Goal: Information Seeking & Learning: Learn about a topic

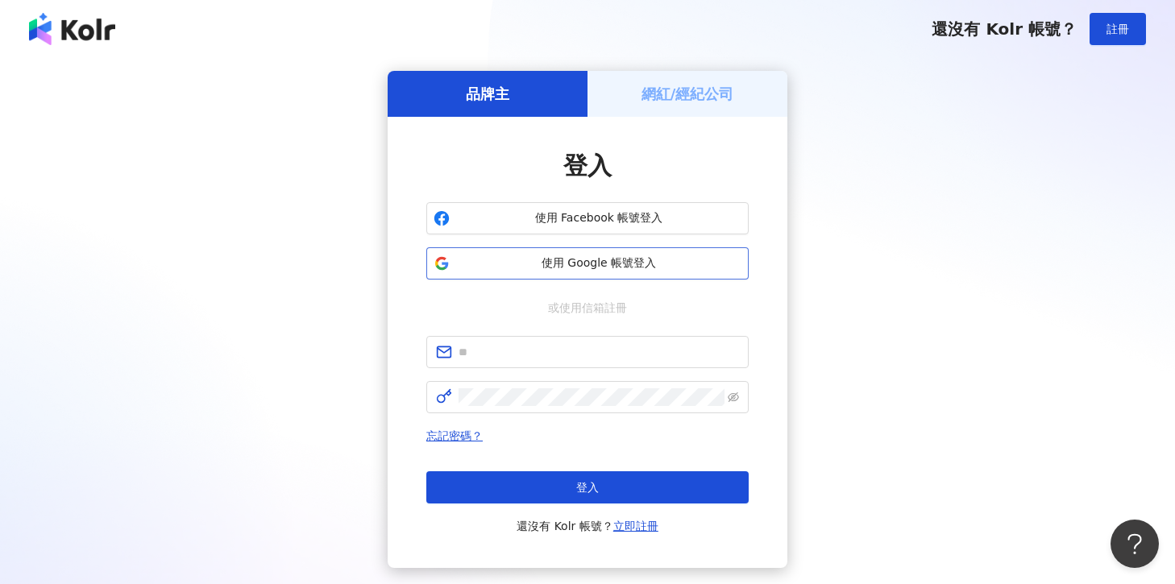
click at [572, 264] on span "使用 Google 帳號登入" at bounding box center [598, 264] width 285 height 16
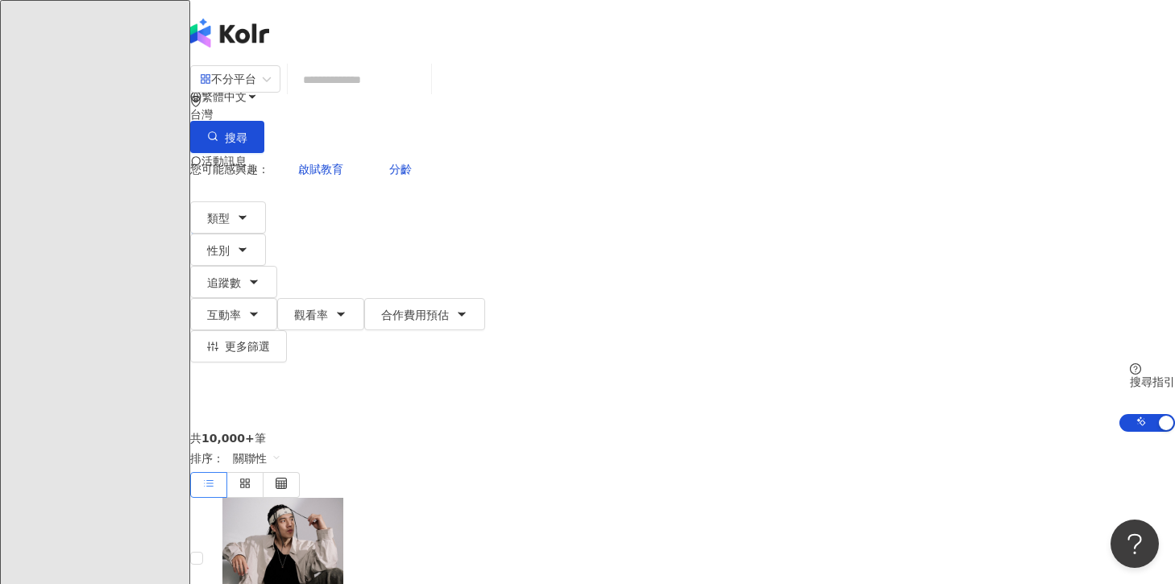
click at [425, 95] on input "search" at bounding box center [359, 79] width 131 height 31
paste input "**********"
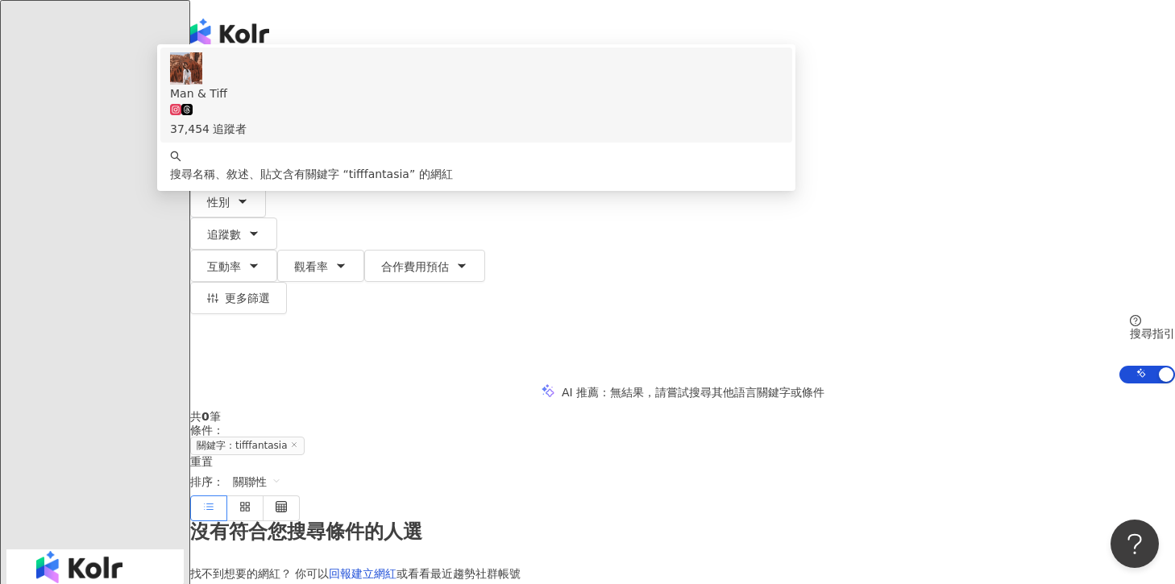
type input "**********"
click at [1003, 104] on div "台灣" at bounding box center [682, 108] width 985 height 26
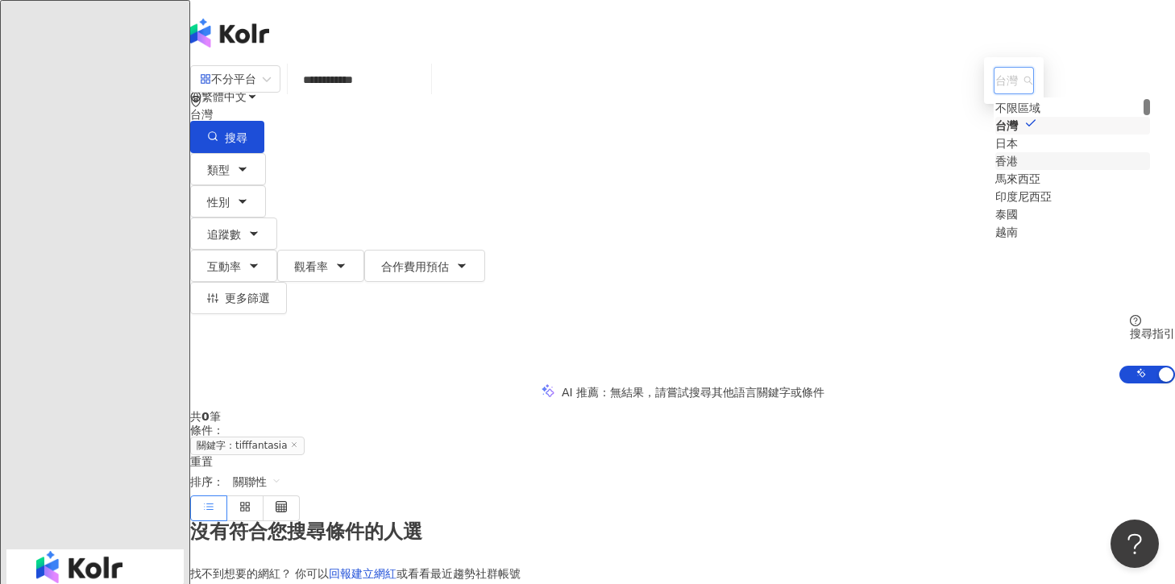
click at [996, 170] on div "香港" at bounding box center [1007, 161] width 23 height 18
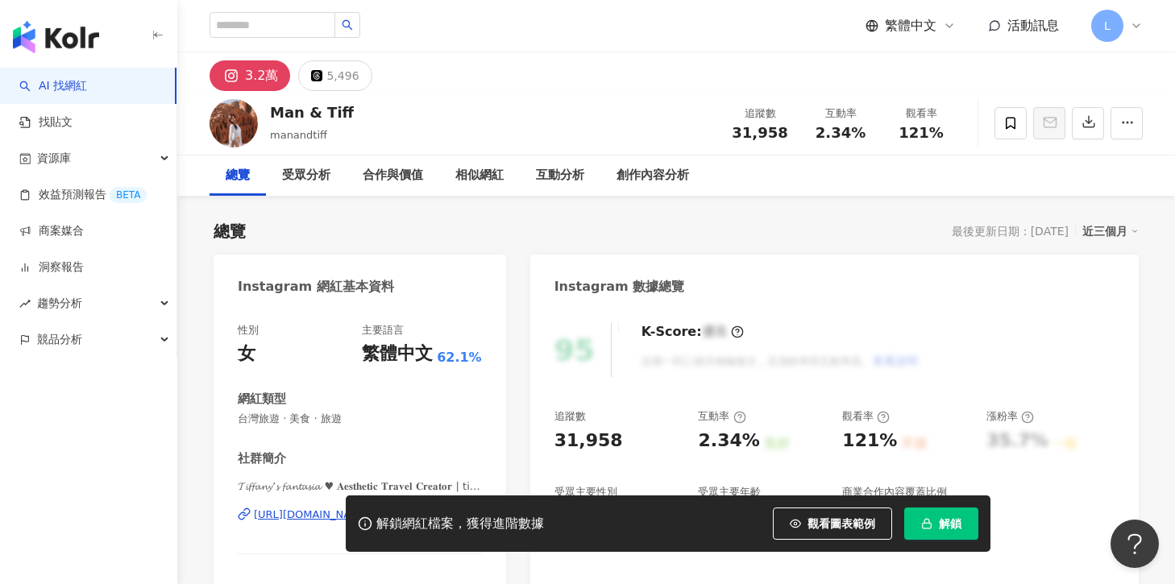
click at [939, 521] on span "解鎖" at bounding box center [950, 524] width 23 height 13
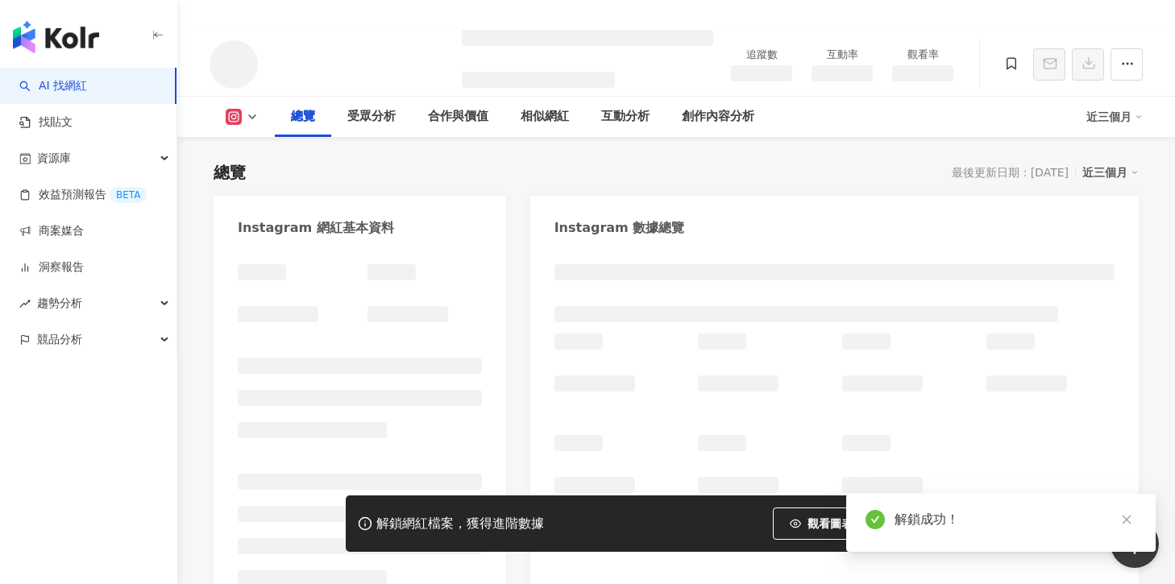
scroll to position [82, 0]
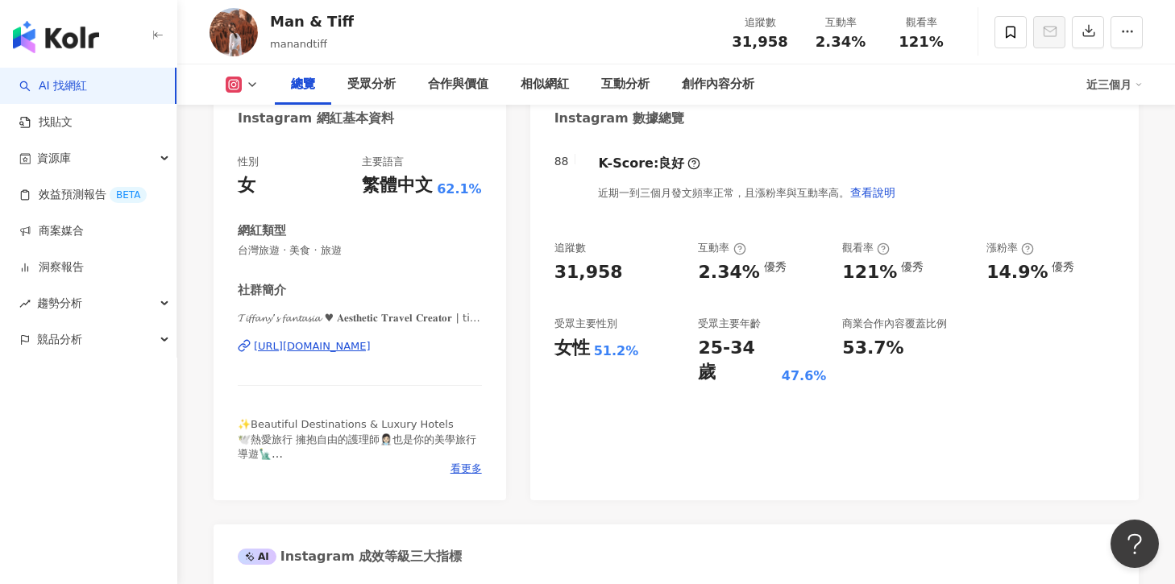
scroll to position [170, 0]
click at [470, 477] on div "性別 女 主要語言 繁體中文 62.1% 網紅類型 台灣旅遊 · 美食 · 旅遊 社群簡介 𝓣𝓲𝓯𝓯𝓪𝓷𝔂’𝓼 𝓯𝓪𝓷𝓽𝓪𝓼𝓲𝓪 ♥︎ 𝐀𝐞𝐬𝐭𝐡𝐞𝐭𝐢𝐜 𝐓…" at bounding box center [360, 318] width 293 height 362
click at [464, 468] on span "看更多" at bounding box center [466, 467] width 31 height 15
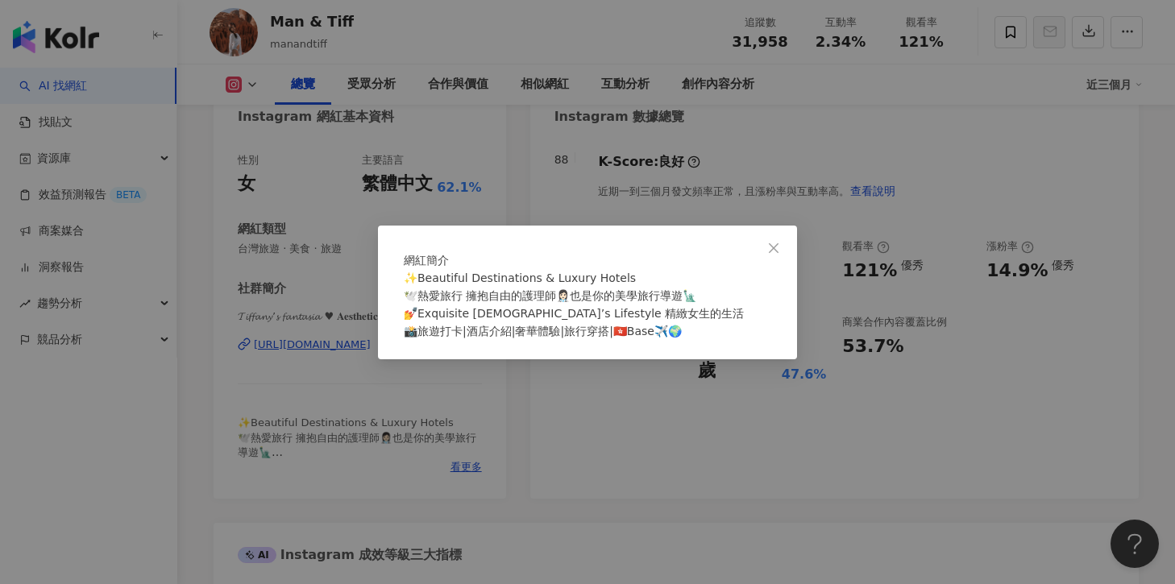
click at [615, 462] on div "網紅簡介 ✨Beautiful Destinations & Luxury Hotels 🕊️熱愛旅行 擁抱自由的護理師👩🏻‍⚕️也是你的美學旅行導遊🗽 💅E…" at bounding box center [587, 292] width 1175 height 584
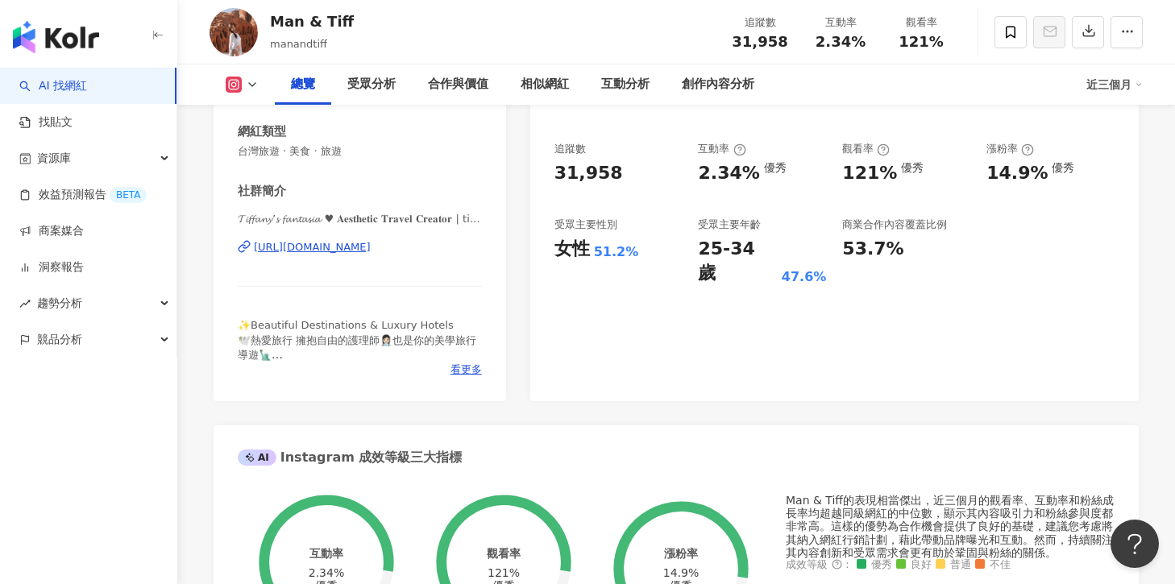
scroll to position [497, 0]
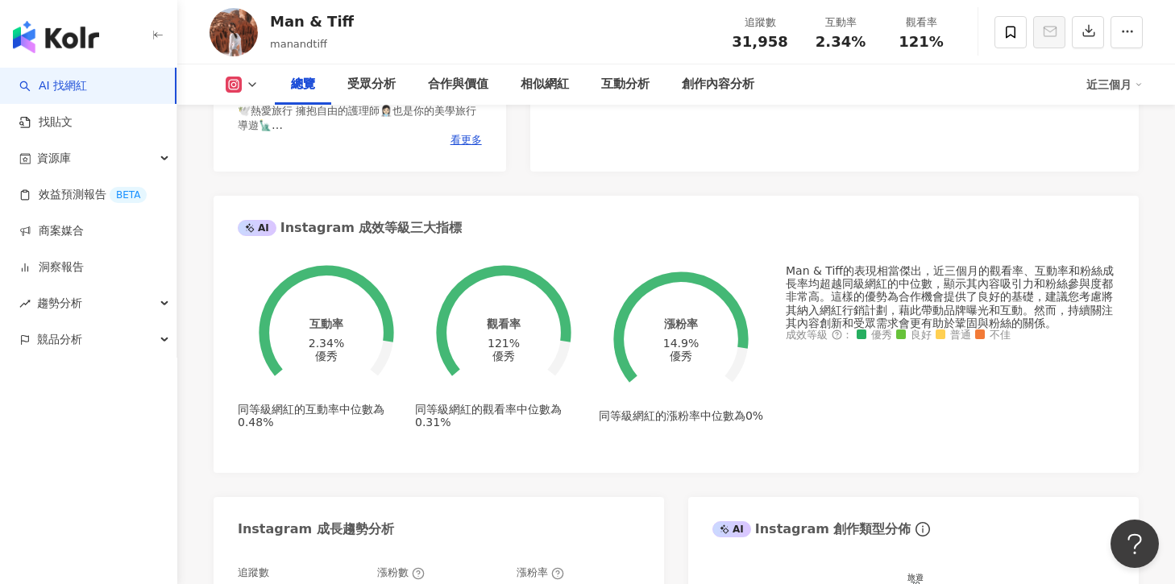
click at [464, 138] on span "看更多" at bounding box center [466, 140] width 31 height 15
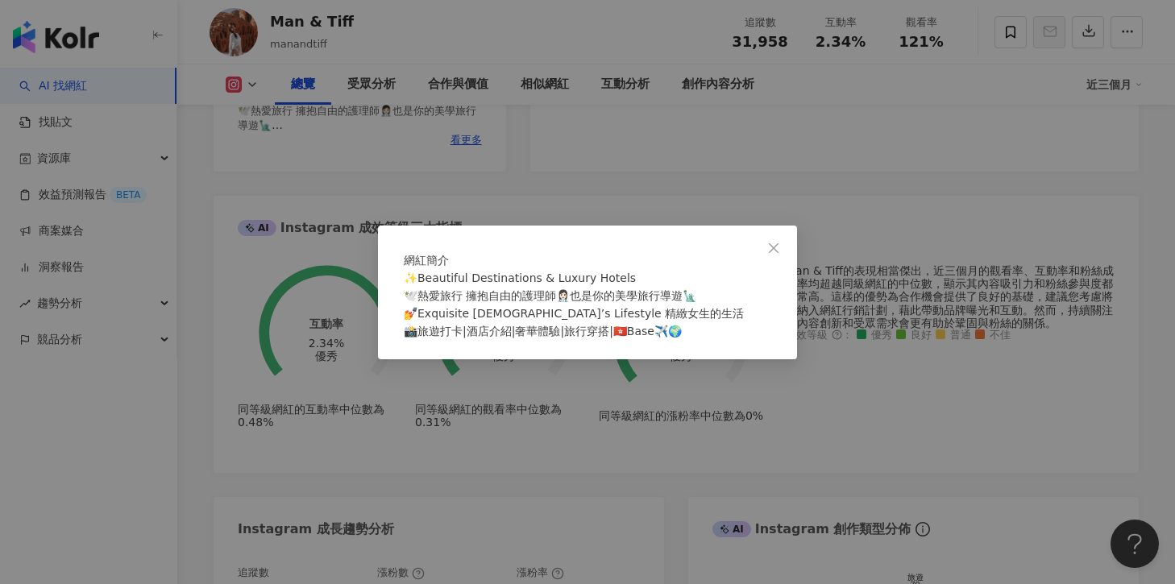
click at [626, 338] on span "✨Beautiful Destinations & Luxury Hotels 🕊️熱愛旅行 擁抱自由的護理師👩🏻‍⚕️也是你的美學旅行導遊🗽 💅Exquis…" at bounding box center [574, 305] width 340 height 66
click at [669, 340] on div "✨Beautiful Destinations & Luxury Hotels 🕊️熱愛旅行 擁抱自由的護理師👩🏻‍⚕️也是你的美學旅行導遊🗽 💅Exquis…" at bounding box center [588, 304] width 368 height 71
click at [800, 243] on div "網紅簡介 ✨Beautiful Destinations & Luxury Hotels 🕊️熱愛旅行 擁抱自由的護理師👩🏻‍⚕️也是你的美學旅行導遊🗽 💅E…" at bounding box center [587, 292] width 1175 height 584
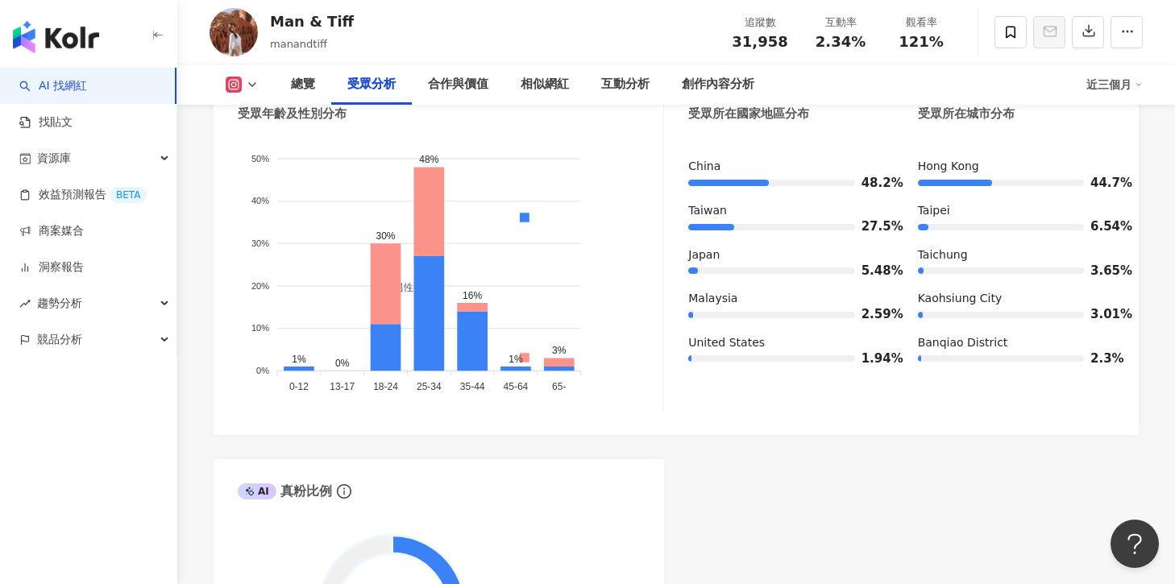
scroll to position [1558, 0]
drag, startPoint x: 1092, startPoint y: 188, endPoint x: 1151, endPoint y: 188, distance: 59.7
copy span "44.7%"
click at [900, 159] on div "受眾主要國家/地區 China 48.2% 受眾所在國家地區分布 受眾所在城市分布 China 48.2% Taiwan 27.5% Japan 5.48% …" at bounding box center [901, 225] width 426 height 373
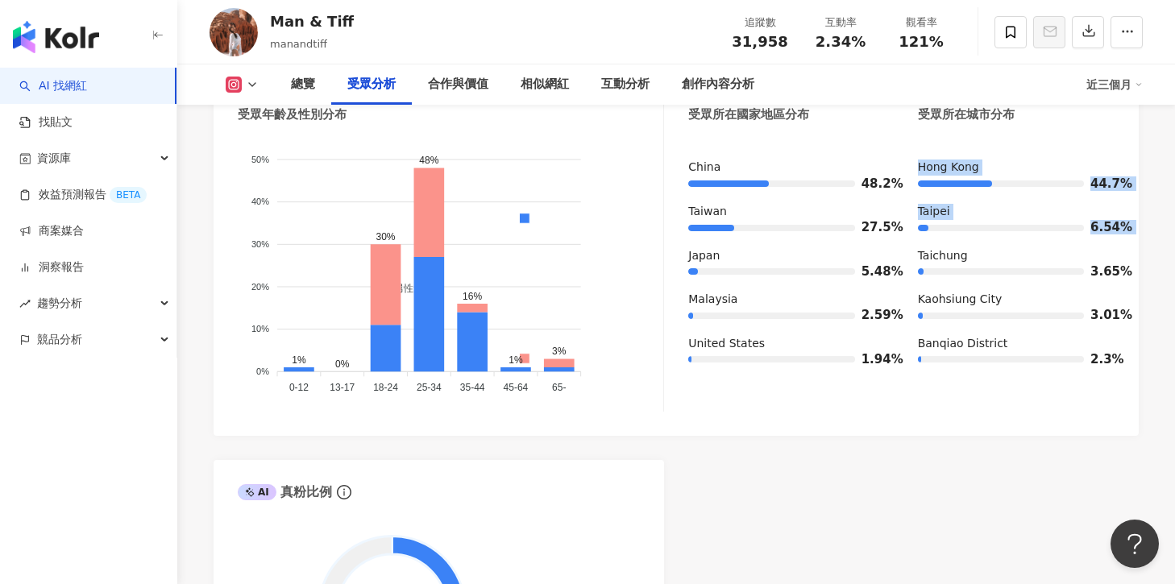
drag, startPoint x: 910, startPoint y: 169, endPoint x: 1127, endPoint y: 252, distance: 231.9
click at [1127, 252] on div "受眾主要性別 女性 51.2% 受眾主要年齡 25-34 歲 47.6% 受眾年齡及性別分布 男性 女性 50% 50% 40% 40% 30% 30% 20…" at bounding box center [676, 230] width 925 height 414
click at [776, 213] on div "Taiwan" at bounding box center [786, 212] width 197 height 16
drag, startPoint x: 913, startPoint y: 176, endPoint x: 1125, endPoint y: 186, distance: 212.3
click at [1125, 186] on div "受眾主要性別 女性 51.2% 受眾主要年齡 25-34 歲 47.6% 受眾年齡及性別分布 男性 女性 50% 50% 40% 40% 30% 30% 20…" at bounding box center [676, 230] width 925 height 414
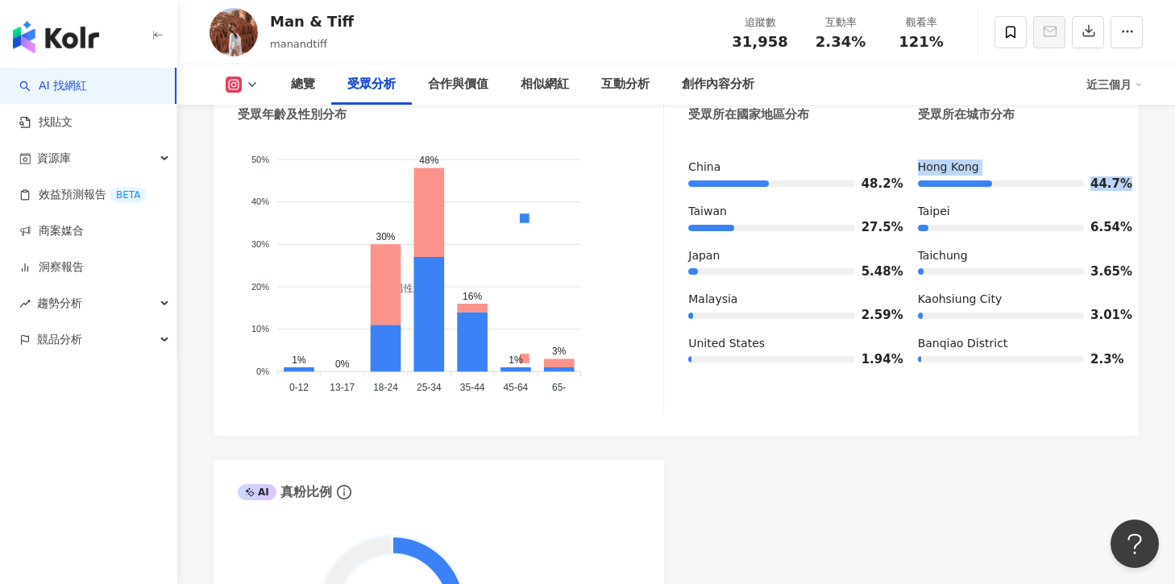
copy div "Hong Kong 44.7%"
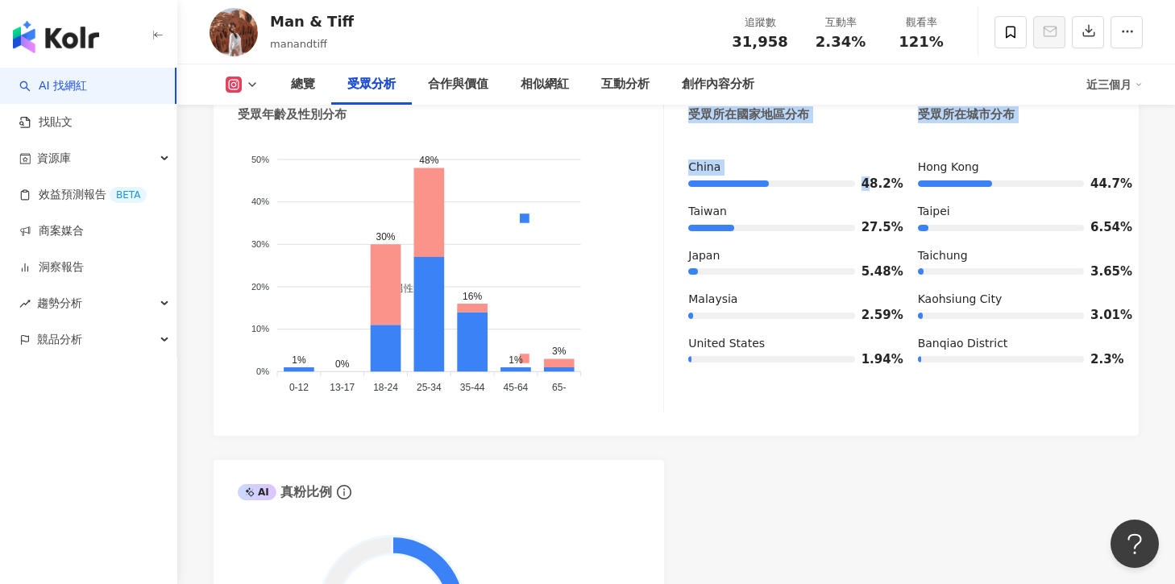
drag, startPoint x: 671, startPoint y: 183, endPoint x: 866, endPoint y: 185, distance: 195.1
click at [867, 185] on div "受眾主要性別 女性 51.2% 受眾主要年齡 25-34 歲 47.6% 受眾年齡及性別分布 男性 女性 50% 50% 40% 40% 30% 30% 20…" at bounding box center [676, 225] width 877 height 373
click at [845, 160] on div "受眾主要國家/地區 China 48.2% 受眾所在國家地區分布 受眾所在城市分布 China 48.2% Taiwan 27.5% Japan 5.48% …" at bounding box center [901, 225] width 426 height 373
drag, startPoint x: 684, startPoint y: 170, endPoint x: 899, endPoint y: 190, distance: 216.2
click at [899, 190] on div "受眾主要性別 女性 51.2% 受眾主要年齡 25-34 歲 47.6% 受眾年齡及性別分布 男性 女性 50% 50% 40% 40% 30% 30% 20…" at bounding box center [676, 225] width 877 height 373
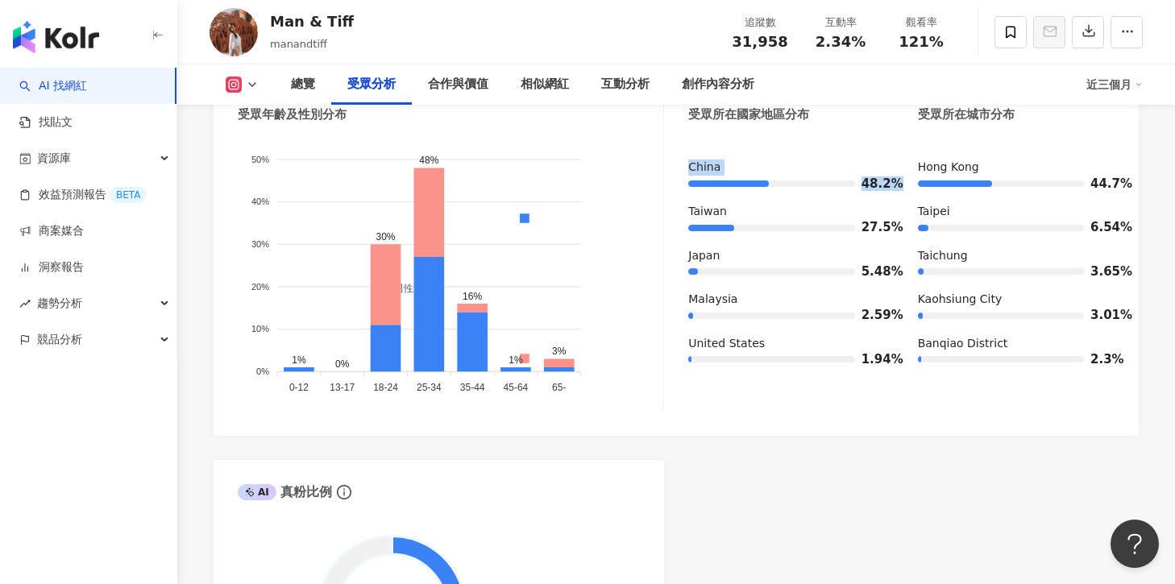
copy div "China 48.2%"
click at [688, 220] on div "Taiwan" at bounding box center [786, 212] width 197 height 16
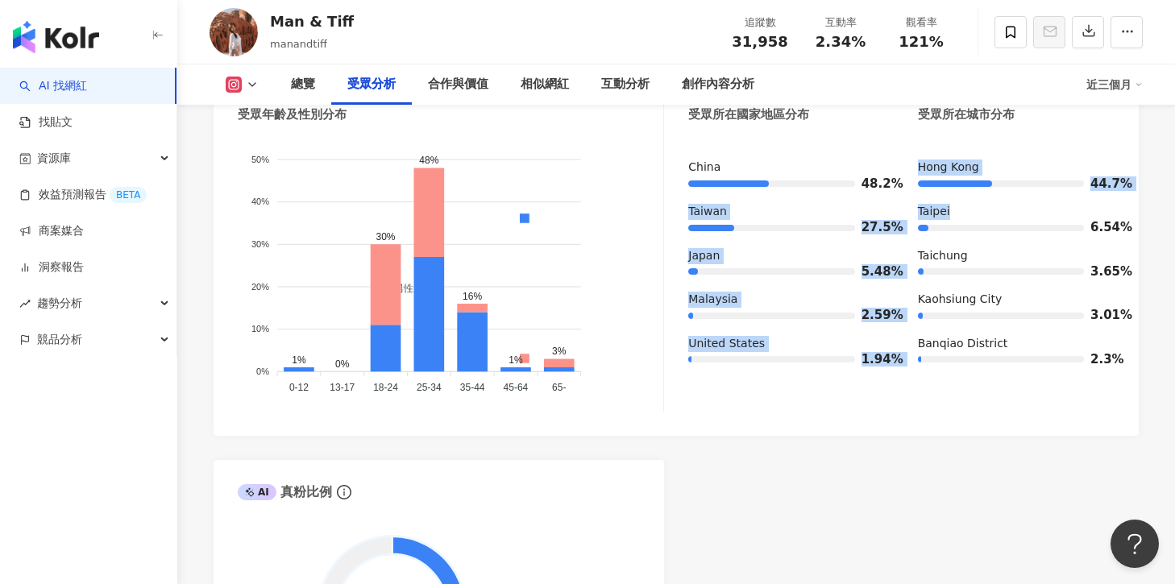
drag, startPoint x: 686, startPoint y: 218, endPoint x: 900, endPoint y: 235, distance: 215.2
click at [901, 236] on div "受眾主要性別 女性 51.2% 受眾主要年齡 25-34 歲 47.6% 受眾年齡及性別分布 男性 女性 50% 50% 40% 40% 30% 30% 20…" at bounding box center [676, 225] width 877 height 373
copy div "Taiwan 27.5% Japan 5.48% Malaysia 2.59% United States 1.94% Hong Kong 44.7% Tai…"
click at [832, 231] on div at bounding box center [771, 228] width 166 height 6
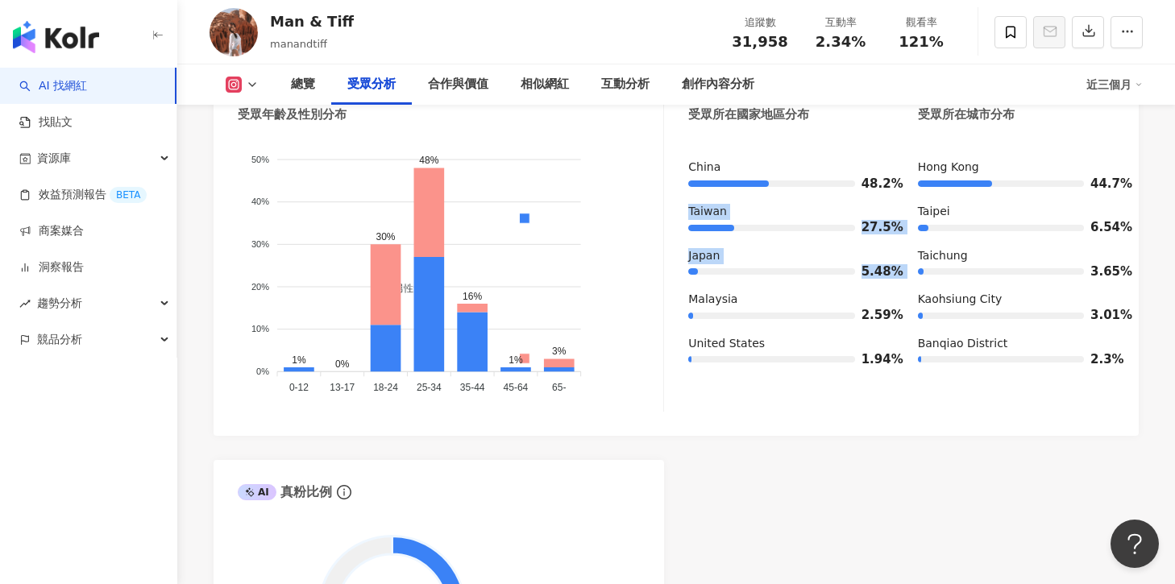
copy div "Taiwan 27.5% Japan 5.48%"
drag, startPoint x: 688, startPoint y: 214, endPoint x: 901, endPoint y: 286, distance: 224.6
click at [901, 286] on div "China 48.2% Taiwan 27.5% Japan 5.48% Malaysia 2.59% United States 1.94% Hong Ko…" at bounding box center [901, 270] width 426 height 220
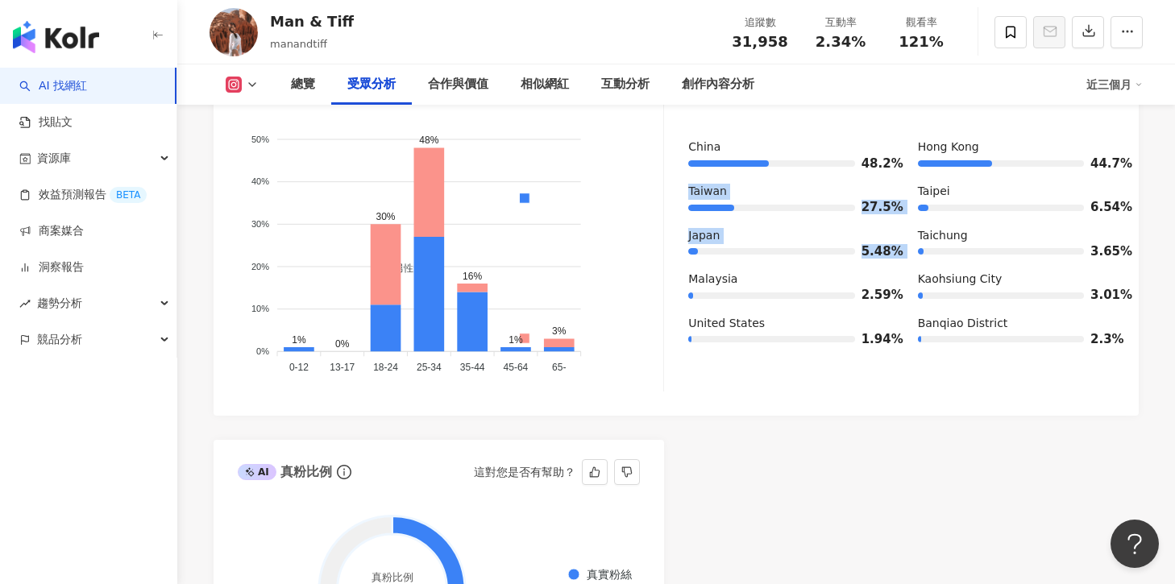
scroll to position [1509, 0]
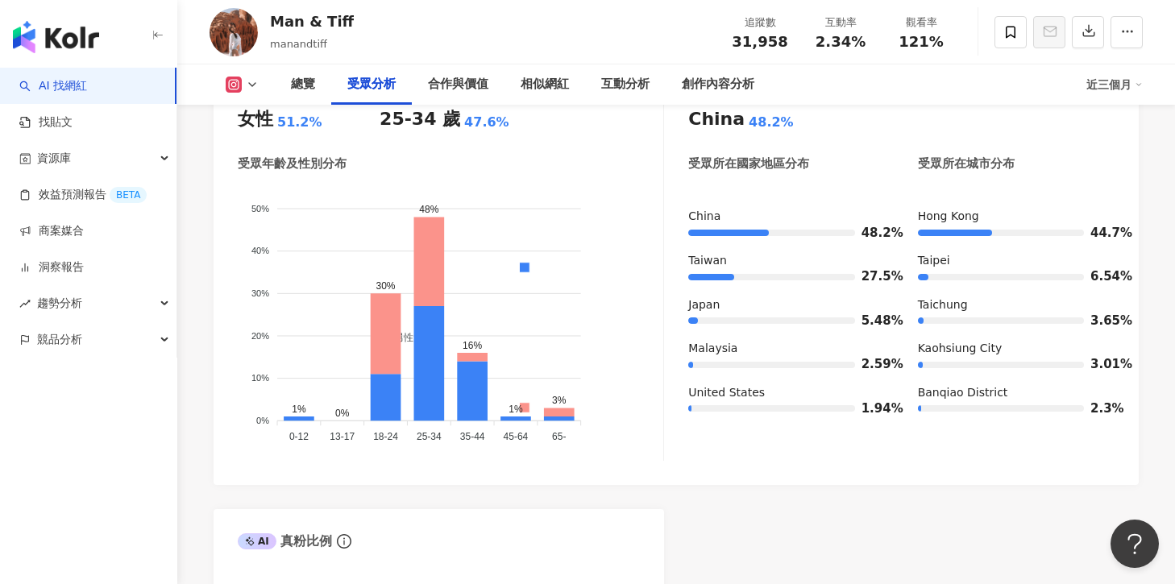
click at [728, 231] on div "48.2%" at bounding box center [786, 233] width 197 height 16
drag, startPoint x: 693, startPoint y: 217, endPoint x: 895, endPoint y: 238, distance: 202.6
click at [895, 238] on div "受眾主要性別 女性 51.2% 受眾主要年齡 25-34 歲 47.6% 受眾年齡及性別分布 男性 女性 50% 50% 40% 40% 30% 30% 20…" at bounding box center [676, 274] width 877 height 373
copy div "China 48.2%"
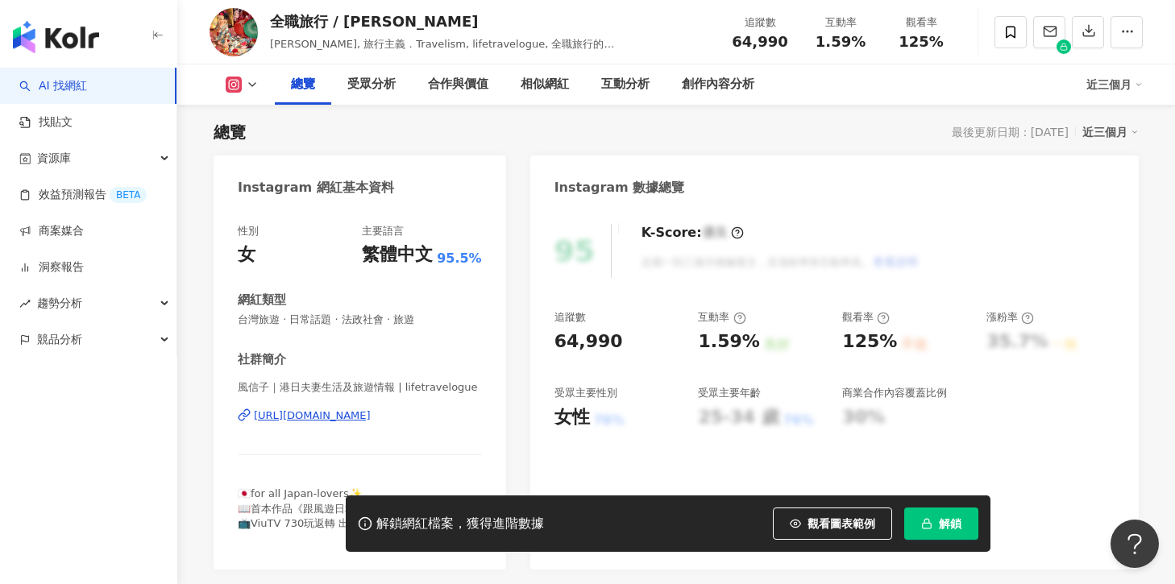
click at [959, 518] on span "解鎖" at bounding box center [950, 524] width 23 height 13
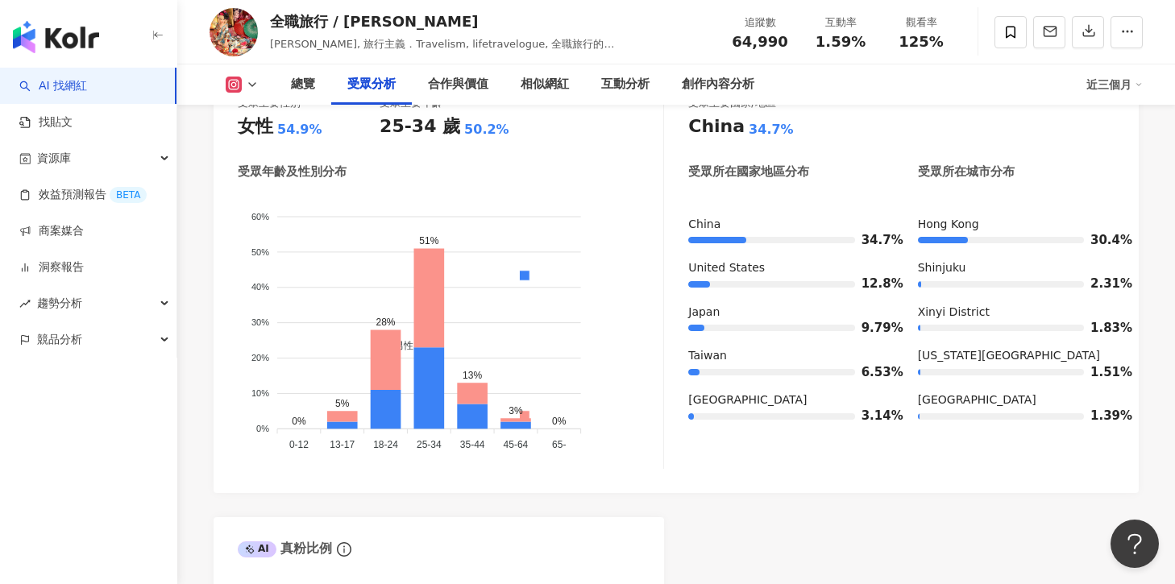
scroll to position [1503, 0]
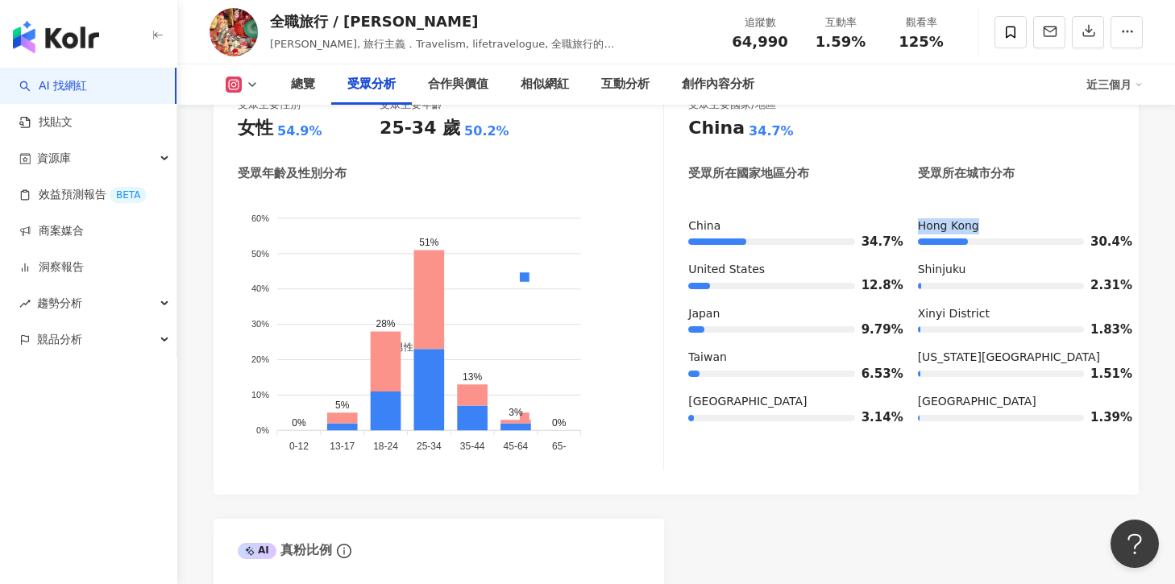
drag, startPoint x: 915, startPoint y: 228, endPoint x: 1117, endPoint y: 234, distance: 202.4
click at [1118, 234] on div "受眾主要性別 女性 54.9% 受眾主要年齡 25-34 歲 50.2% 受眾年齡及性別分布 男性 女性 60% 60% 50% 50% 40% 40% 30…" at bounding box center [676, 288] width 925 height 414
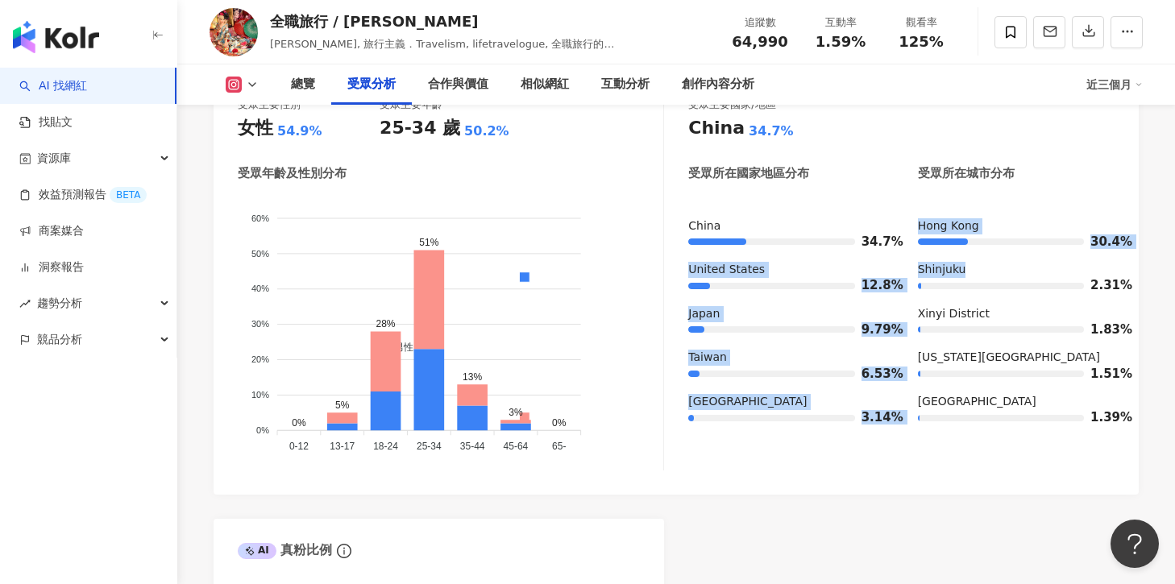
drag, startPoint x: 688, startPoint y: 264, endPoint x: 907, endPoint y: 286, distance: 220.3
click at [907, 286] on div "受眾主要性別 女性 54.9% 受眾主要年齡 25-34 歲 50.2% 受眾年齡及性別分布 男性 女性 60% 60% 50% 50% 40% 40% 30…" at bounding box center [676, 284] width 877 height 373
click at [906, 286] on div "China 34.7% United States 12.8% Japan 9.79% Taiwan 6.53% United Kingdom 3.14% H…" at bounding box center [901, 328] width 426 height 220
drag, startPoint x: 905, startPoint y: 286, endPoint x: 721, endPoint y: 284, distance: 183.8
click at [721, 284] on div "China 34.7% United States 12.8% Japan 9.79% Taiwan 6.53% United Kingdom 3.14% H…" at bounding box center [901, 328] width 426 height 220
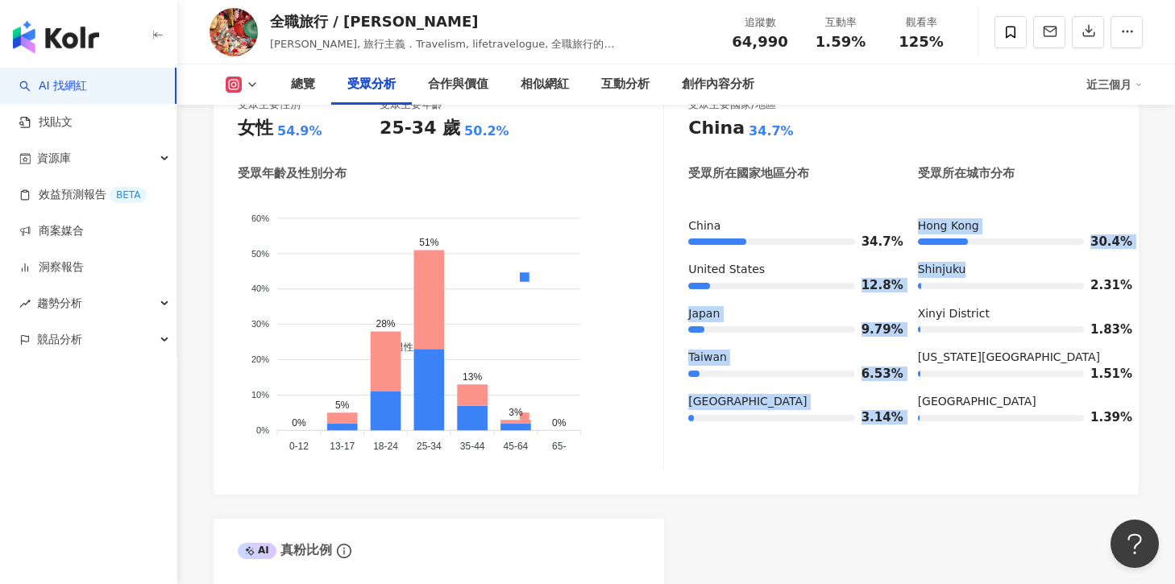
click at [721, 284] on div at bounding box center [771, 286] width 166 height 6
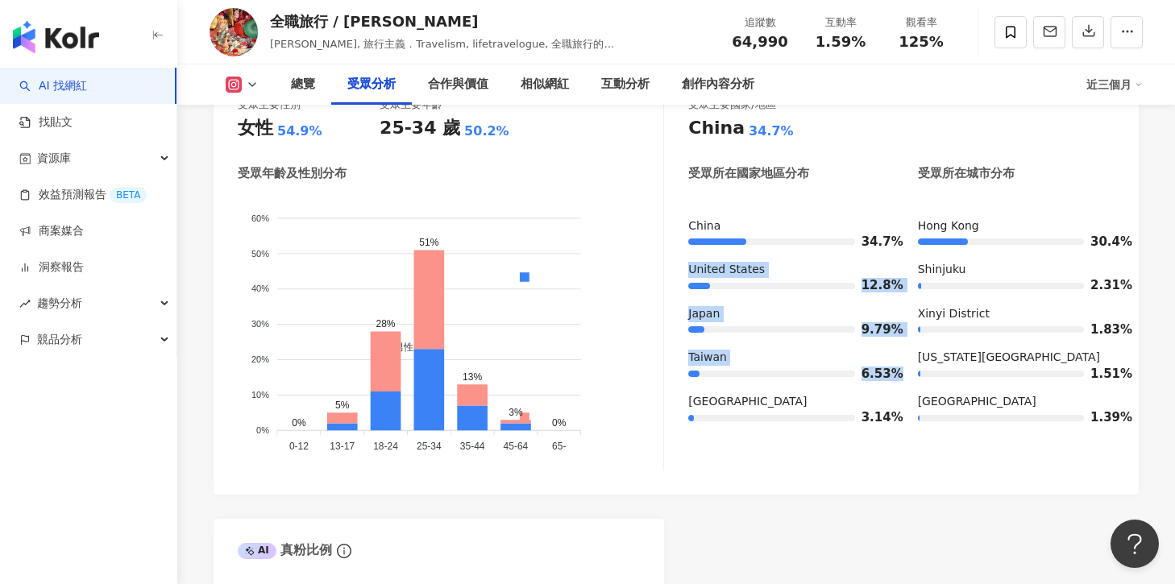
drag, startPoint x: 688, startPoint y: 276, endPoint x: 895, endPoint y: 375, distance: 229.7
click at [895, 375] on div "受眾主要性別 女性 54.9% 受眾主要年齡 25-34 歲 50.2% 受眾年齡及性別分布 男性 女性 60% 60% 50% 50% 40% 40% 30…" at bounding box center [676, 284] width 877 height 373
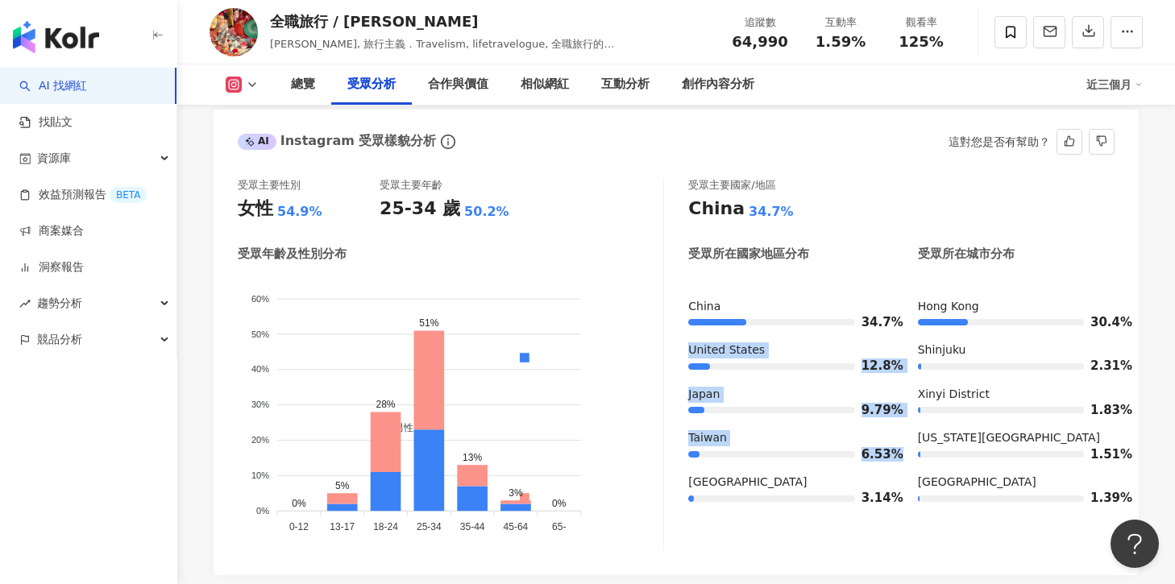
scroll to position [1353, 0]
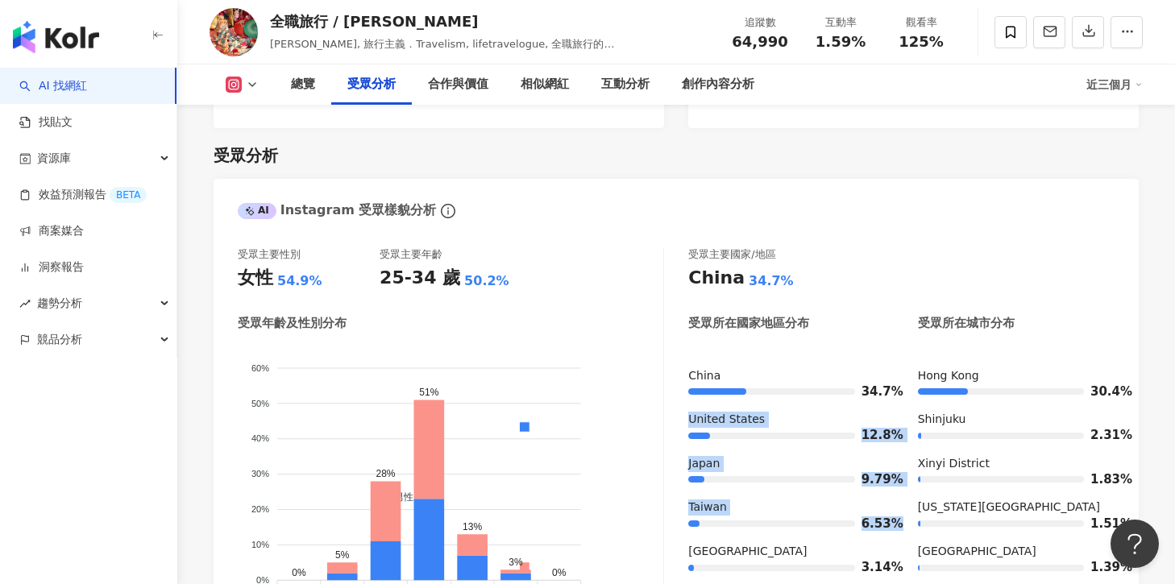
click at [256, 89] on icon at bounding box center [252, 84] width 13 height 13
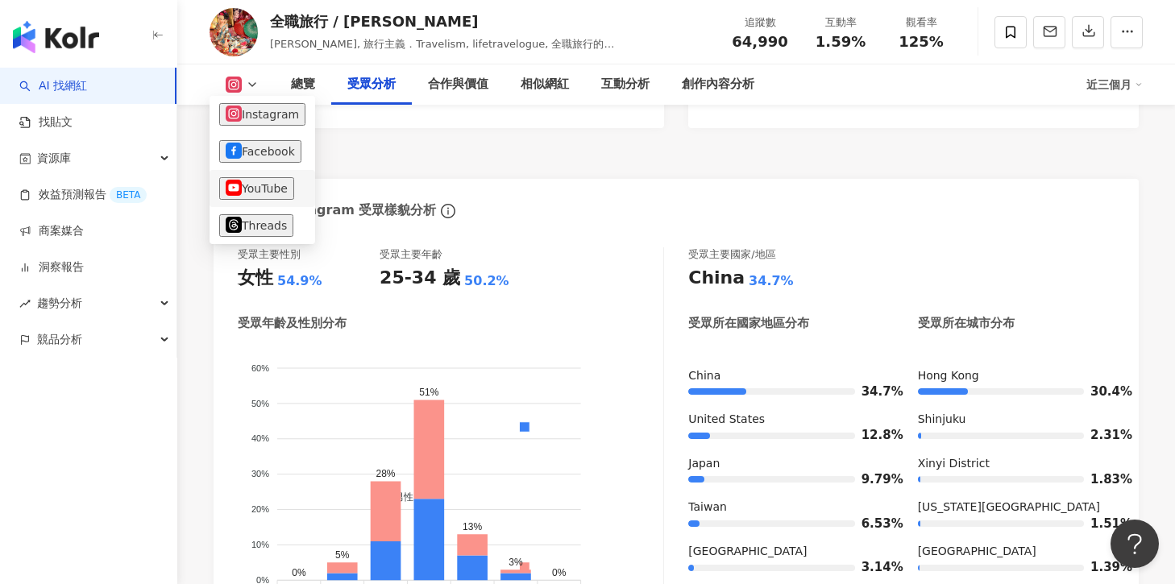
click at [247, 200] on li "YouTube" at bounding box center [263, 188] width 106 height 37
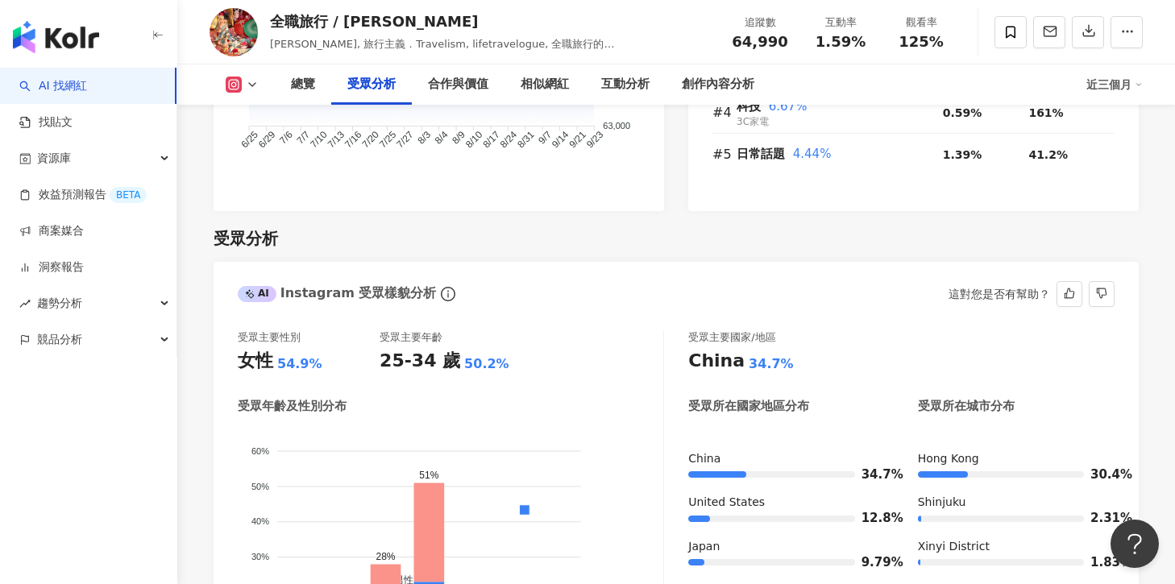
scroll to position [1224, 0]
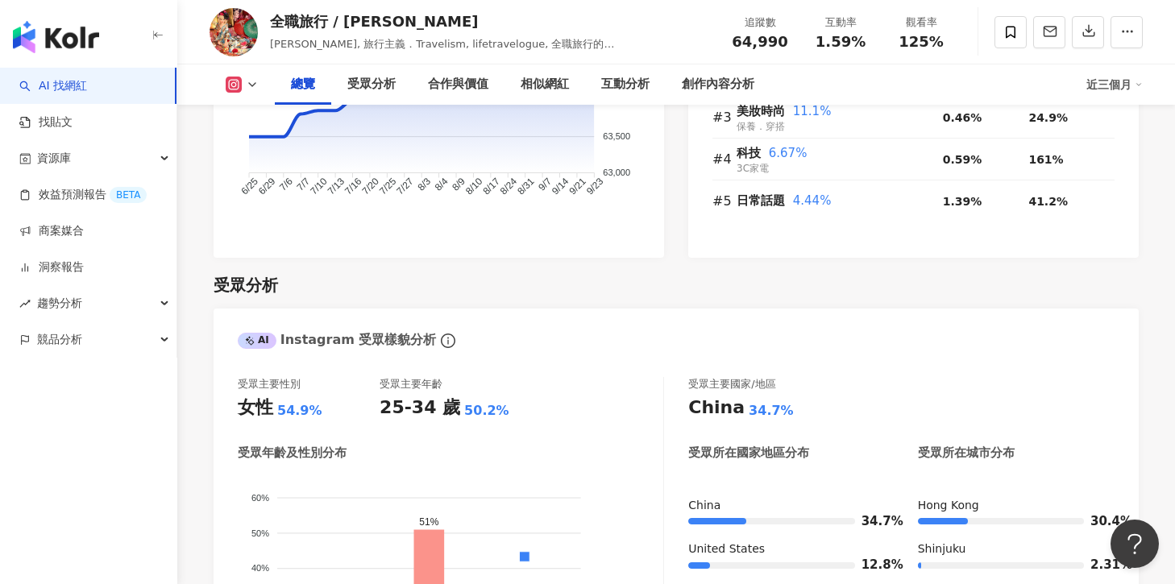
click at [234, 92] on icon at bounding box center [234, 85] width 16 height 16
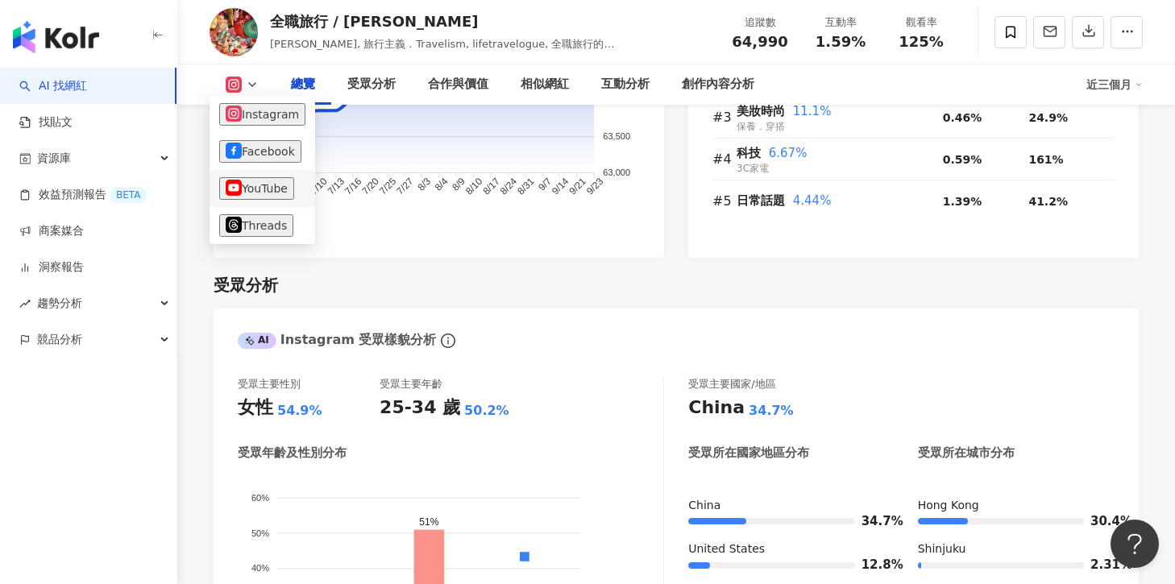
click at [235, 189] on button "YouTube" at bounding box center [256, 188] width 75 height 23
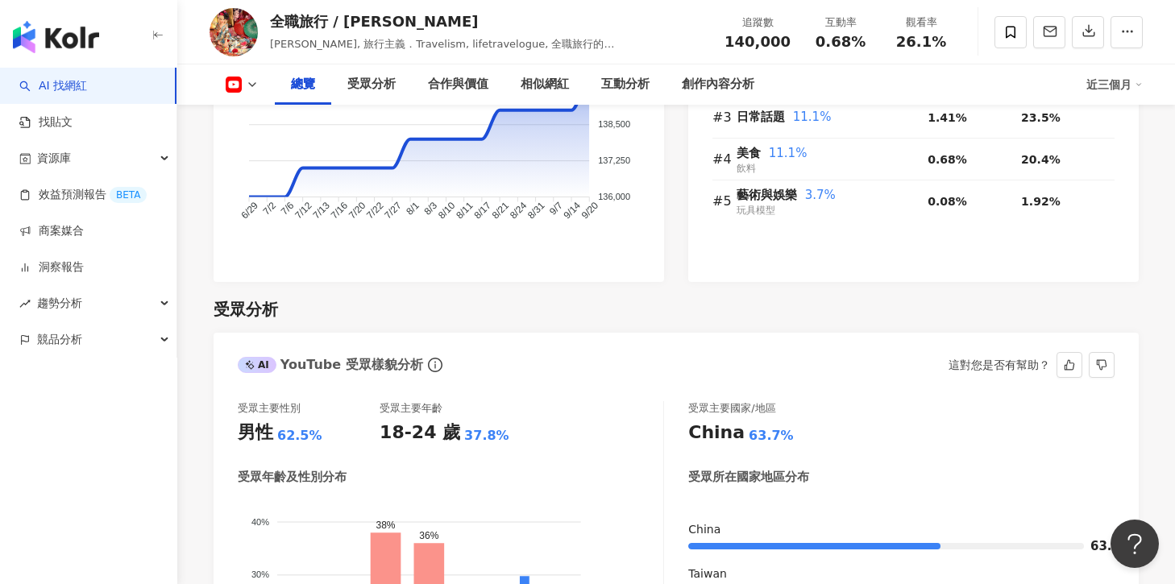
click at [562, 336] on div "AI YouTube 受眾樣貌分析 這對您是否有幫助？" at bounding box center [676, 359] width 925 height 52
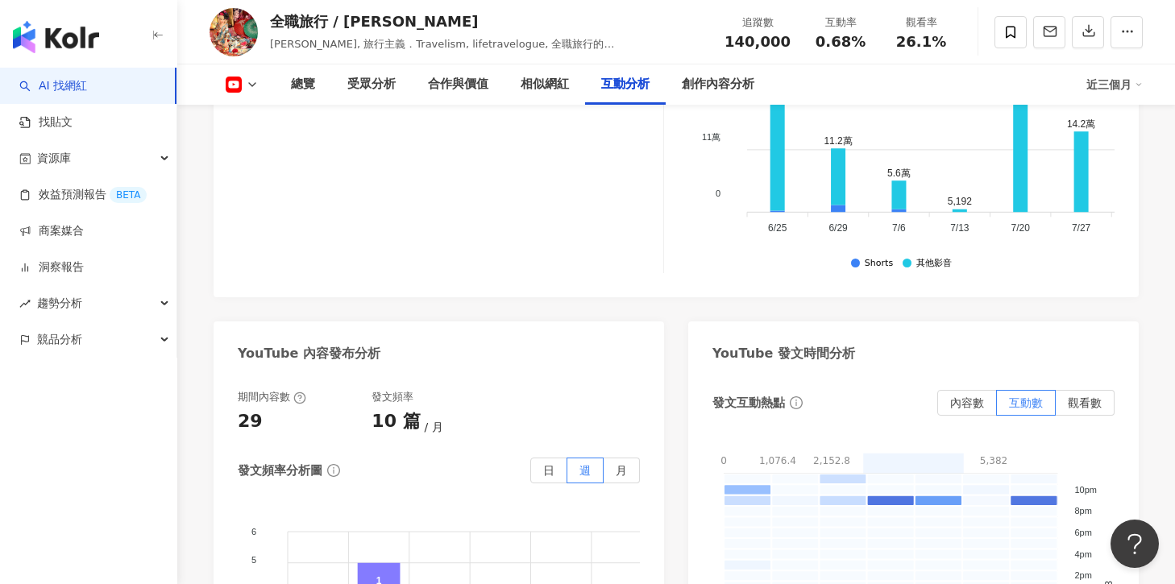
click at [601, 409] on div "期間內容數 29 發文頻率 10 篇 月" at bounding box center [439, 412] width 402 height 44
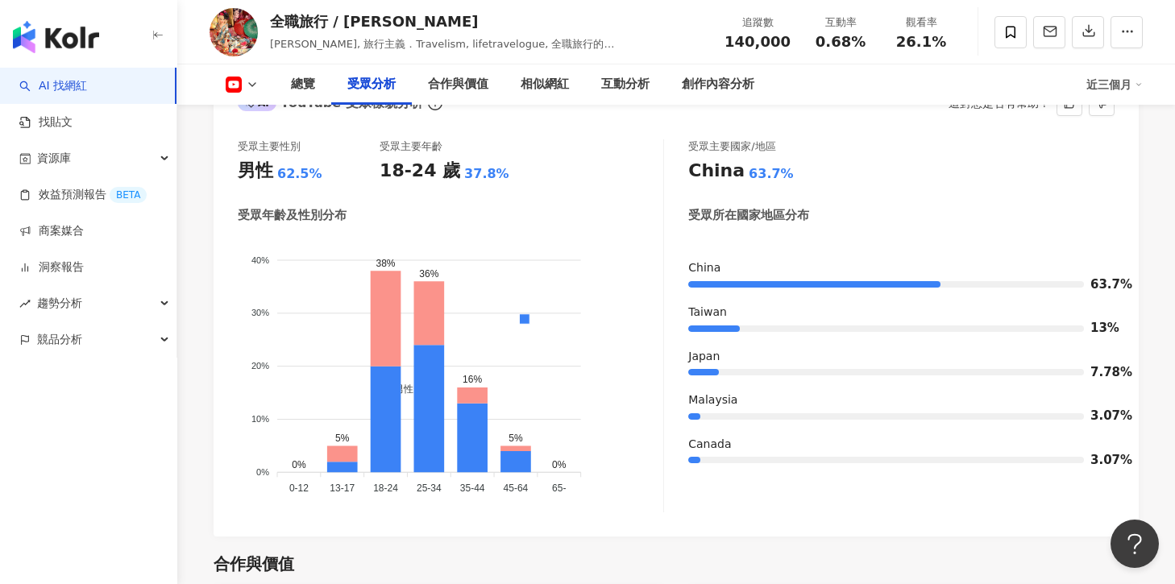
scroll to position [1466, 0]
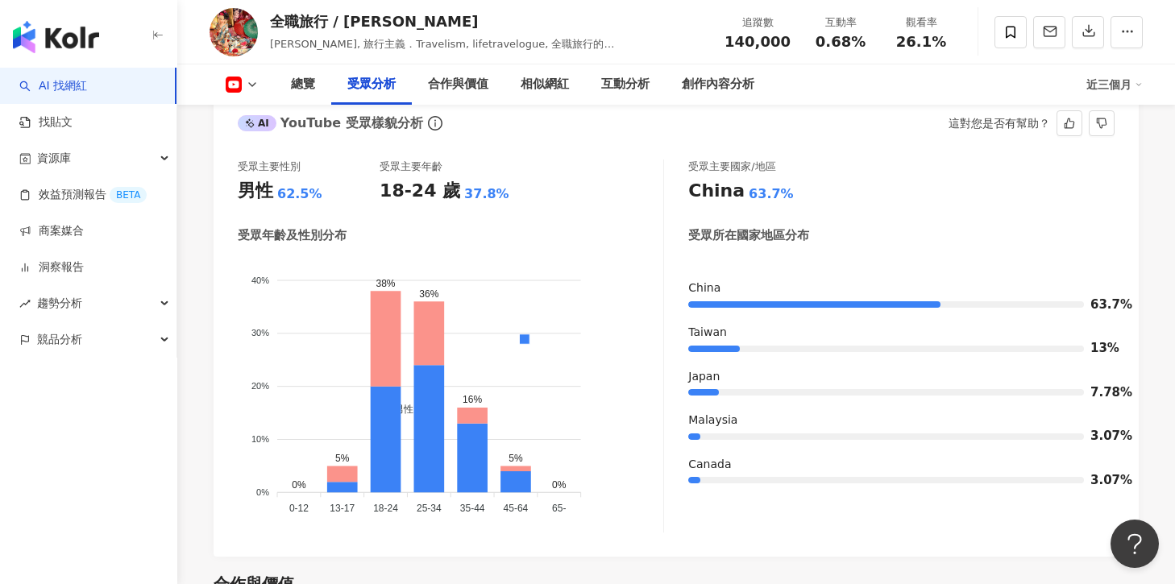
click at [686, 264] on div "受眾主要性別 男性 62.5% 受眾主要年齡 18-24 歲 37.8% 受眾年齡及性別分布 男性 女性 40% 40% 30% 30% 20% 20% 10…" at bounding box center [676, 346] width 877 height 373
drag, startPoint x: 688, startPoint y: 263, endPoint x: 1100, endPoint y: 364, distance: 424.3
click at [1100, 364] on div "China 63.7% Taiwan 13% Japan 7.78% Malaysia 3.07% Canada 3.07%" at bounding box center [901, 385] width 426 height 208
click at [1006, 343] on div "China 63.7% Taiwan 13% Japan 7.78% Malaysia 3.07% Canada 3.07%" at bounding box center [901, 385] width 426 height 208
drag, startPoint x: 689, startPoint y: 263, endPoint x: 1134, endPoint y: 372, distance: 458.1
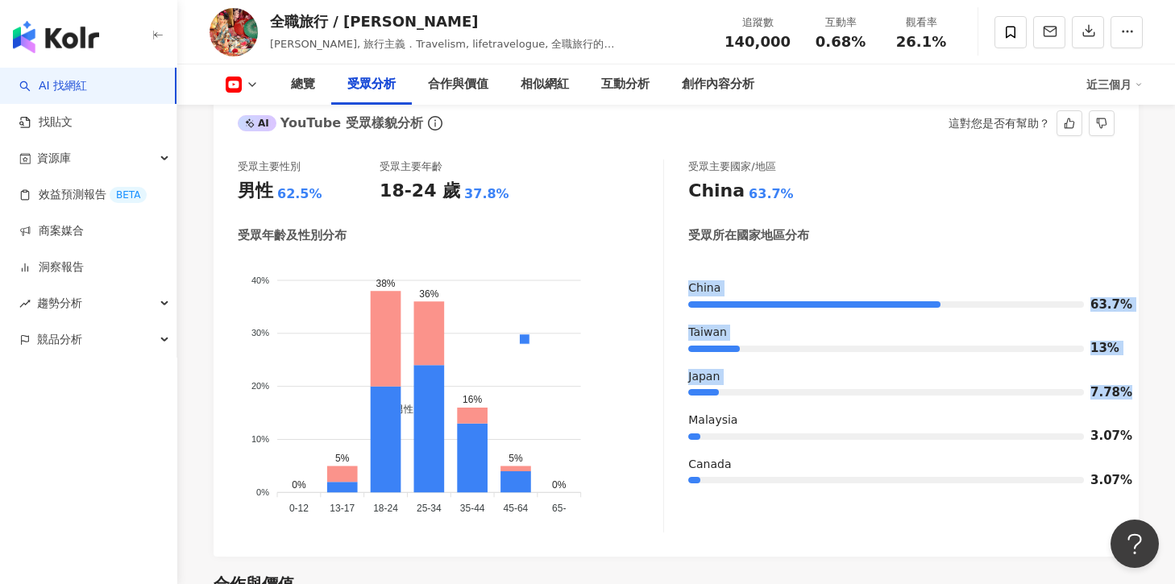
click at [1134, 372] on div "受眾主要性別 男性 62.5% 受眾主要年齡 18-24 歲 37.8% 受眾年齡及性別分布 男性 女性 40% 40% 30% 30% 20% 20% 10…" at bounding box center [676, 350] width 925 height 414
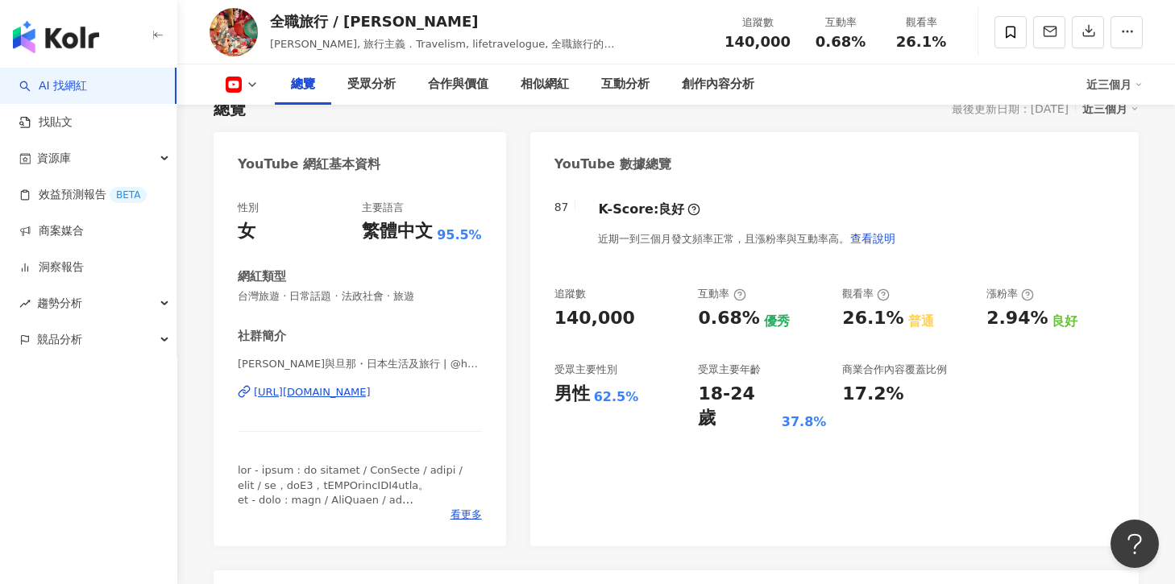
scroll to position [160, 0]
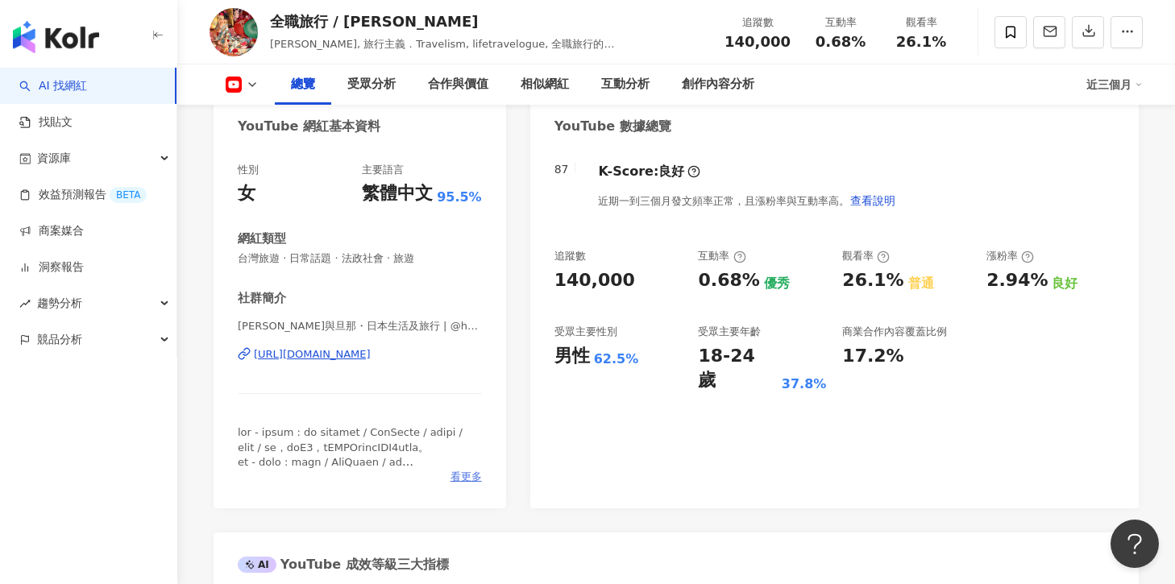
click at [466, 475] on span "看更多" at bounding box center [466, 477] width 31 height 15
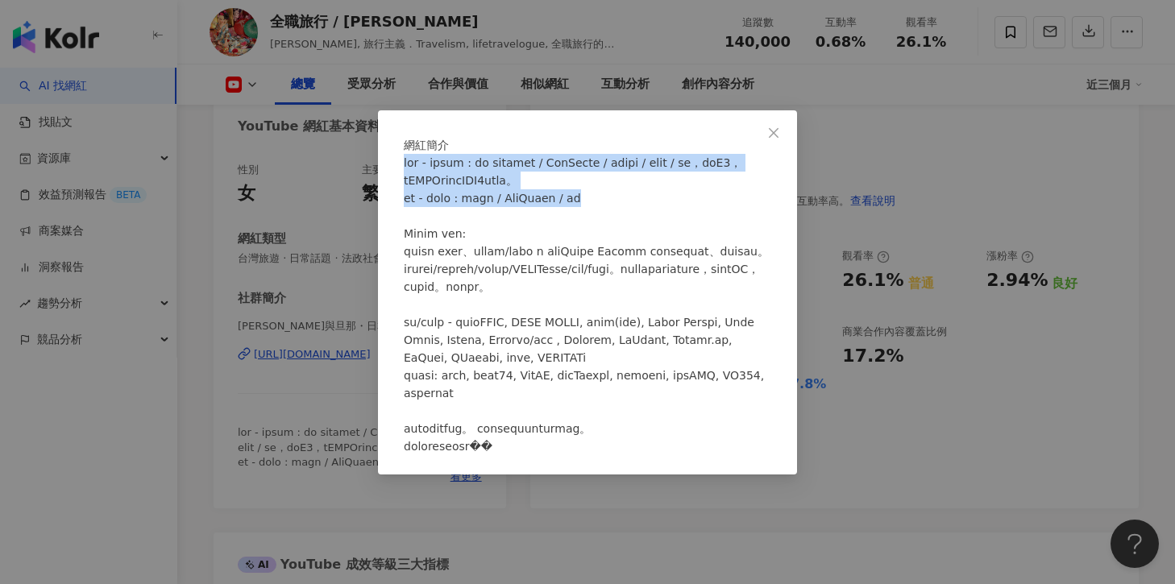
copy span "風信子 - 在日香港人 : 旅遊 blogger / YouTuber / 媒體撰稿人 / 自由記者 / 主持，日語N1，獲PADI潛水長及SAJ2滑雪資格。…"
drag, startPoint x: 408, startPoint y: 156, endPoint x: 704, endPoint y: 190, distance: 297.9
click at [704, 190] on div at bounding box center [588, 304] width 368 height 301
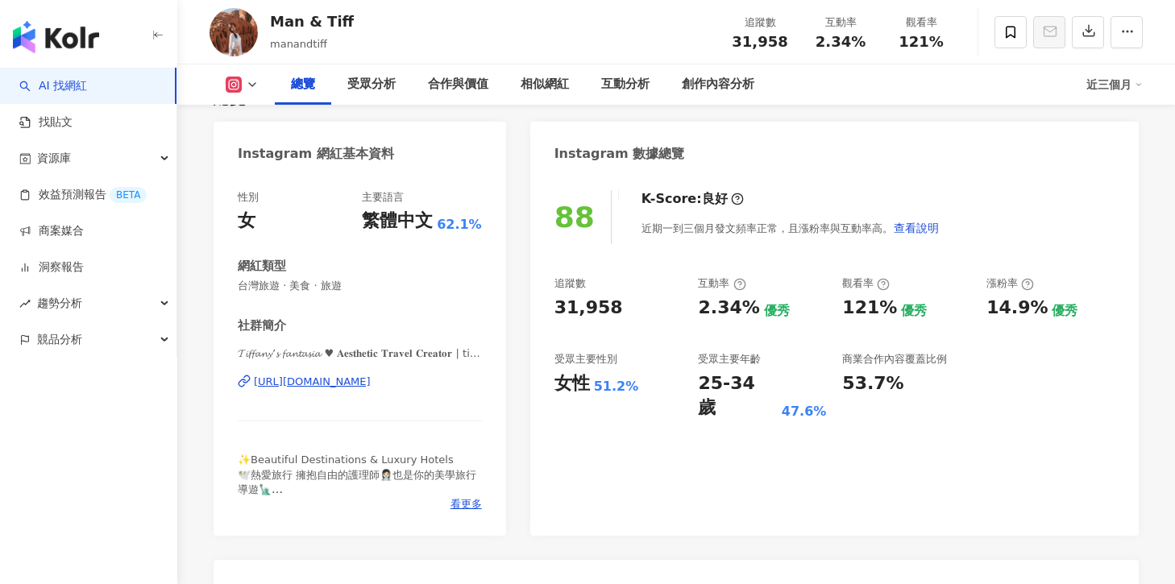
scroll to position [99, 0]
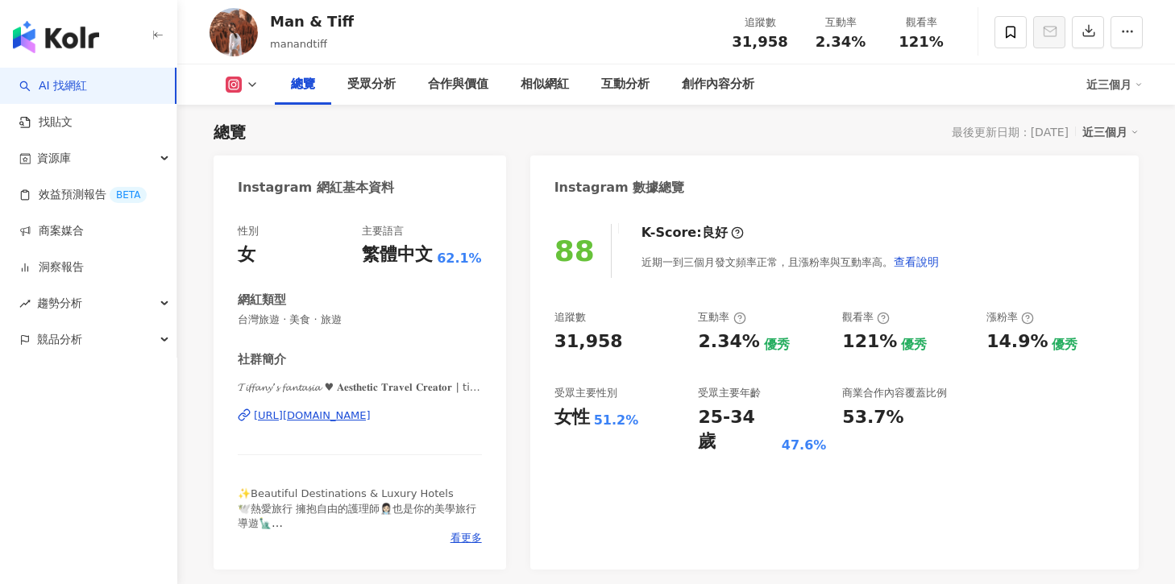
click at [463, 527] on div "✨Beautiful Destinations & Luxury Hotels 🕊️熱愛旅行 擁抱自由的護理師👩🏻‍⚕️也是你的美學旅行導遊🗽 💅Exquis…" at bounding box center [360, 509] width 244 height 44
click at [463, 537] on span "看更多" at bounding box center [466, 538] width 31 height 15
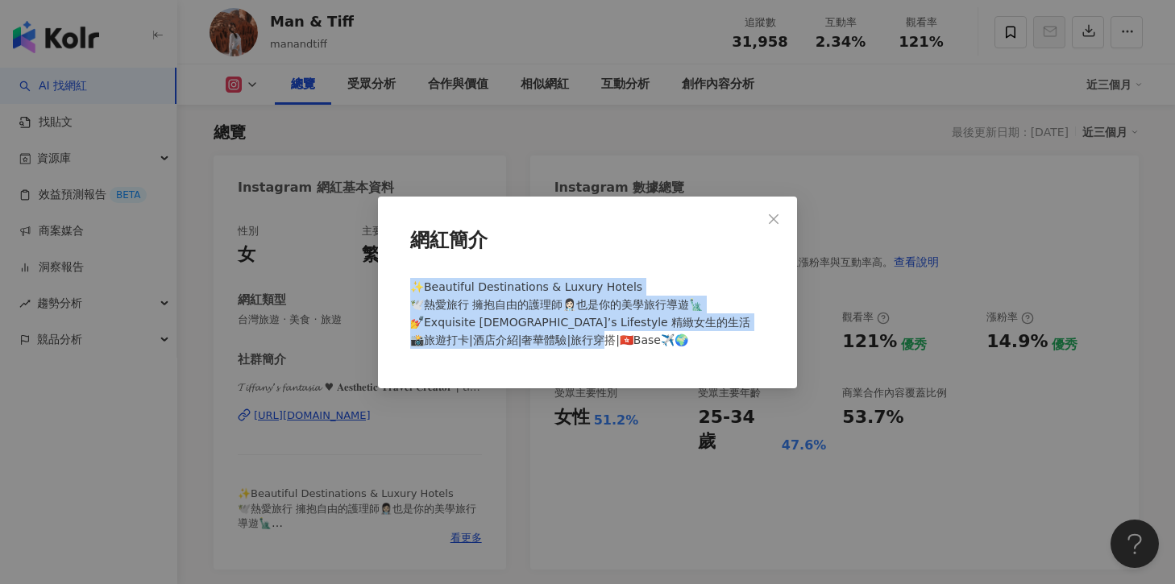
drag, startPoint x: 408, startPoint y: 285, endPoint x: 680, endPoint y: 351, distance: 279.4
click at [680, 351] on div "✨Beautiful Destinations & Luxury Hotels 🕊️熱愛旅行 擁抱自由的護理師👩🏻‍⚕️也是你的美學旅行導遊🗽 💅Exquis…" at bounding box center [588, 321] width 368 height 98
copy span "✨Beautiful Destinations & Luxury Hotels 🕊️熱愛旅行 擁抱自由的護理師👩🏻‍⚕️也是你的美學旅行導遊🗽 💅Exquis…"
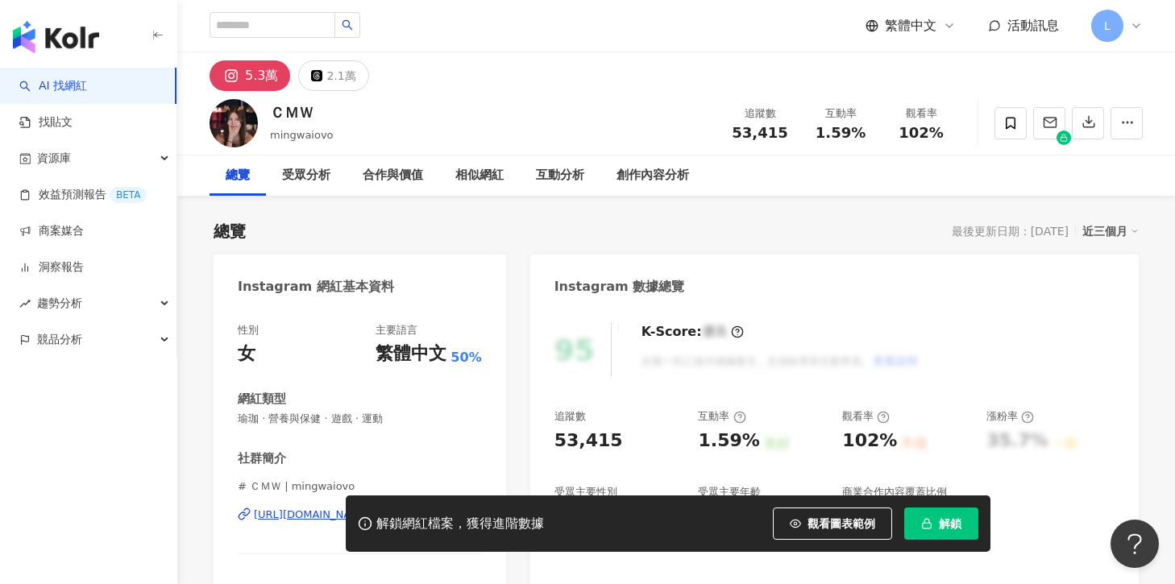
click at [921, 544] on div "解鎖網紅檔案，獲得進階數據 觀看圖表範例 解鎖" at bounding box center [668, 524] width 645 height 56
click at [920, 534] on button "解鎖" at bounding box center [941, 524] width 74 height 32
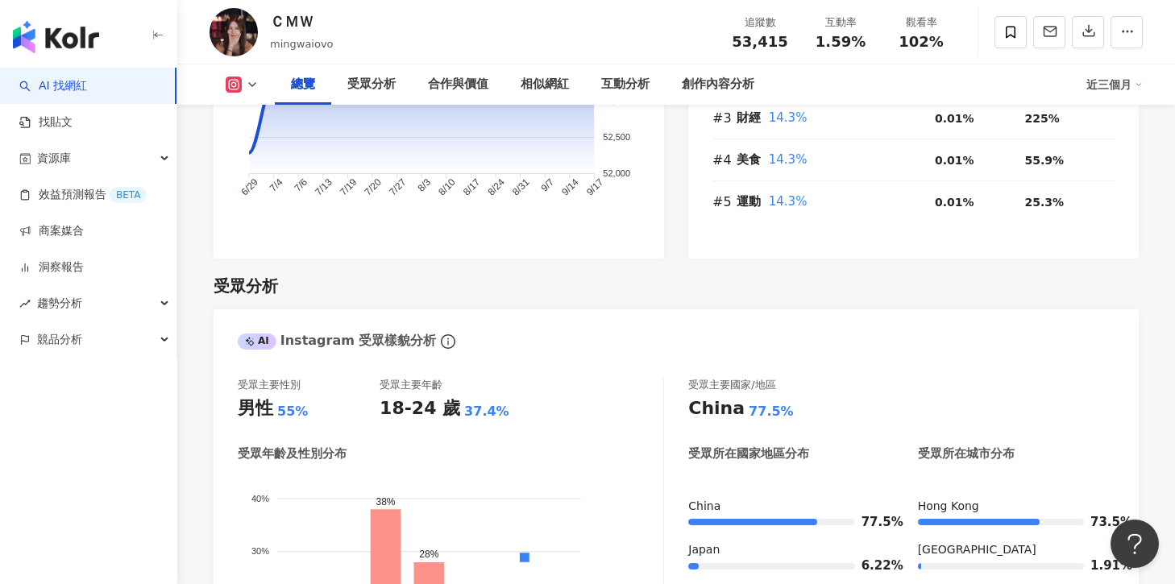
scroll to position [1441, 0]
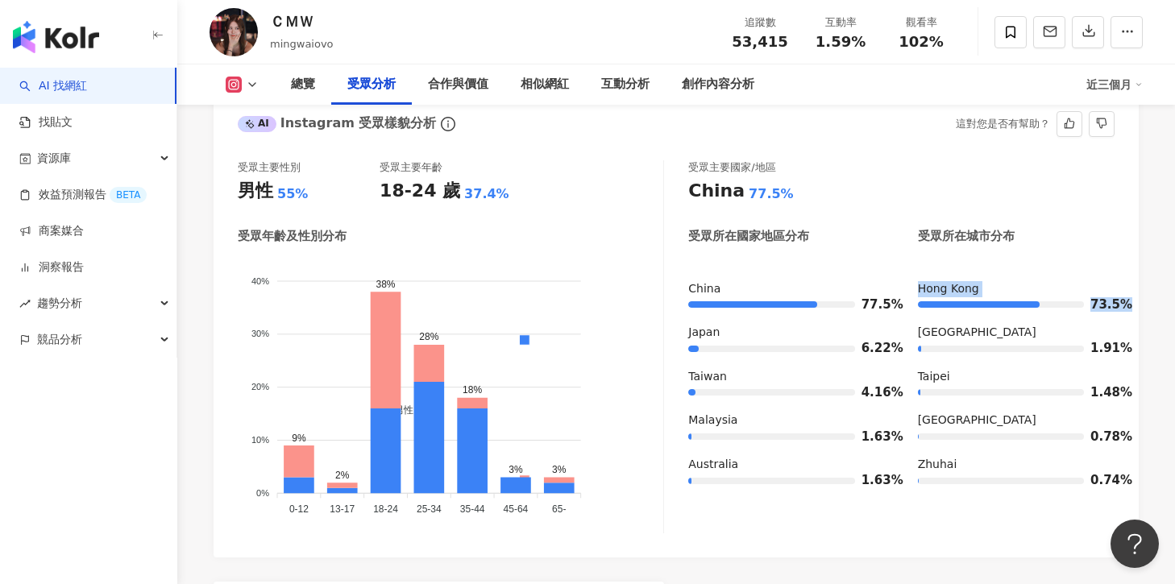
drag, startPoint x: 921, startPoint y: 288, endPoint x: 1123, endPoint y: 311, distance: 203.7
click at [1115, 311] on div "Hong Kong 73.5%" at bounding box center [1016, 297] width 197 height 32
copy div "Hong Kong 73.5%"
drag, startPoint x: 687, startPoint y: 330, endPoint x: 892, endPoint y: 393, distance: 215.2
click at [896, 395] on div "受眾主要性別 男性 55% 受眾主要年齡 18-24 歲 37.4% 受眾年齡及性別分布 男性 女性 40% 40% 30% 30% 20% 20% 10% …" at bounding box center [676, 346] width 877 height 373
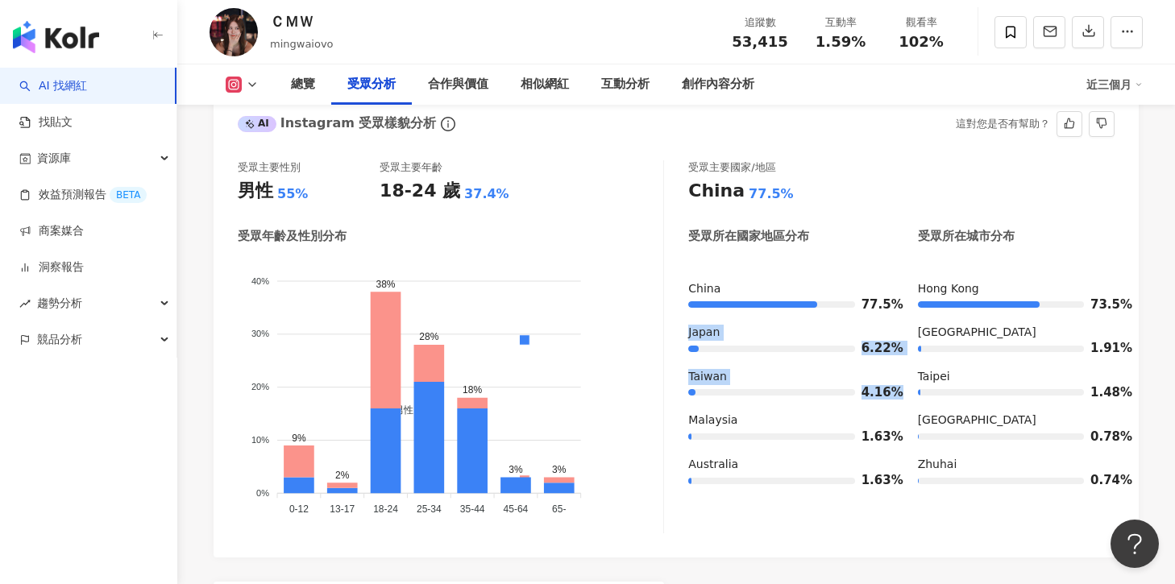
copy div "Japan 6.22% Taiwan 4.16%"
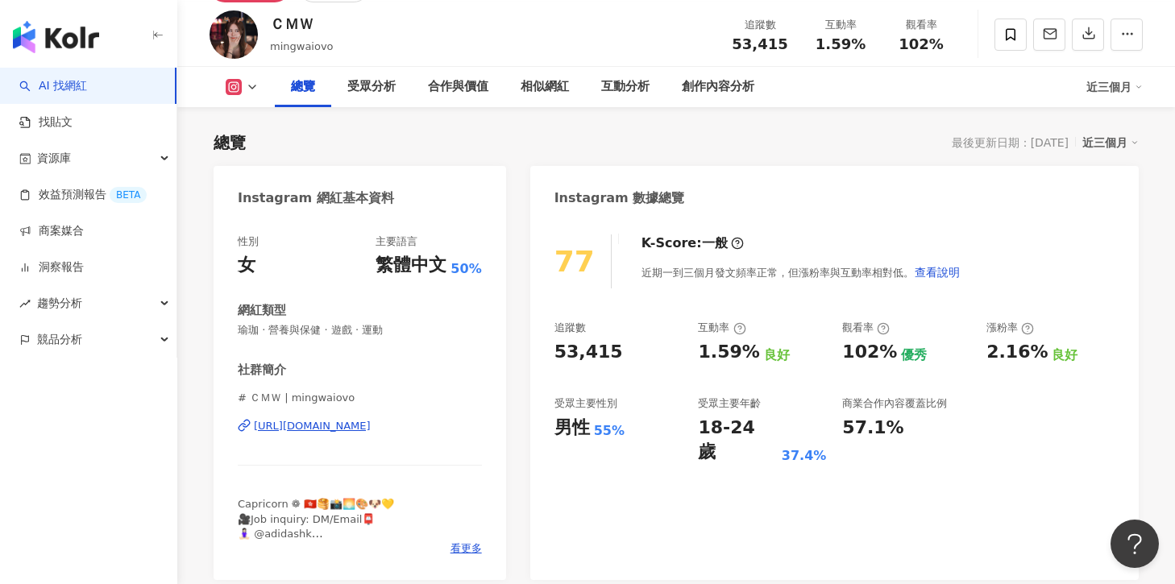
scroll to position [102, 0]
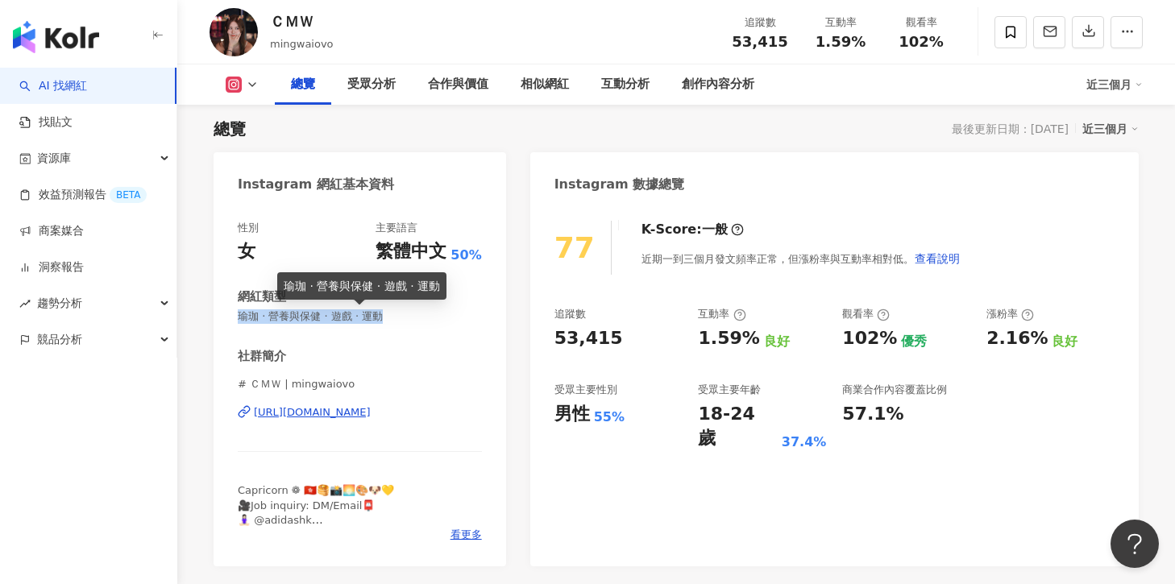
drag, startPoint x: 240, startPoint y: 316, endPoint x: 410, endPoint y: 318, distance: 169.3
click at [410, 318] on span "瑜珈 · 營養與保健 · 遊戲 · 運動" at bounding box center [360, 317] width 244 height 15
copy span "瑜珈 · 營養與保健 · 遊戲 · 運動"
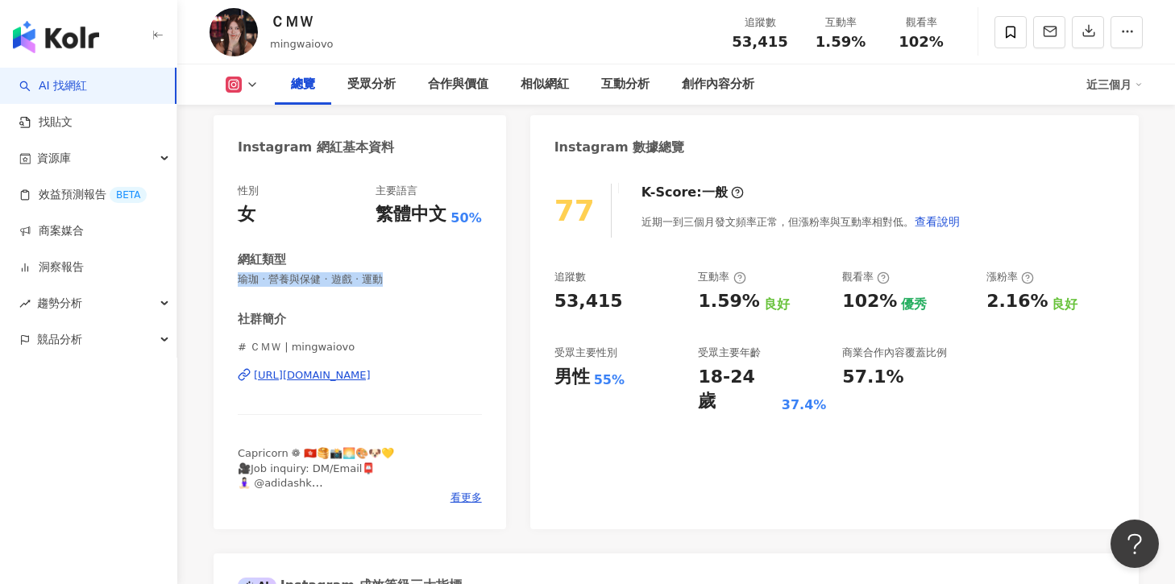
scroll to position [157, 0]
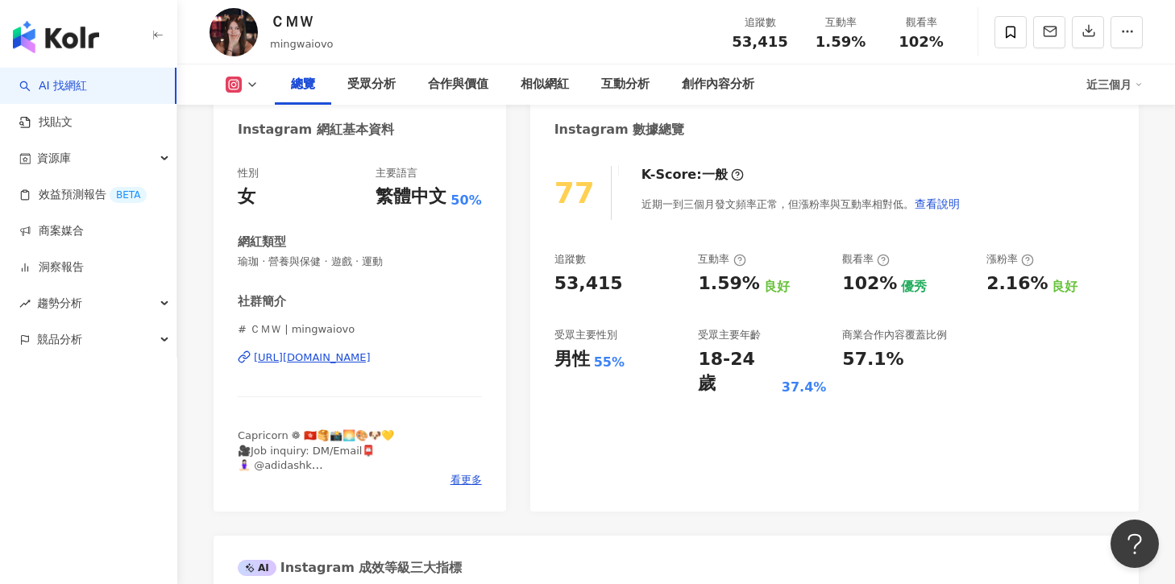
click at [459, 468] on div "Capricorn ❁ 🇭🇰🥞📸🌅🎨🐶💛 🎥Job inquiry: DM/Email📮 🧘🏻‍♀️ @adidashk 🎙️ @rthk.hk #老細一齊嚟…" at bounding box center [360, 451] width 244 height 44
click at [459, 479] on span "看更多" at bounding box center [466, 480] width 31 height 15
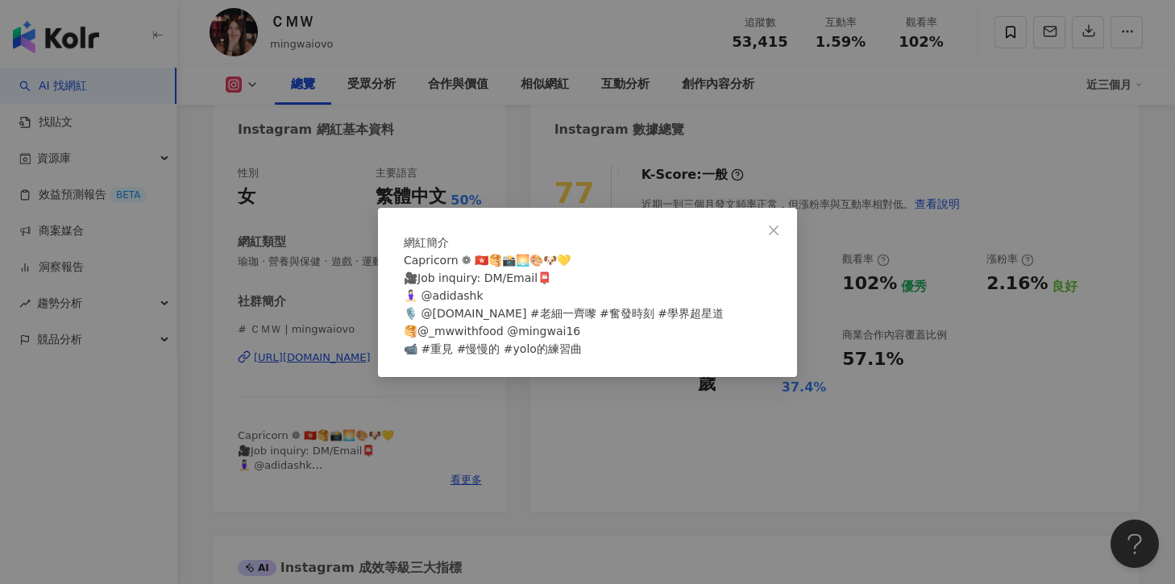
click at [711, 481] on div "網紅簡介 Capricorn ❁ 🇭🇰🥞📸🌅🎨🐶💛 🎥Job inquiry: DM/Email📮 🧘🏻‍♀️ @adidashk 🎙️ @rthk.hk #…" at bounding box center [587, 292] width 1175 height 584
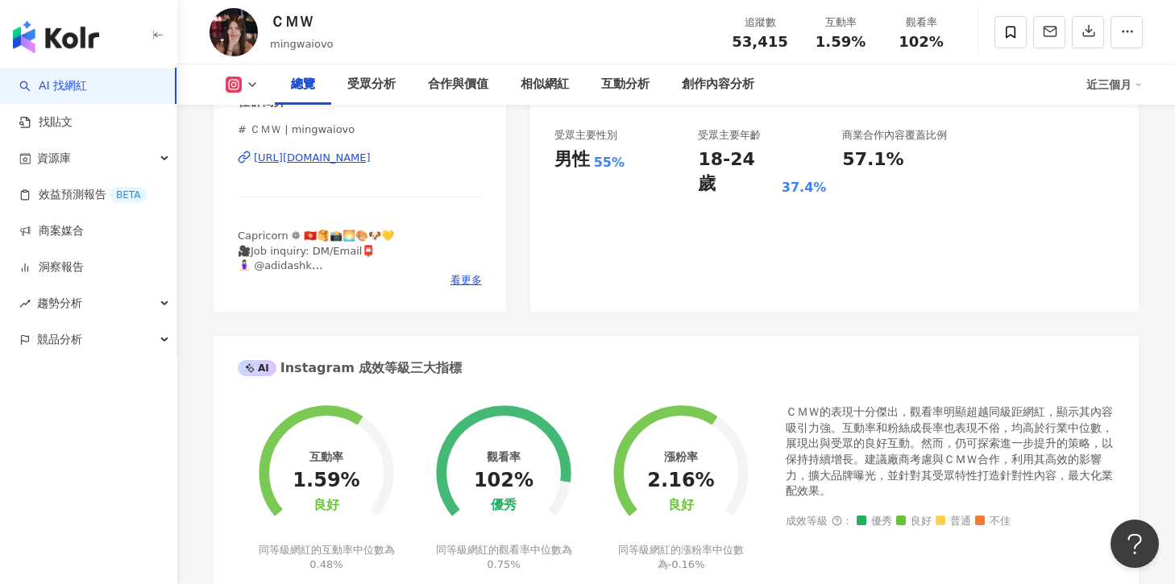
scroll to position [369, 0]
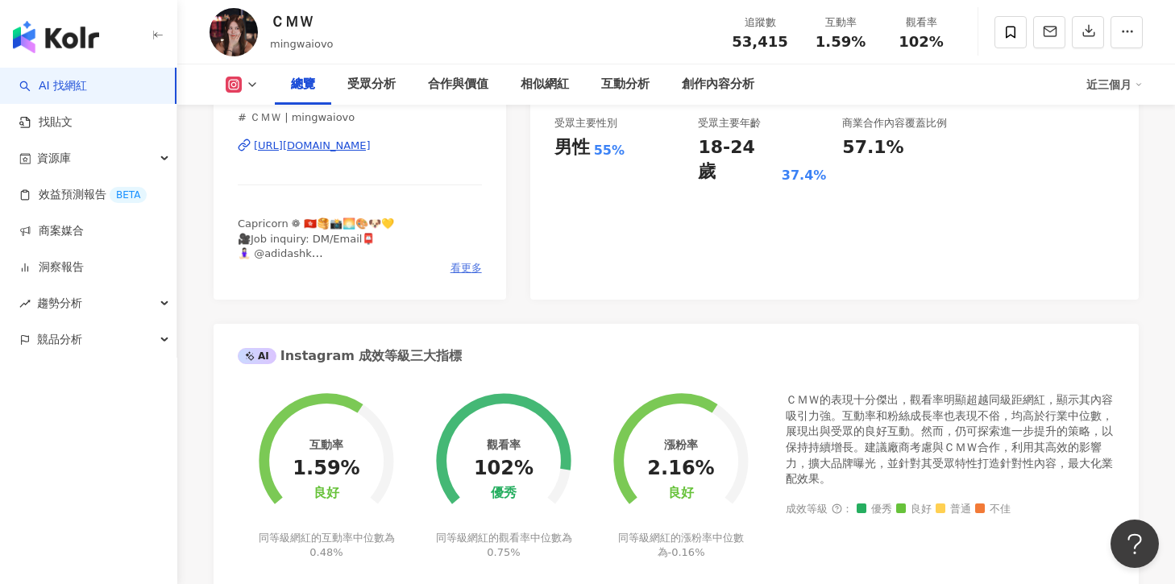
click at [469, 273] on span "看更多" at bounding box center [466, 268] width 31 height 15
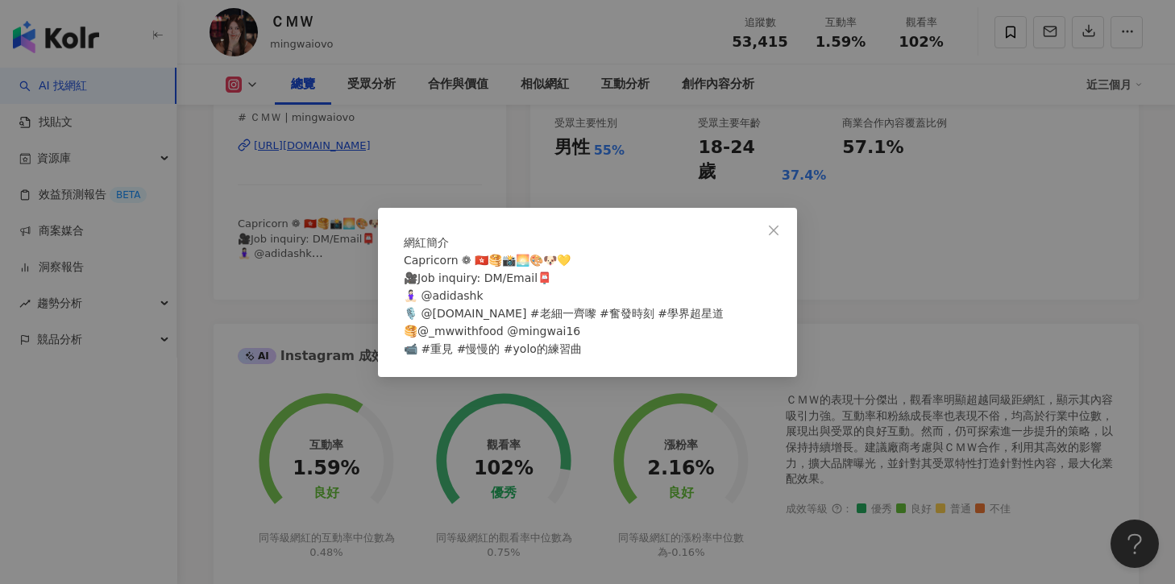
click at [829, 276] on div "網紅簡介 Capricorn ❁ 🇭🇰🥞📸🌅🎨🐶💛 🎥Job inquiry: DM/Email📮 🧘🏻‍♀️ @adidashk 🎙️ @rthk.hk #…" at bounding box center [587, 292] width 1175 height 584
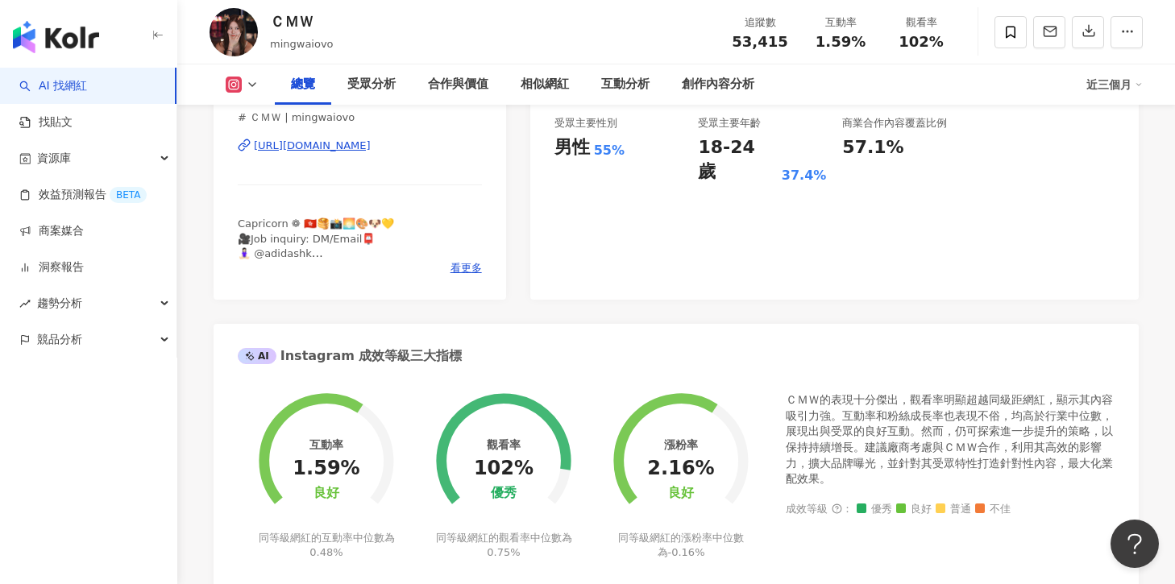
click at [371, 144] on div "https://www.instagram.com/mingwaiovo/" at bounding box center [312, 146] width 117 height 15
click at [255, 86] on icon at bounding box center [252, 84] width 13 height 13
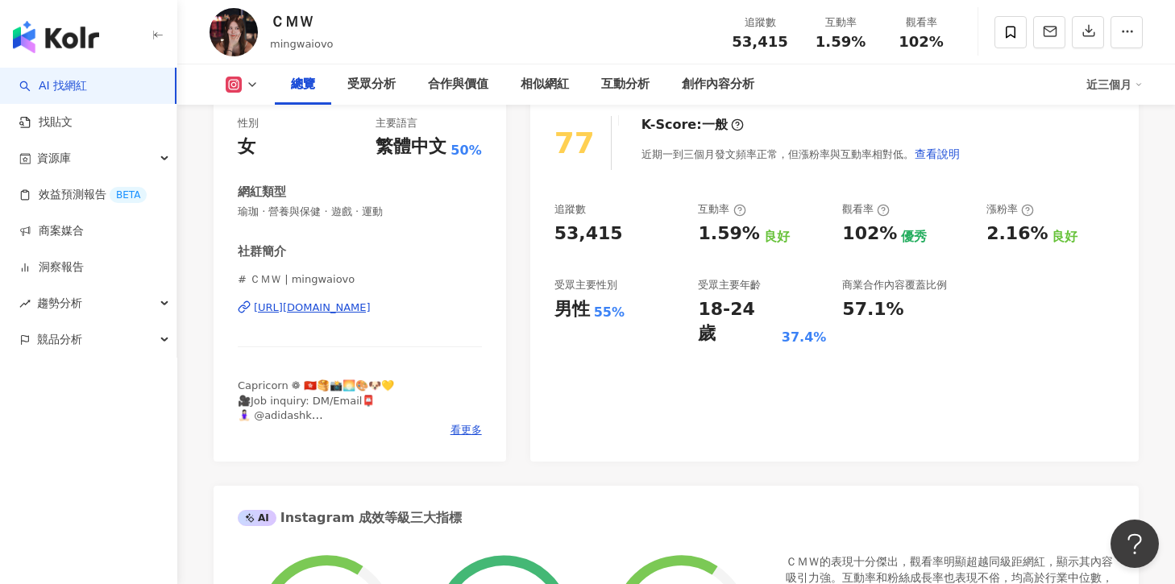
scroll to position [157, 0]
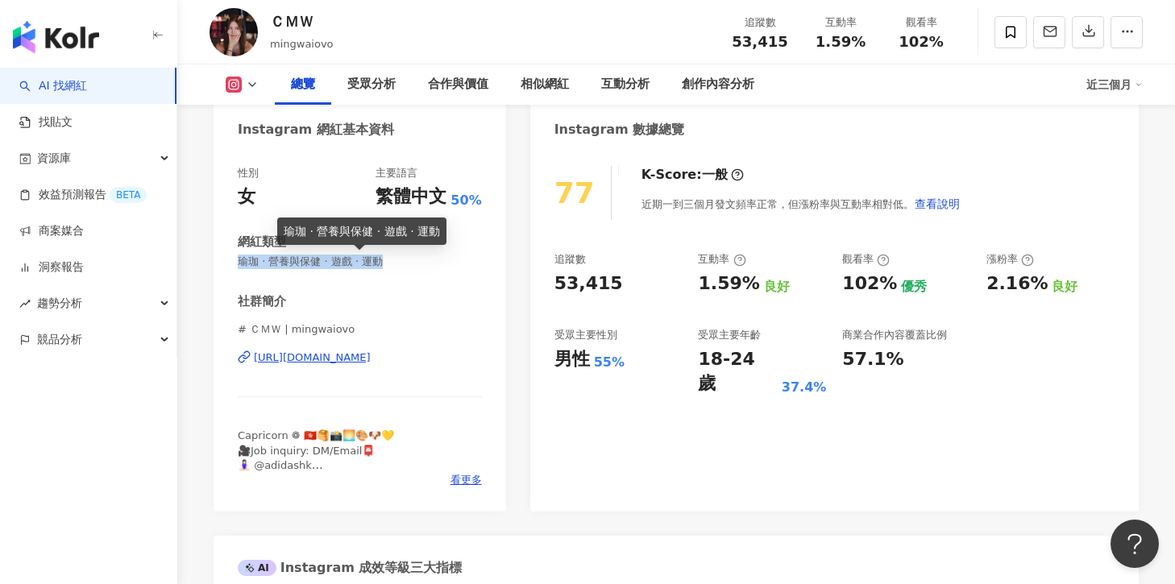
drag, startPoint x: 240, startPoint y: 260, endPoint x: 434, endPoint y: 259, distance: 193.5
click at [434, 259] on span "瑜珈 · 營養與保健 · 遊戲 · 運動" at bounding box center [360, 262] width 244 height 15
copy span "瑜珈 · 營養與保健 · 遊戲 · 運動"
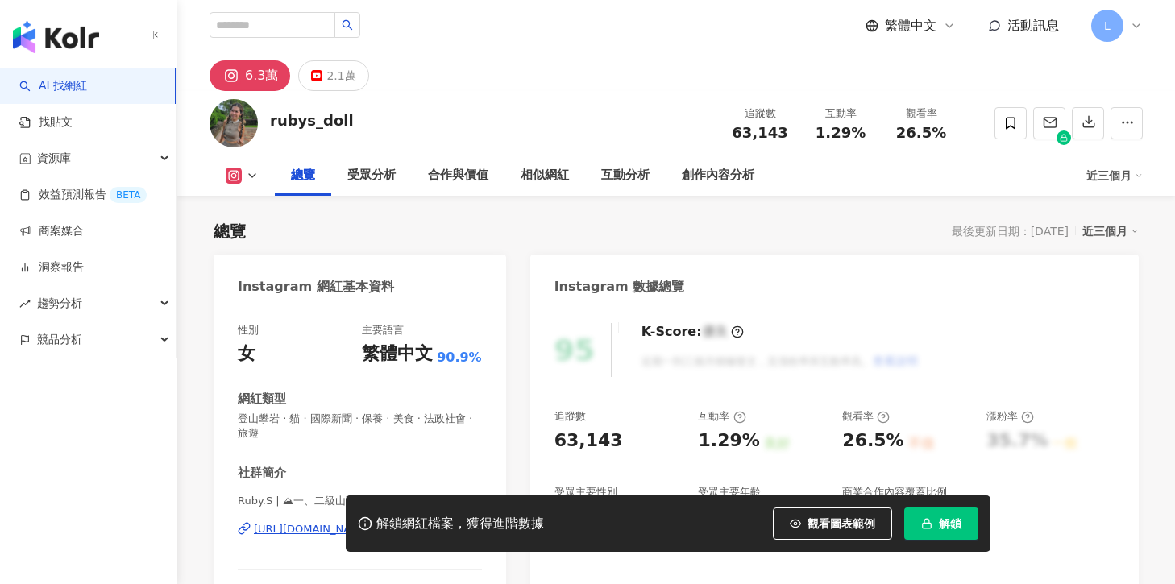
scroll to position [99, 0]
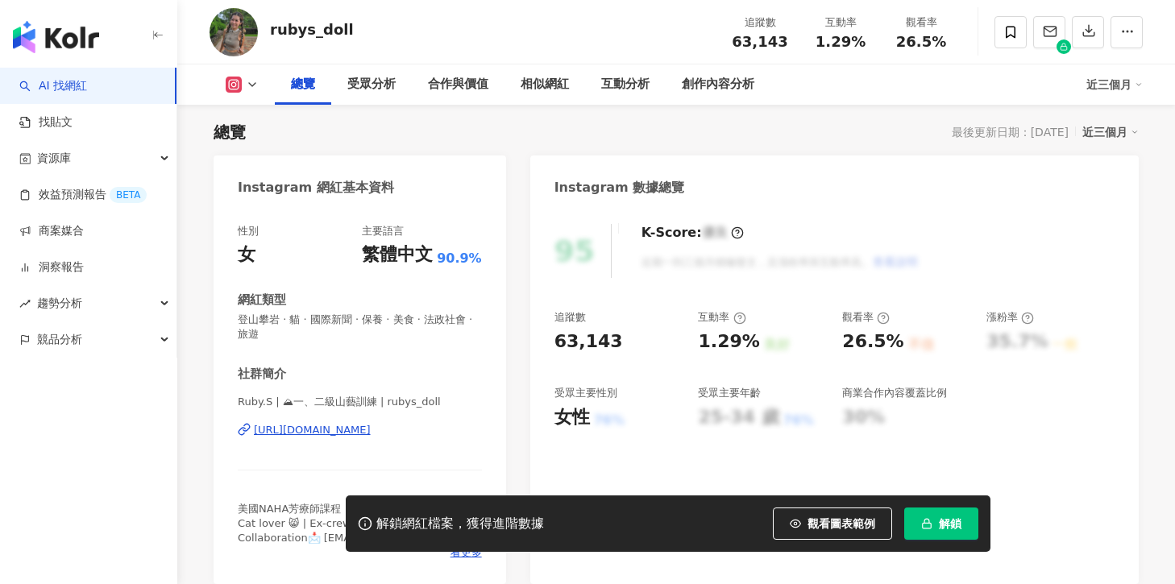
click at [953, 511] on button "解鎖" at bounding box center [941, 524] width 74 height 32
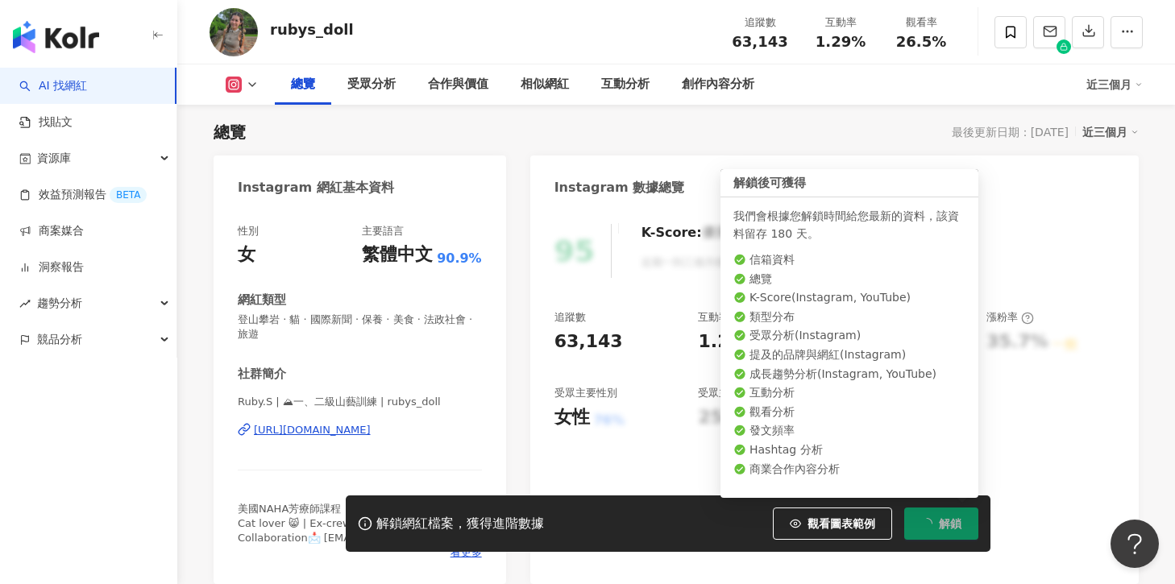
scroll to position [0, 0]
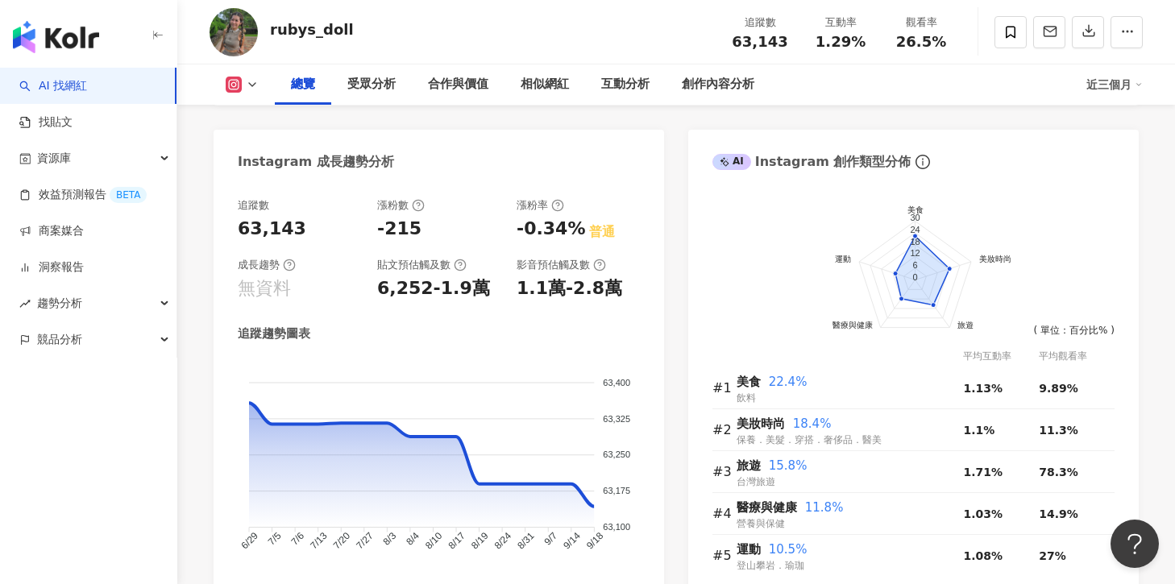
scroll to position [840, 0]
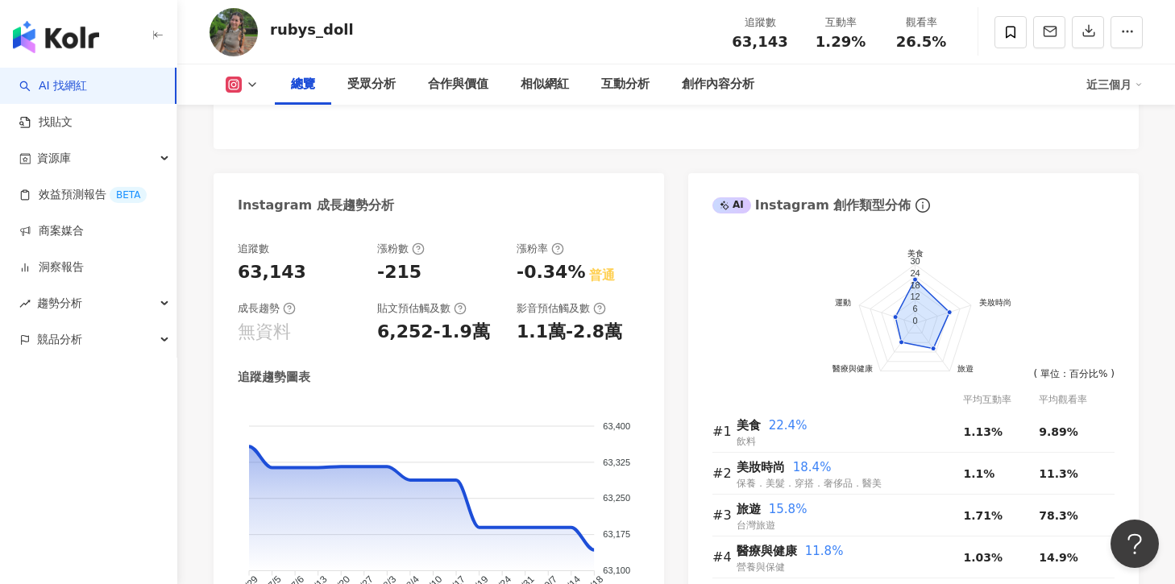
click at [247, 85] on icon at bounding box center [252, 84] width 13 height 13
click at [254, 142] on button "YouTube" at bounding box center [256, 151] width 75 height 23
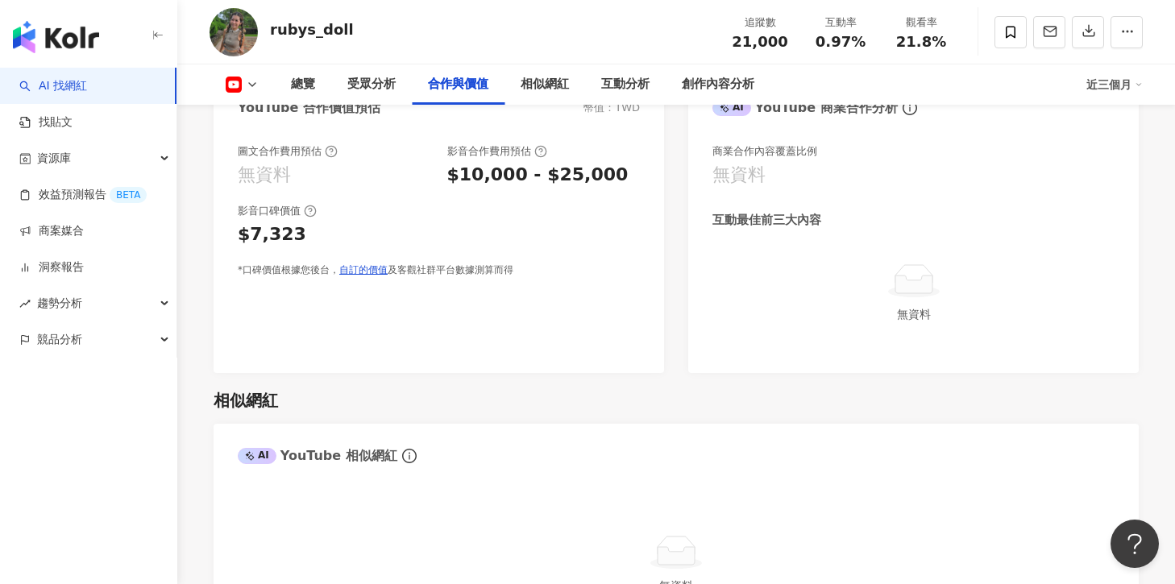
click at [584, 231] on div "$7,323" at bounding box center [439, 234] width 402 height 25
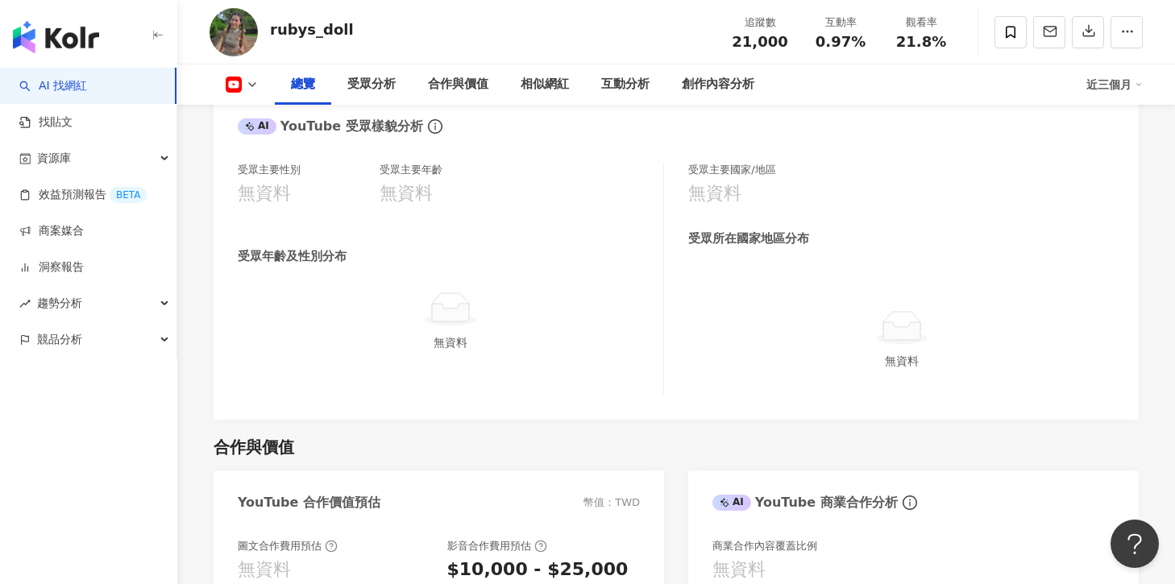
scroll to position [1165, 0]
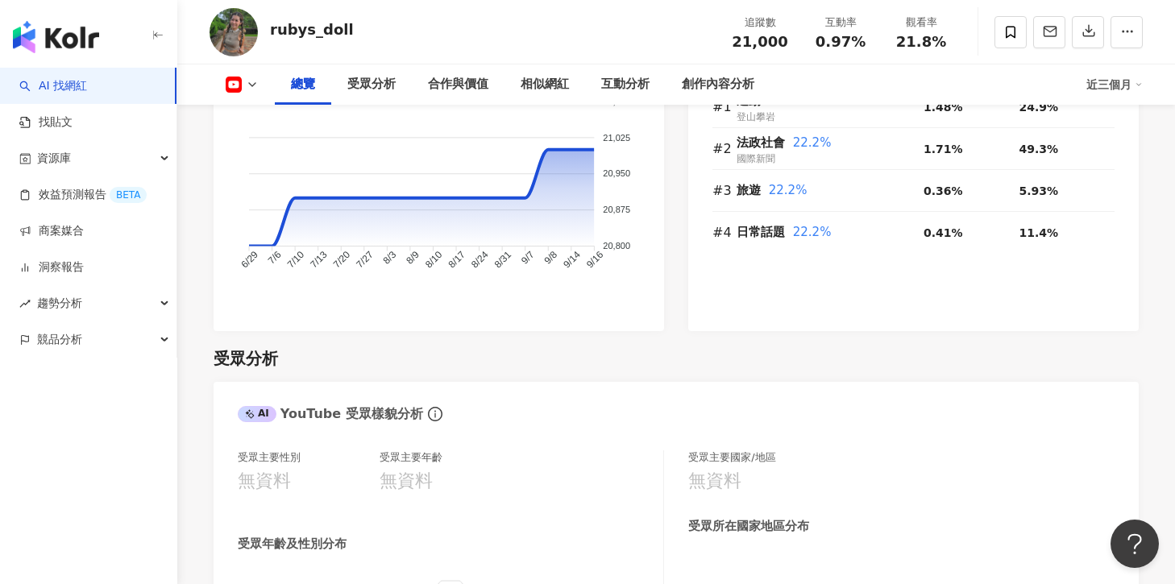
click at [249, 81] on icon at bounding box center [252, 84] width 13 height 13
click at [258, 108] on button "Instagram" at bounding box center [262, 114] width 86 height 23
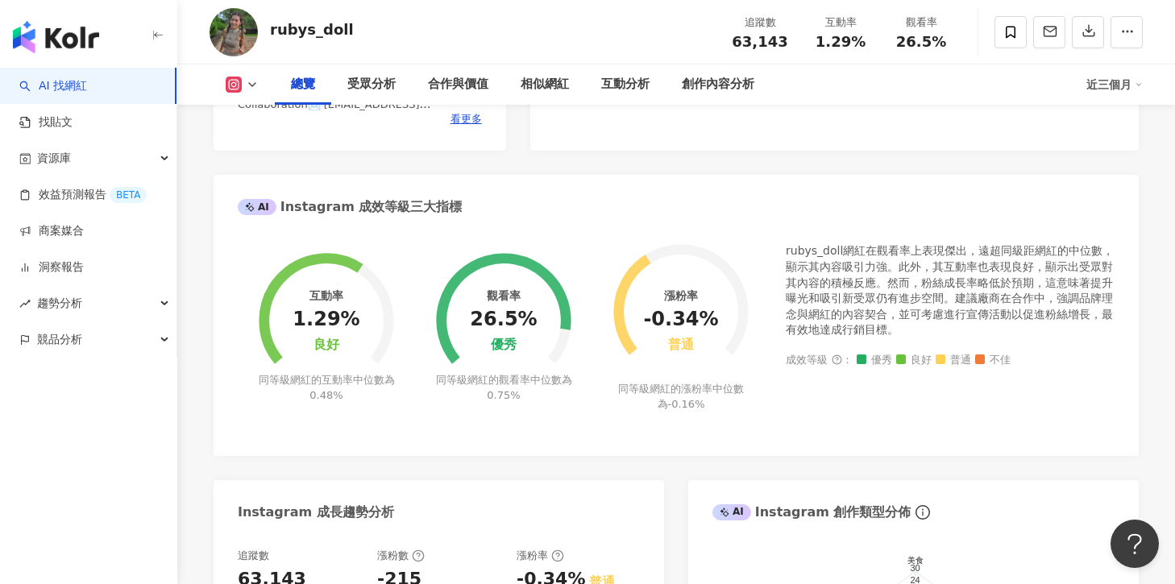
scroll to position [344, 0]
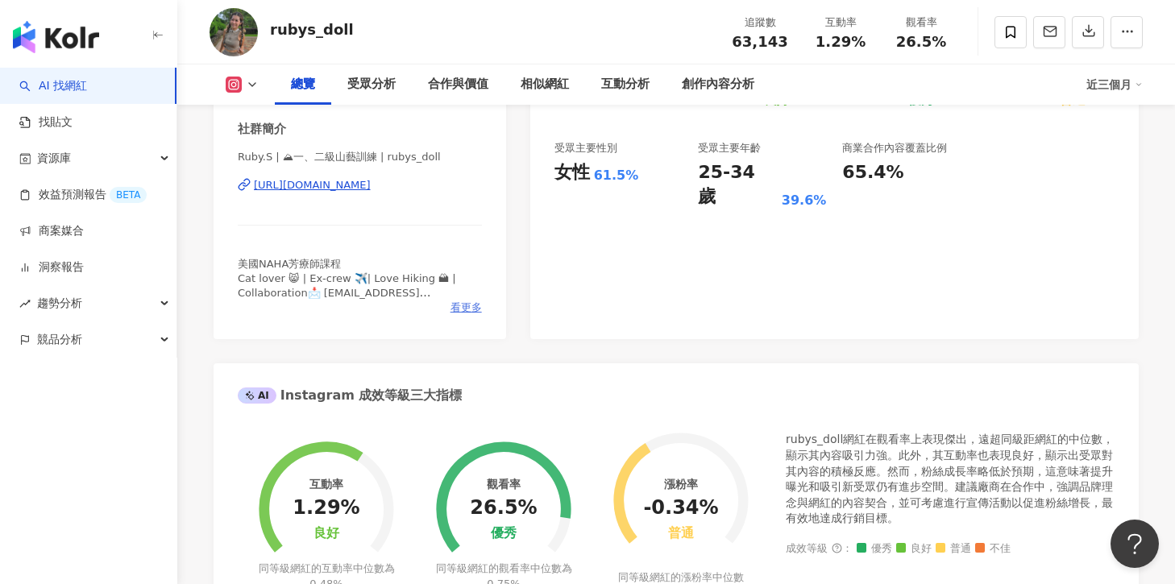
click at [459, 314] on span "看更多" at bounding box center [466, 308] width 31 height 15
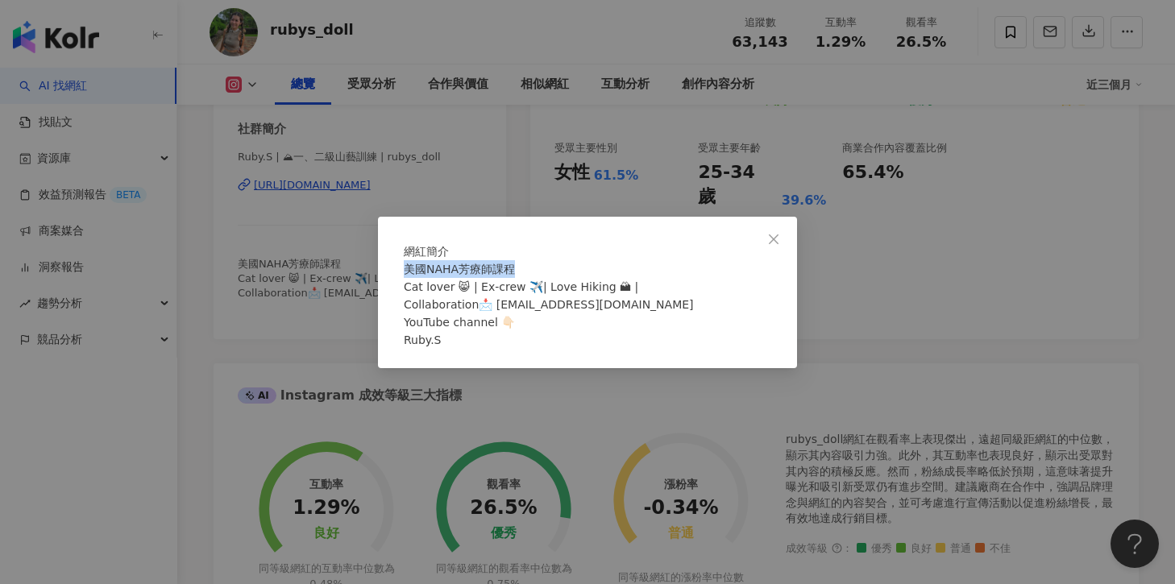
drag, startPoint x: 413, startPoint y: 282, endPoint x: 568, endPoint y: 281, distance: 155.6
click at [568, 282] on div "美國NAHA芳療師課程 Cat lover 😸 | Ex-crew ✈️| Love Hiking 🏔 | Collaboration📩 ruby42666@…" at bounding box center [588, 304] width 368 height 89
click at [538, 296] on span "美國NAHA芳療師課程 Cat lover 😸 | Ex-crew ✈️| Love Hiking 🏔 | Collaboration📩 ruby42666@…" at bounding box center [549, 305] width 290 height 84
drag, startPoint x: 537, startPoint y: 282, endPoint x: 385, endPoint y: 282, distance: 152.4
click at [385, 282] on div "網紅簡介 美國NAHA芳療師課程 Cat lover 😸 | Ex-crew ✈️| Love Hiking 🏔 | Collaboration📩 ruby4…" at bounding box center [587, 293] width 419 height 152
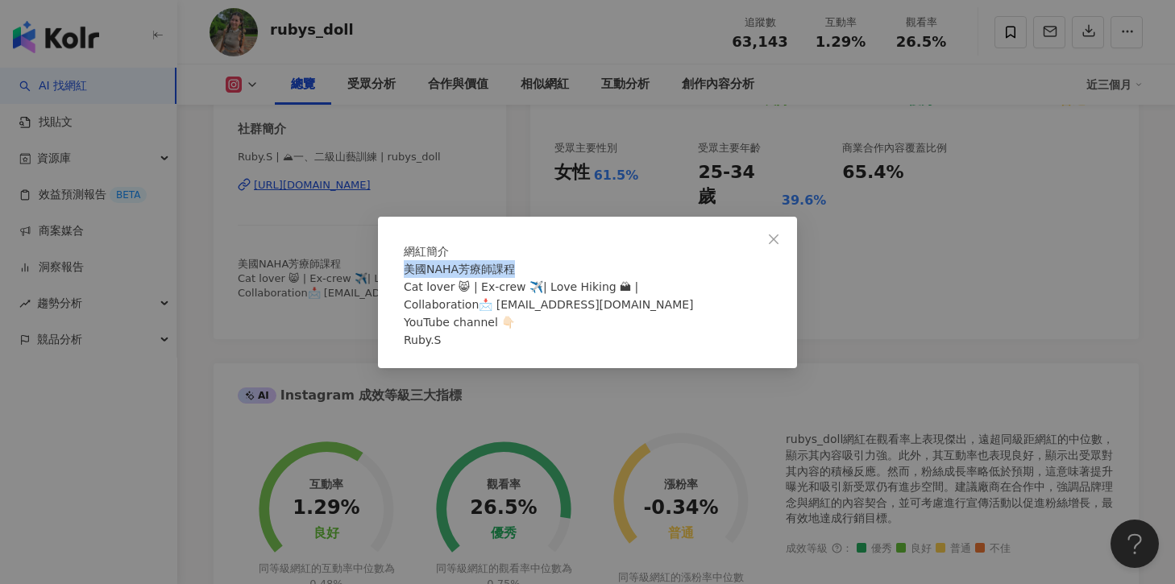
copy span "美國NAHA芳療師課程"
click at [836, 290] on div "網紅簡介 美國NAHA芳療師課程 Cat lover 😸 | Ex-crew ✈️| Love Hiking 🏔 | Collaboration📩 ruby4…" at bounding box center [587, 292] width 1175 height 584
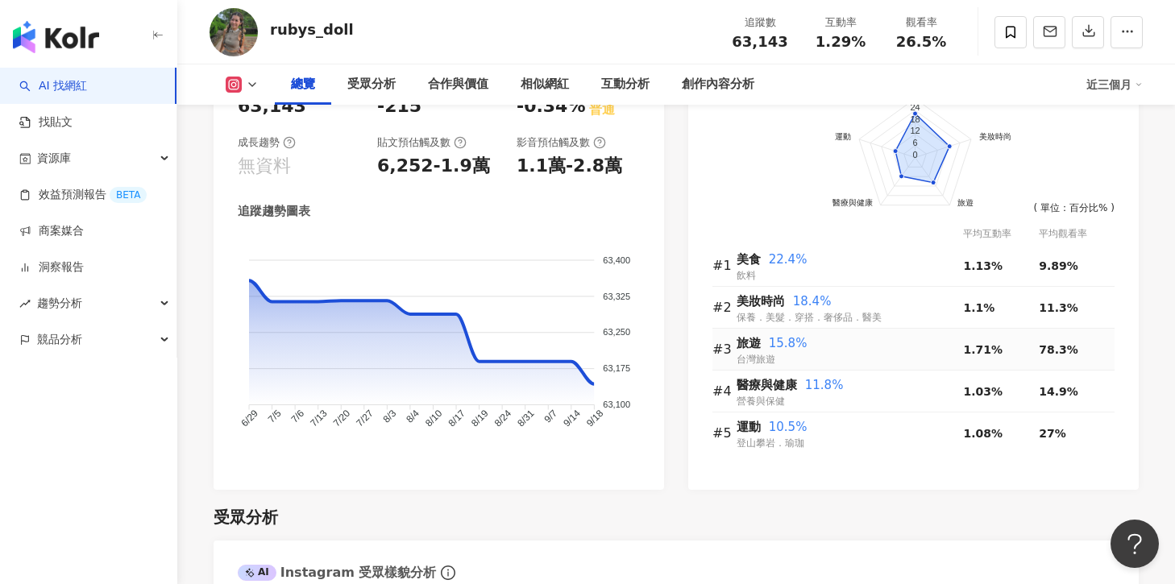
scroll to position [1008, 0]
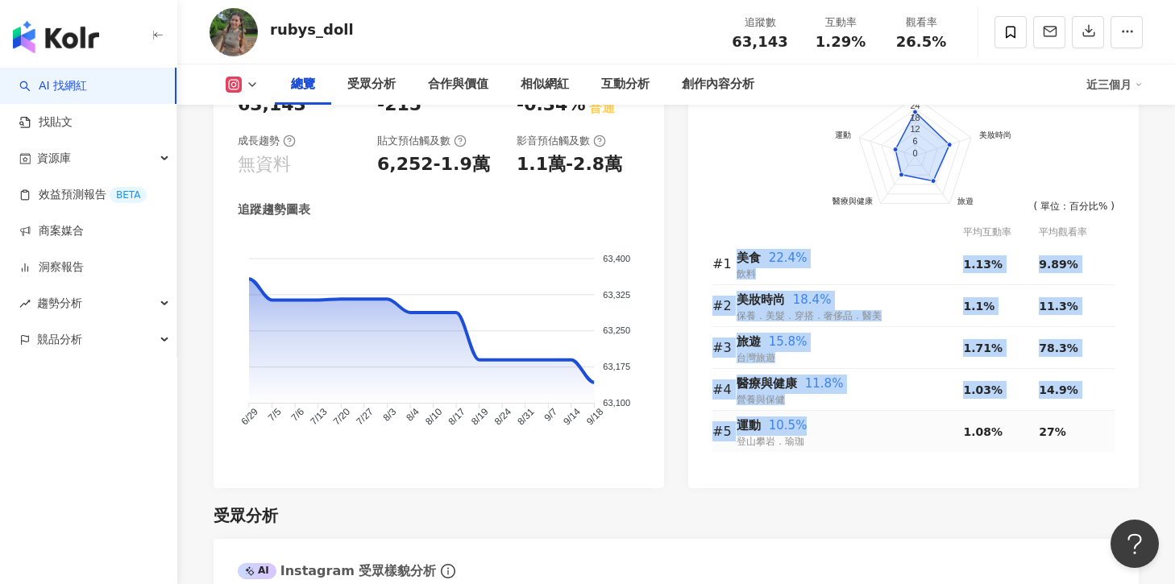
copy tbody "美食 22.4% 飲料 1.13% 9.89% #2 美妝時尚 18.4% 保養．美髮．穿搭．奢侈品．醫美 1.1% 11.3% #3 旅遊 15.8% 台灣…"
drag, startPoint x: 738, startPoint y: 253, endPoint x: 817, endPoint y: 429, distance: 192.7
click at [817, 429] on tbody "#1 美食 22.4% 飲料 1.13% 9.89% #2 美妝時尚 18.4% 保養．美髮．穿搭．奢侈品．醫美 1.1% 11.3% #3 旅遊 15.8%…" at bounding box center [914, 347] width 402 height 209
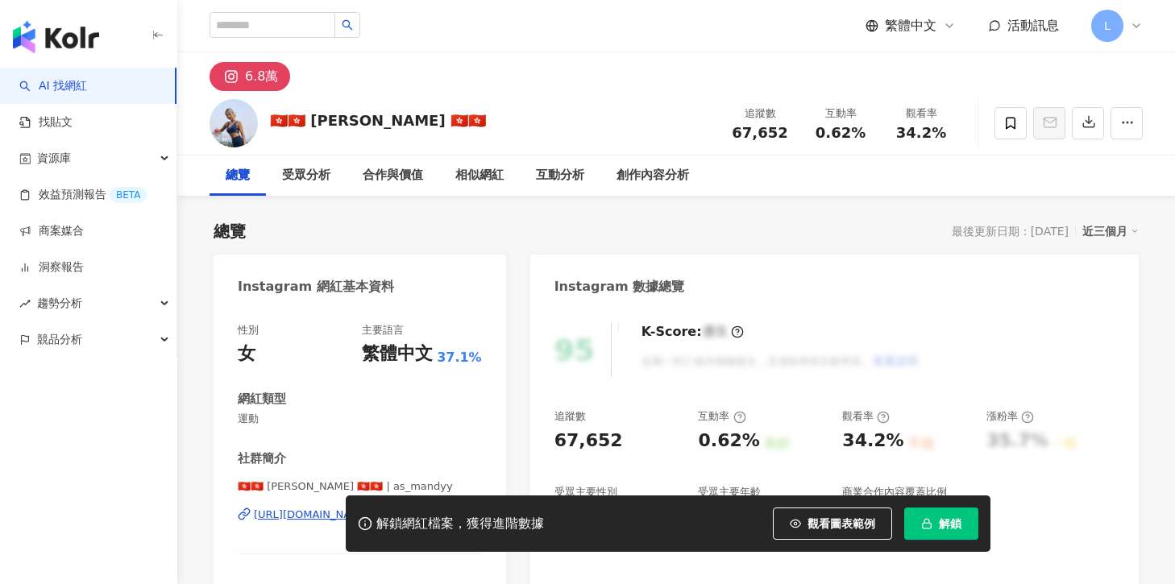
click at [958, 526] on span "解鎖" at bounding box center [950, 524] width 23 height 13
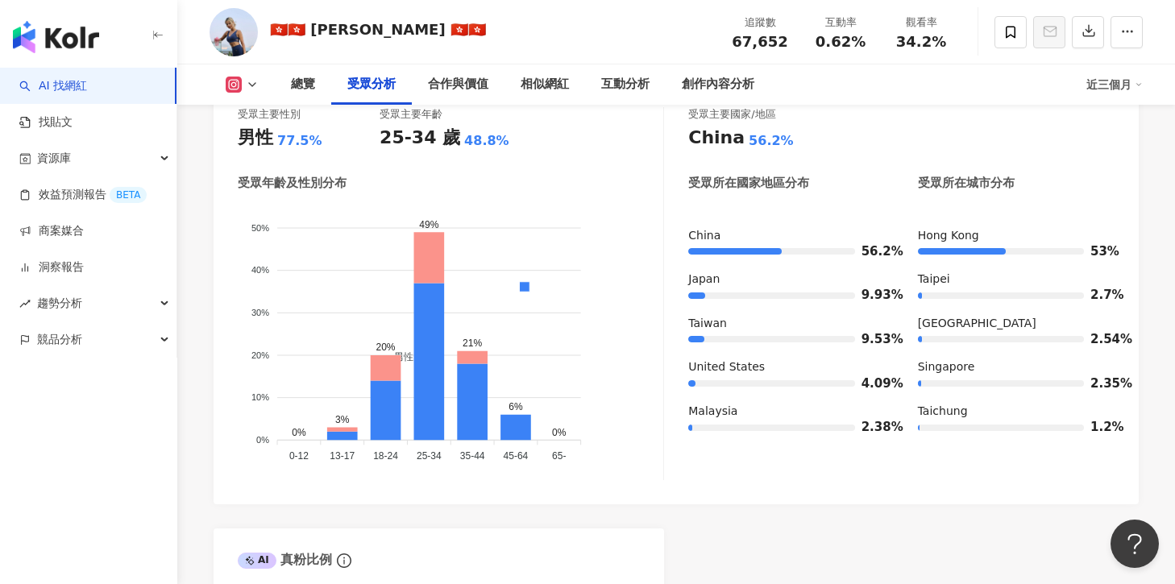
scroll to position [1478, 0]
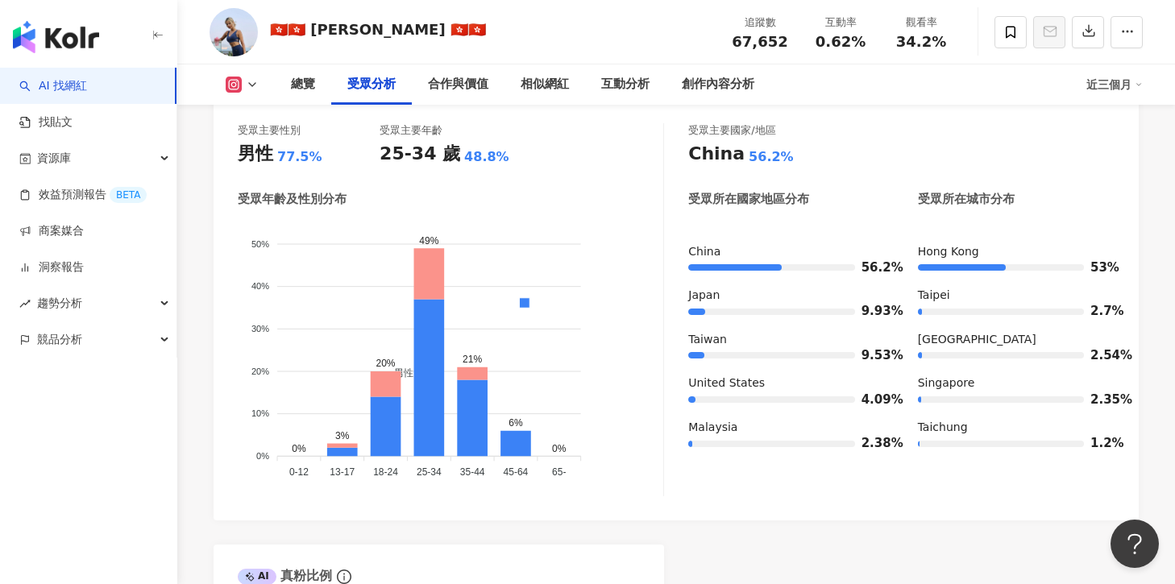
click at [687, 252] on div "受眾主要性別 男性 77.5% 受眾主要年齡 25-34 歲 48.8% 受眾年齡及性別分布 男性 女性 50% 50% 40% 40% 30% 30% 20…" at bounding box center [676, 309] width 877 height 373
drag, startPoint x: 909, startPoint y: 251, endPoint x: 1117, endPoint y: 271, distance: 209.8
click at [1117, 272] on div "受眾主要性別 男性 77.5% 受眾主要年齡 25-34 歲 48.8% 受眾年齡及性別分布 男性 女性 50% 50% 40% 40% 30% 30% 20…" at bounding box center [676, 314] width 925 height 414
copy div "[GEOGRAPHIC_DATA] 53%"
drag, startPoint x: 684, startPoint y: 295, endPoint x: 897, endPoint y: 351, distance: 220.2
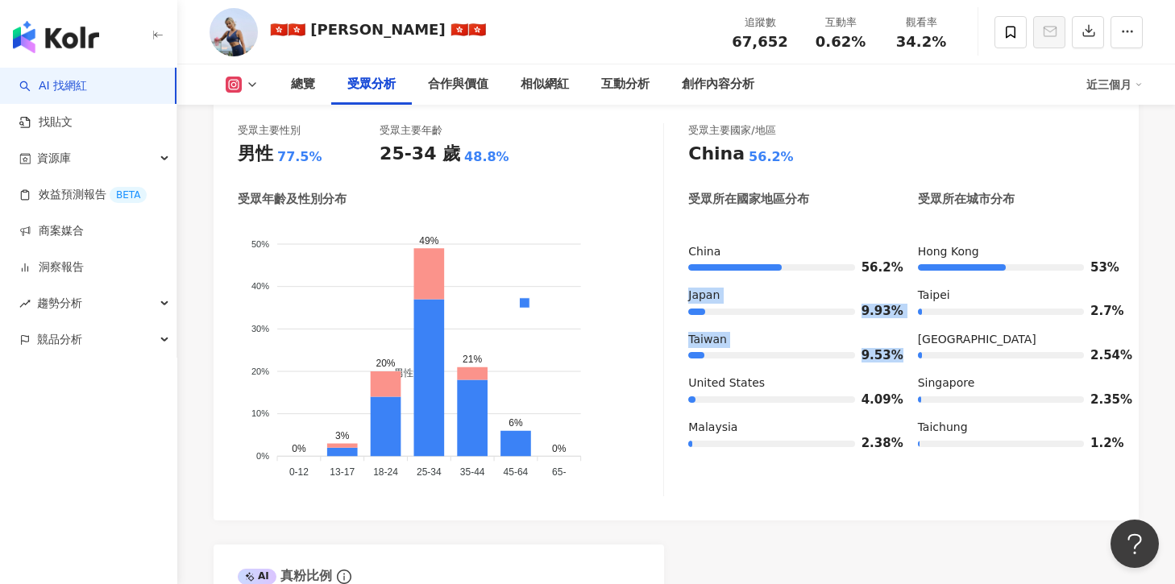
click at [897, 351] on div "受眾主要性別 男性 77.5% 受眾主要年齡 25-34 歲 48.8% 受眾年齡及性別分布 男性 女性 50% 50% 40% 40% 30% 30% 20…" at bounding box center [676, 309] width 877 height 373
copy div "[GEOGRAPHIC_DATA] 9.93% [GEOGRAPHIC_DATA] 9.53%"
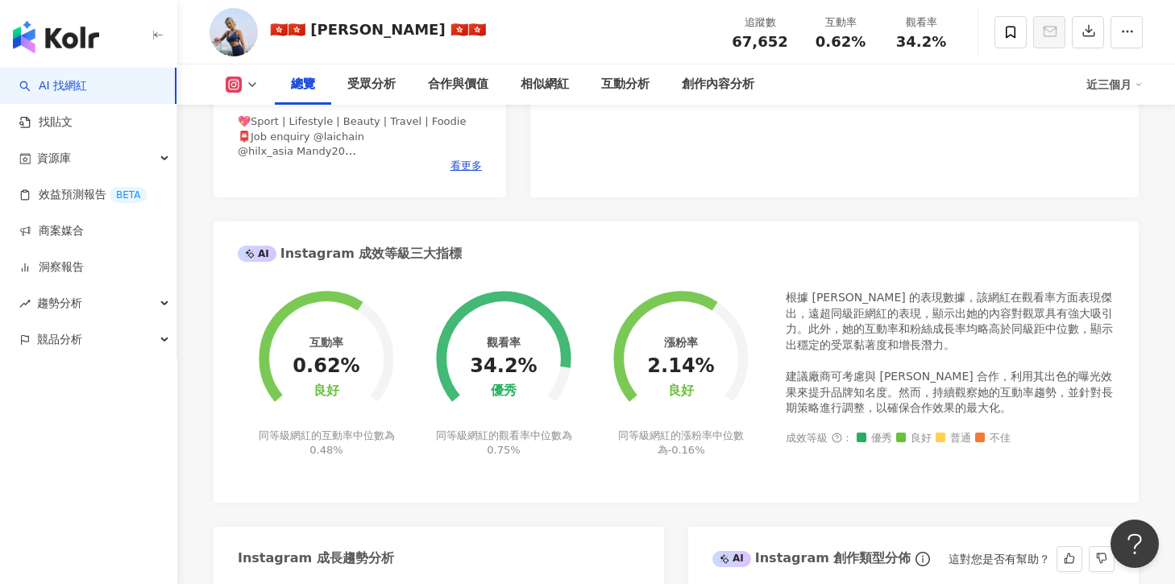
scroll to position [293, 0]
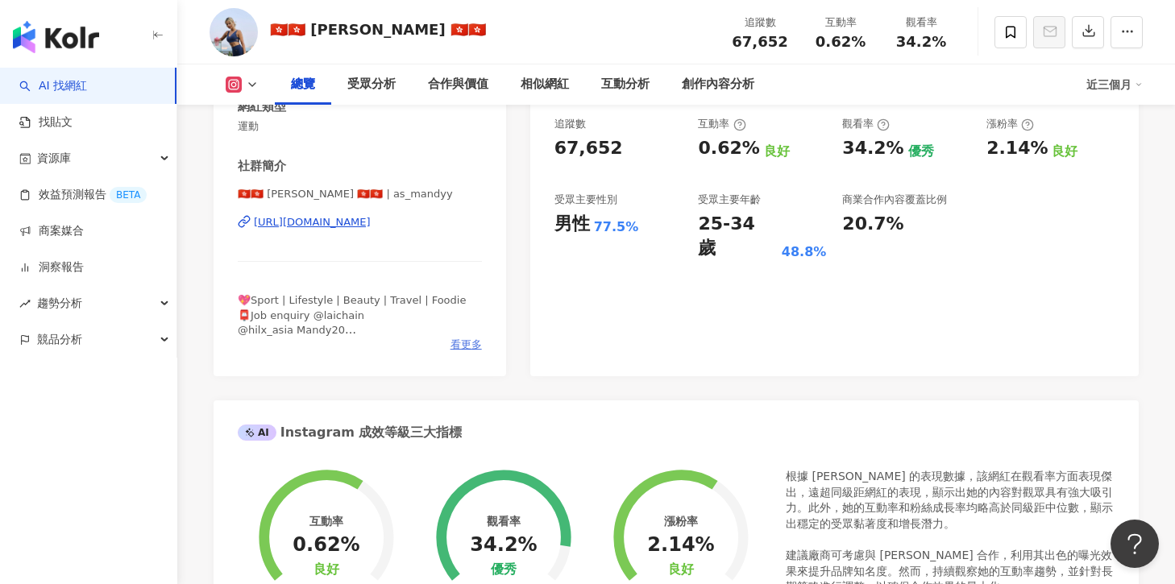
click at [460, 342] on span "看更多" at bounding box center [466, 345] width 31 height 15
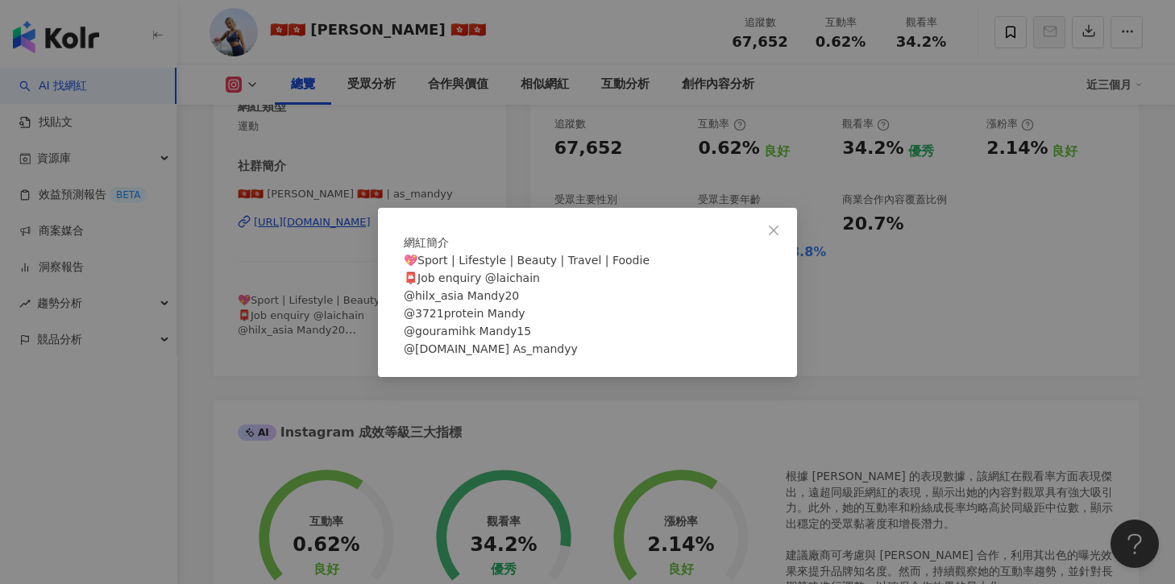
click at [418, 264] on span "💖Sport | Lifestyle | Beauty | Travel | Foodie 📮Job enquiry @laichain @hilx_asia…" at bounding box center [527, 305] width 246 height 102
drag, startPoint x: 408, startPoint y: 264, endPoint x: 642, endPoint y: 264, distance: 233.8
click at [642, 264] on div "💖Sport | Lifestyle | Beauty | Travel | Foodie 📮Job enquiry @laichain @hilx_asia…" at bounding box center [588, 305] width 368 height 106
copy span "💖Sport | Lifestyle | Beauty | Travel | Foodie"
click at [788, 224] on span "Close" at bounding box center [774, 230] width 32 height 13
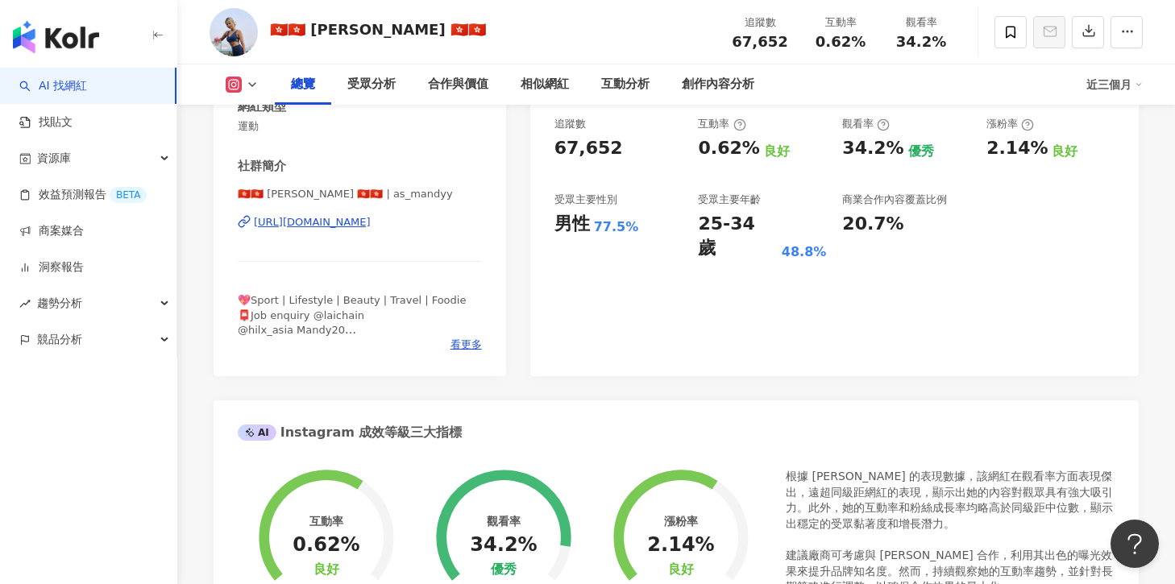
click at [247, 88] on icon at bounding box center [252, 84] width 13 height 13
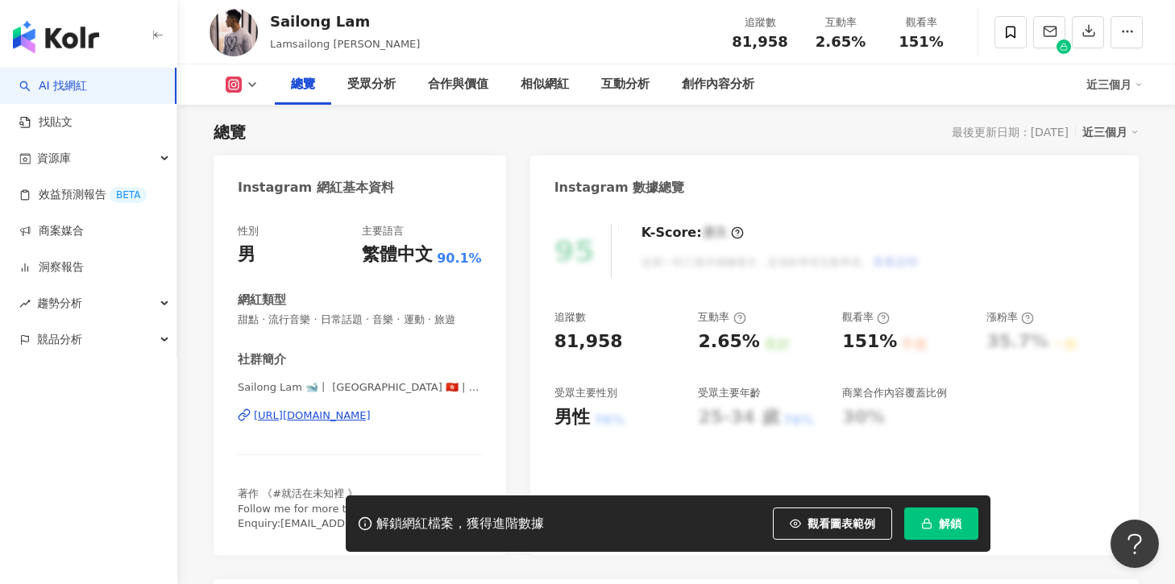
click at [932, 523] on icon "button" at bounding box center [926, 523] width 11 height 11
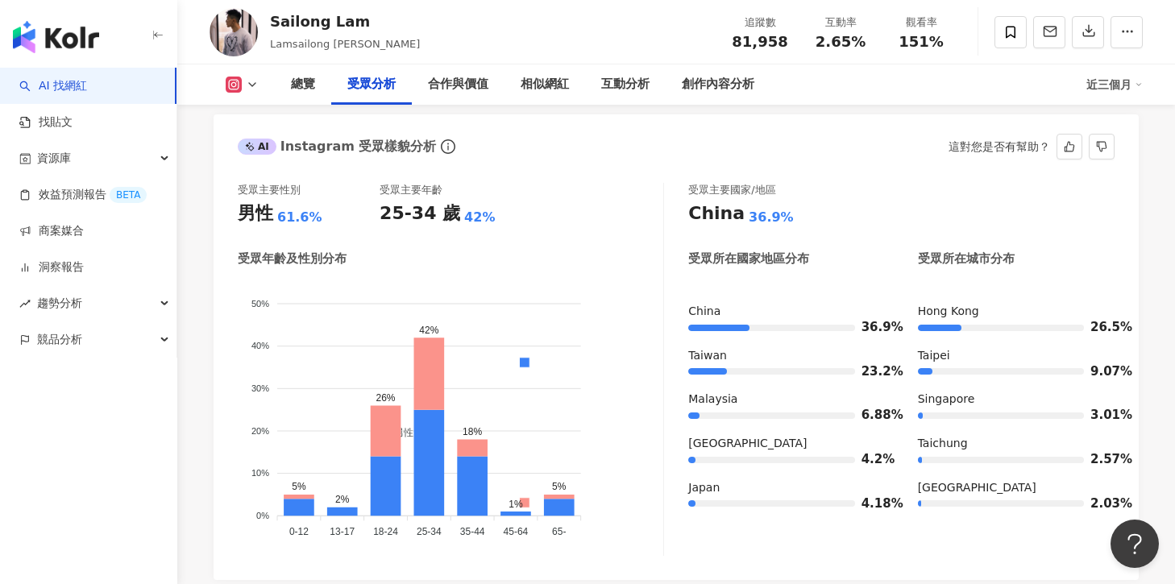
scroll to position [1402, 0]
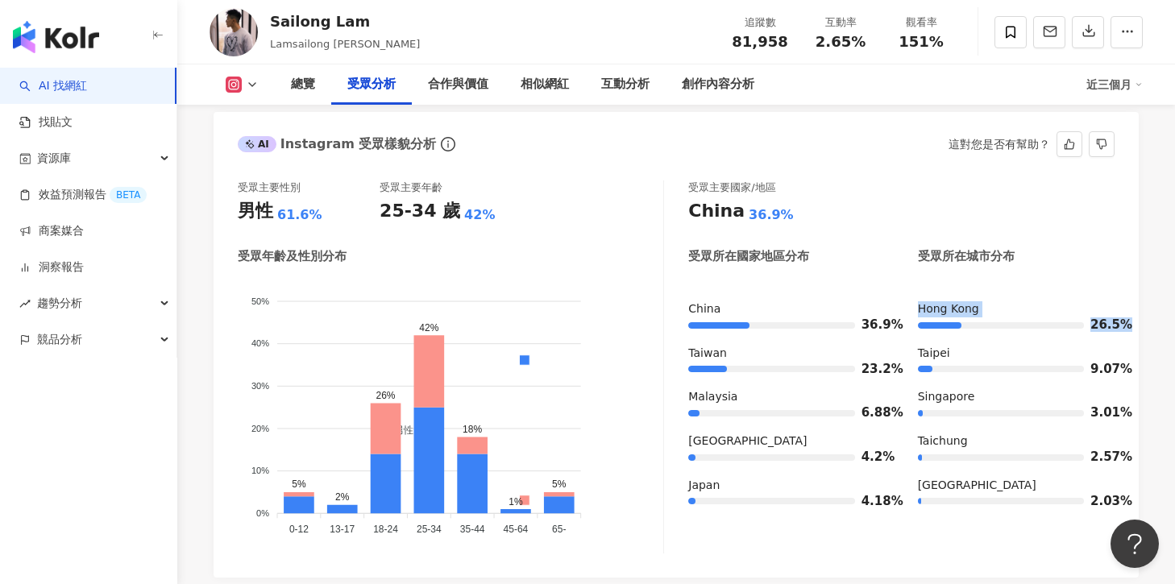
drag, startPoint x: 918, startPoint y: 317, endPoint x: 1126, endPoint y: 329, distance: 208.3
click at [1127, 329] on div "受眾主要性別 男性 61.6% 受眾主要年齡 25-34 歲 42% 受眾年齡及性別分布 男性 女性 50% 50% 40% 40% 30% 30% 20% …" at bounding box center [676, 371] width 925 height 414
copy div "[GEOGRAPHIC_DATA] 26.5%"
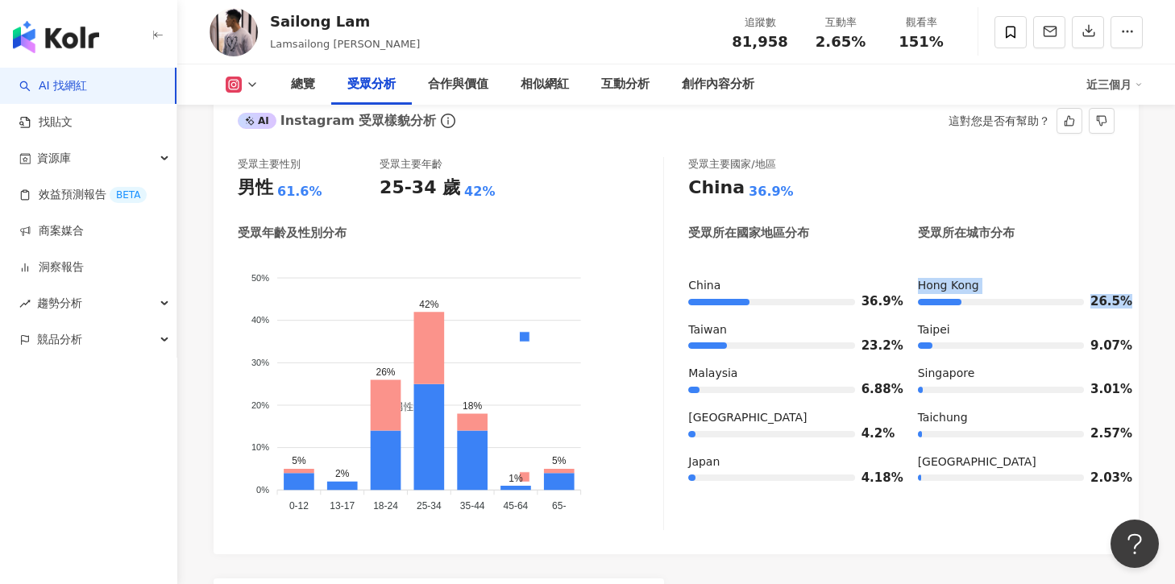
scroll to position [1437, 0]
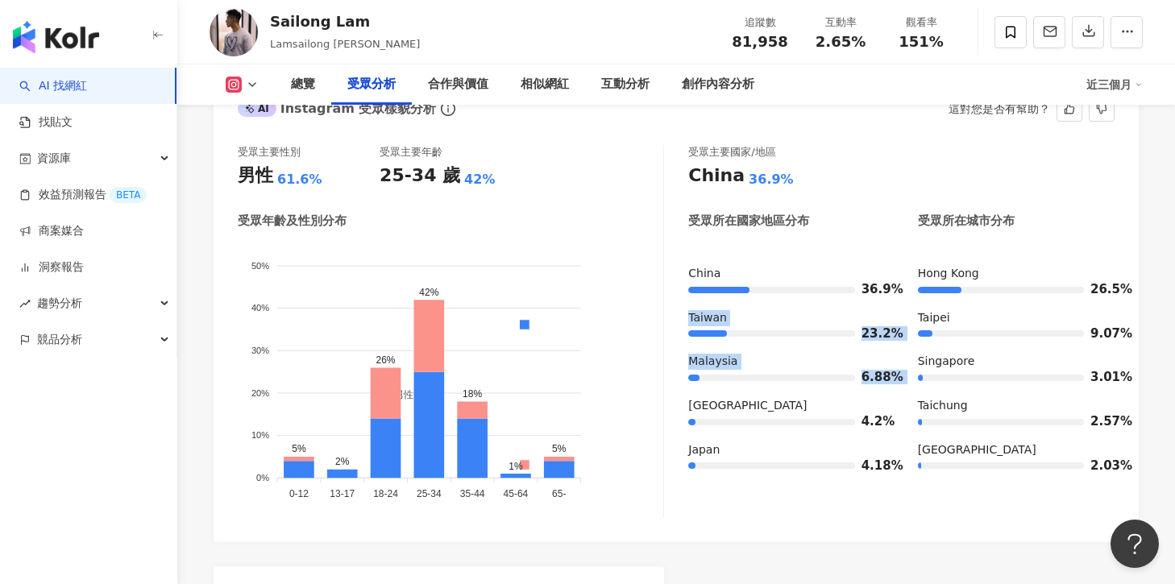
drag, startPoint x: 685, startPoint y: 326, endPoint x: 894, endPoint y: 393, distance: 219.0
click at [894, 393] on div "受眾主要性別 男性 61.6% 受眾主要年齡 25-34 歲 42% 受眾年齡及性別分布 男性 女性 50% 50% 40% 40% 30% 30% 20% …" at bounding box center [676, 331] width 877 height 373
copy div "Taiwan 23.2% [GEOGRAPHIC_DATA] 6.88%"
drag, startPoint x: 680, startPoint y: 453, endPoint x: 879, endPoint y: 471, distance: 199.9
click at [888, 472] on div "受眾主要性別 男性 61.6% 受眾主要年齡 25-34 歲 42% 受眾年齡及性別分布 男性 女性 50% 50% 40% 40% 30% 30% 20% …" at bounding box center [676, 331] width 877 height 373
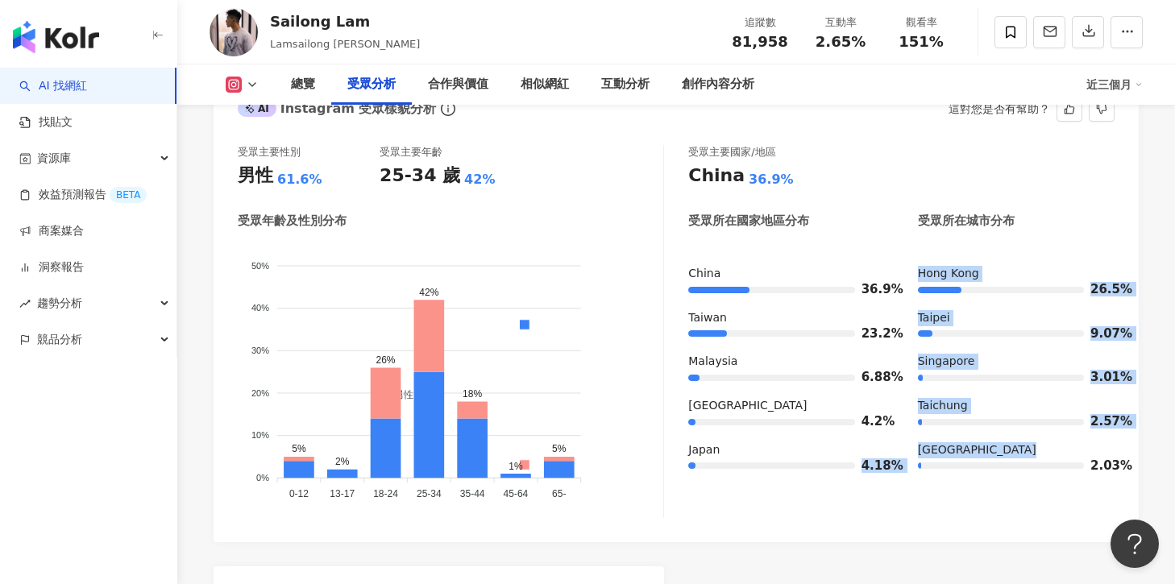
drag, startPoint x: 907, startPoint y: 472, endPoint x: 688, endPoint y: 467, distance: 219.3
click at [688, 467] on div "受眾主要性別 男性 61.6% 受眾主要年齡 25-34 歲 42% 受眾年齡及性別分布 男性 女性 50% 50% 40% 40% 30% 30% 20% …" at bounding box center [676, 331] width 877 height 373
click at [688, 467] on div at bounding box center [785, 466] width 195 height 6
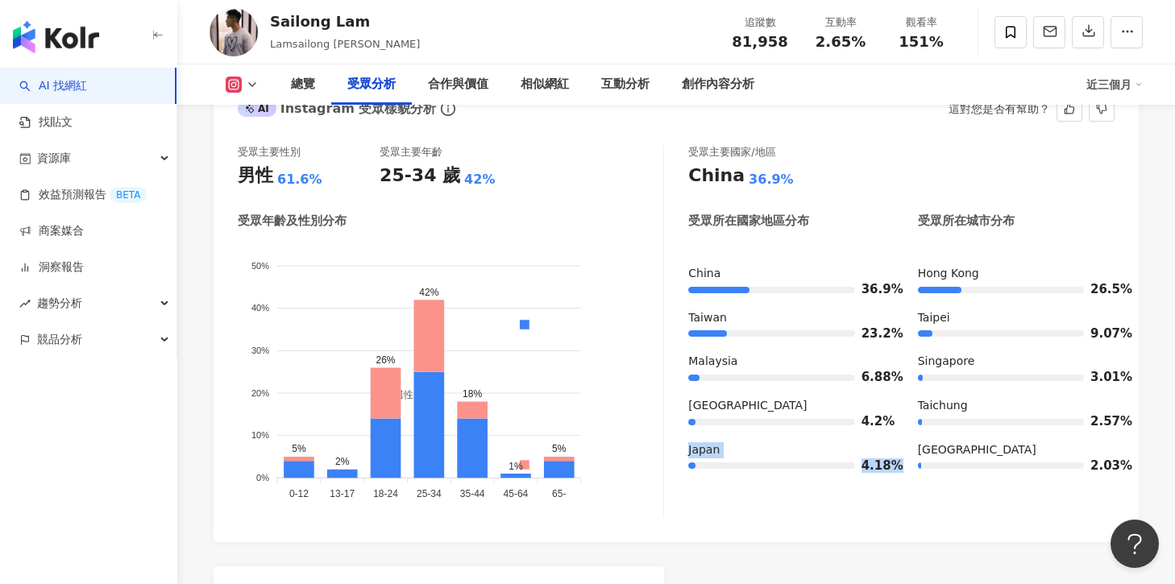
drag, startPoint x: 688, startPoint y: 455, endPoint x: 899, endPoint y: 480, distance: 212.6
click at [899, 480] on div "[GEOGRAPHIC_DATA] 36.9% [GEOGRAPHIC_DATA] 23.2% [GEOGRAPHIC_DATA] 6.88% [GEOGRA…" at bounding box center [901, 376] width 426 height 220
copy div "Japan 4.18%"
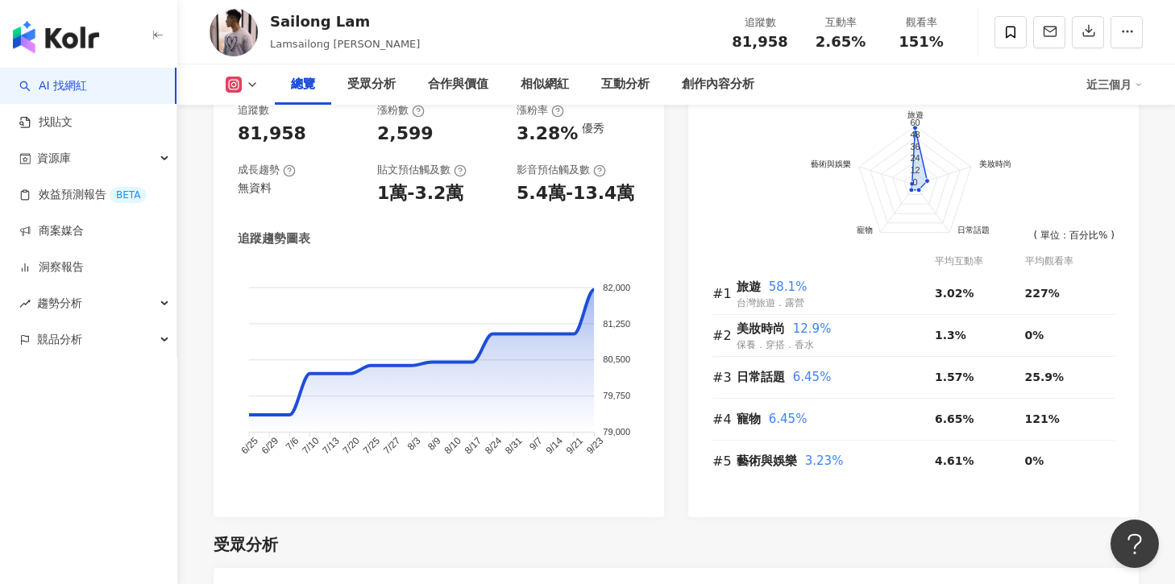
scroll to position [690, 0]
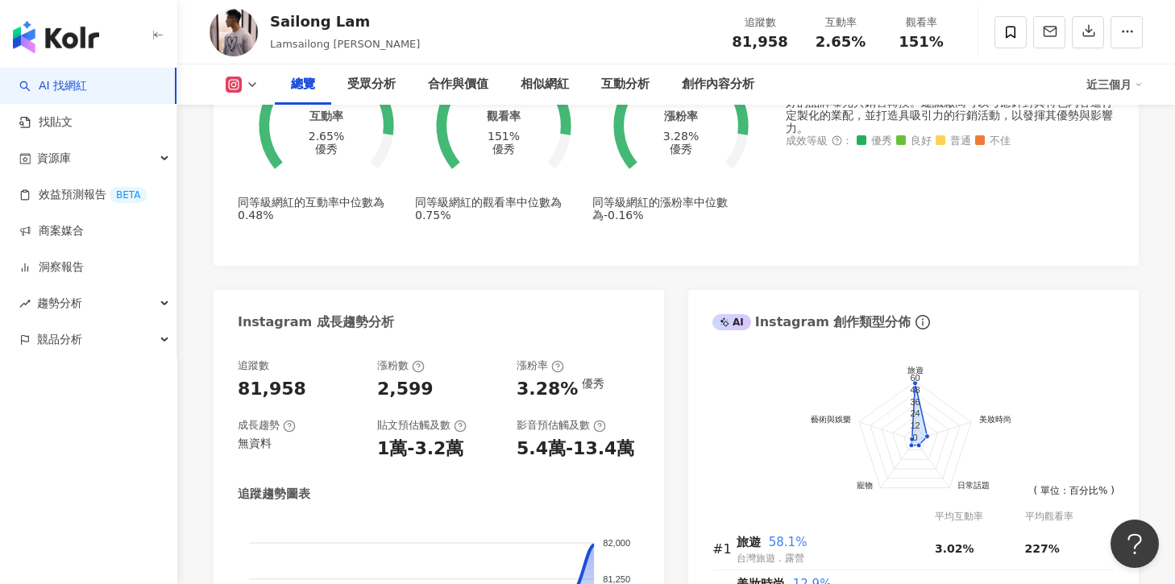
click at [261, 85] on button at bounding box center [242, 85] width 65 height 16
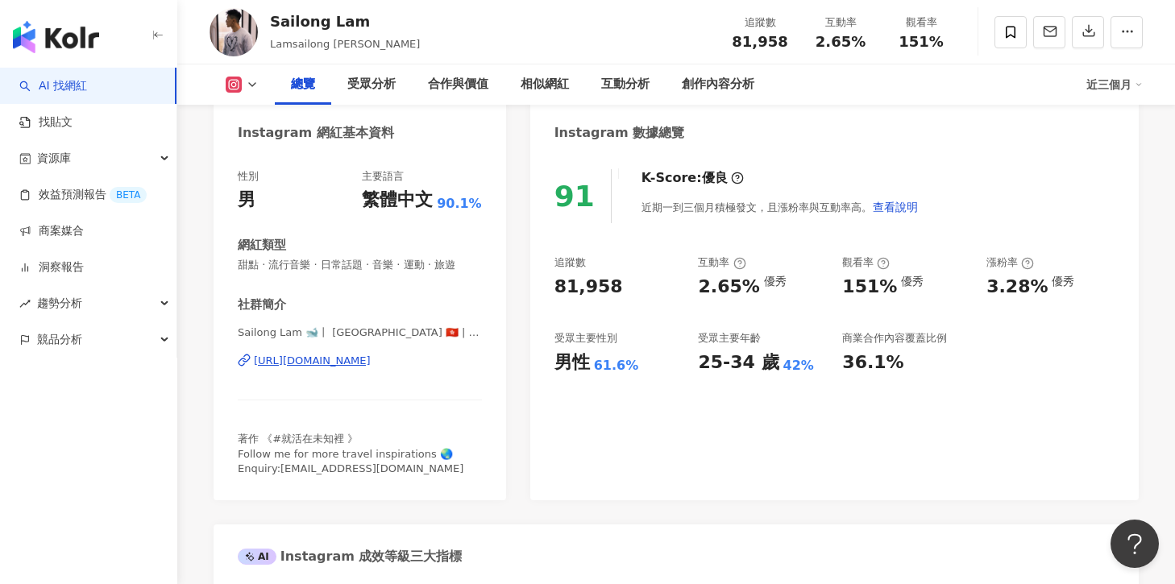
scroll to position [153, 0]
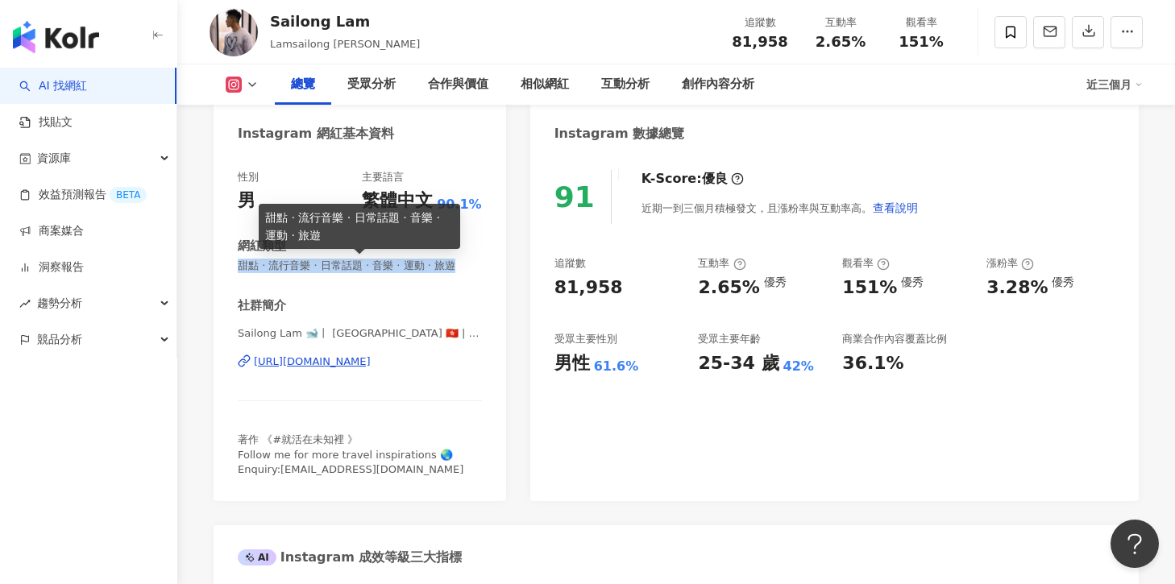
copy span "甜點 · 流行音樂 · 日常話題 · 音樂 · 運動 · 旅遊"
drag, startPoint x: 239, startPoint y: 265, endPoint x: 451, endPoint y: 272, distance: 212.1
click at [454, 270] on span "甜點 · 流行音樂 · 日常話題 · 音樂 · 運動 · 旅遊" at bounding box center [360, 266] width 244 height 15
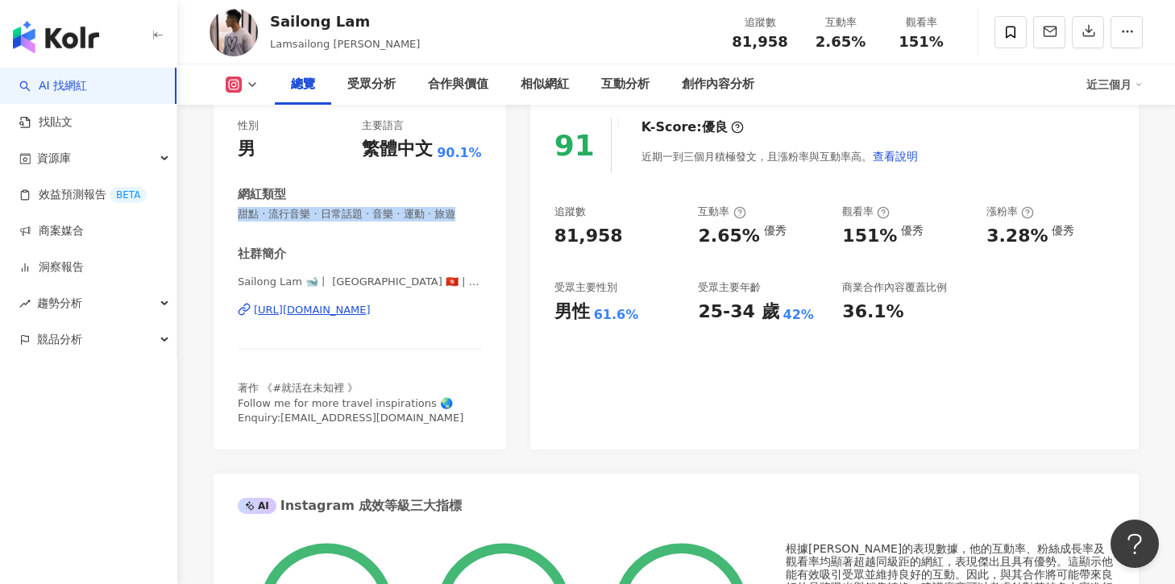
scroll to position [140, 0]
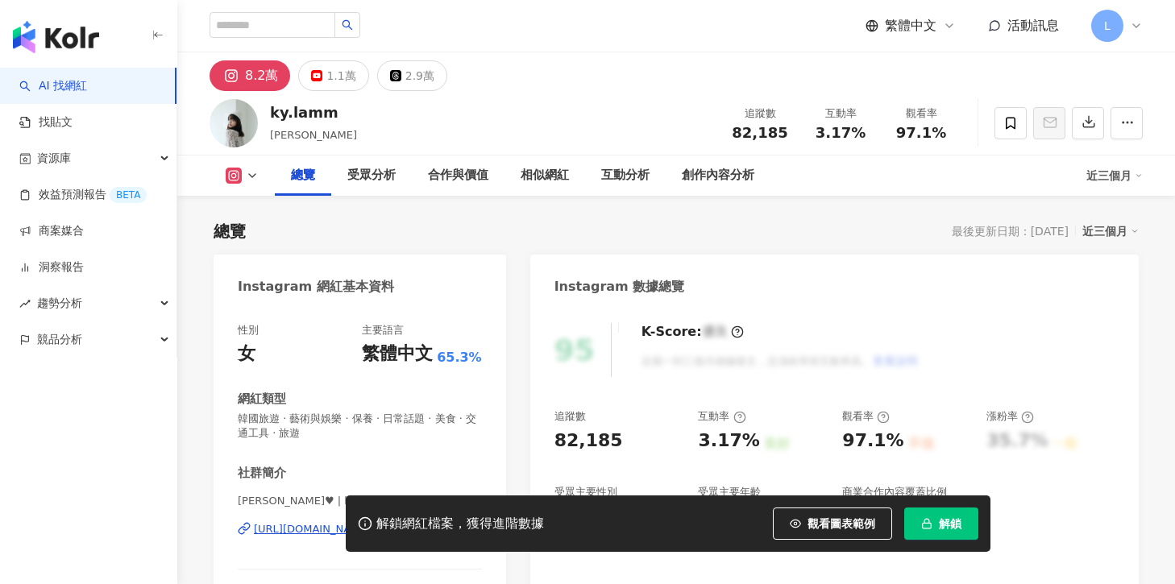
scroll to position [99, 0]
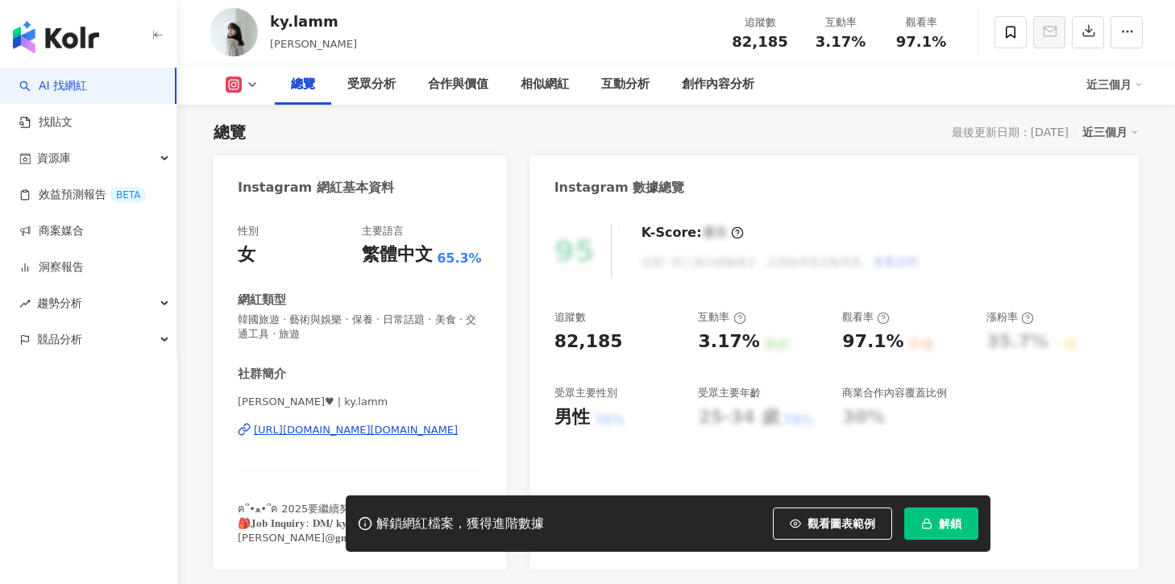
click at [915, 528] on button "解鎖" at bounding box center [941, 524] width 74 height 32
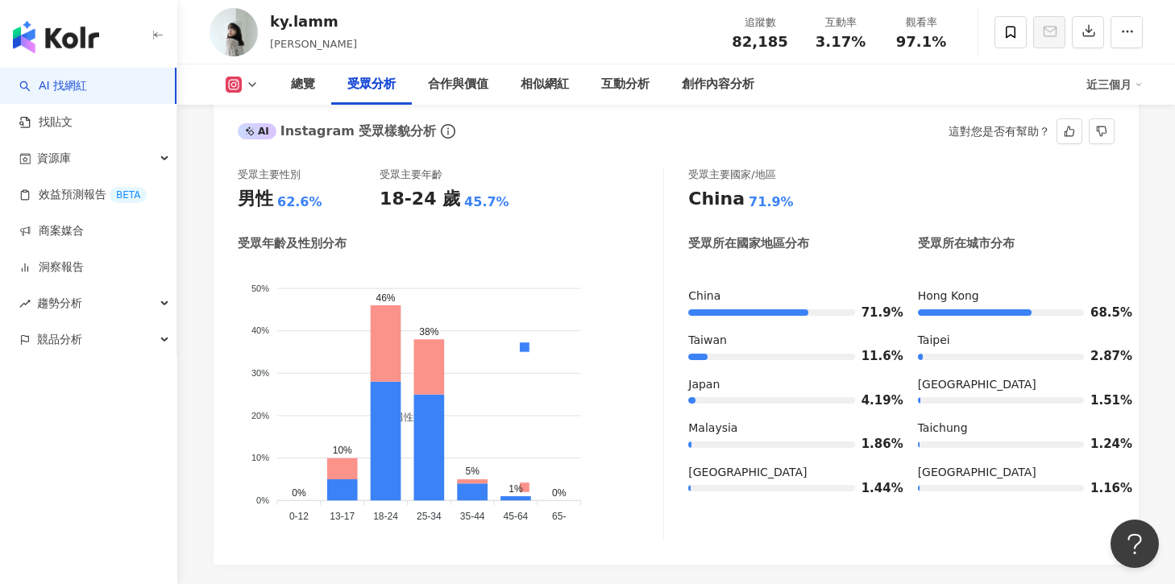
scroll to position [1449, 0]
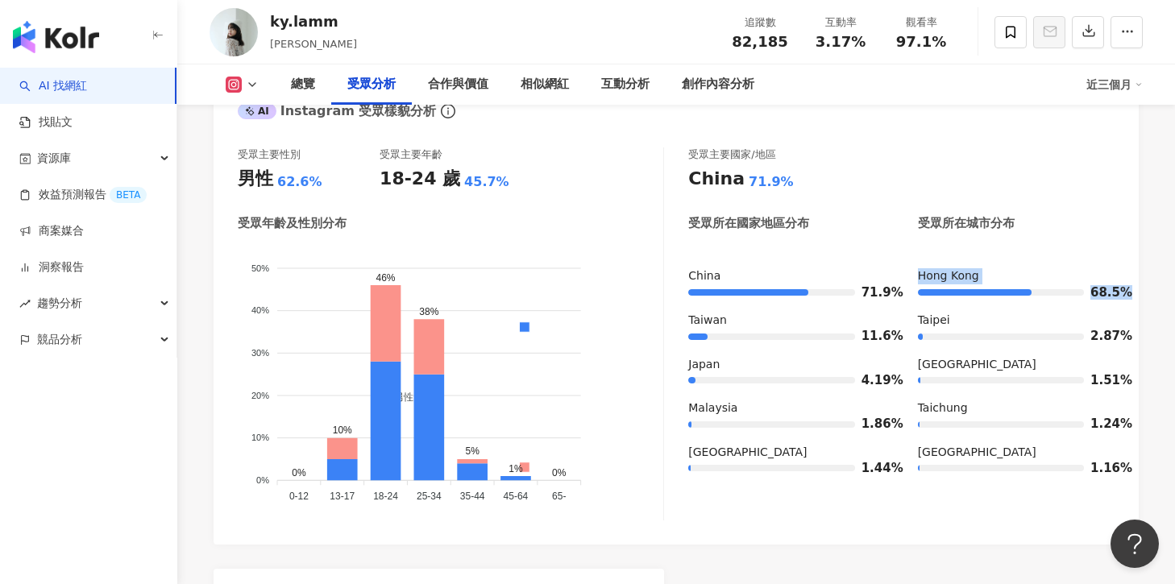
drag, startPoint x: 909, startPoint y: 278, endPoint x: 1136, endPoint y: 295, distance: 228.0
click at [1137, 295] on div "受眾主要性別 男性 62.6% 受眾主要年齡 18-24 歲 45.7% 受眾年齡及性別分布 男性 女性 50% 50% 40% 40% 30% 30% 20…" at bounding box center [676, 338] width 925 height 414
copy div "[GEOGRAPHIC_DATA] 68.5%"
click at [749, 318] on div "Taiwan" at bounding box center [786, 321] width 197 height 16
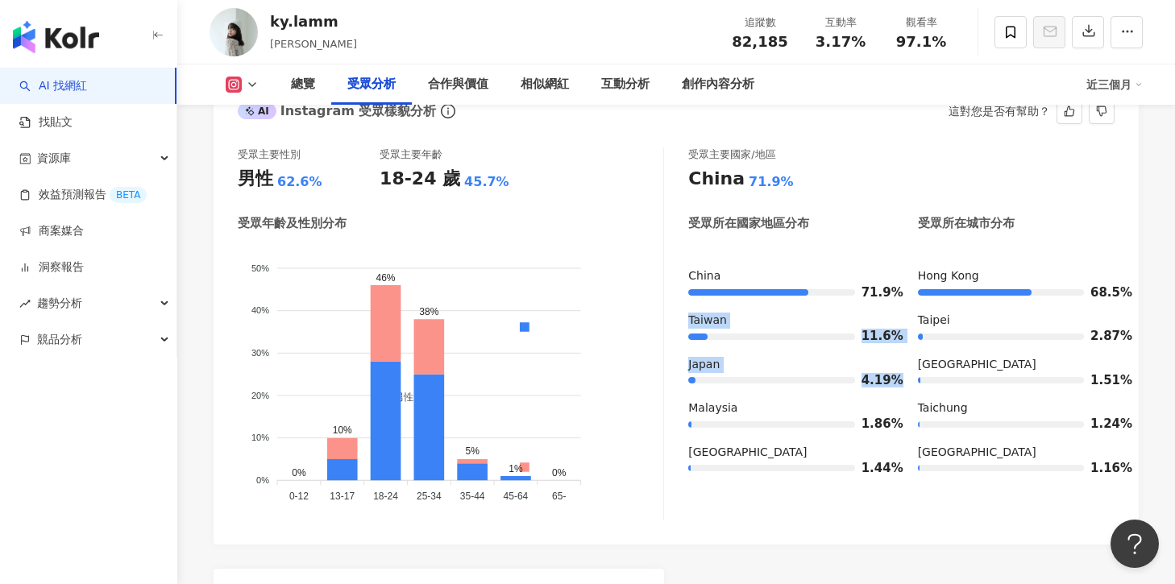
drag, startPoint x: 681, startPoint y: 326, endPoint x: 897, endPoint y: 385, distance: 223.7
click at [897, 385] on div "受眾主要性別 男性 62.6% 受眾主要年齡 18-24 歲 45.7% 受眾年齡及性別分布 男性 女性 50% 50% 40% 40% 30% 30% 20…" at bounding box center [676, 334] width 877 height 373
copy div "[GEOGRAPHIC_DATA] 11.6% [GEOGRAPHIC_DATA] 4.19%"
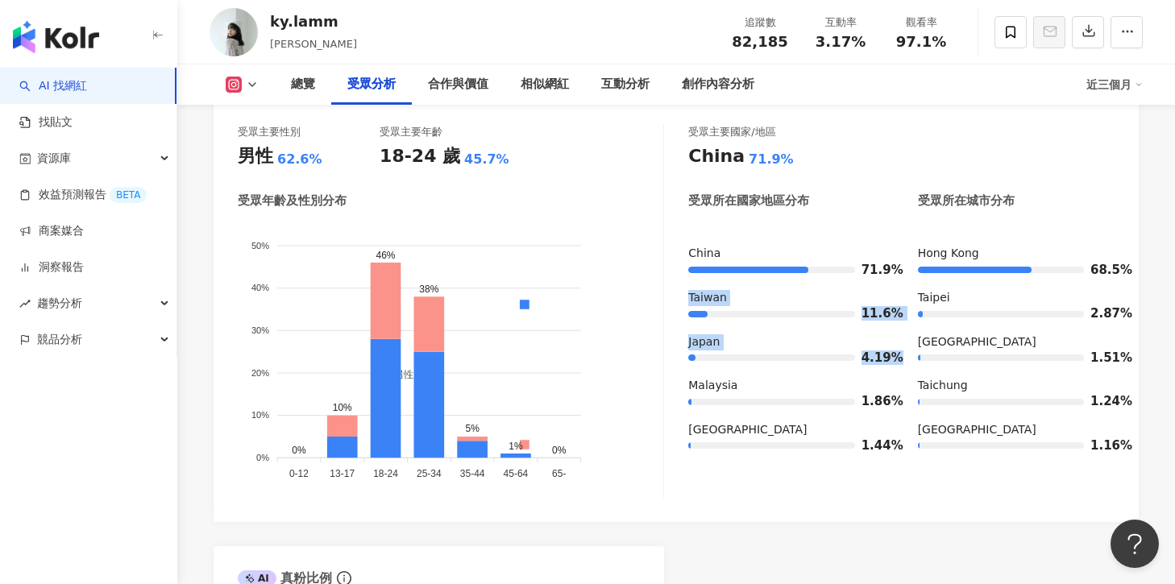
scroll to position [1474, 0]
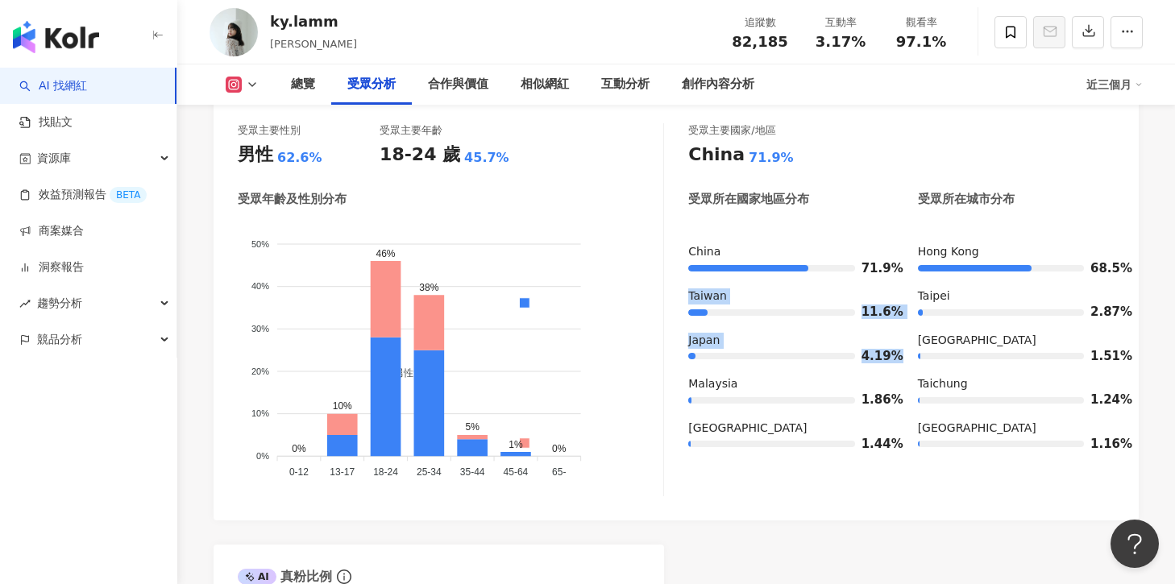
click at [239, 85] on icon at bounding box center [234, 85] width 16 height 16
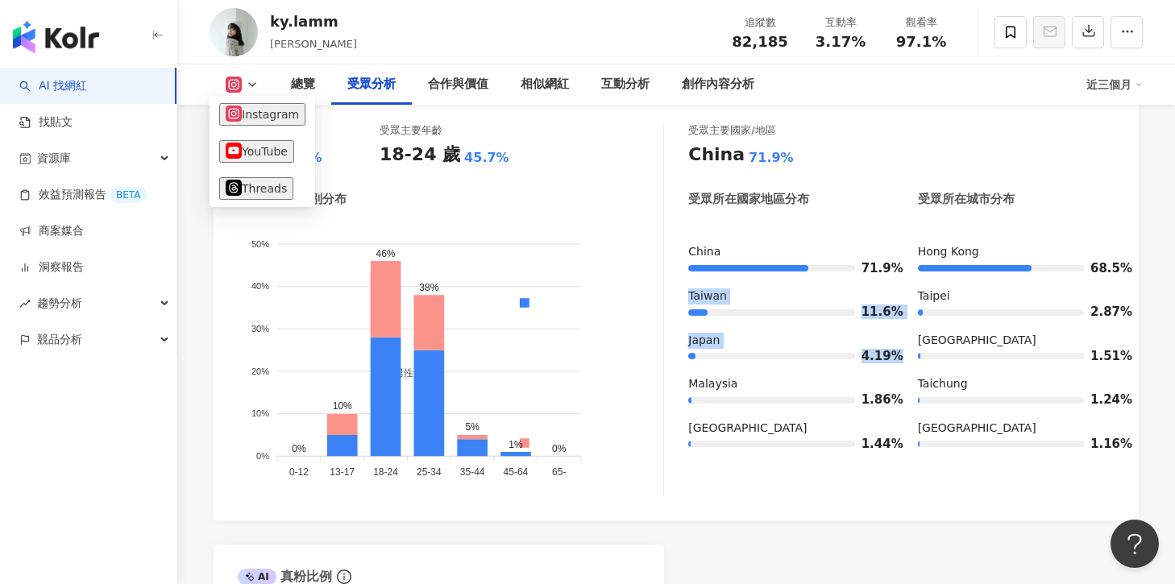
click at [240, 85] on icon at bounding box center [234, 85] width 16 height 16
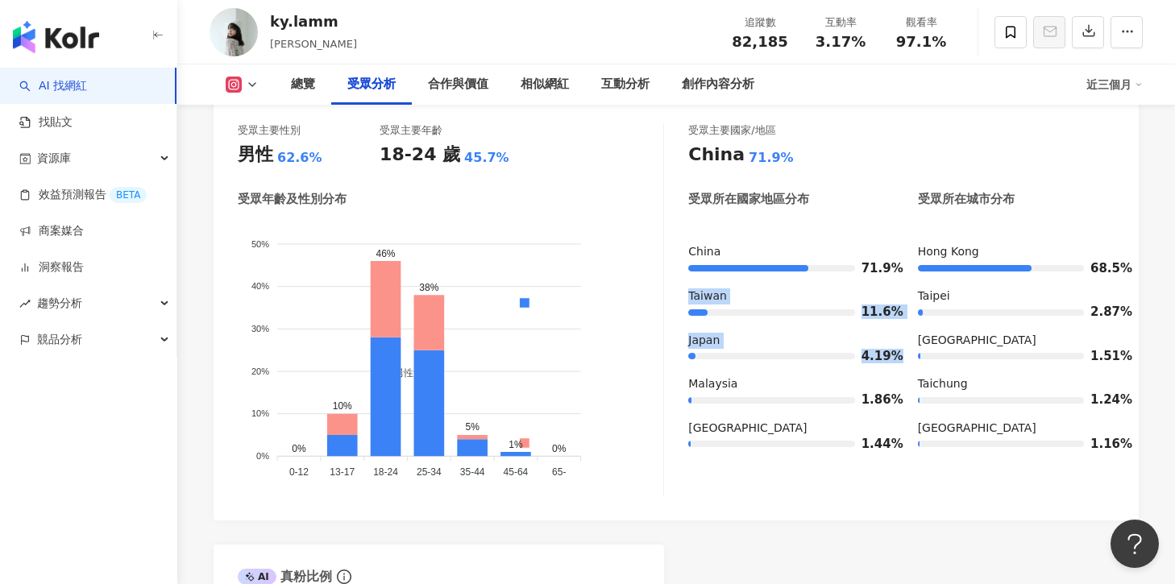
click at [256, 81] on icon at bounding box center [252, 84] width 13 height 13
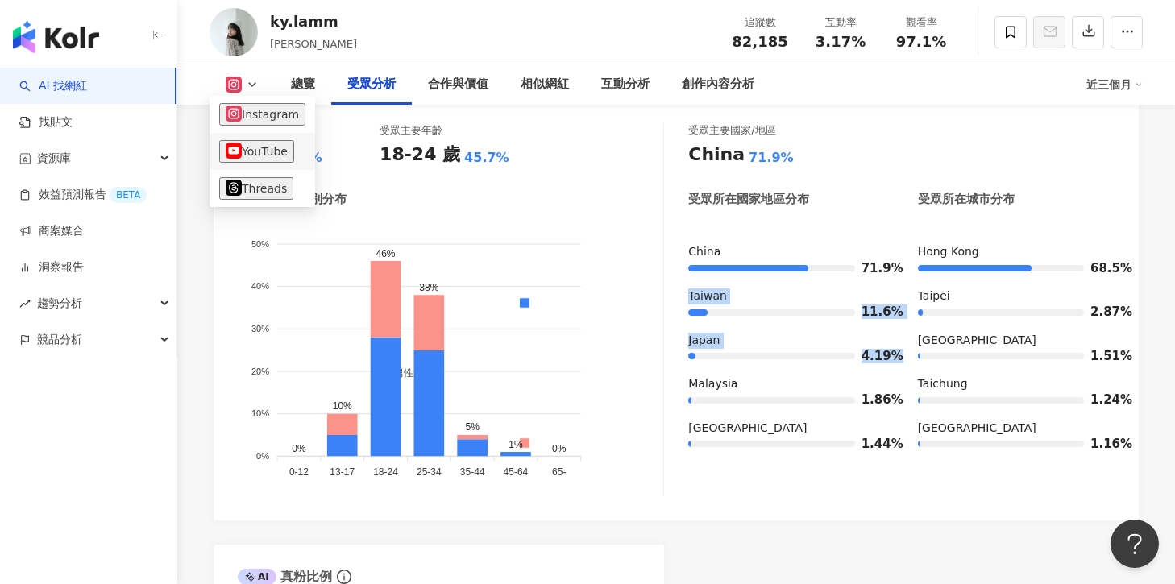
click at [251, 146] on button "YouTube" at bounding box center [256, 151] width 75 height 23
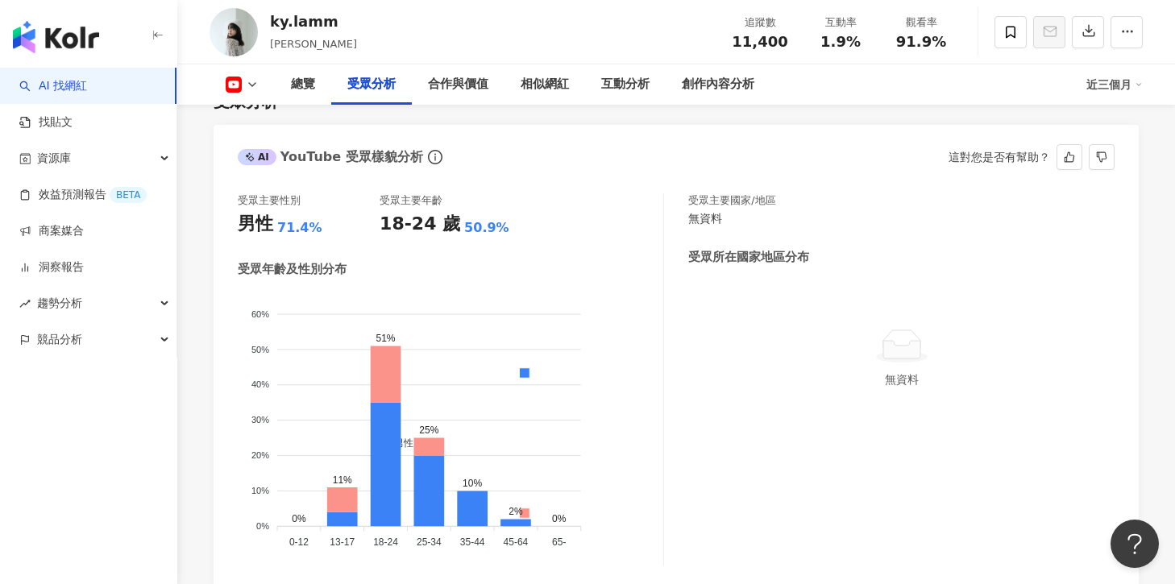
scroll to position [1356, 0]
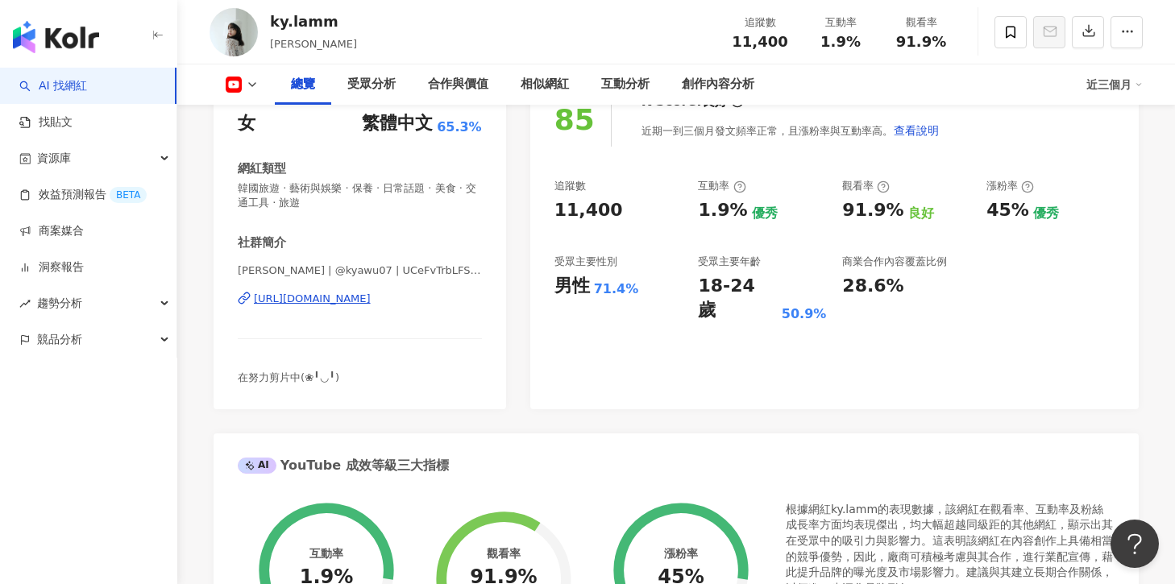
click at [707, 398] on div "85 K-Score : 良好 近期一到三個月發文頻率正常，且漲粉率與互動率高。 查看說明 追蹤數 11,400 互動率 1.9% 優秀 觀看率 91.9% …" at bounding box center [834, 243] width 609 height 333
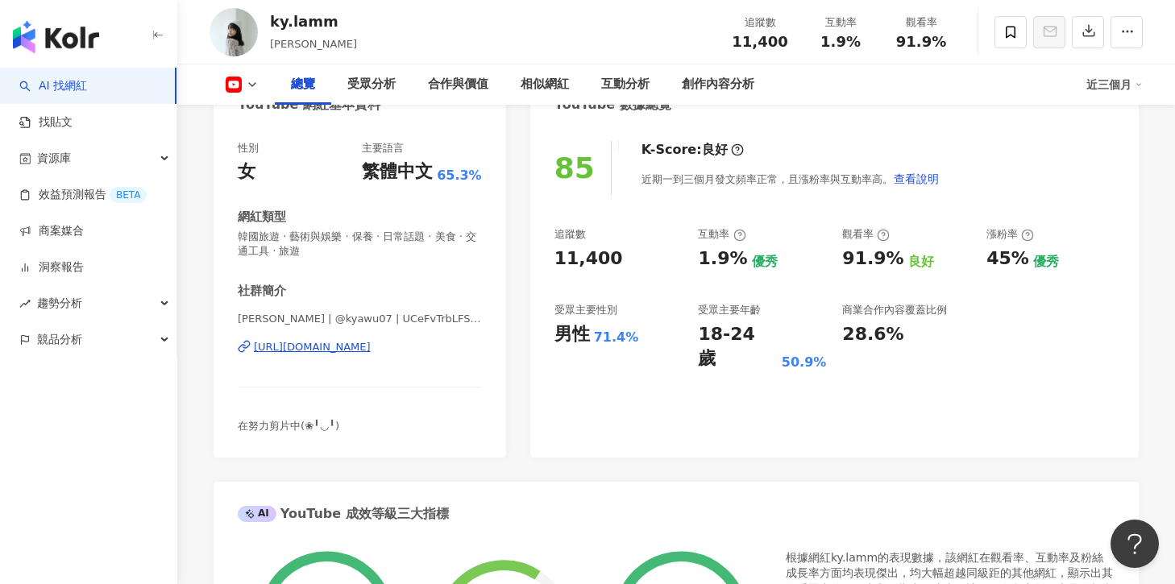
scroll to position [94, 0]
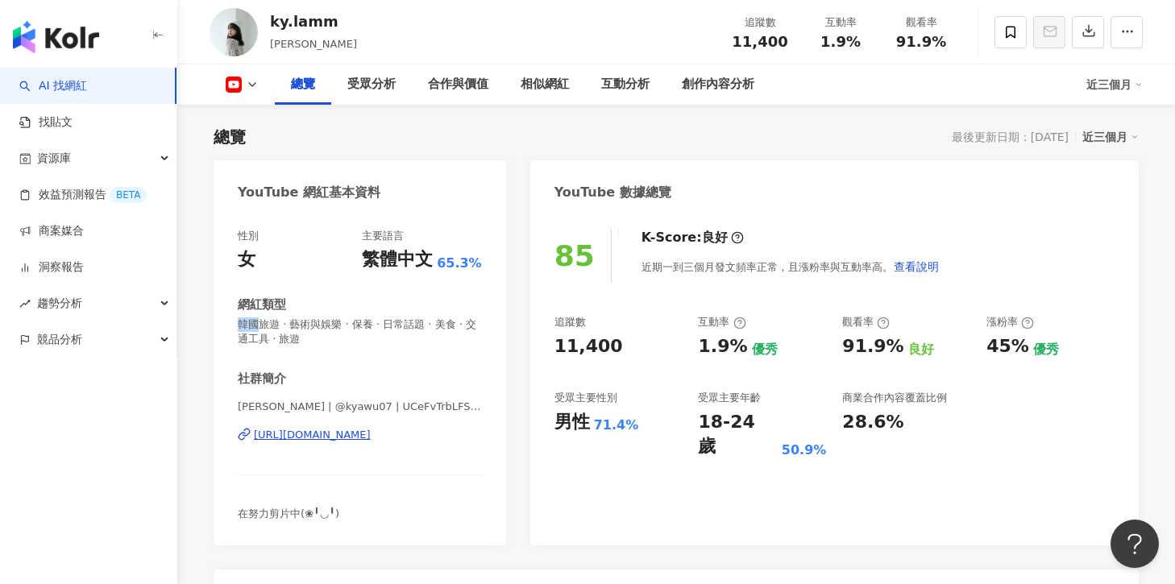
drag, startPoint x: 235, startPoint y: 326, endPoint x: 257, endPoint y: 326, distance: 21.8
click at [258, 326] on div "性別 女 主要語言 繁體中文 65.3% 網紅類型 韓國旅遊 · 藝術與娛樂 · 保養 · 日常話題 · 美食 · 交通工具 · 旅遊 社群簡介 [PERSO…" at bounding box center [360, 379] width 293 height 333
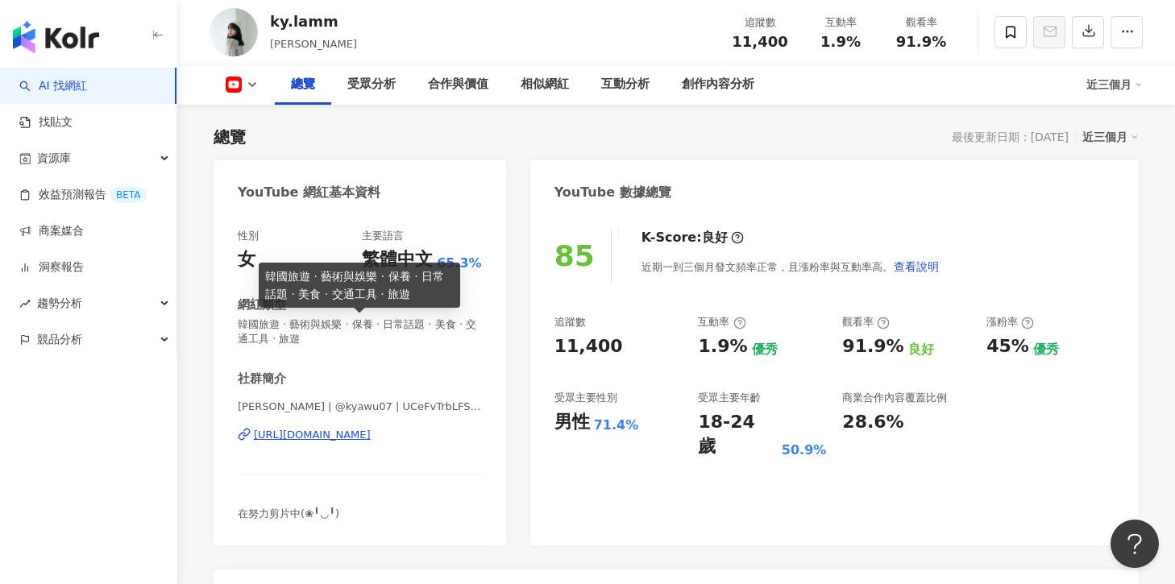
click at [286, 329] on span "韓國旅遊 · 藝術與娛樂 · 保養 · 日常話題 · 美食 · 交通工具 · 旅遊" at bounding box center [360, 332] width 244 height 29
drag, startPoint x: 294, startPoint y: 326, endPoint x: 399, endPoint y: 339, distance: 105.6
click at [399, 339] on span "韓國旅遊 · 藝術與娛樂 · 保養 · 日常話題 · 美食 · 交通工具 · 旅遊" at bounding box center [360, 332] width 244 height 29
copy span "術與娛樂 · 保養 · 日常話題 · 美食 · 交通工具 · 旅遊"
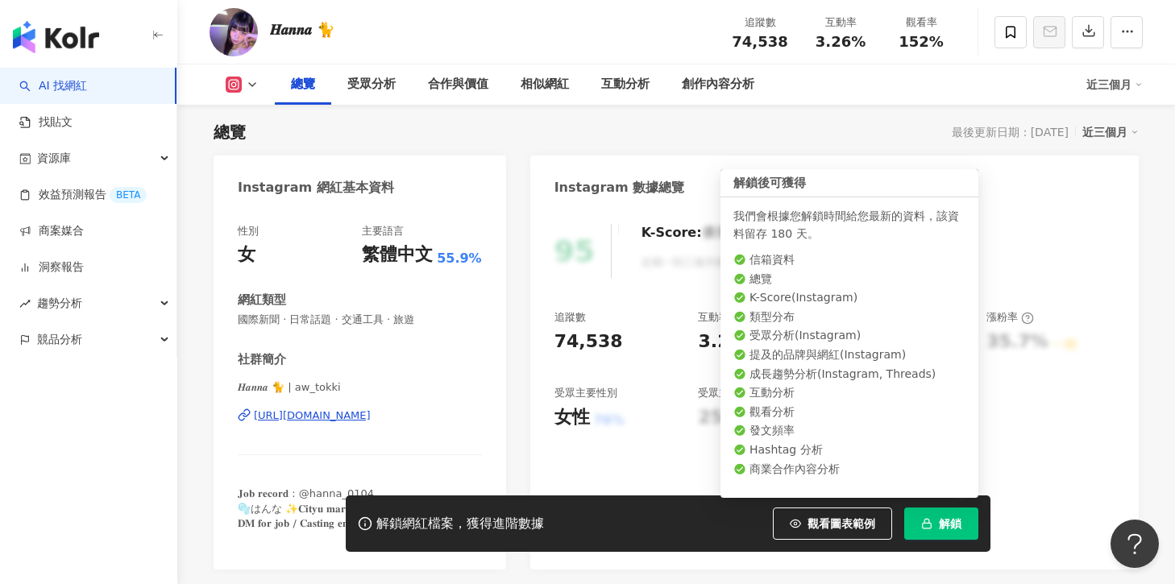
click at [949, 514] on button "解鎖" at bounding box center [941, 524] width 74 height 32
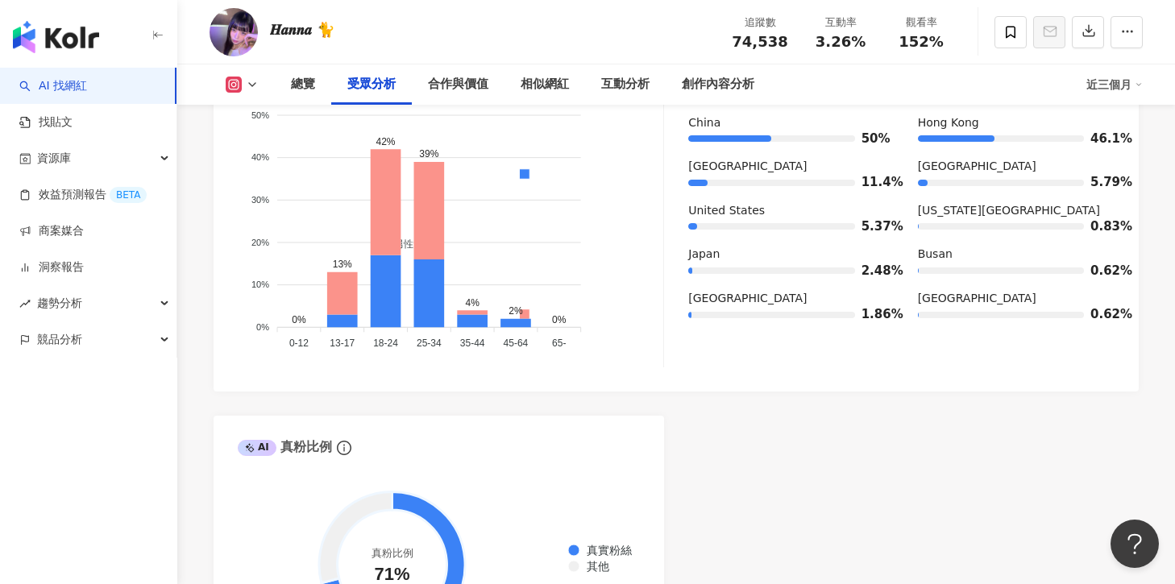
scroll to position [1455, 0]
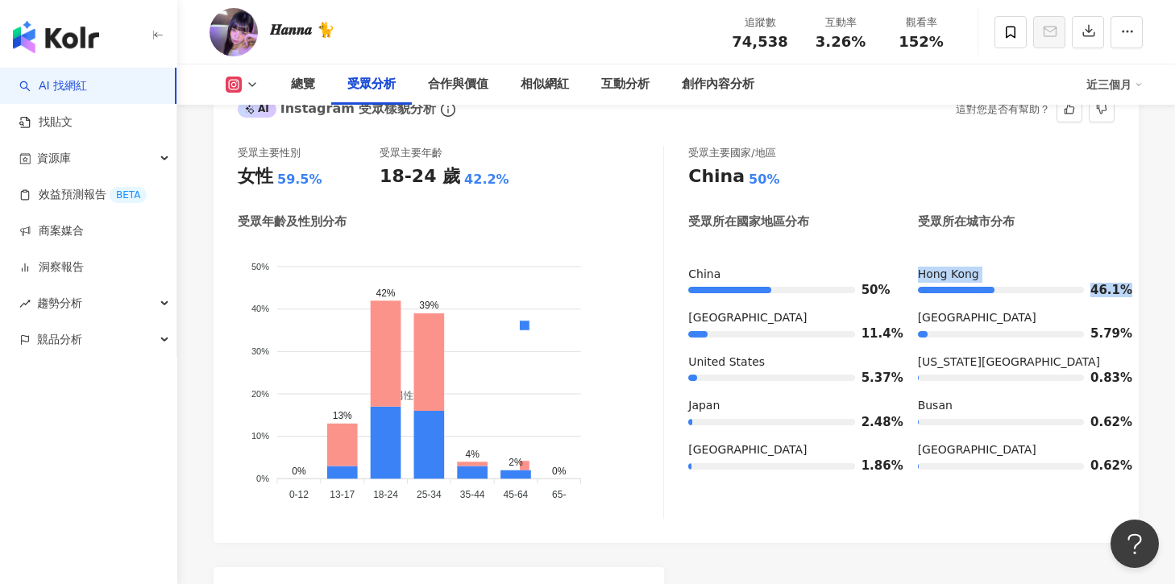
drag, startPoint x: 915, startPoint y: 276, endPoint x: 1126, endPoint y: 291, distance: 211.8
click at [1126, 291] on div "受眾主要性別 女性 59.5% 受眾主要年齡 18-24 歲 42.2% 受眾年齡及性別分布 男性 女性 50% 50% 40% 40% 30% 30% 20…" at bounding box center [676, 337] width 925 height 414
copy div "Hong Kong 46.1%"
drag, startPoint x: 686, startPoint y: 323, endPoint x: 893, endPoint y: 331, distance: 207.3
click at [893, 331] on div "受眾主要性別 女性 59.5% 受眾主要年齡 18-24 歲 42.2% 受眾年齡及性別分布 男性 女性 50% 50% 40% 40% 30% 30% 20…" at bounding box center [676, 332] width 877 height 373
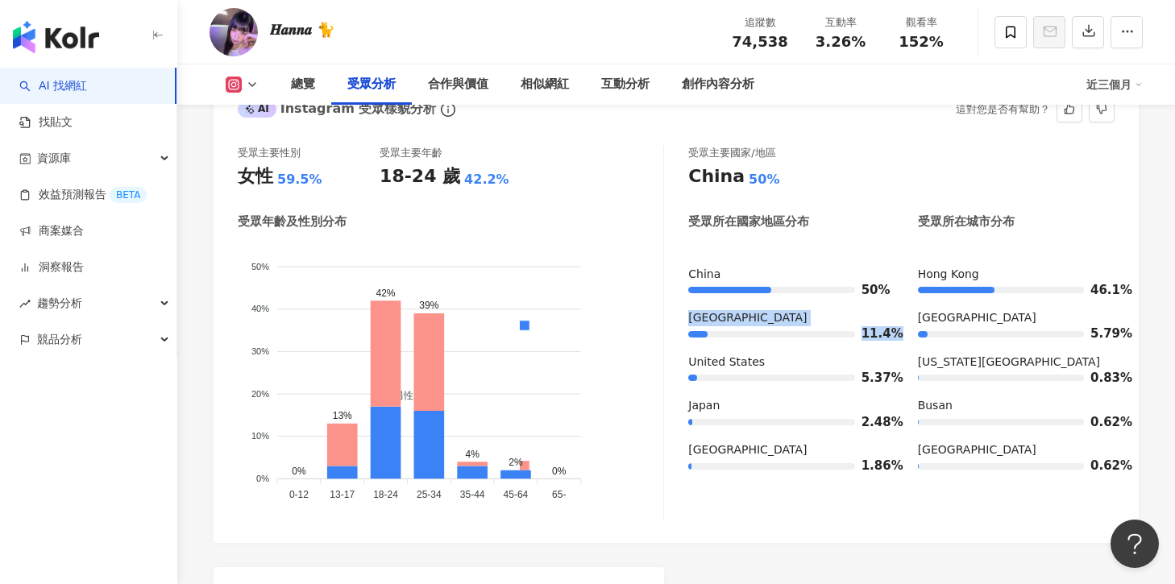
copy div "South Korea 11.4%"
drag, startPoint x: 688, startPoint y: 410, endPoint x: 900, endPoint y: 423, distance: 211.7
click at [900, 424] on div "China 50% South Korea 11.4% United States 5.37% Japan 2.48% France 1.86% Hong K…" at bounding box center [901, 377] width 426 height 220
copy div "Japan 2.48%"
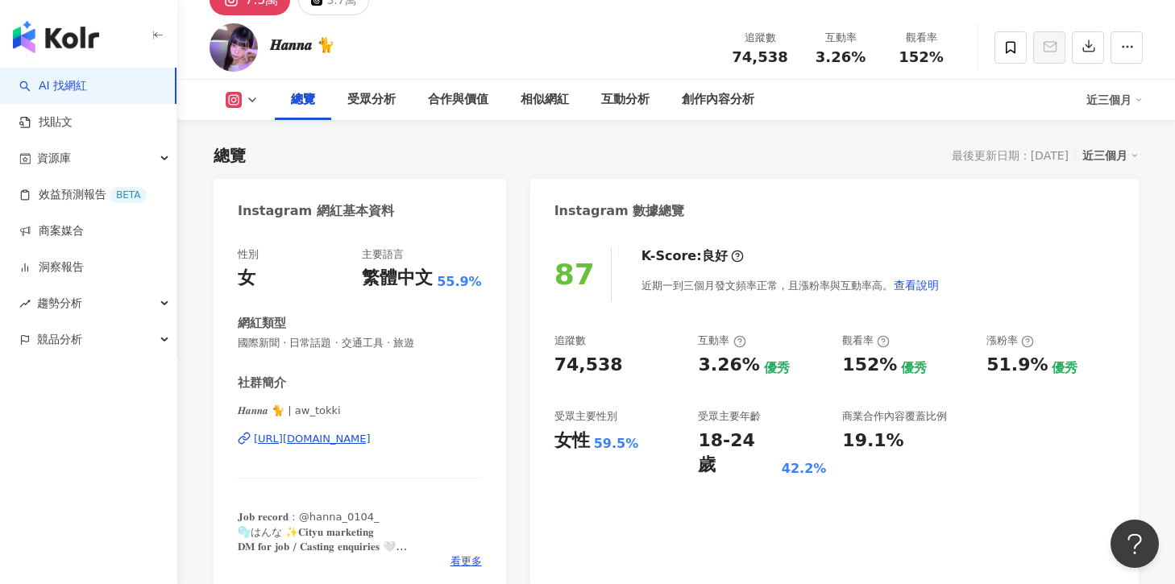
scroll to position [327, 0]
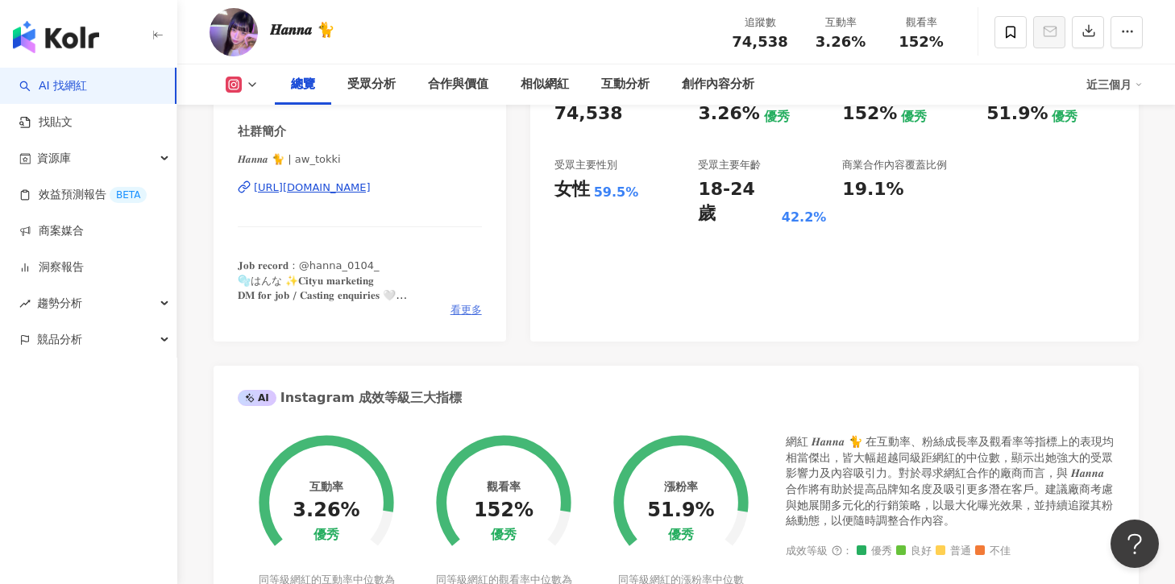
click at [459, 309] on span "看更多" at bounding box center [466, 310] width 31 height 15
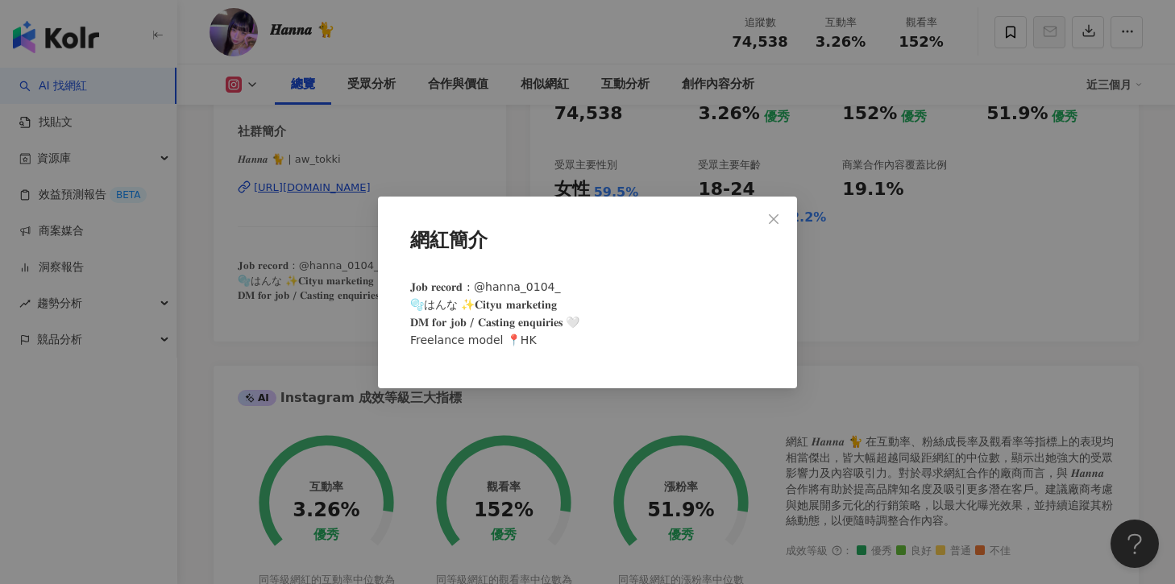
click at [867, 310] on div "網紅簡介 𝐉𝐨𝐛 𝐫𝐞𝐜𝐨𝐫𝐝 : @hanna_0104_ 🫧はんな ✨𝐂𝐢𝐭𝐲𝐮 𝐦𝐚𝐫𝐤𝐞𝐭𝐢𝐧𝐠 𝐃𝐌 𝐟𝐨𝐫 𝐣𝐨𝐛 / 𝐂𝐚𝐬𝐭𝐢𝐧𝐠 𝐞𝐧𝐪𝐮𝐢…" at bounding box center [587, 292] width 1175 height 584
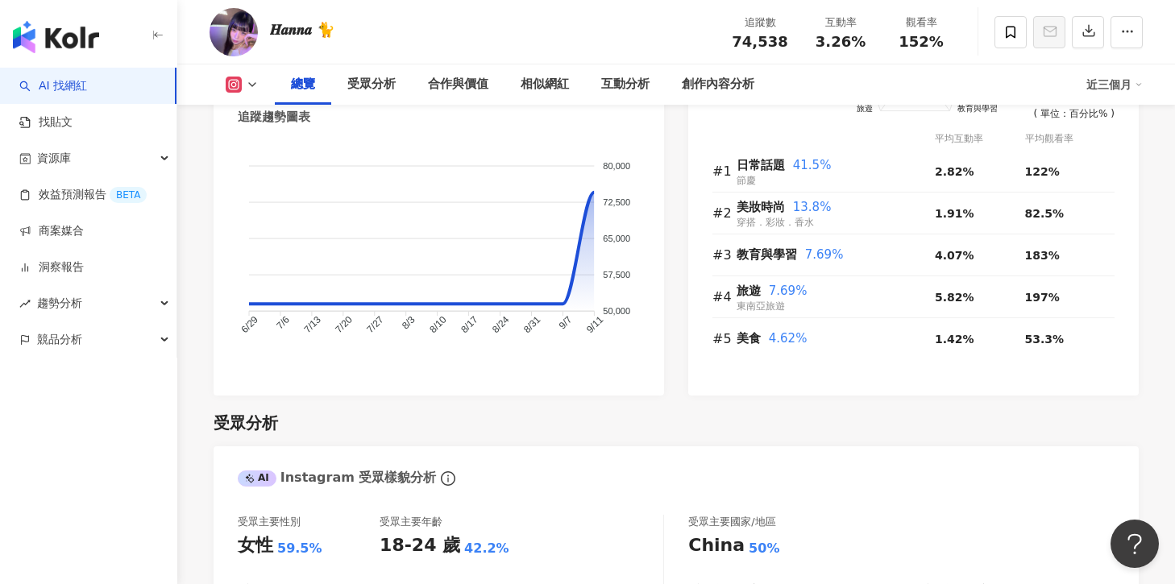
scroll to position [1062, 0]
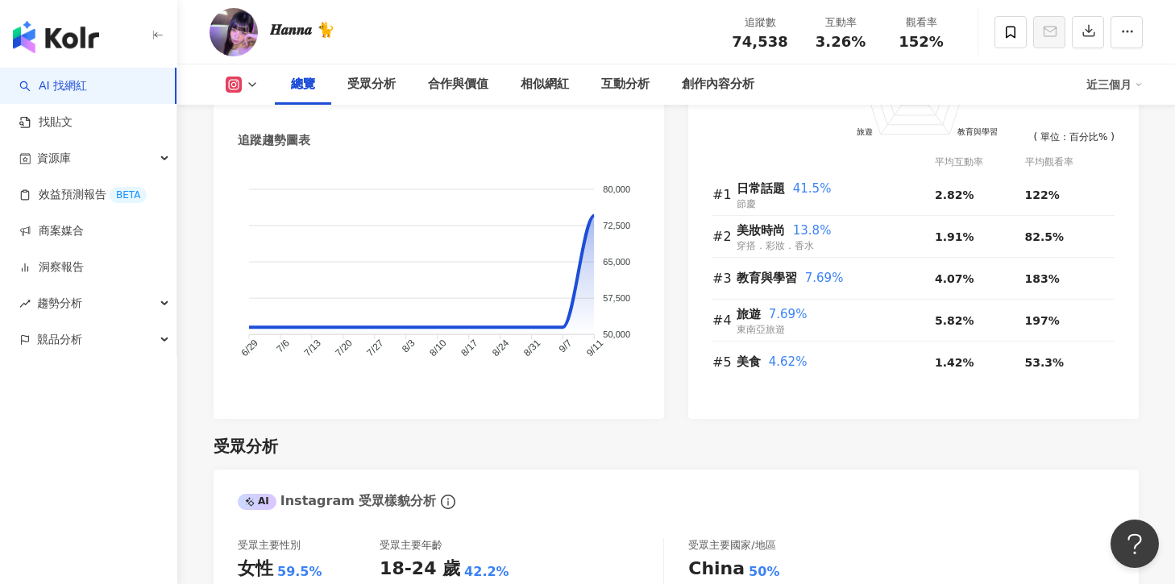
click at [788, 168] on th at bounding box center [836, 162] width 198 height 23
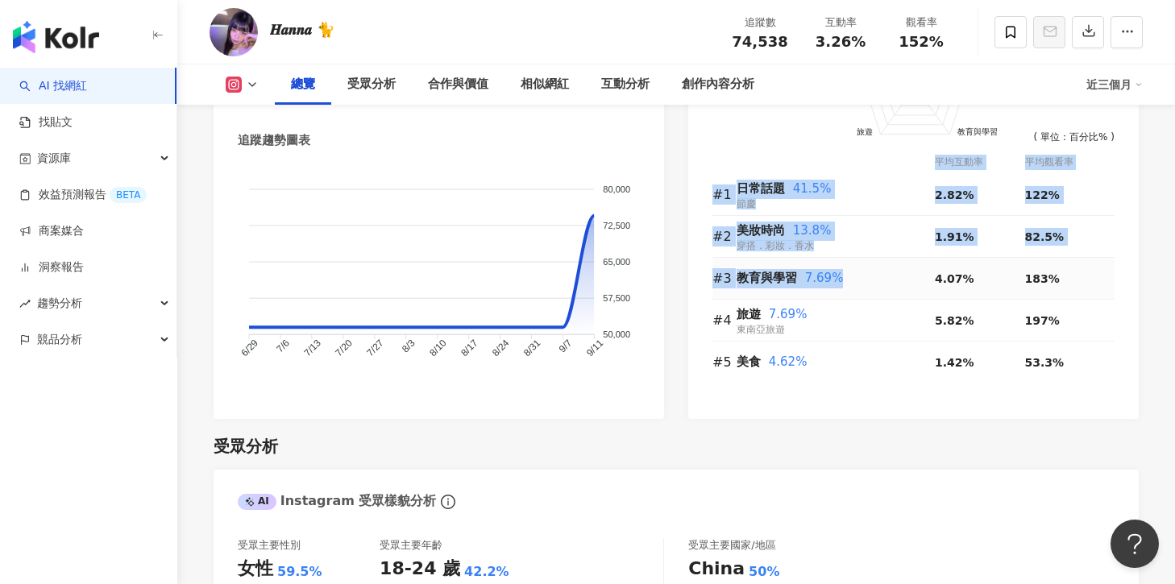
drag, startPoint x: 705, startPoint y: 188, endPoint x: 833, endPoint y: 289, distance: 163.0
click at [833, 289] on div "前往申請試用方案解鎖 ( 立即註冊 ) 日常話題 美妝時尚 教育與學習 旅遊 美食 50 40 30 20 10 0 ( 單位：百分比% ) 平均互動率 平均…" at bounding box center [913, 204] width 451 height 430
copy table "平均互動率 平均觀看率 #1 日常話題 41.5% 節慶 2.82% 122% #2 美妝時尚 13.8% 穿搭．彩妝．香水 1.91% 82.5% #3 教…"
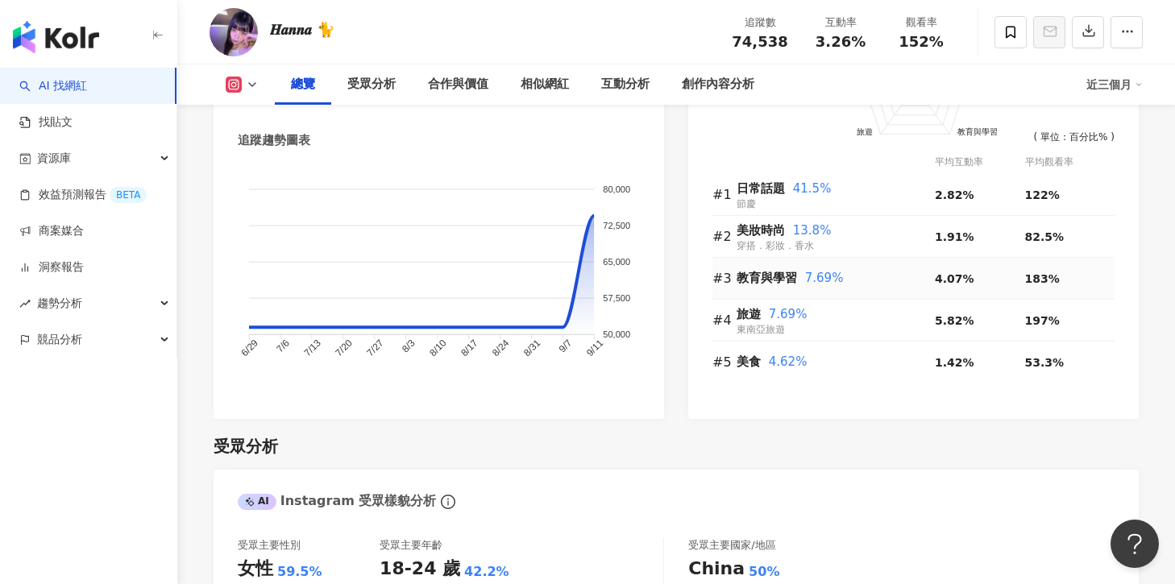
click at [793, 298] on td "教育與學習 7.69%" at bounding box center [836, 279] width 198 height 42
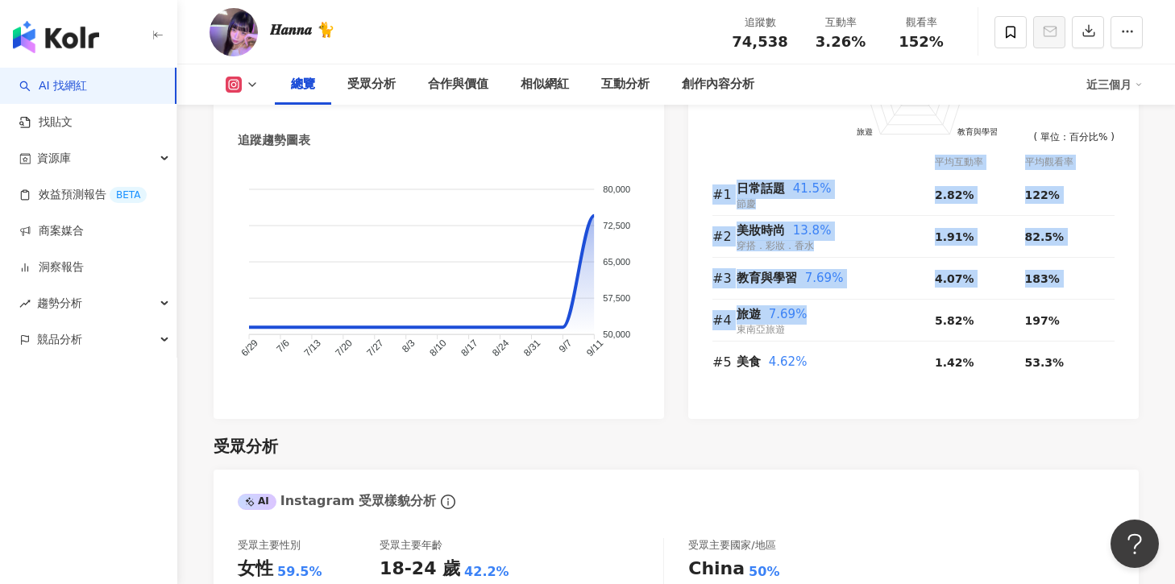
drag, startPoint x: 802, startPoint y: 325, endPoint x: 696, endPoint y: 185, distance: 175.6
click at [696, 184] on div "前往申請試用方案解鎖 ( 立即註冊 ) 日常話題 美妝時尚 教育與學習 旅遊 美食 50 40 30 20 10 0 ( 單位：百分比% ) 平均互動率 平均…" at bounding box center [913, 204] width 451 height 430
copy table "平均互動率 平均觀看率 #1 日常話題 41.5% 節慶 2.82% 122% #2 美妝時尚 13.8% 穿搭．彩妝．香水 1.91% 82.5% #3 教…"
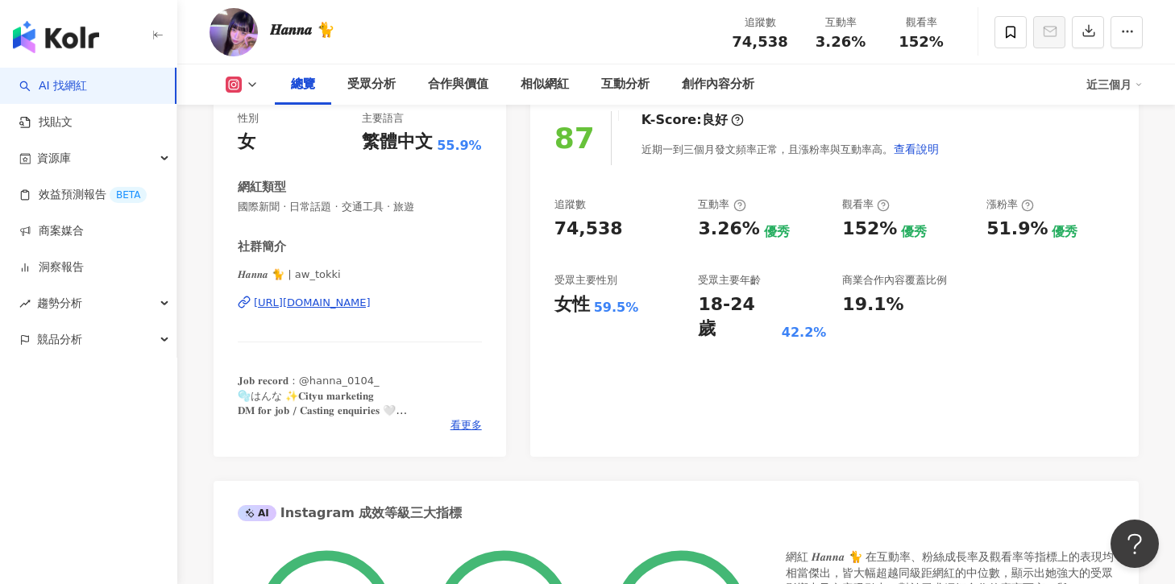
scroll to position [118, 0]
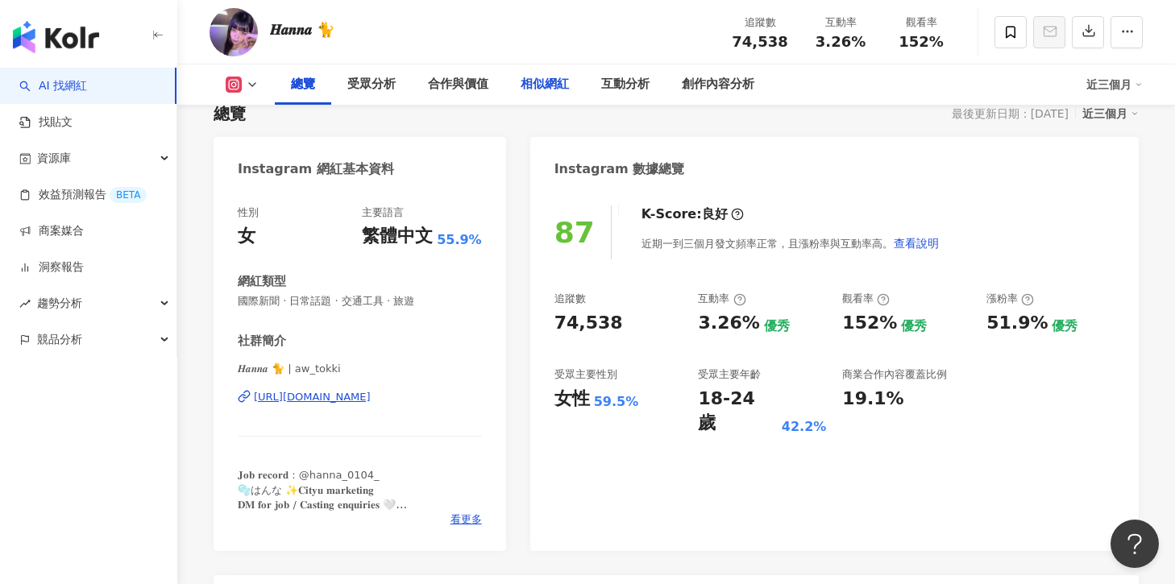
click at [551, 93] on div "相似網紅" at bounding box center [545, 84] width 48 height 19
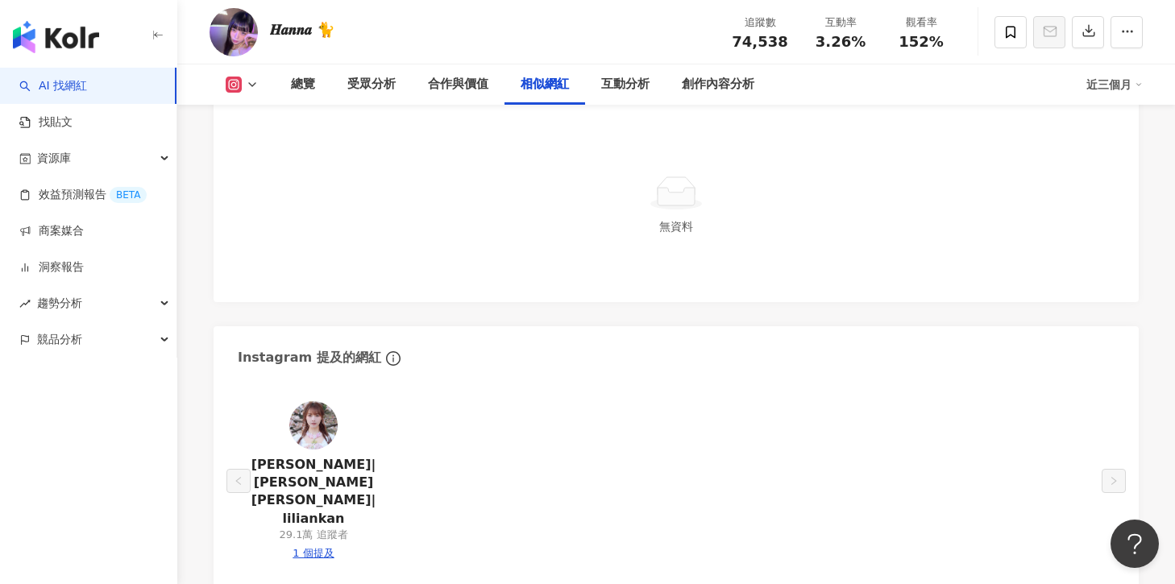
scroll to position [2732, 0]
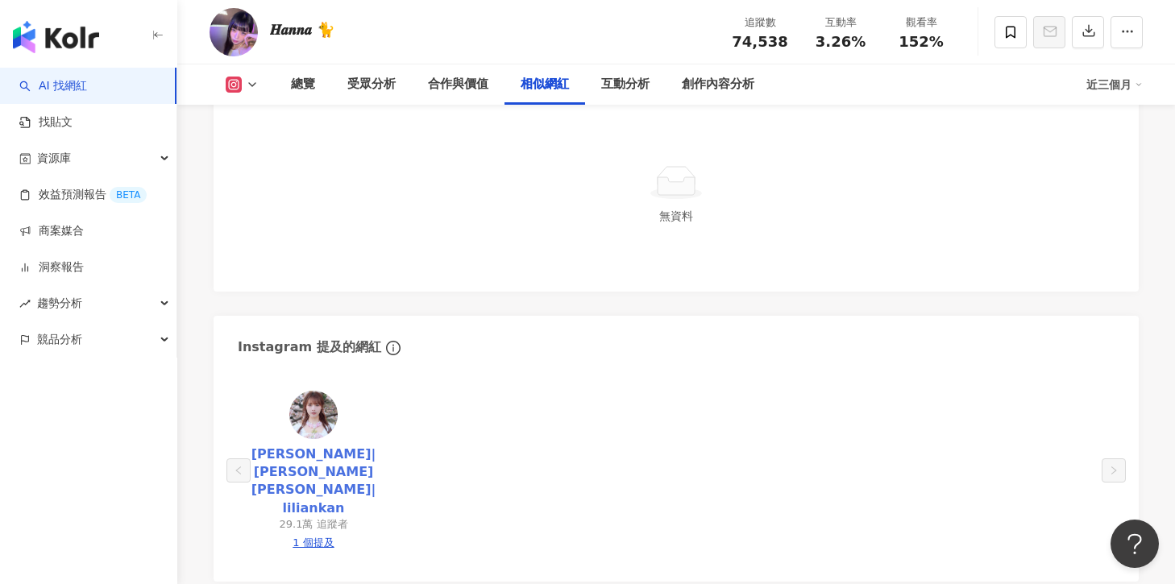
click at [319, 455] on link "簡幗儀|Lilian Kan 簡幗儀|liliankan" at bounding box center [314, 482] width 126 height 73
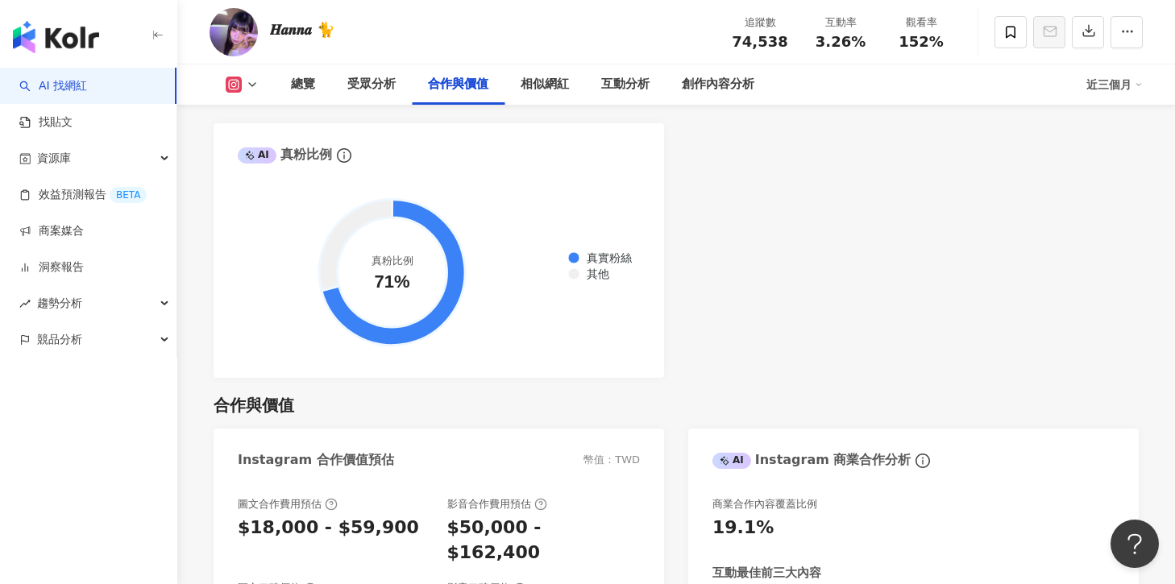
scroll to position [1805, 0]
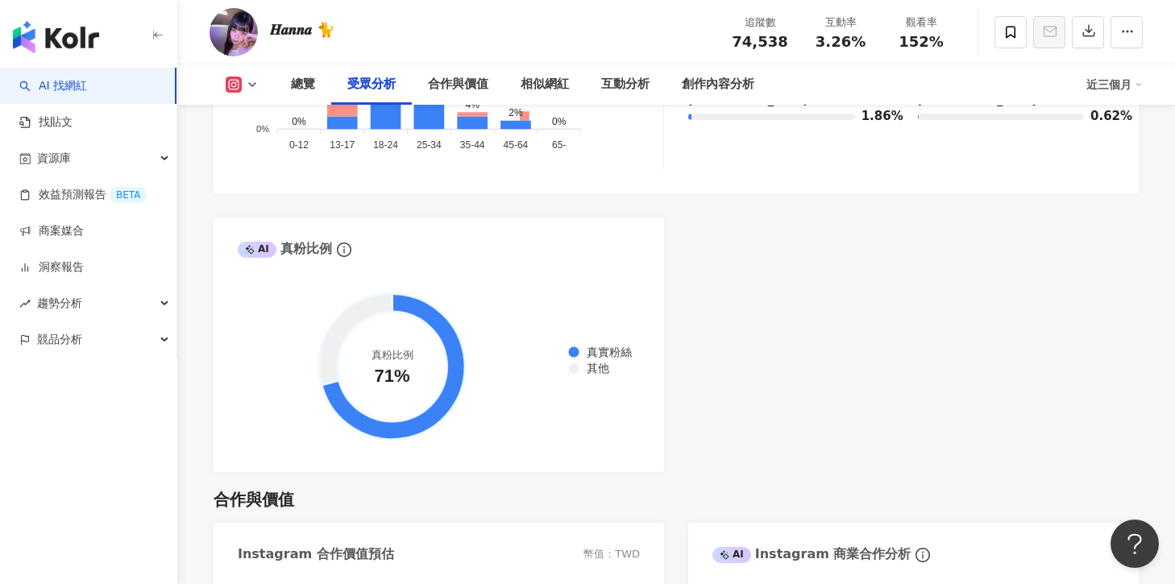
click at [87, 87] on link "AI 找網紅" at bounding box center [53, 86] width 68 height 16
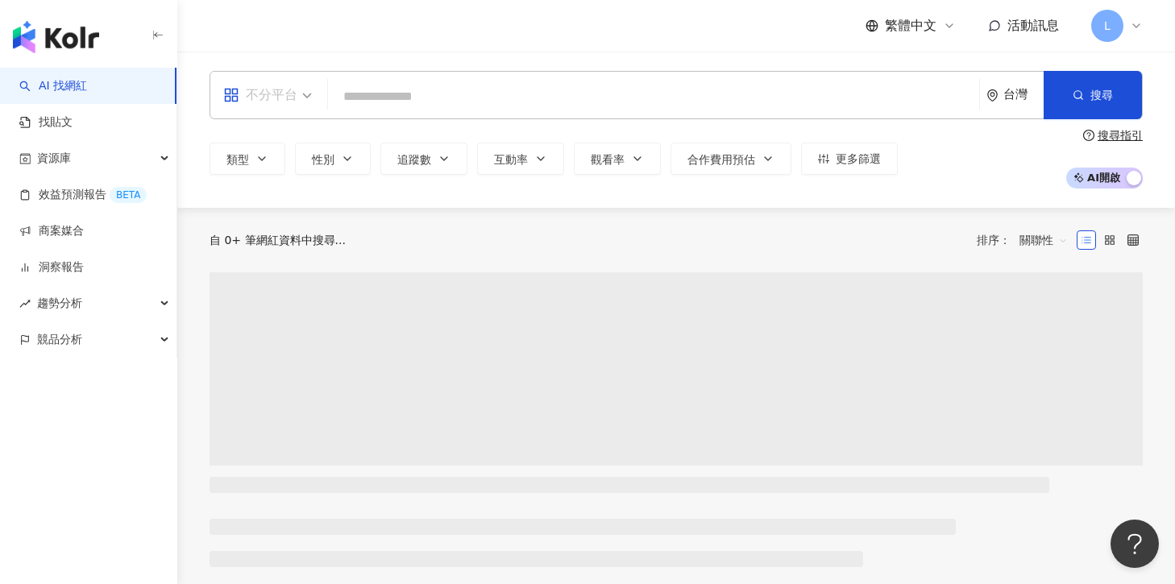
click at [295, 102] on div "不分平台" at bounding box center [260, 95] width 74 height 26
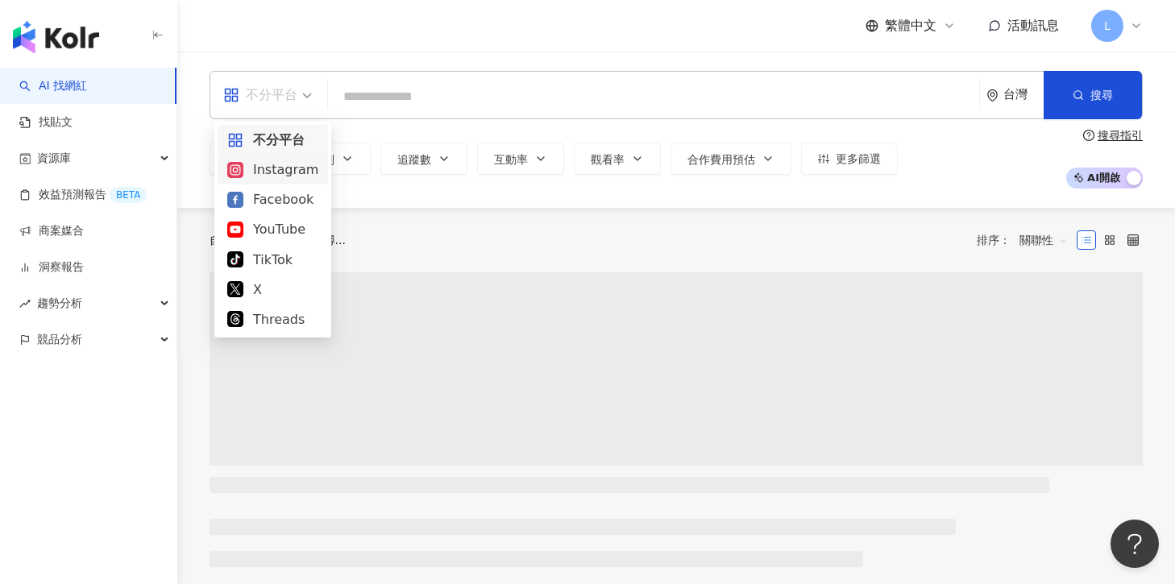
click at [280, 172] on div "Instagram" at bounding box center [272, 170] width 91 height 20
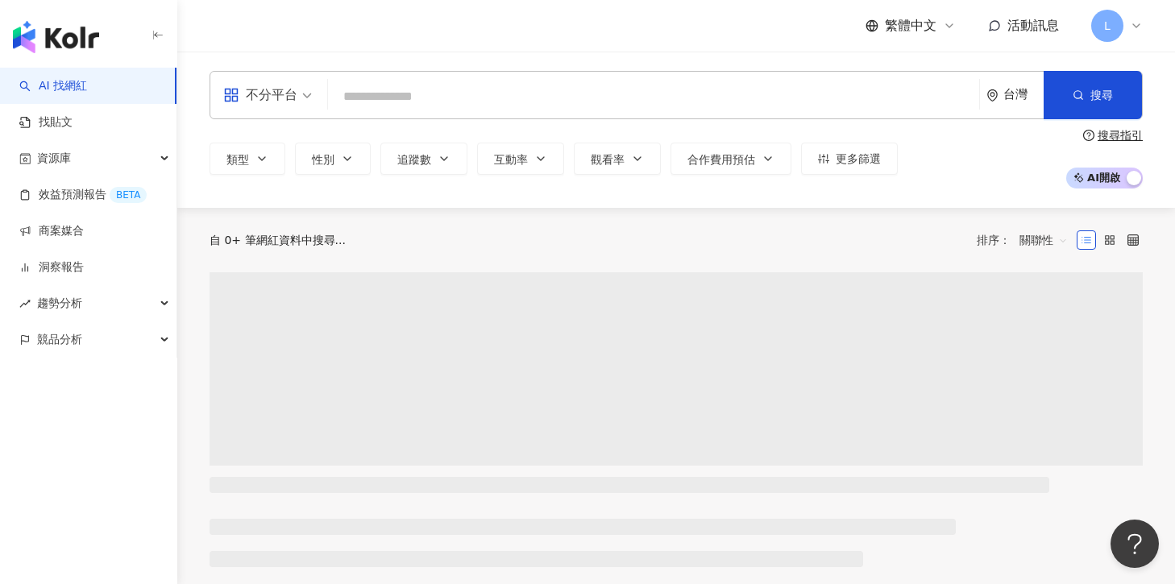
click at [1032, 85] on div "台灣" at bounding box center [1015, 95] width 57 height 47
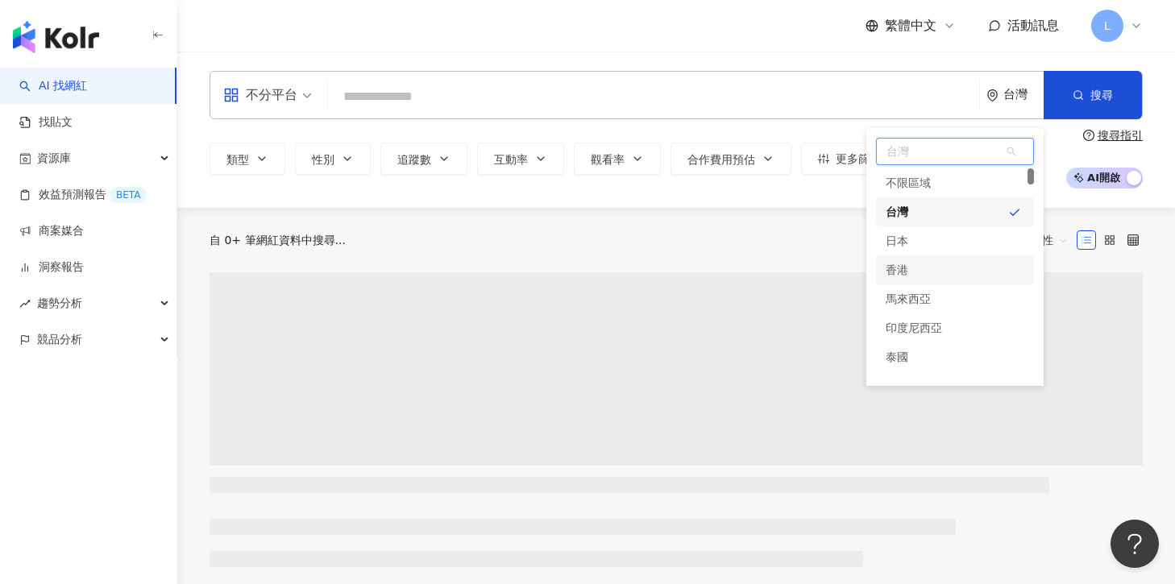
click at [932, 279] on div "香港" at bounding box center [955, 270] width 158 height 29
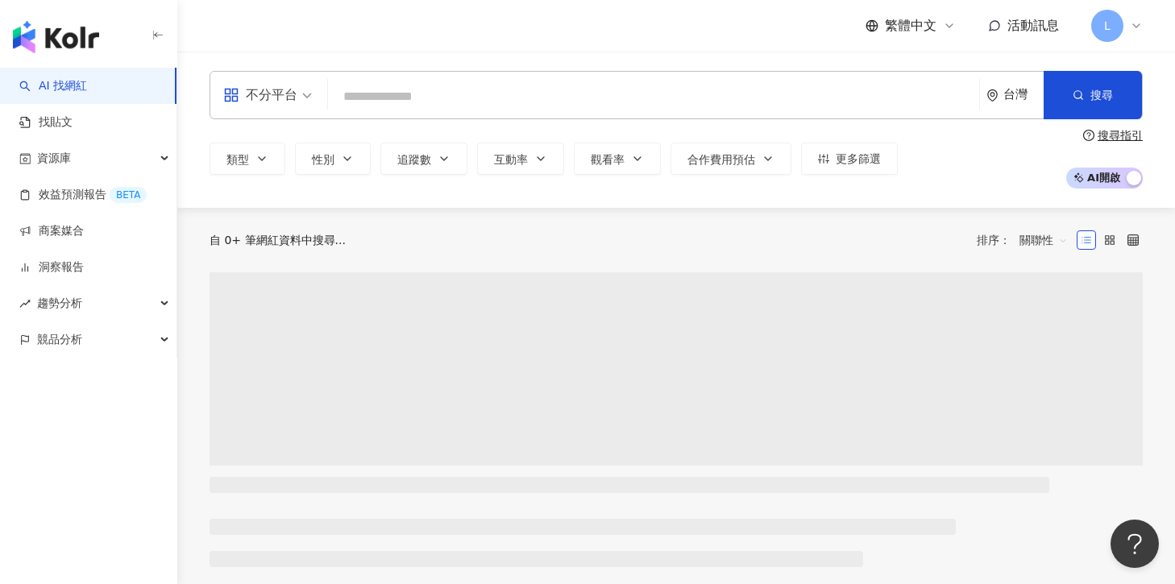
click at [444, 101] on input "search" at bounding box center [654, 96] width 638 height 31
click at [261, 157] on icon "button" at bounding box center [262, 158] width 13 height 13
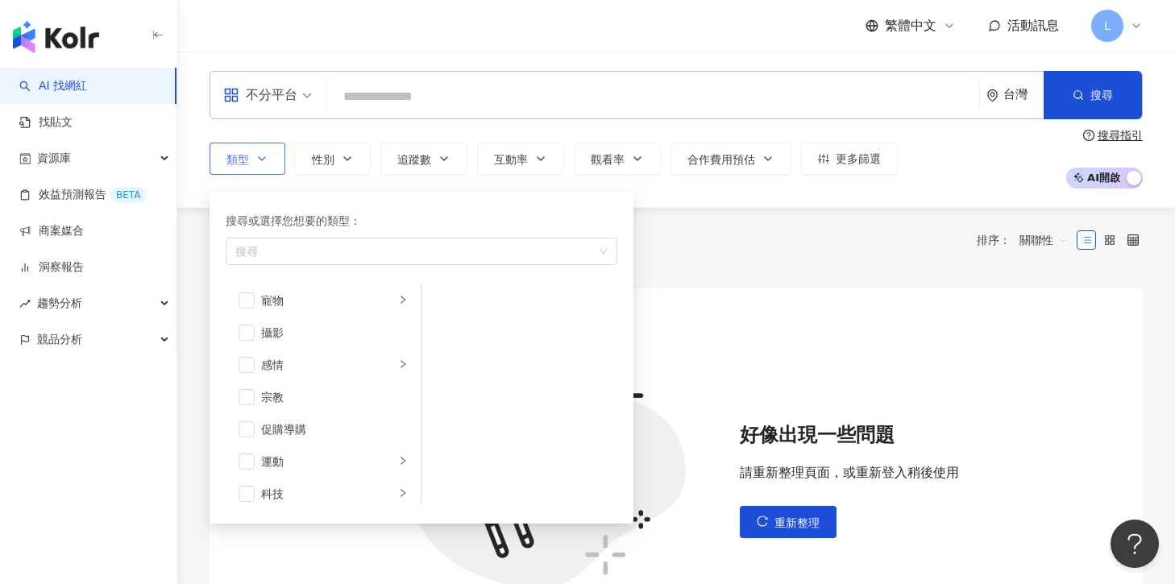
scroll to position [559, 0]
click at [249, 472] on li "成人" at bounding box center [323, 485] width 189 height 32
click at [247, 451] on span "button" at bounding box center [247, 453] width 16 height 16
click at [250, 492] on span "button" at bounding box center [247, 485] width 16 height 16
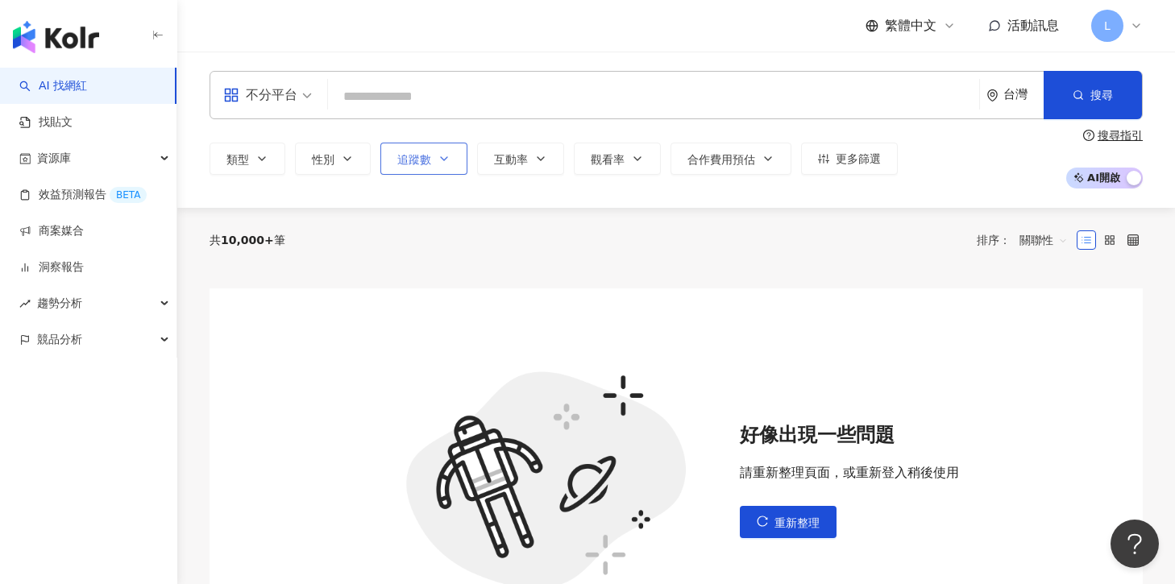
click at [414, 164] on span "追蹤數" at bounding box center [414, 159] width 34 height 13
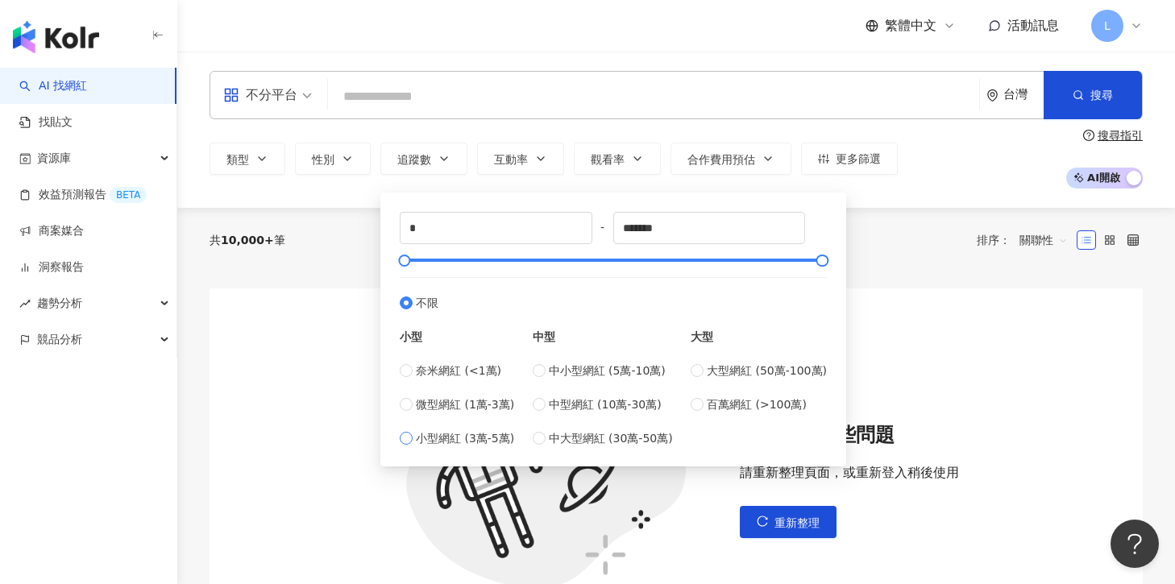
click at [489, 446] on span "小型網紅 (3萬-5萬)" at bounding box center [465, 439] width 98 height 18
type input "*****"
click at [648, 368] on span "中小型網紅 (5萬-10萬)" at bounding box center [607, 371] width 117 height 18
type input "*****"
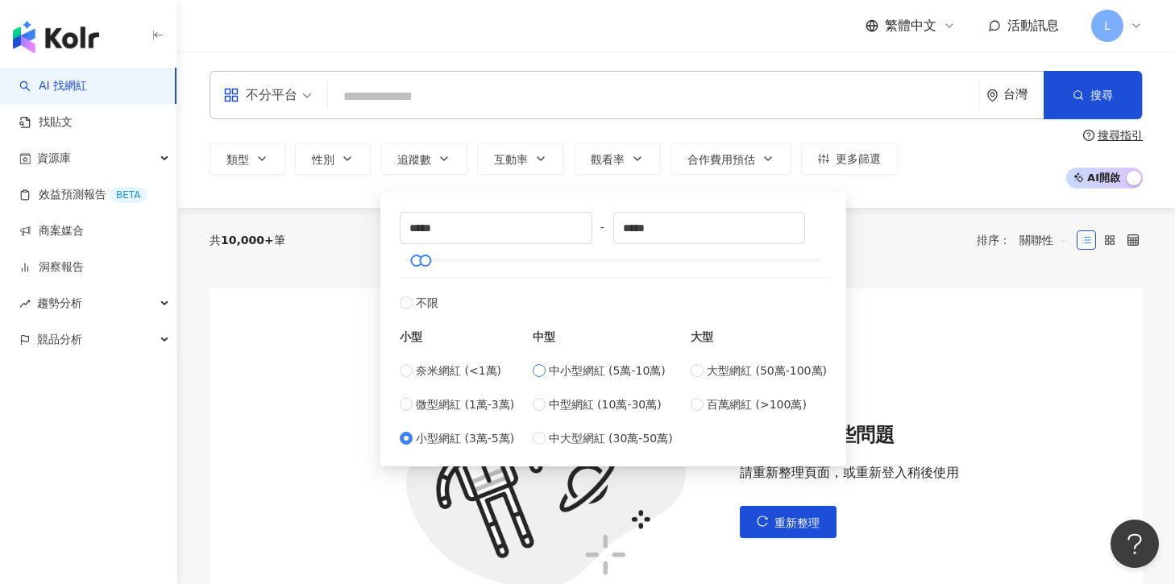
type input "*****"
click at [1076, 96] on icon "button" at bounding box center [1078, 94] width 11 height 11
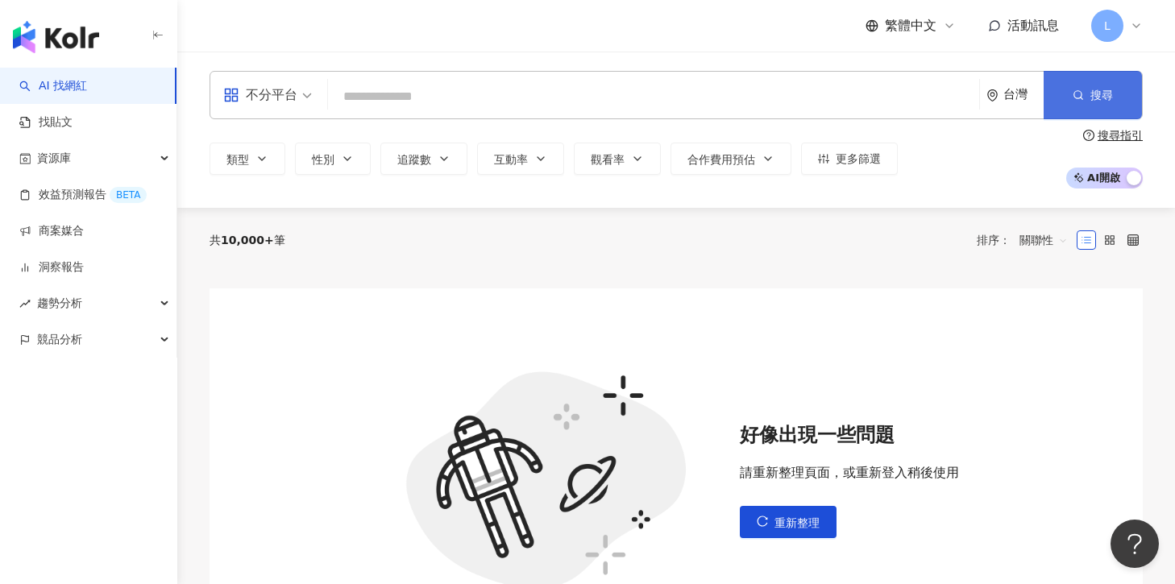
click at [1076, 96] on icon "button" at bounding box center [1078, 94] width 11 height 11
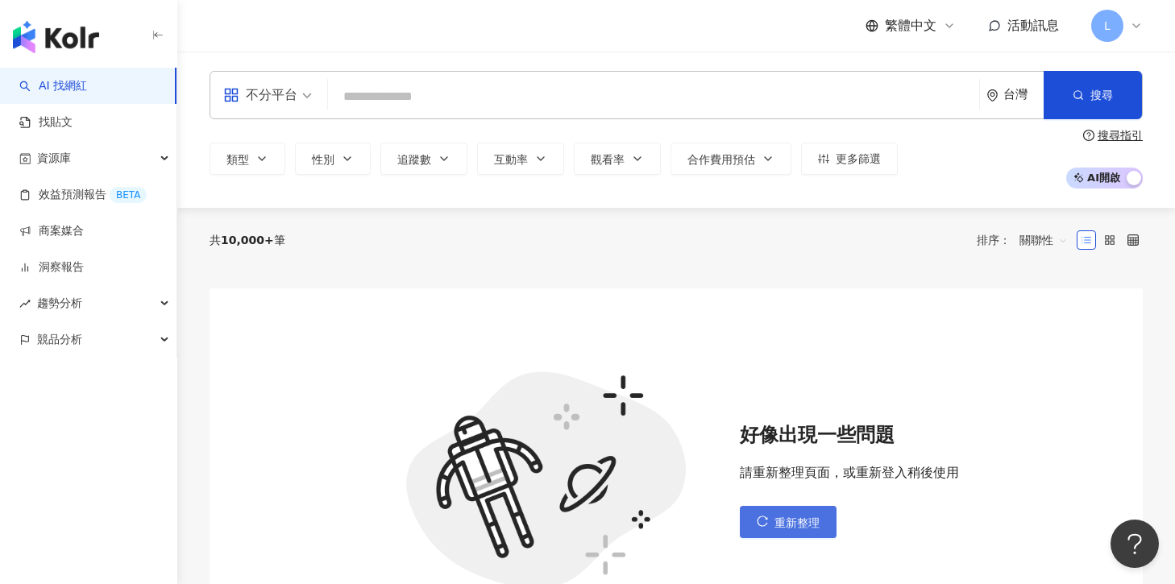
click at [834, 522] on button "重新整理" at bounding box center [788, 522] width 97 height 32
click at [794, 526] on span "重新整理" at bounding box center [797, 523] width 45 height 13
click at [49, 10] on div "button" at bounding box center [88, 34] width 177 height 68
click at [69, 42] on img "button" at bounding box center [56, 37] width 86 height 32
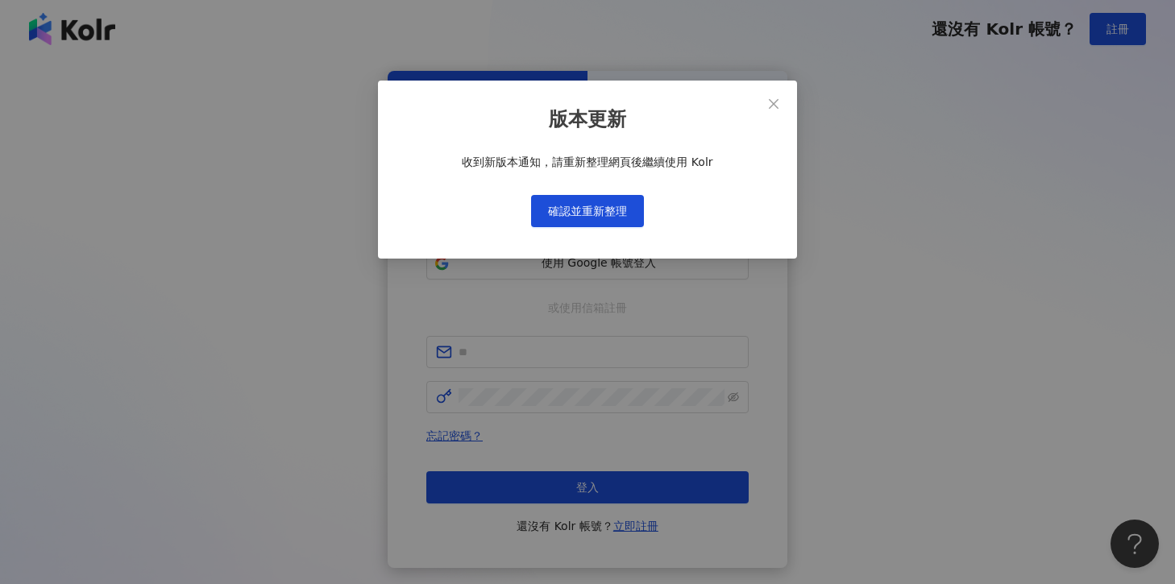
click at [576, 231] on div "版本更新 收到新版本通知，請重新整理網頁後繼續使用 Kolr 確認並重新整理" at bounding box center [587, 170] width 419 height 178
click at [576, 224] on button "確認並重新整理" at bounding box center [587, 211] width 113 height 32
click at [576, 222] on button "確認並重新整理" at bounding box center [587, 211] width 113 height 32
click at [780, 101] on icon "close" at bounding box center [773, 104] width 13 height 13
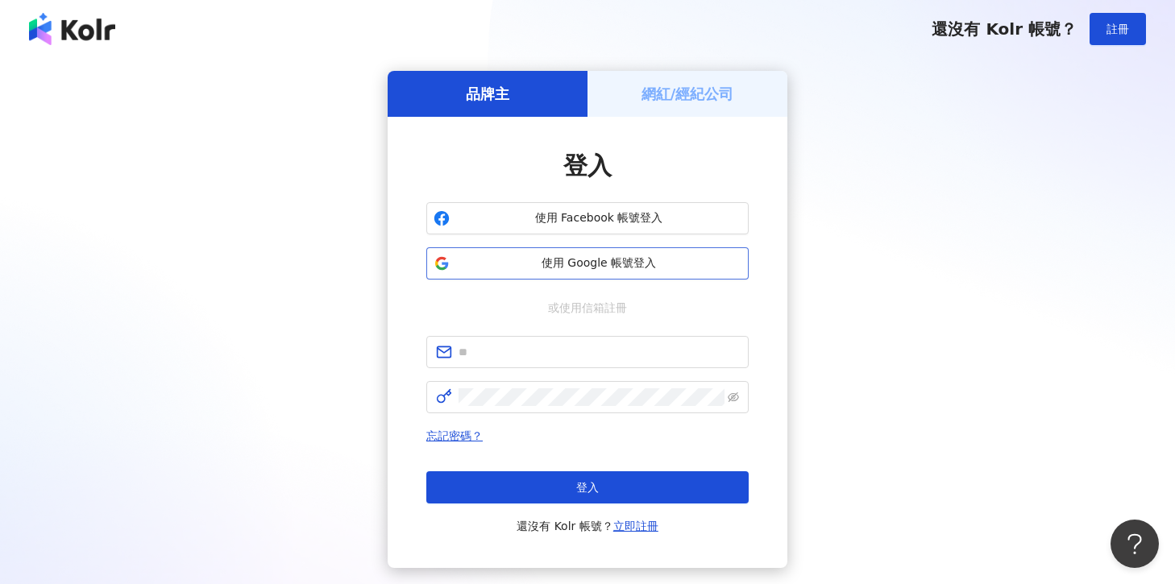
click at [587, 256] on span "使用 Google 帳號登入" at bounding box center [598, 264] width 285 height 16
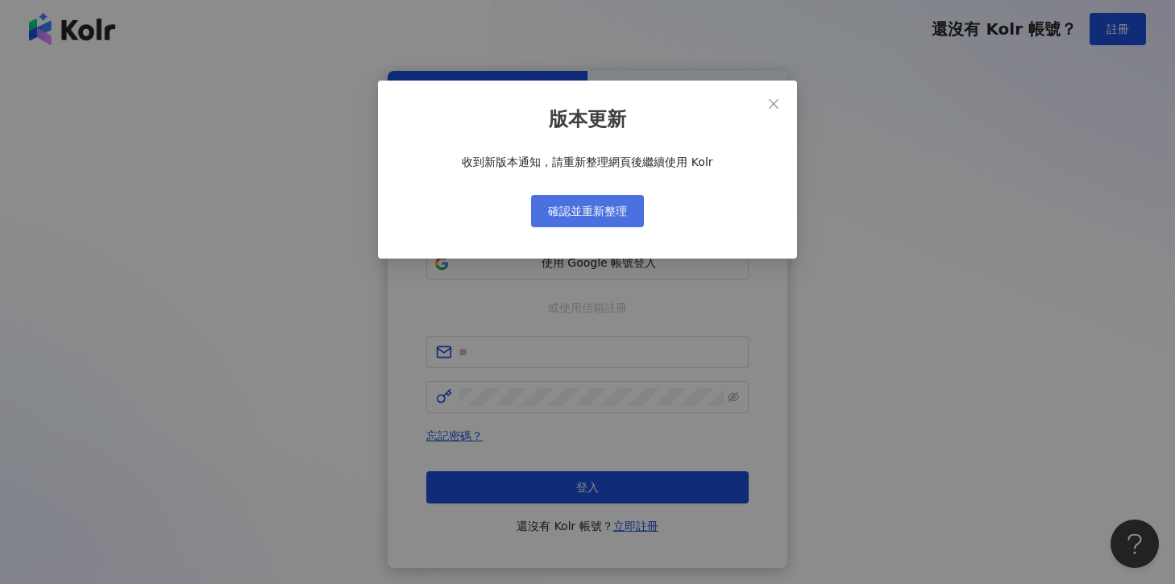
click at [589, 206] on span "確認並重新整理" at bounding box center [587, 211] width 79 height 13
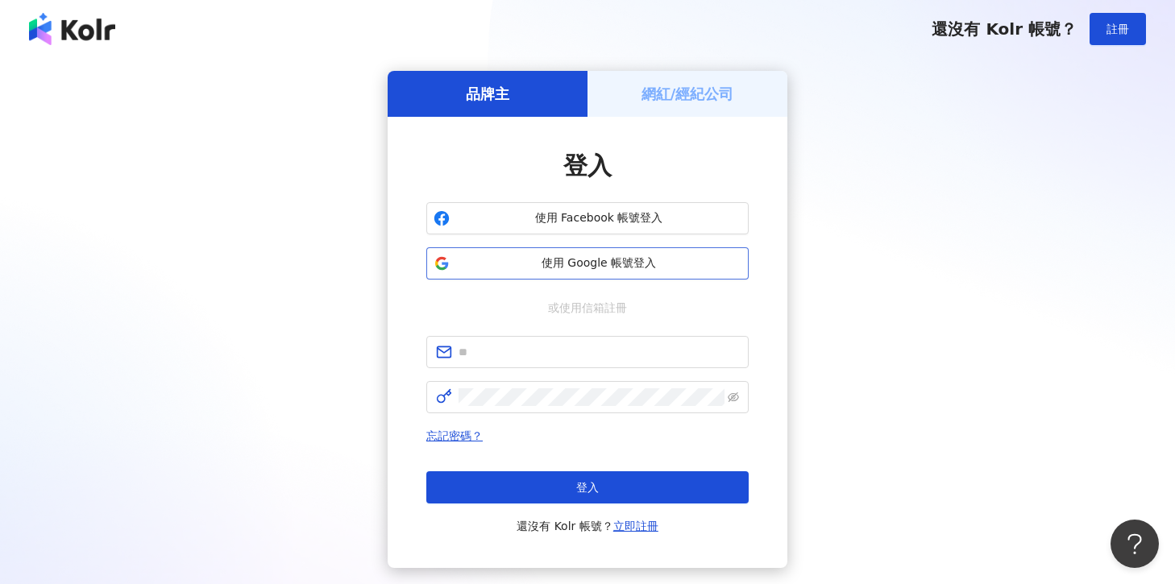
click at [608, 253] on button "使用 Google 帳號登入" at bounding box center [587, 263] width 322 height 32
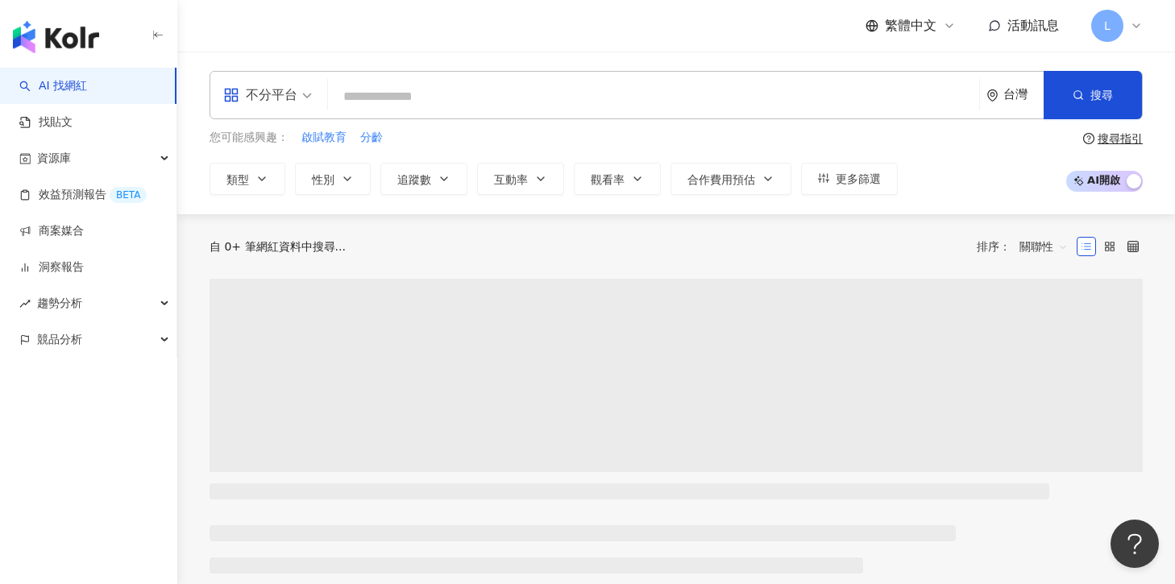
click at [308, 100] on span "不分平台" at bounding box center [267, 95] width 89 height 26
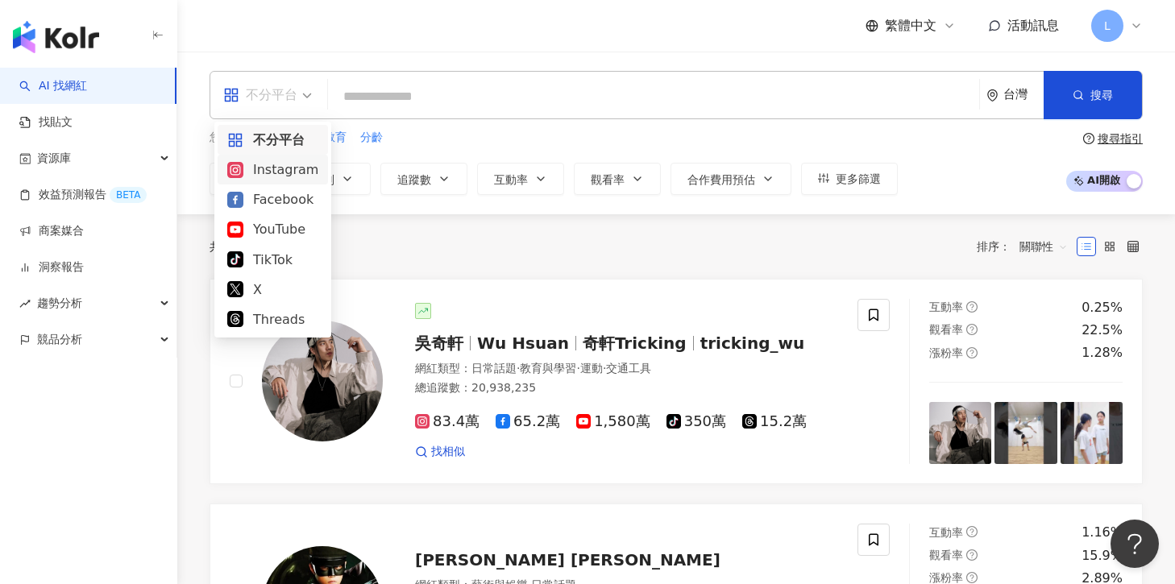
click at [298, 170] on div "Instagram" at bounding box center [272, 170] width 91 height 20
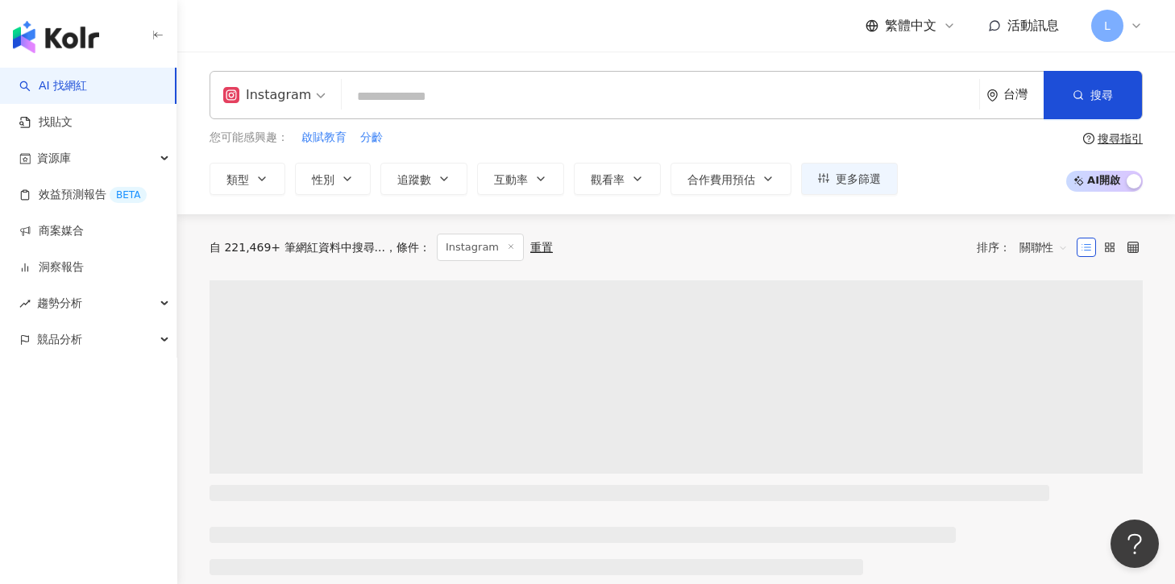
click at [1008, 105] on div "台灣" at bounding box center [1015, 95] width 57 height 47
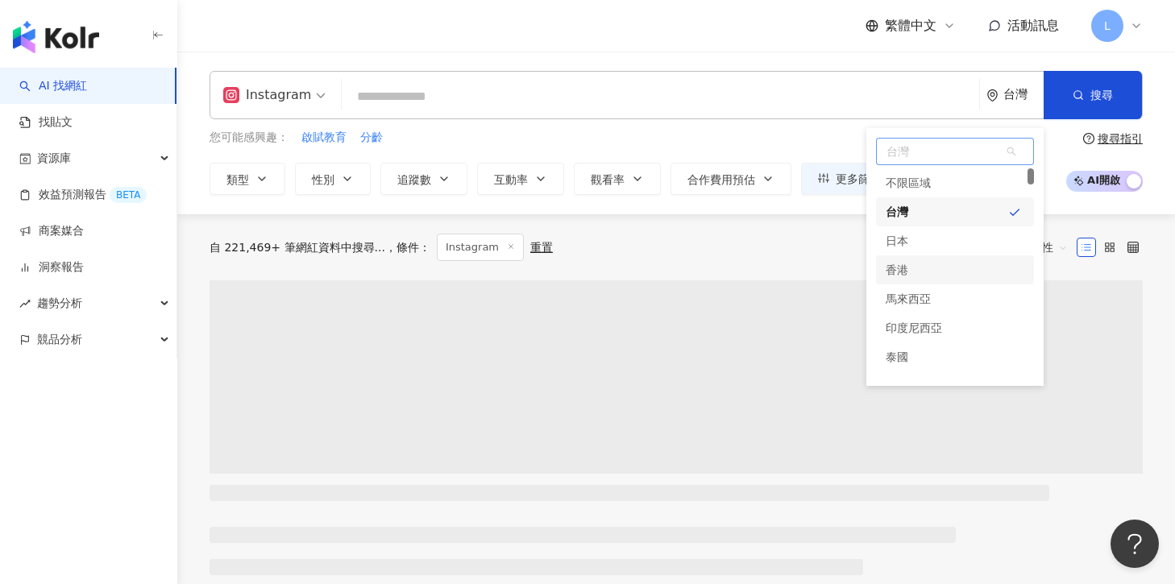
click at [958, 277] on div "香港" at bounding box center [955, 270] width 158 height 29
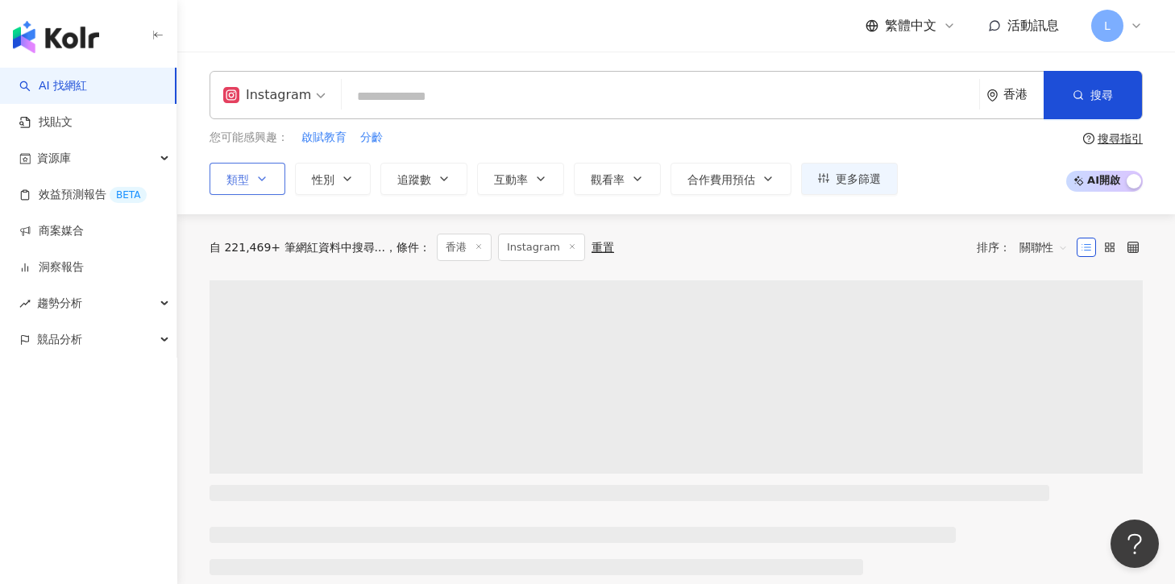
click at [260, 180] on icon "button" at bounding box center [262, 179] width 13 height 13
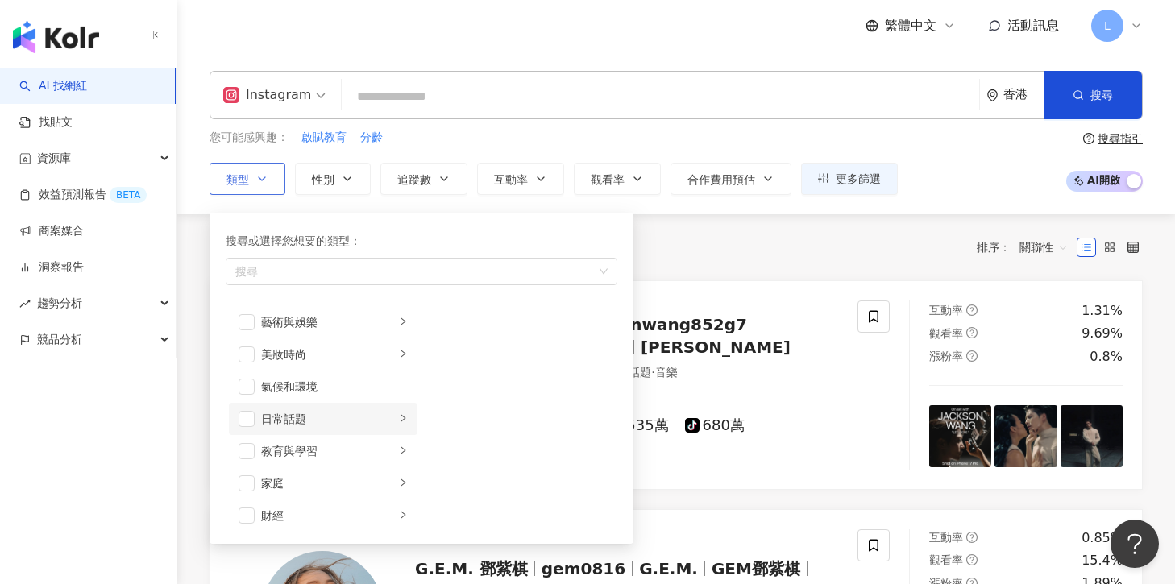
scroll to position [559, 0]
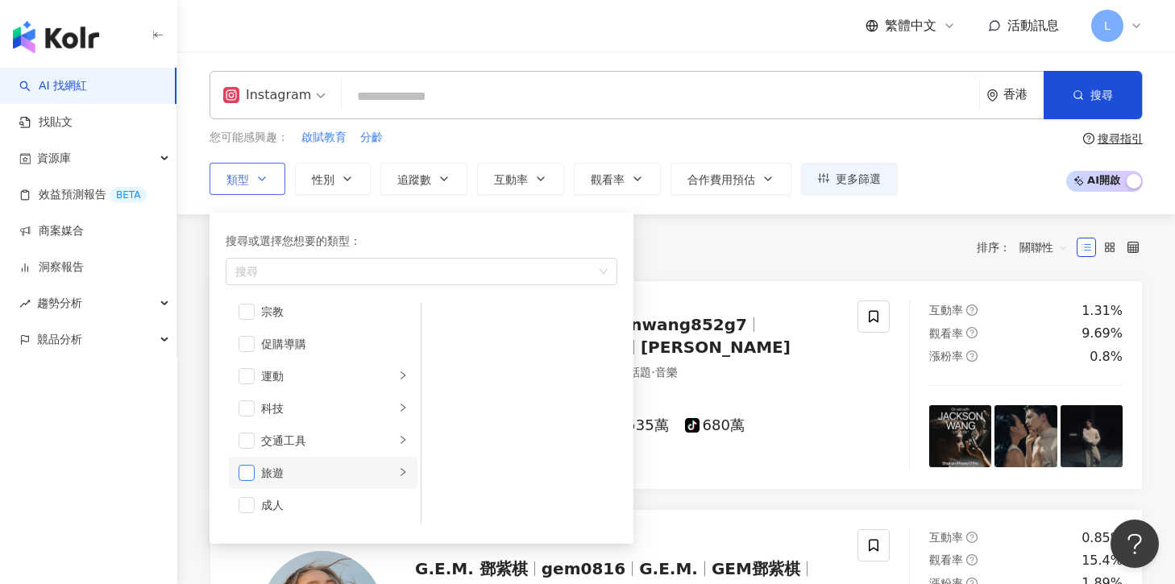
click at [241, 474] on span "button" at bounding box center [247, 473] width 16 height 16
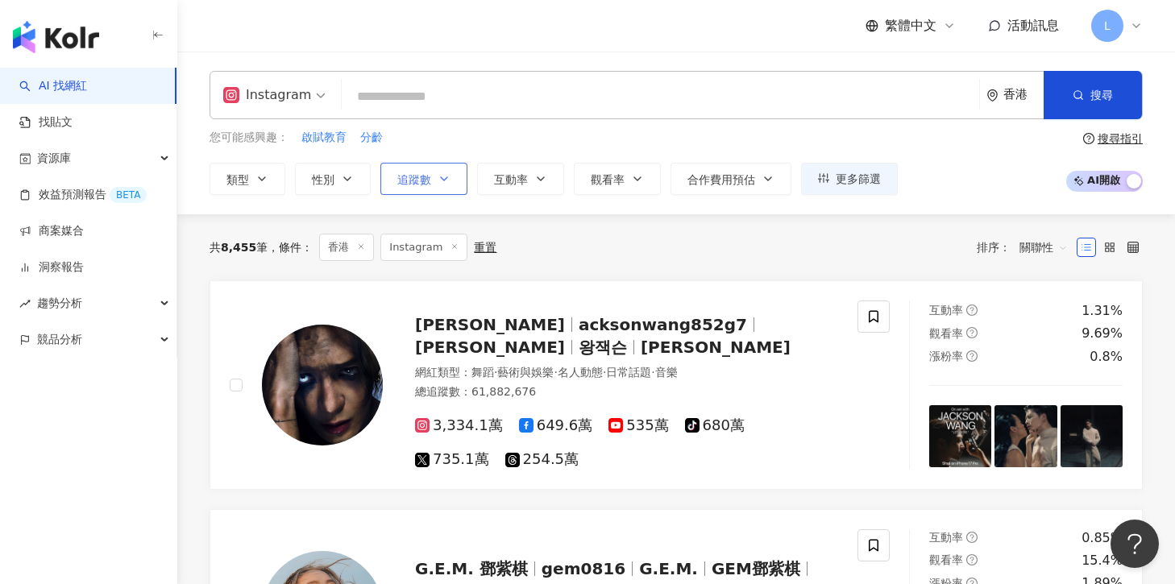
click at [390, 181] on button "追蹤數" at bounding box center [423, 179] width 87 height 32
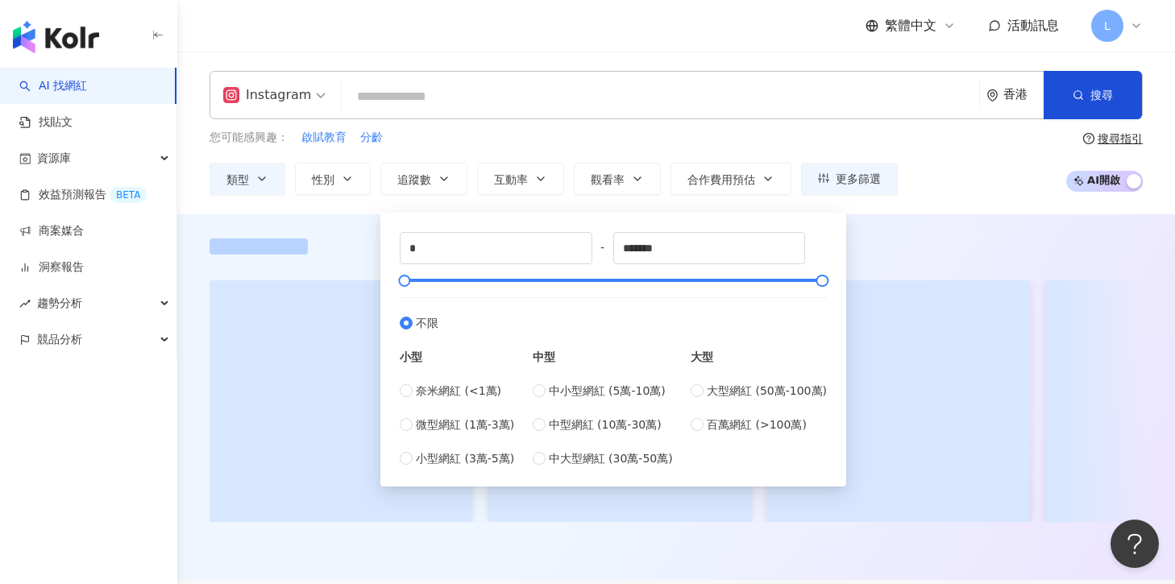
click at [573, 401] on div "中小型網紅 (5萬-10萬) 中型網紅 (10萬-30萬) 中大型網紅 (30萬-50萬)" at bounding box center [603, 424] width 140 height 85
click at [570, 392] on span "中小型網紅 (5萬-10萬)" at bounding box center [607, 391] width 117 height 18
type input "*****"
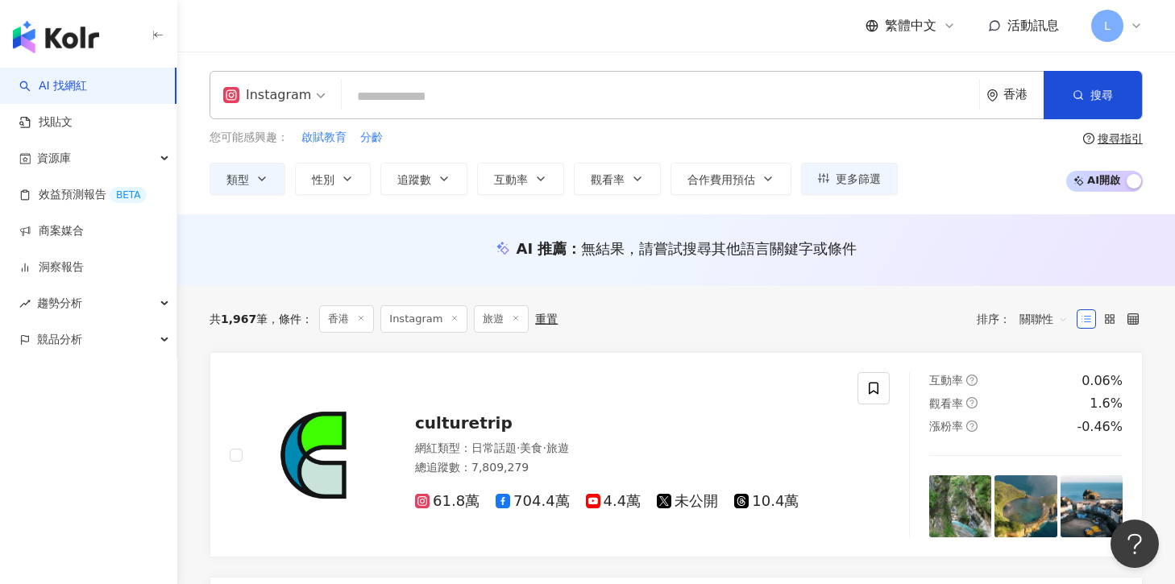
click at [957, 197] on div "Instagram 香港 搜尋 您可能感興趣： 啟賦教育 分齡 類型 性別 追蹤數 互動率 觀看率 合作費用預估 更多篩選 ***** - ***** 不限 …" at bounding box center [676, 133] width 998 height 163
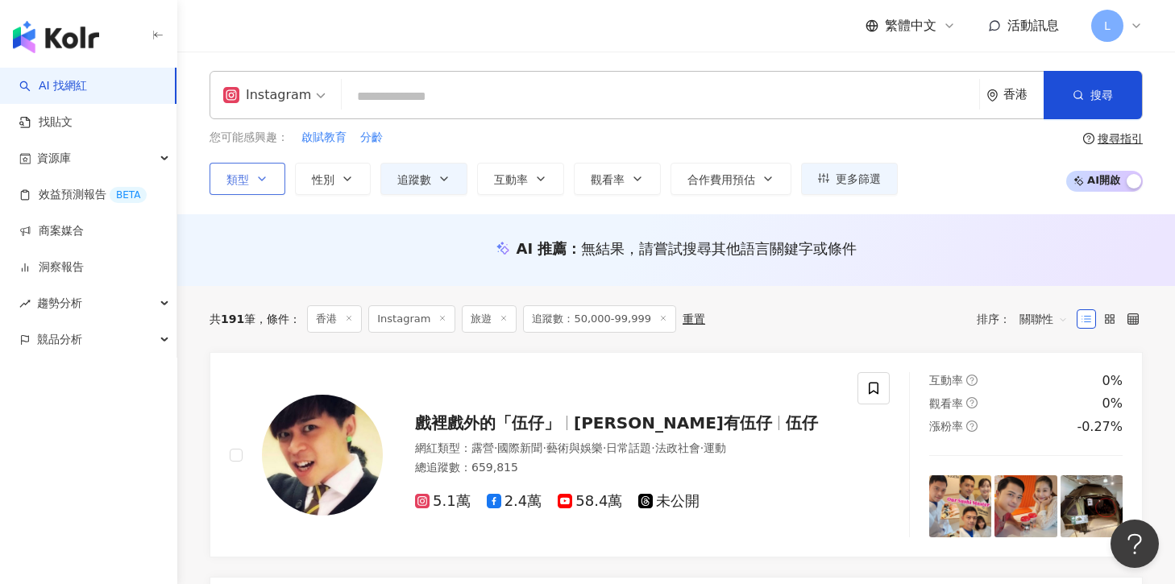
click at [260, 190] on button "類型" at bounding box center [248, 179] width 76 height 32
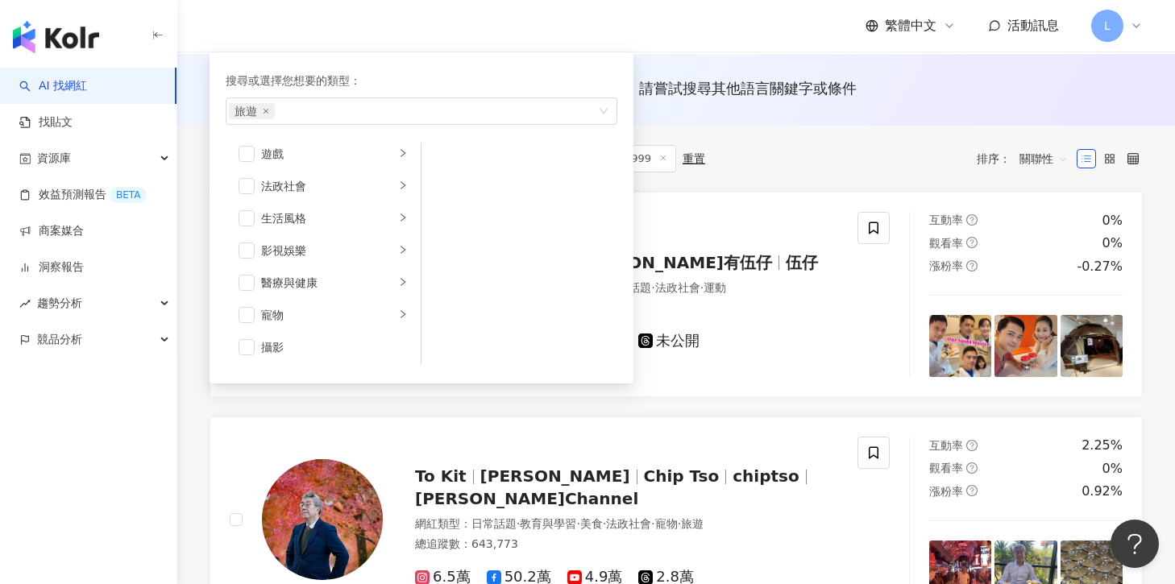
scroll to position [262, 0]
click at [249, 256] on span "button" at bounding box center [247, 255] width 16 height 16
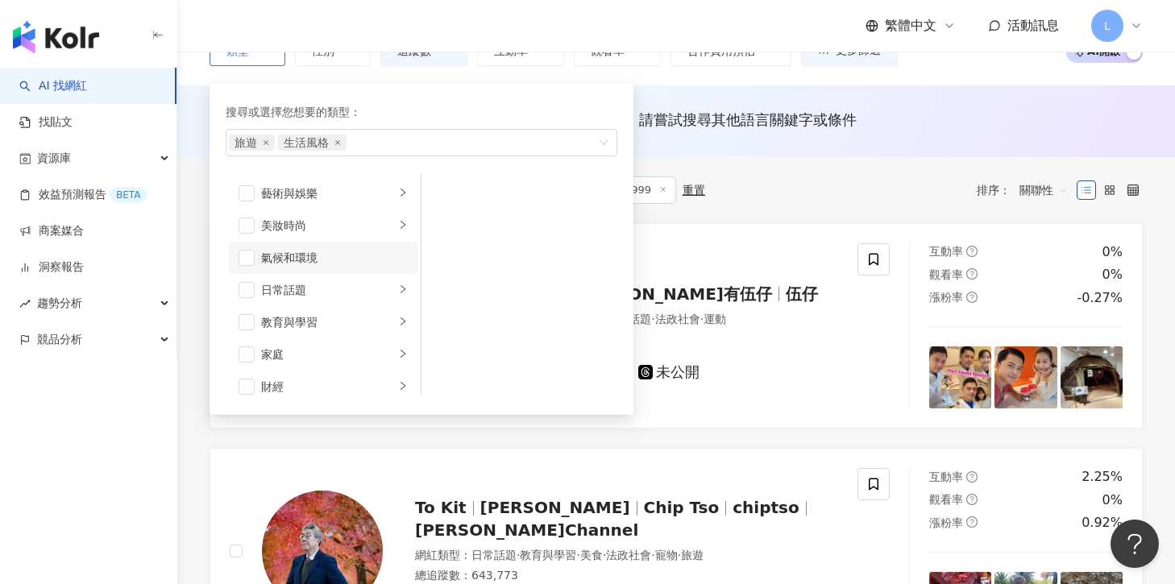
scroll to position [0, 0]
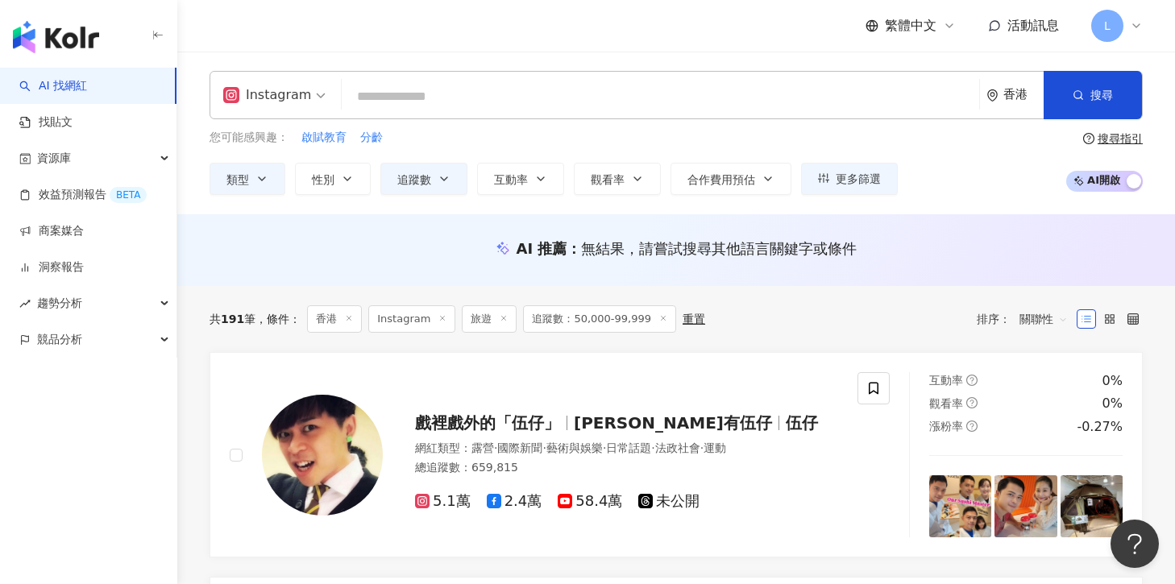
click at [948, 173] on div "您可能感興趣： 啟賦教育 分齡 類型 搜尋或選擇您想要的類型： 旅遊 生活風格 藝術與娛樂 美妝時尚 氣候和環境 日常話題 教育與學習 家庭 財經 美食 命理…" at bounding box center [677, 162] width 934 height 66
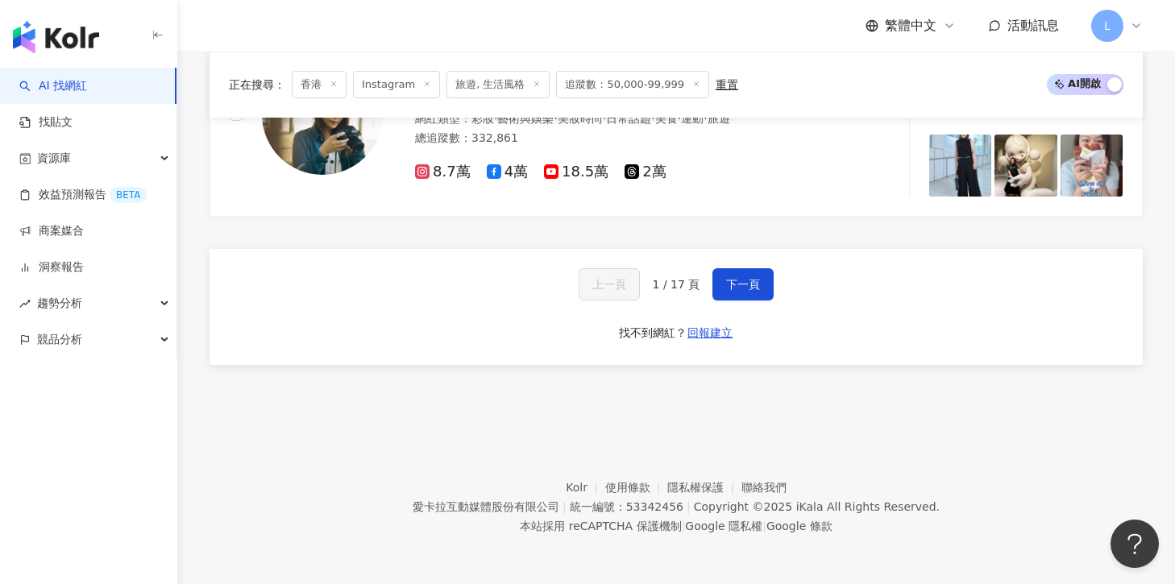
scroll to position [2709, 0]
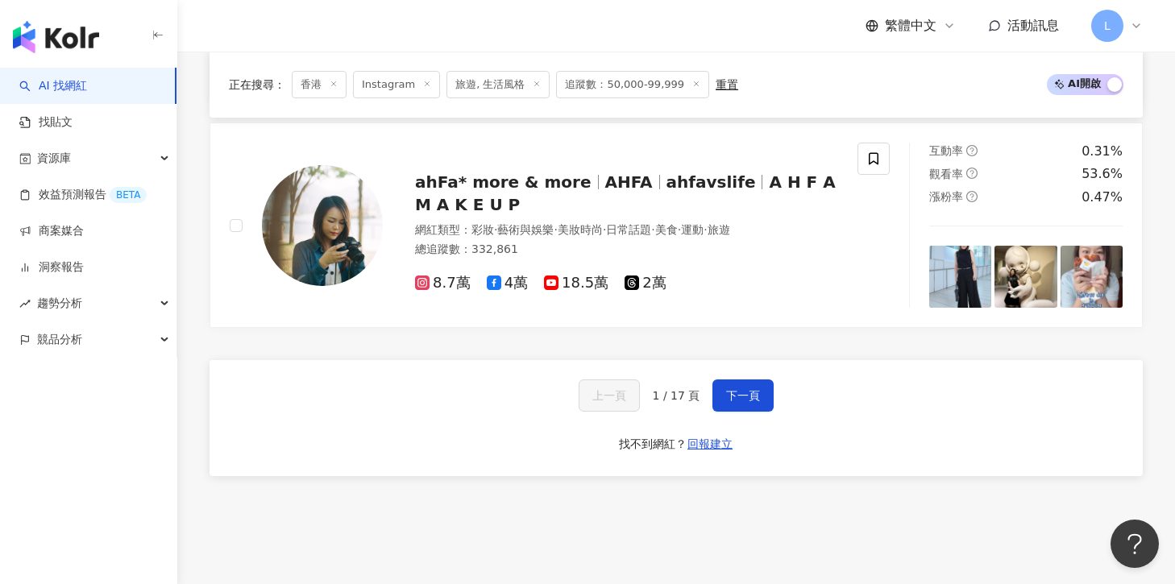
click at [649, 94] on span "追蹤數：50,000-99,999" at bounding box center [632, 84] width 153 height 27
click at [647, 85] on span "追蹤數：50,000-99,999" at bounding box center [632, 84] width 153 height 27
click at [716, 87] on div "重置" at bounding box center [727, 84] width 23 height 13
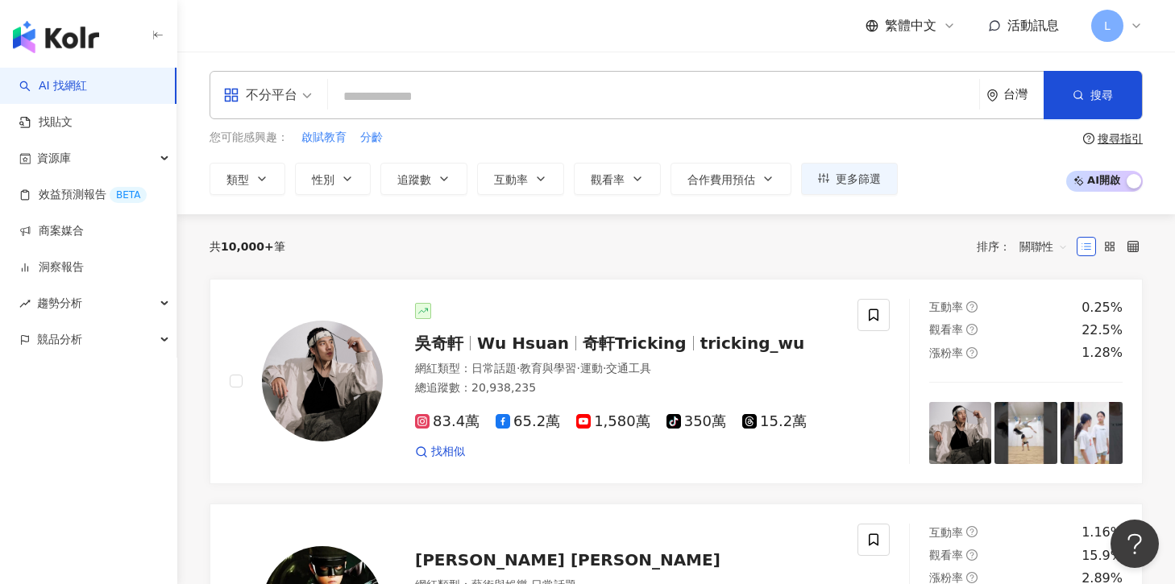
click at [275, 116] on span at bounding box center [267, 95] width 89 height 47
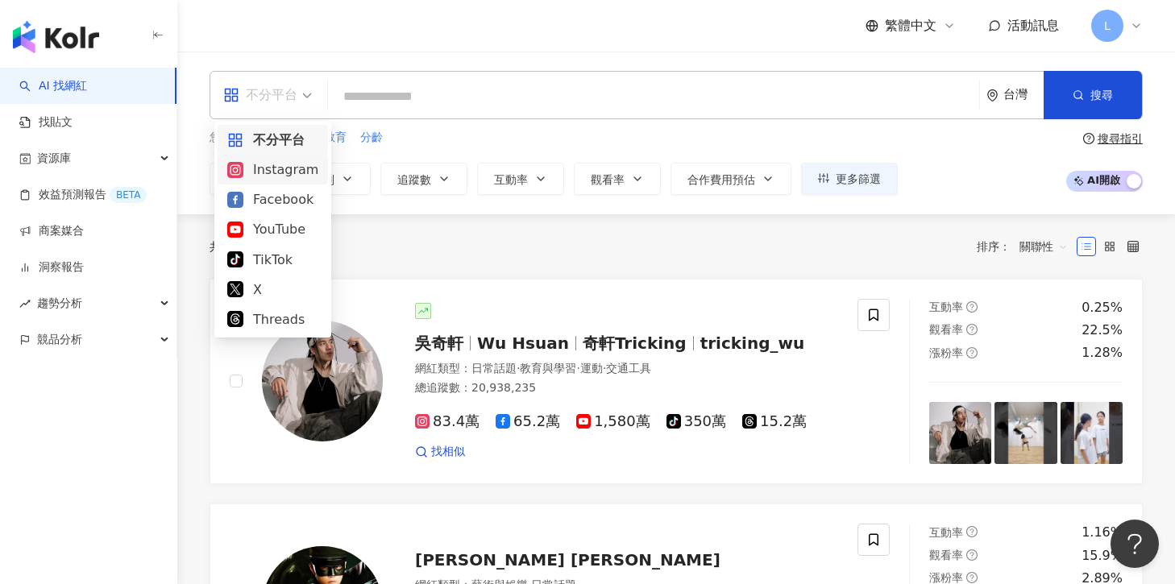
click at [282, 173] on div "Instagram" at bounding box center [272, 170] width 91 height 20
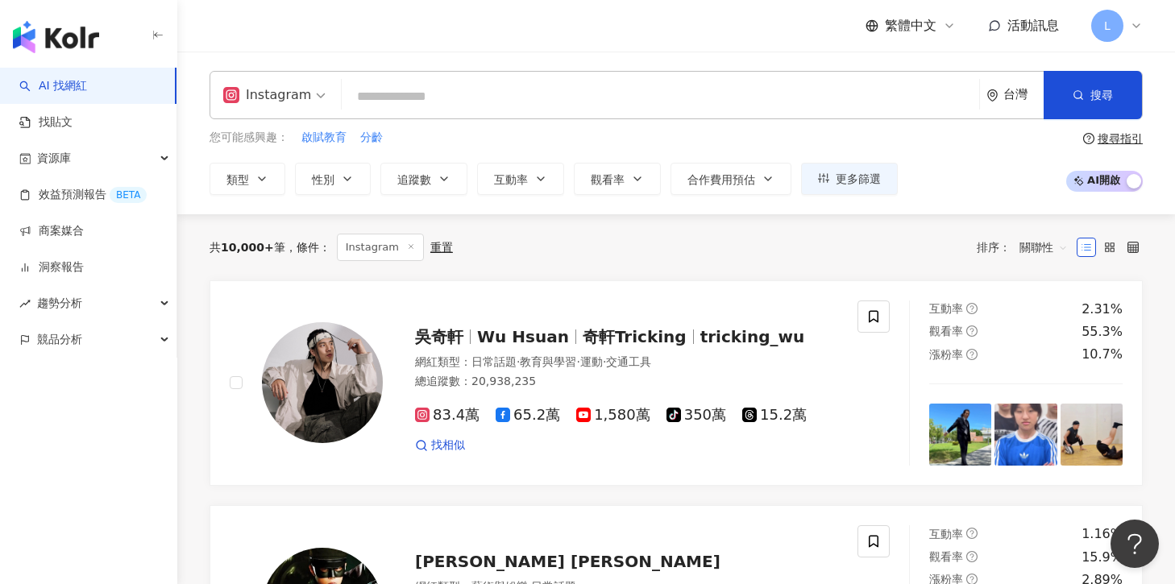
click at [1008, 110] on div "台灣" at bounding box center [1015, 95] width 57 height 47
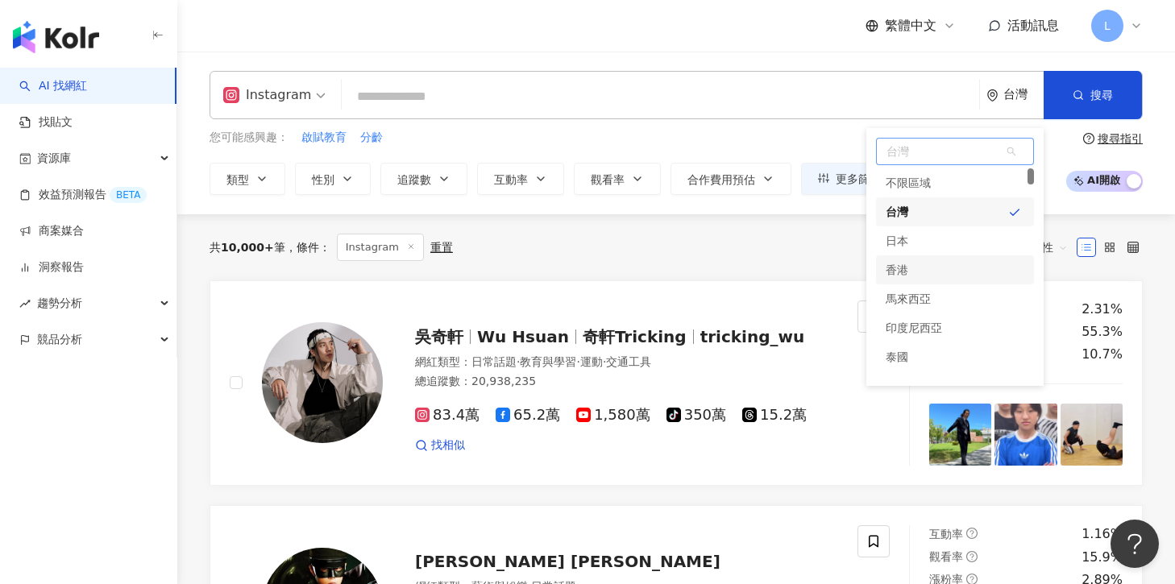
click at [941, 262] on div "香港" at bounding box center [955, 270] width 158 height 29
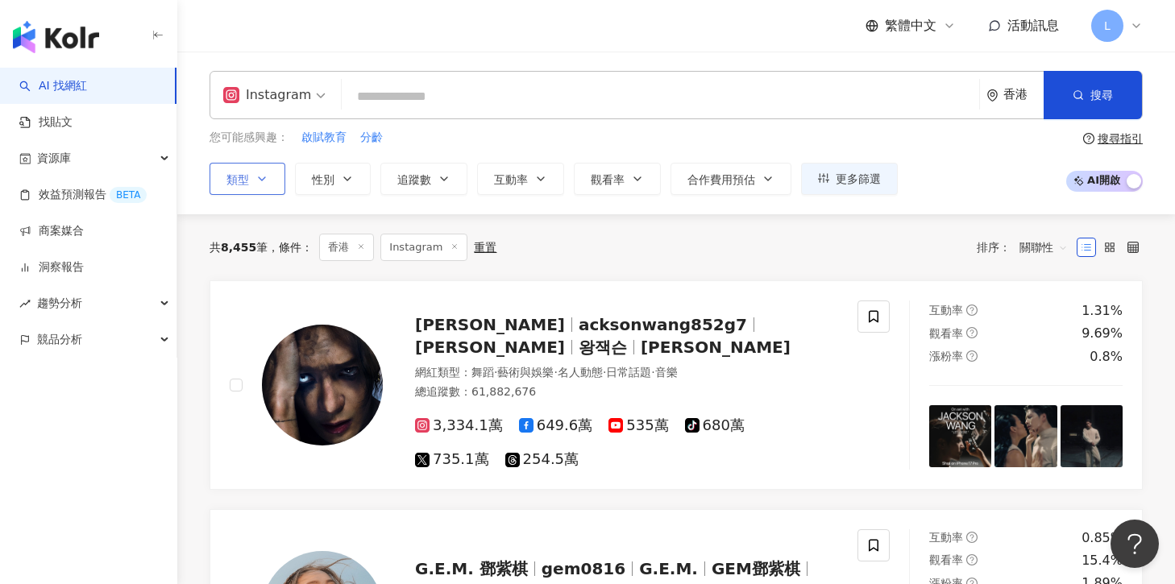
click at [258, 181] on icon "button" at bounding box center [262, 179] width 13 height 13
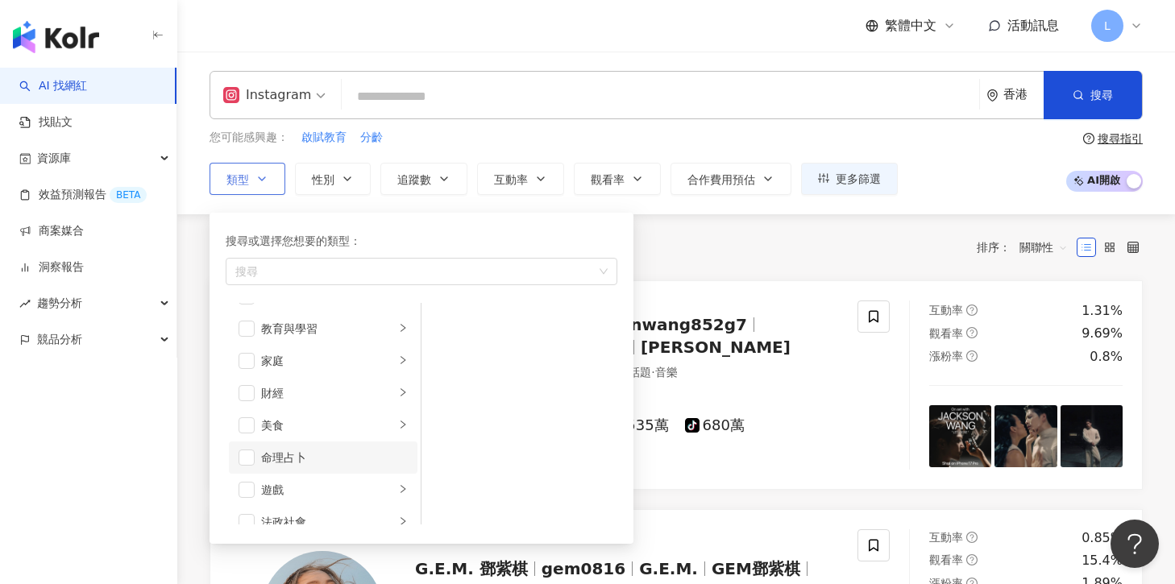
scroll to position [252, 0]
click at [248, 419] on span "button" at bounding box center [247, 426] width 16 height 16
click at [244, 509] on span "button" at bounding box center [247, 515] width 16 height 16
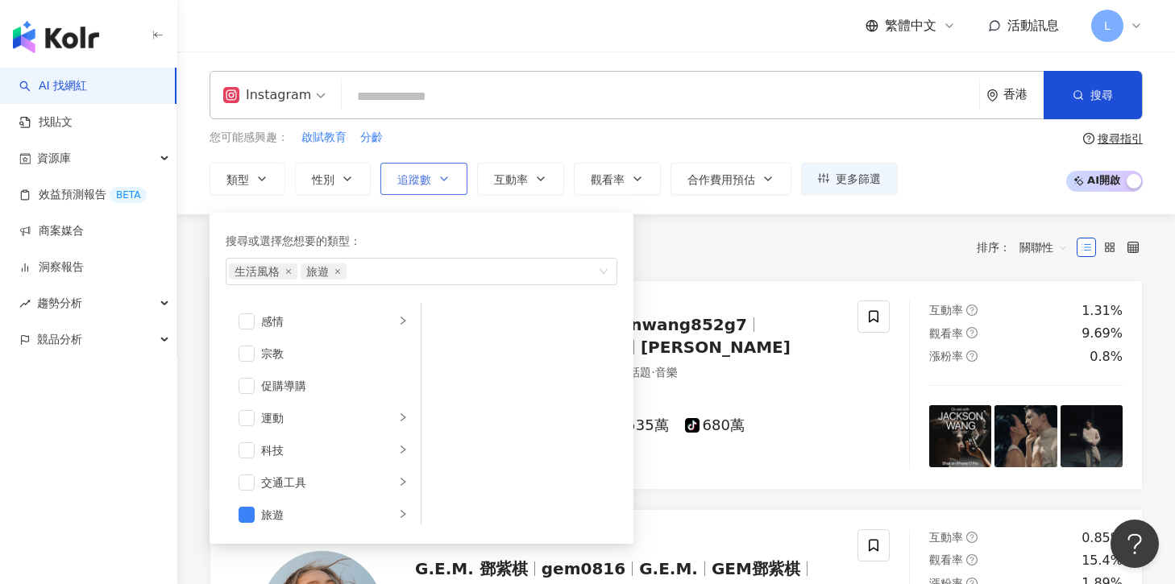
click at [433, 188] on button "追蹤數" at bounding box center [423, 179] width 87 height 32
type input "*"
type input "*******"
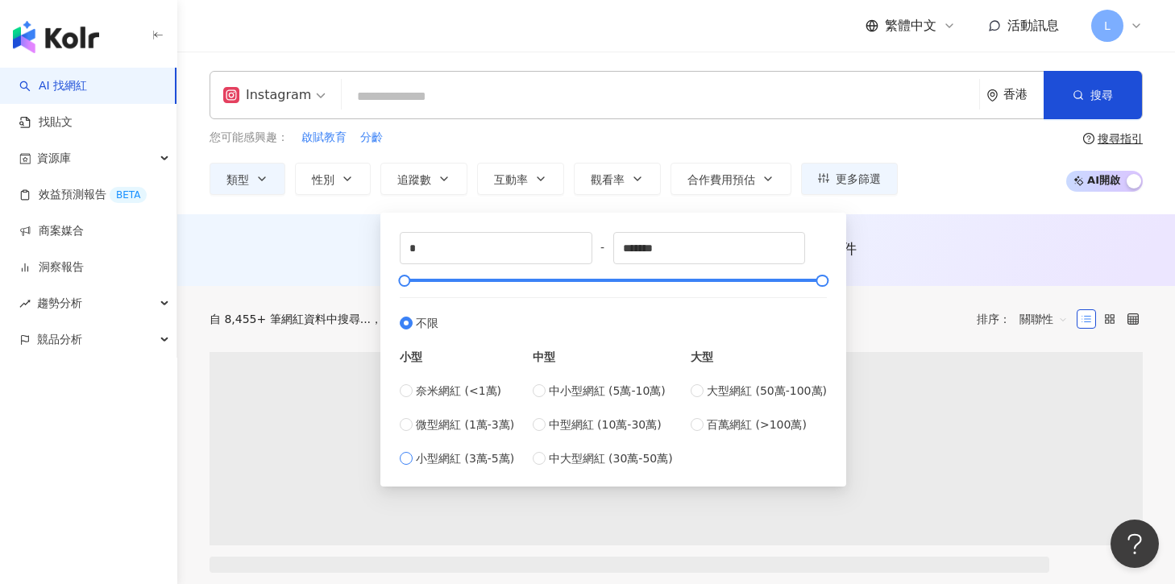
click at [458, 459] on span "小型網紅 (3萬-5萬)" at bounding box center [465, 459] width 98 height 18
type input "*****"
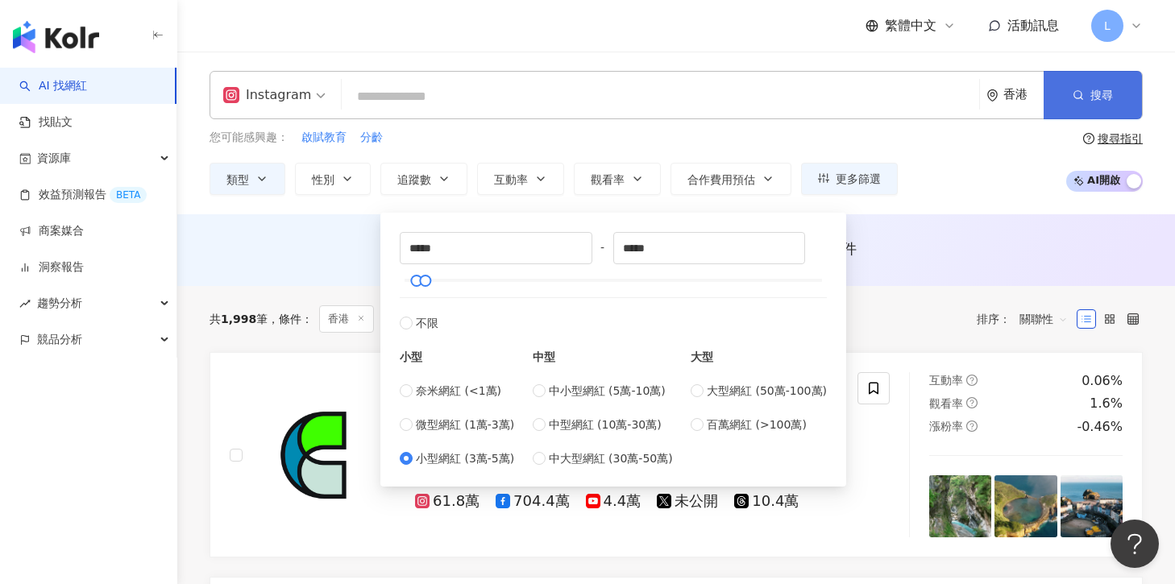
click at [1114, 109] on button "搜尋" at bounding box center [1093, 95] width 98 height 48
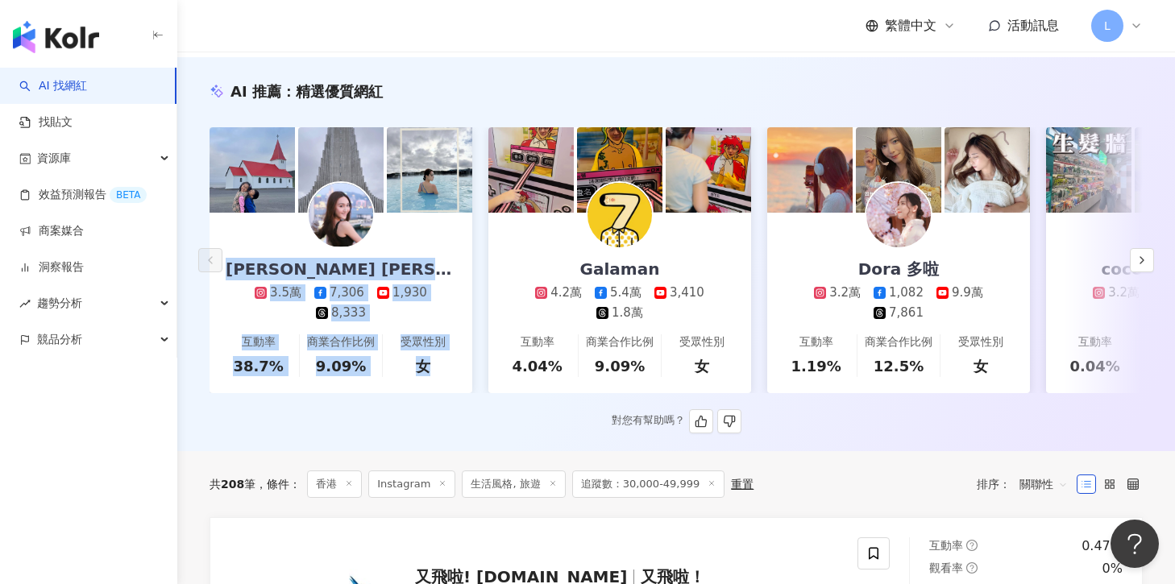
scroll to position [144, 0]
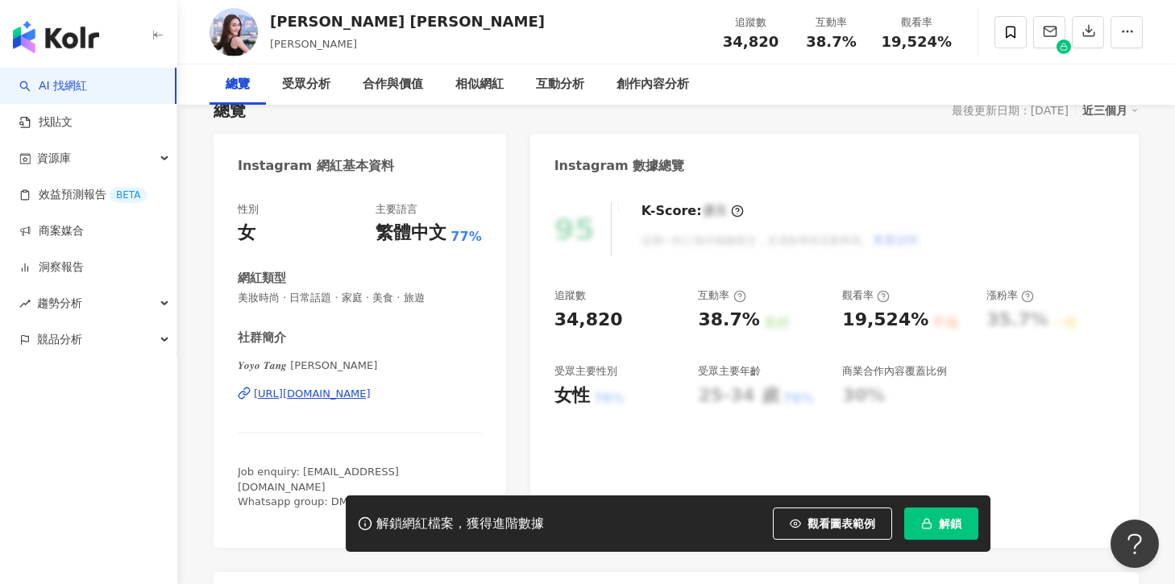
scroll to position [223, 0]
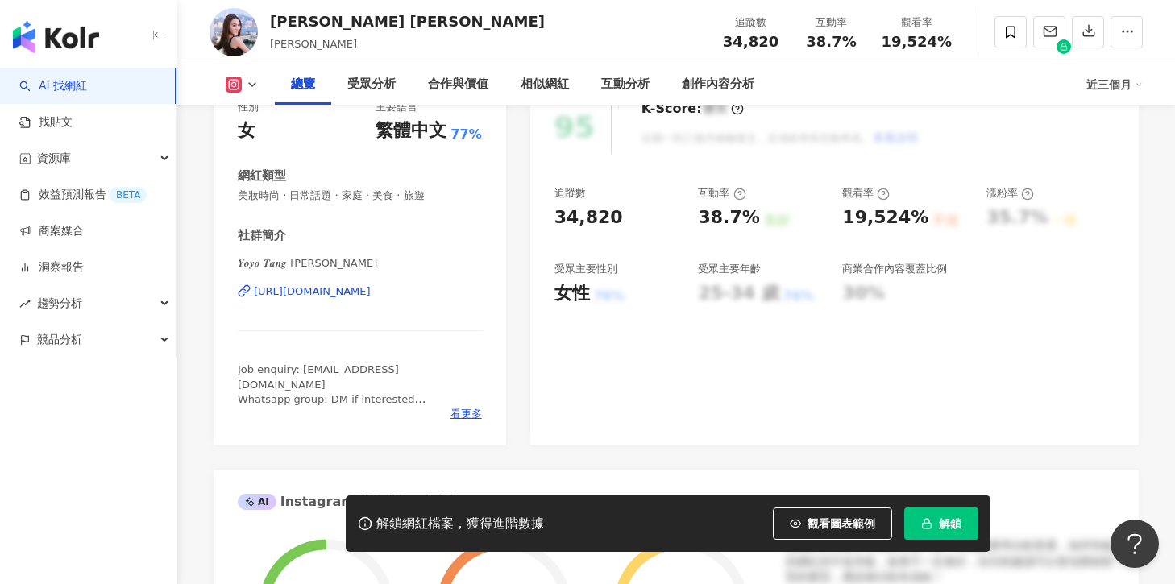
click at [376, 300] on div "𝒀𝒐𝒚𝒐 𝑻𝒂𝒏𝒈 [PERSON_NAME] [URL][DOMAIN_NAME]" at bounding box center [360, 303] width 244 height 94
click at [376, 300] on div "𝒀𝒐𝒚𝒐 𝑻𝒂𝒏𝒈 鄧穎堯 | yoyoyotang https://www.instagram.com/yoyoyotang/" at bounding box center [360, 303] width 244 height 94
click at [371, 289] on div "https://www.instagram.com/yoyoyotang/" at bounding box center [312, 292] width 117 height 15
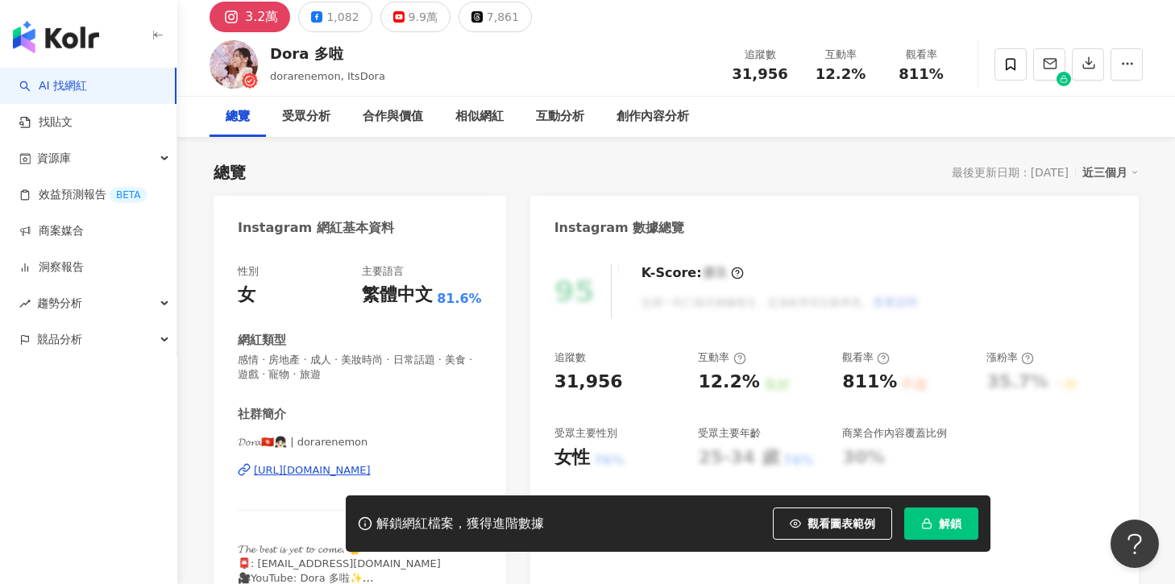
scroll to position [95, 0]
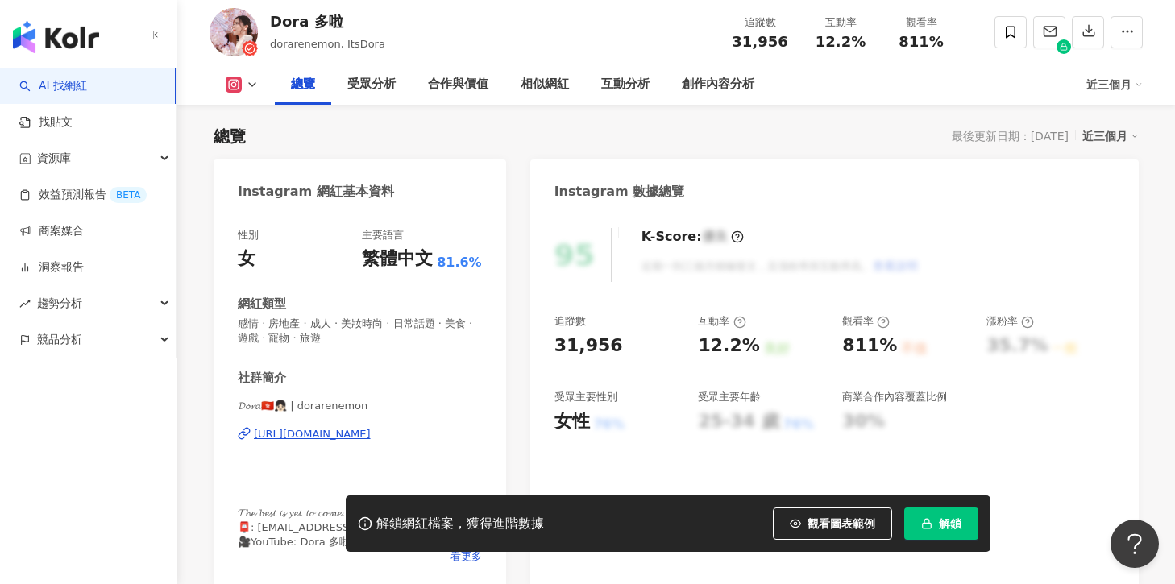
click at [371, 433] on div "[URL][DOMAIN_NAME]" at bounding box center [312, 434] width 117 height 15
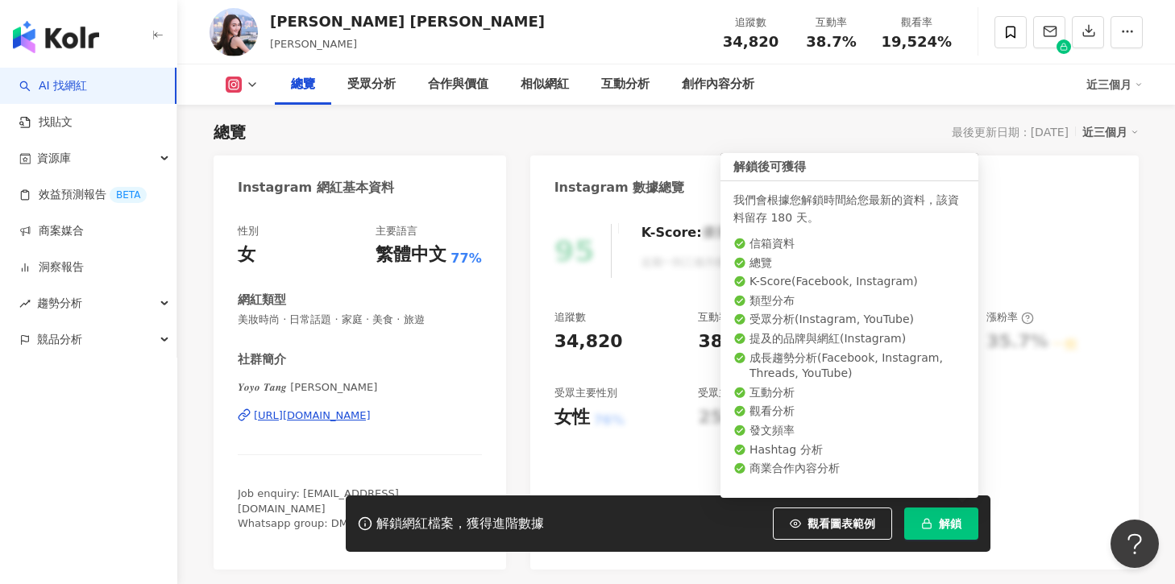
click at [945, 525] on span "解鎖" at bounding box center [950, 524] width 23 height 13
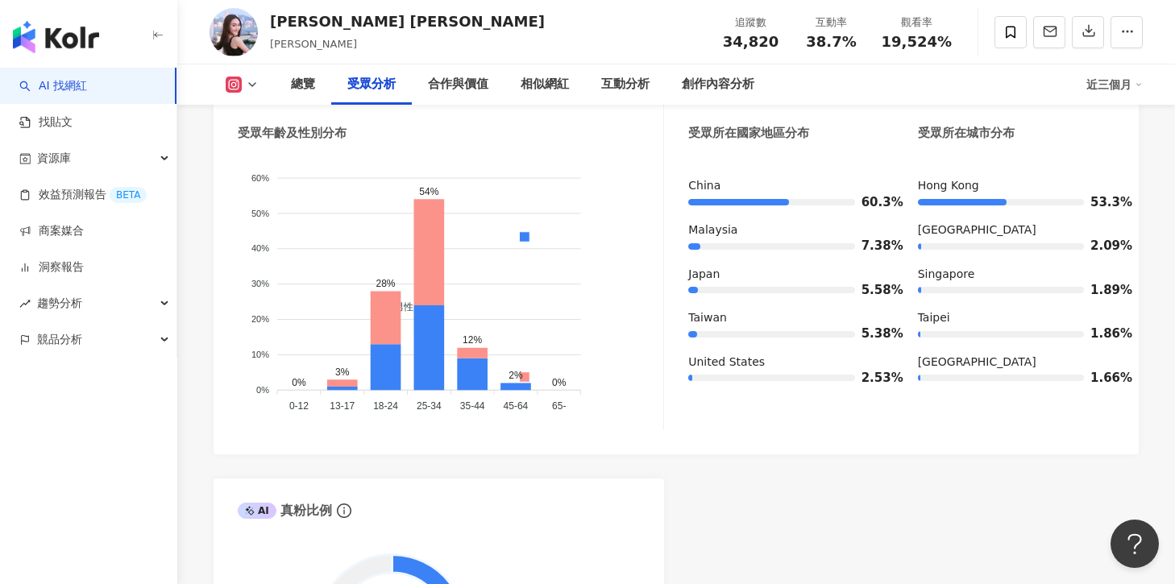
scroll to position [1561, 0]
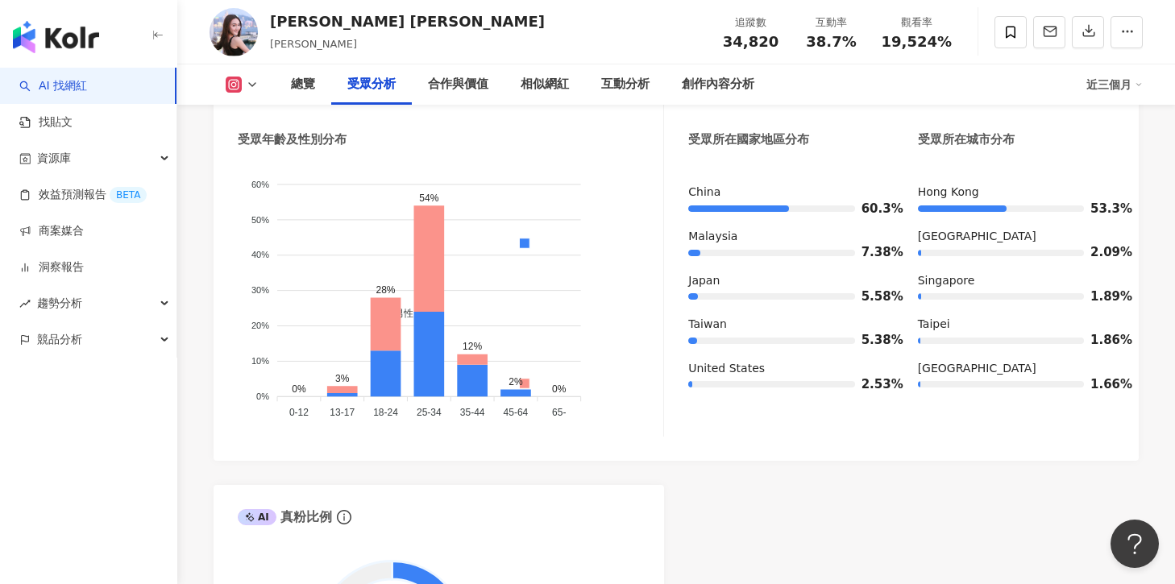
click at [916, 192] on div "[GEOGRAPHIC_DATA] 60.3% [GEOGRAPHIC_DATA] 7.38% [GEOGRAPHIC_DATA] 5.58% [GEOGRA…" at bounding box center [901, 295] width 426 height 220
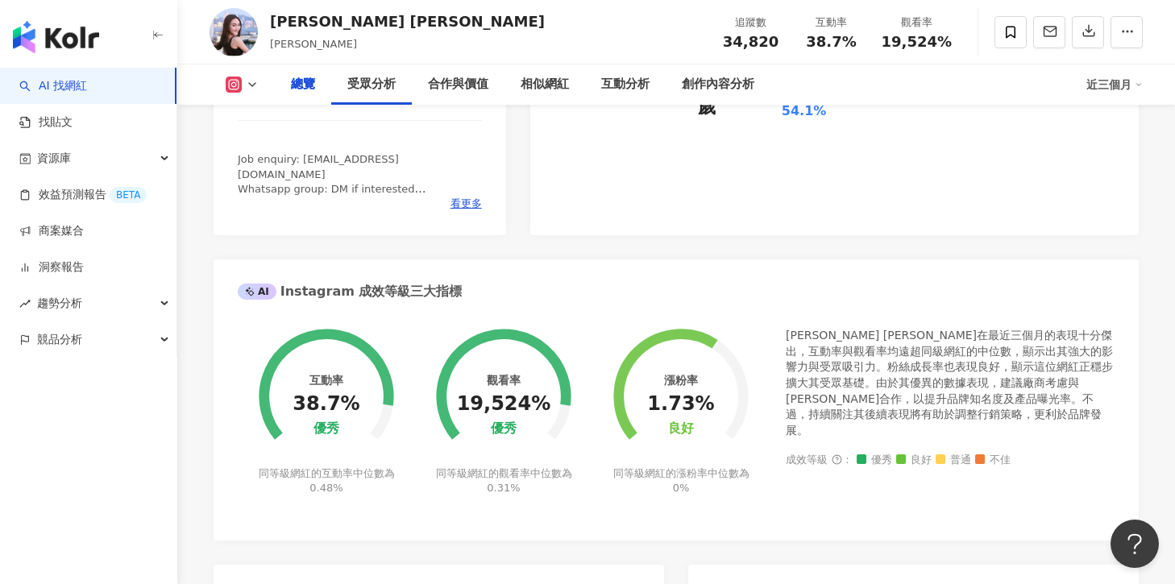
scroll to position [60, 0]
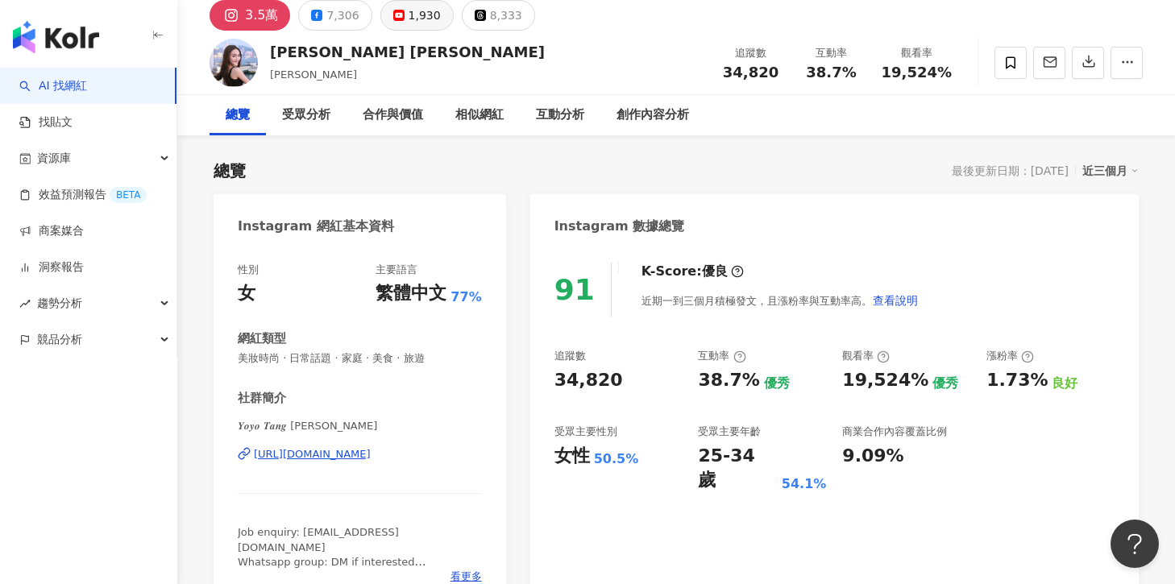
click at [394, 16] on rect at bounding box center [399, 15] width 10 height 6
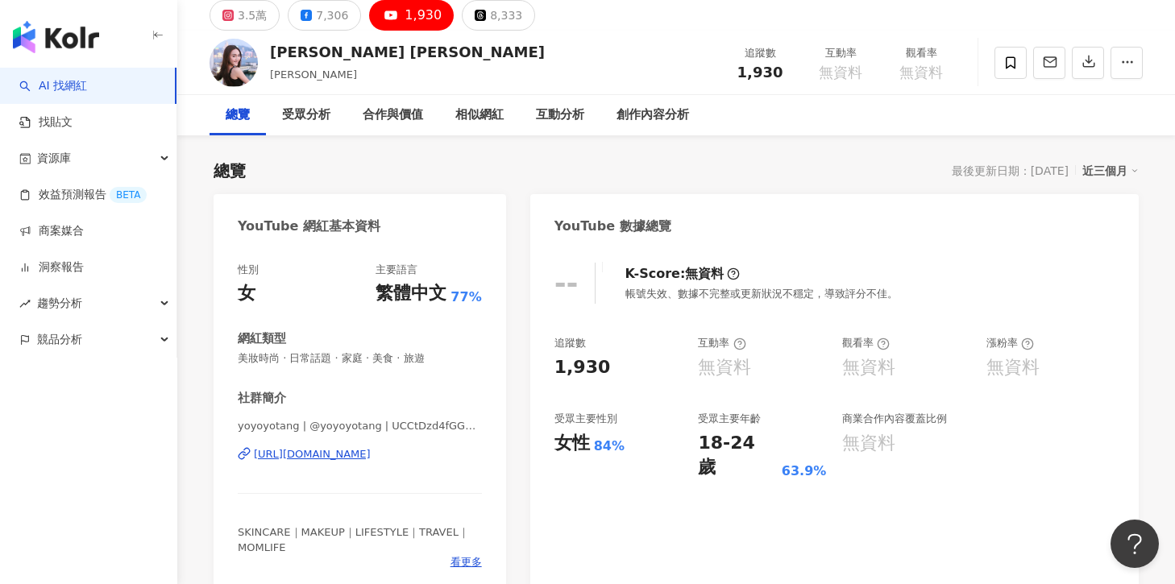
click at [339, 456] on div "[URL][DOMAIN_NAME]" at bounding box center [312, 454] width 117 height 15
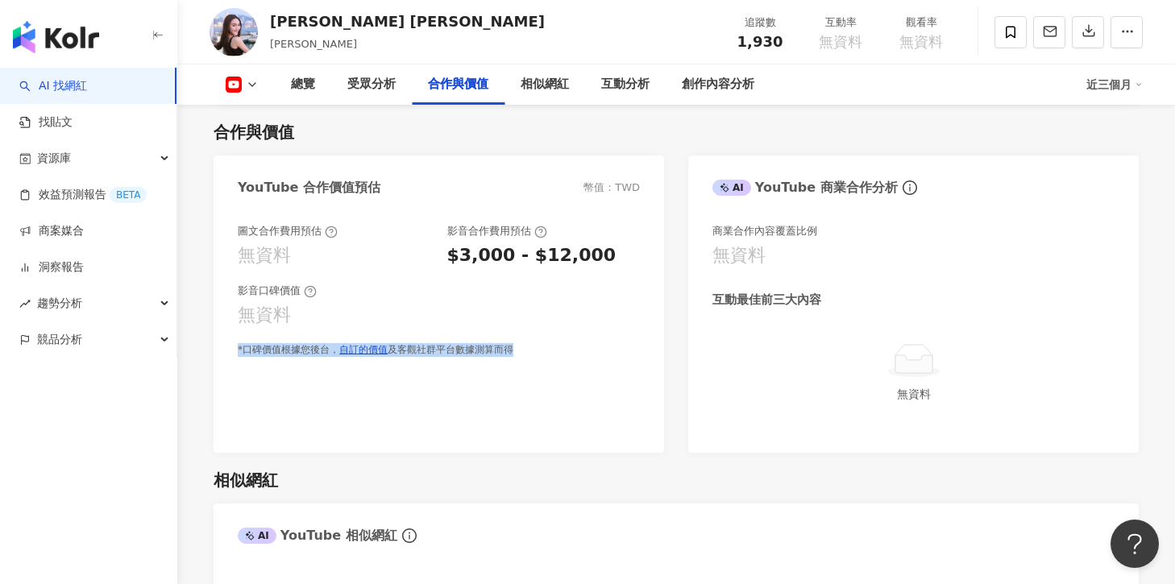
drag, startPoint x: 547, startPoint y: 314, endPoint x: 530, endPoint y: 368, distance: 56.1
click at [530, 368] on div "圖文合作費用預估 無資料 影音合作費用預估 $3,000 - $12,000 影音口碑價值 無資料 *口碑價值根據您後台， 自訂的價值 及客觀社群平台數據測算…" at bounding box center [439, 330] width 451 height 245
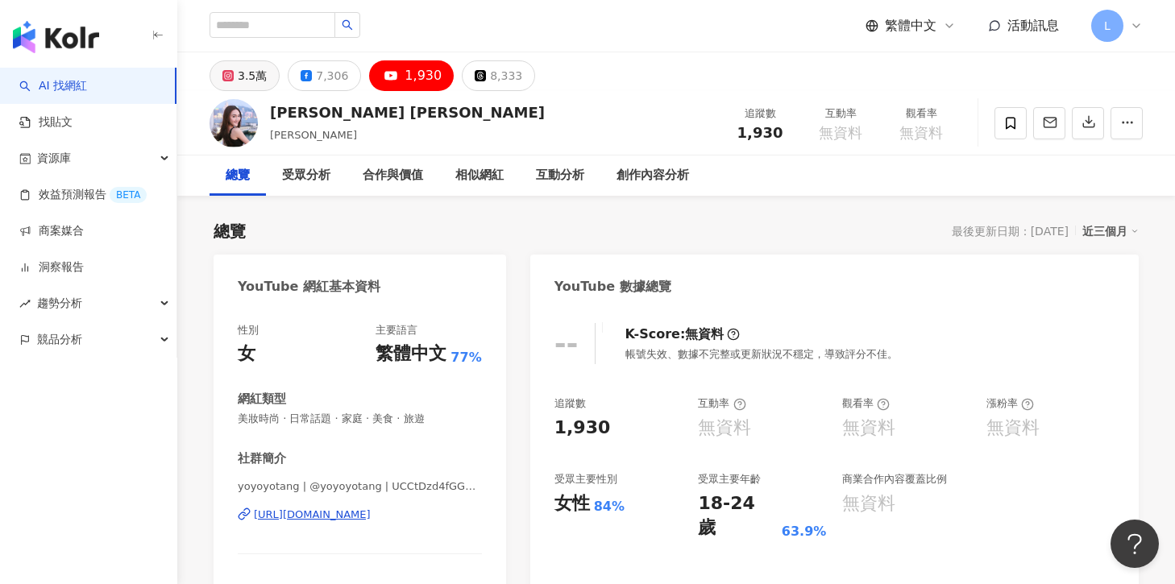
click at [256, 71] on div "3.5萬" at bounding box center [252, 75] width 29 height 23
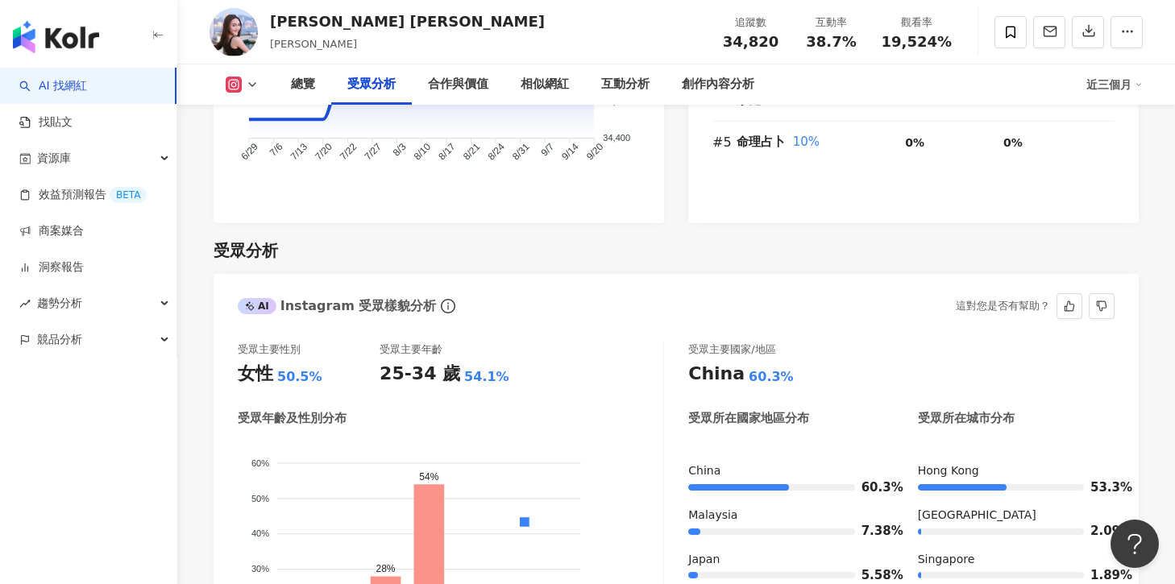
scroll to position [1516, 0]
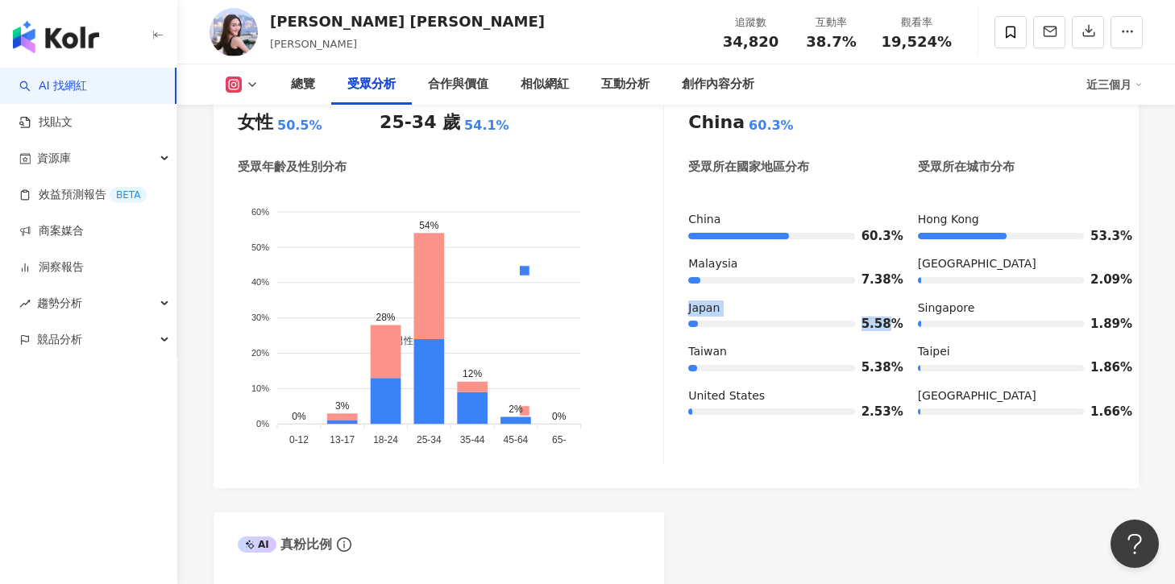
drag, startPoint x: 690, startPoint y: 308, endPoint x: 888, endPoint y: 323, distance: 198.1
click at [885, 323] on div "Japan 5.58%" at bounding box center [786, 317] width 197 height 32
copy div "Japan 5.58"
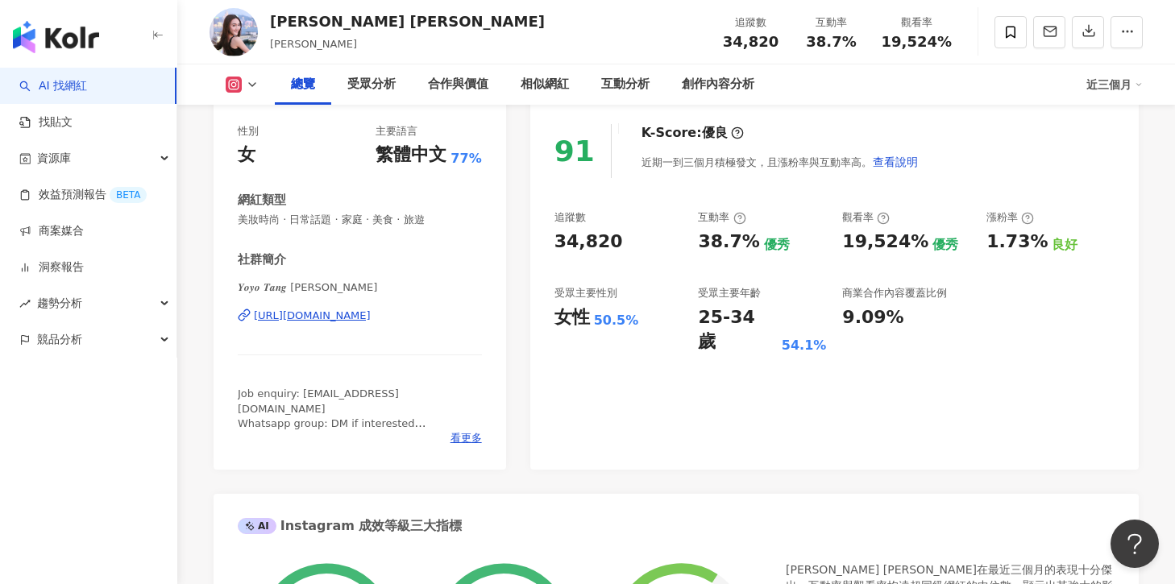
scroll to position [192, 0]
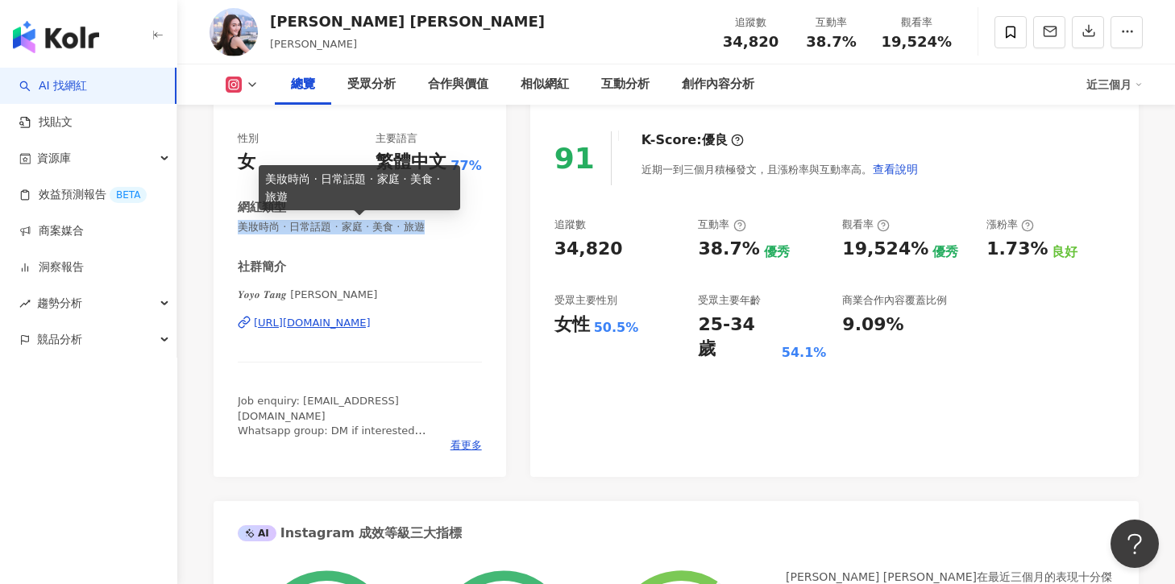
drag, startPoint x: 429, startPoint y: 229, endPoint x: 239, endPoint y: 224, distance: 190.3
click at [238, 224] on span "美妝時尚 · 日常話題 · 家庭 · 美食 · 旅遊" at bounding box center [360, 227] width 244 height 15
copy span "美妝時尚 · 日常話題 · 家庭 · 美食 · 旅遊"
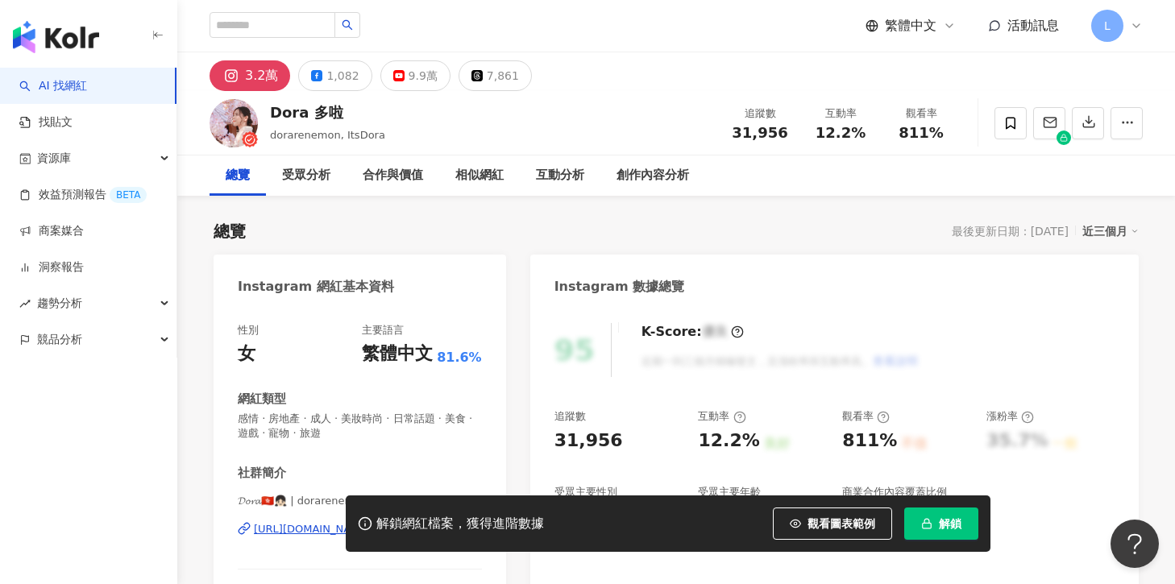
scroll to position [99, 0]
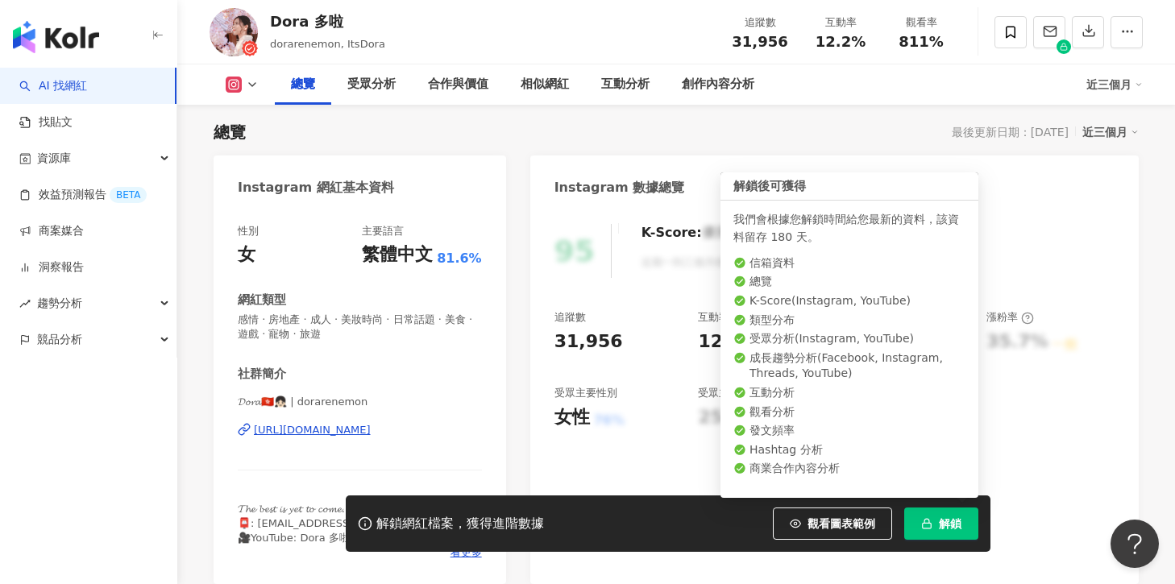
click at [948, 534] on button "解鎖" at bounding box center [941, 524] width 74 height 32
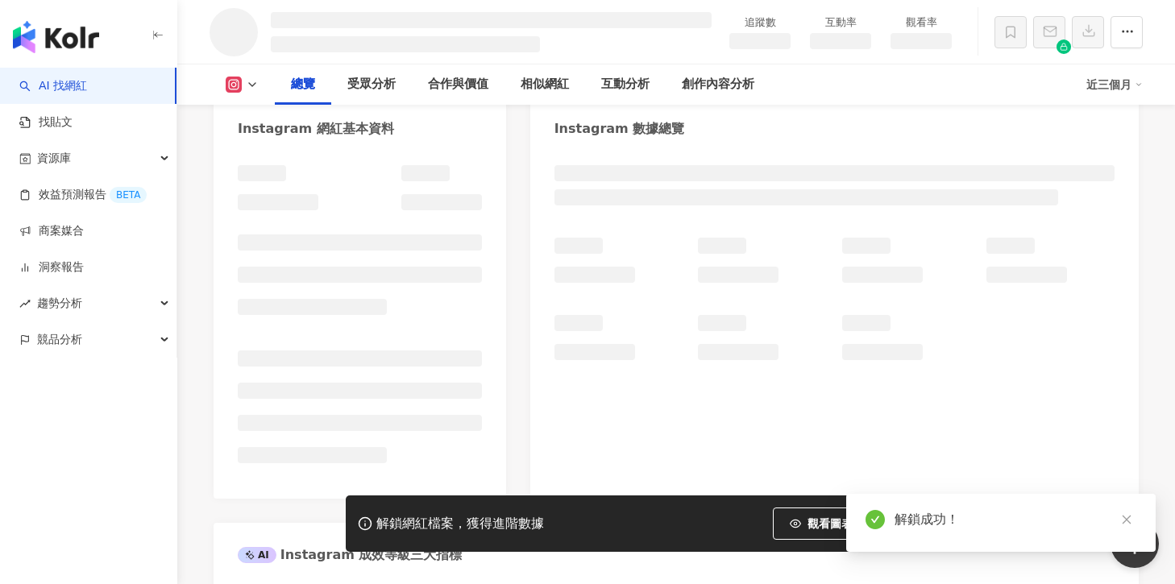
scroll to position [171, 0]
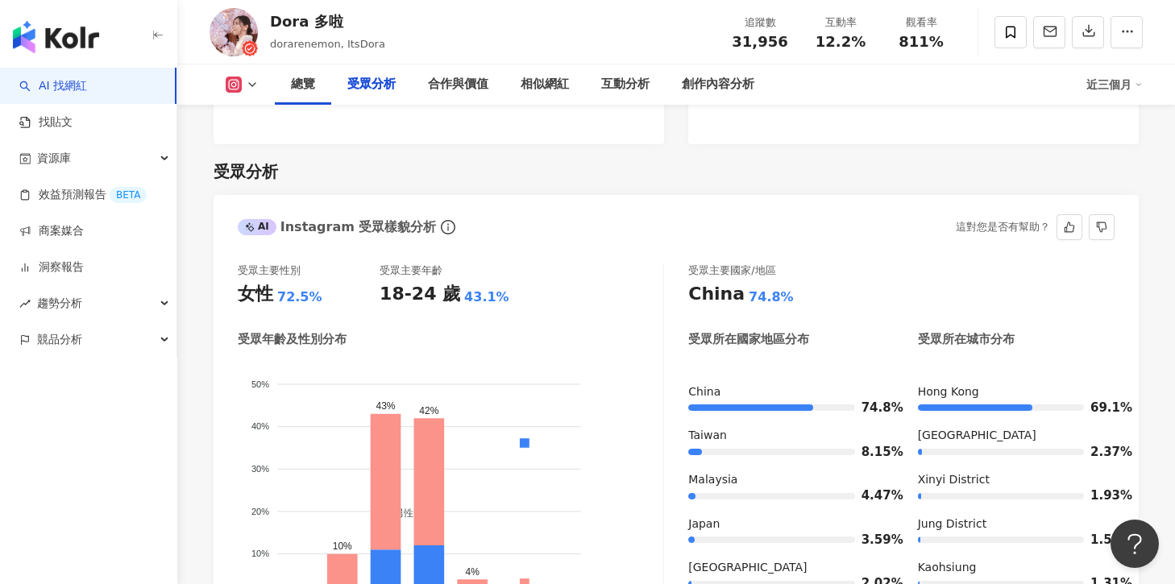
scroll to position [1559, 0]
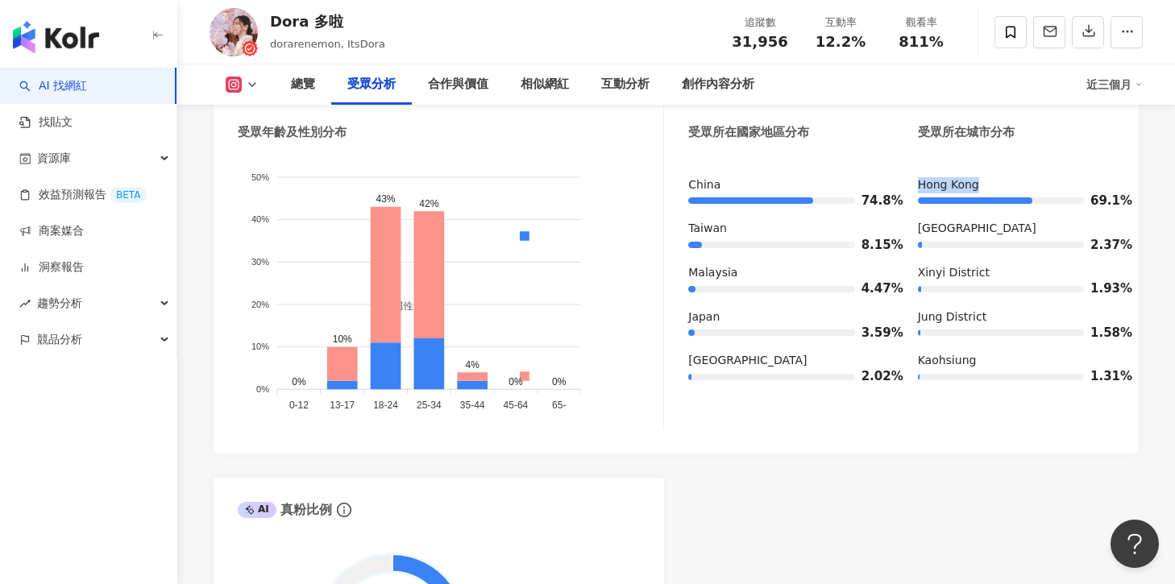
drag, startPoint x: 911, startPoint y: 178, endPoint x: 1108, endPoint y: 187, distance: 196.9
click at [1108, 187] on div "China 74.8% Taiwan 8.15% Malaysia 4.47% Japan 3.59% South Korea 2.02% Hong Kong…" at bounding box center [901, 287] width 426 height 220
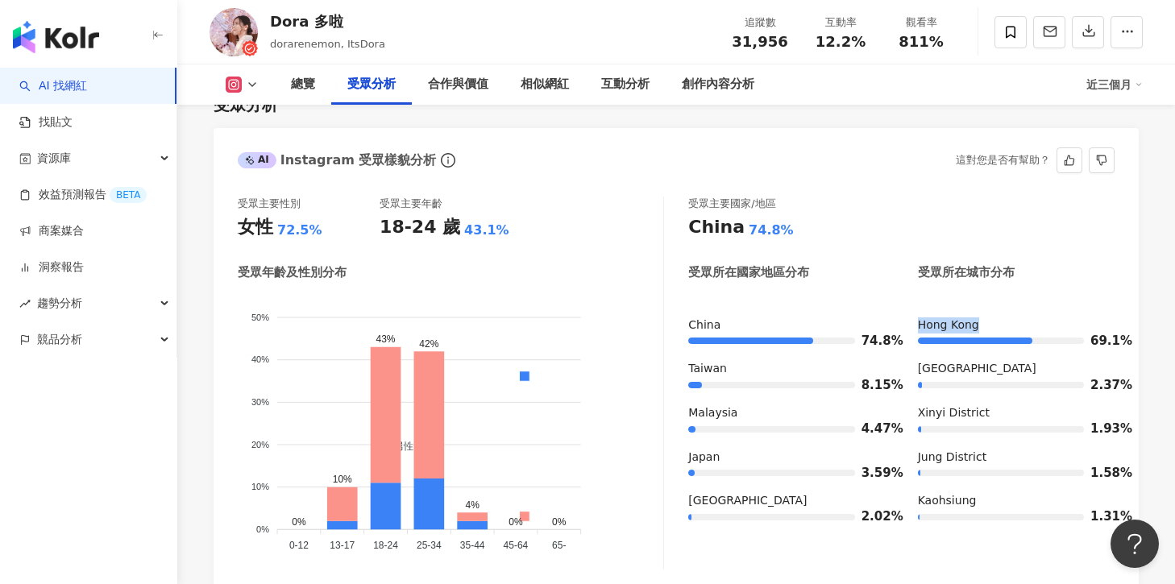
scroll to position [1395, 0]
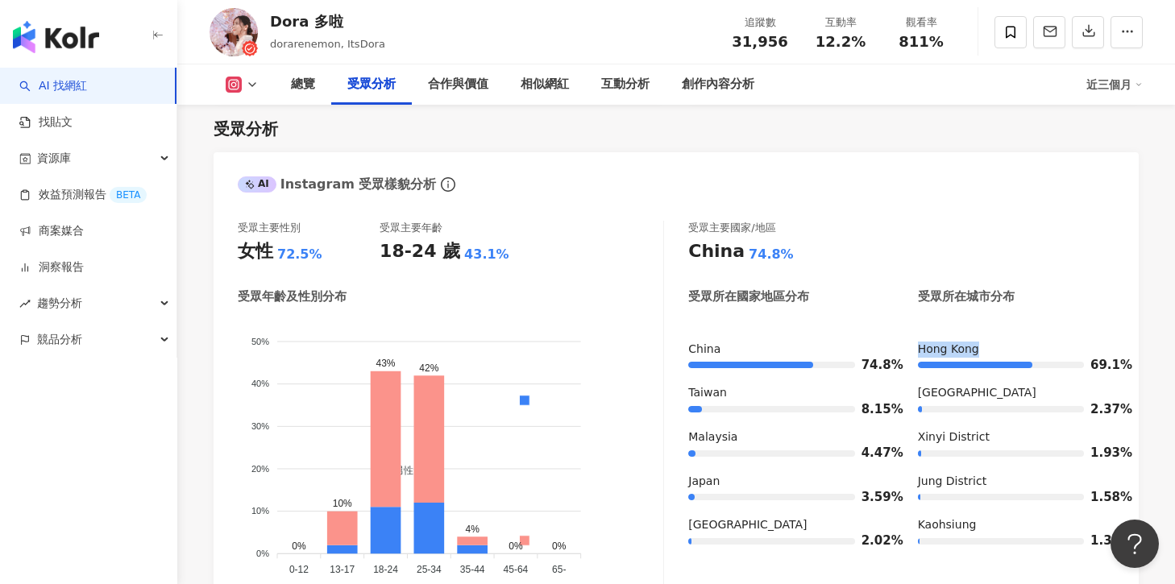
click at [252, 87] on icon at bounding box center [252, 84] width 13 height 13
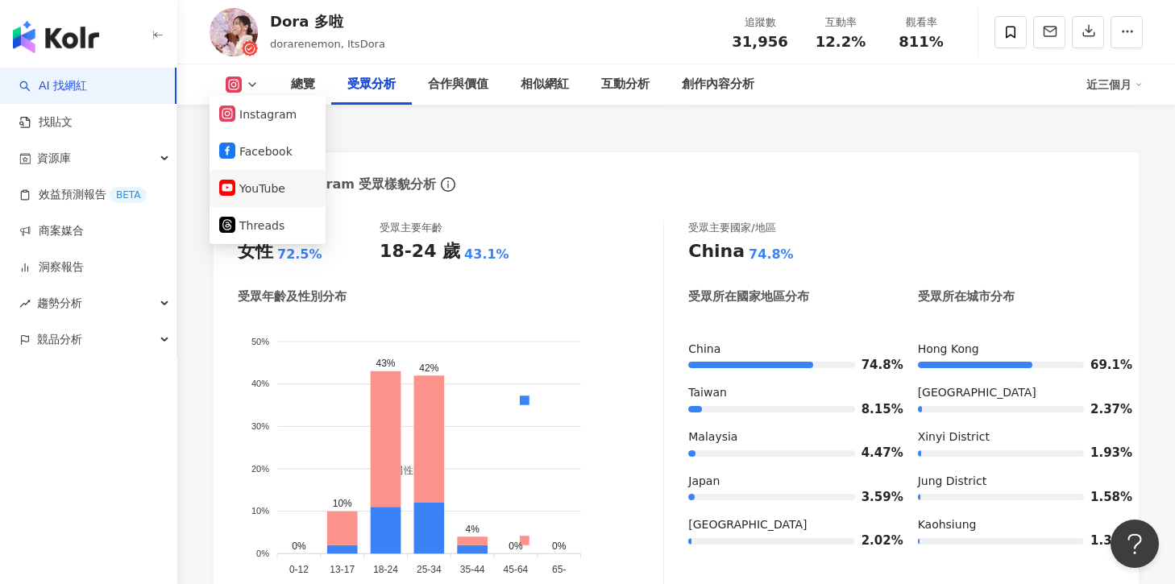
click at [253, 205] on li "YouTube" at bounding box center [268, 188] width 116 height 37
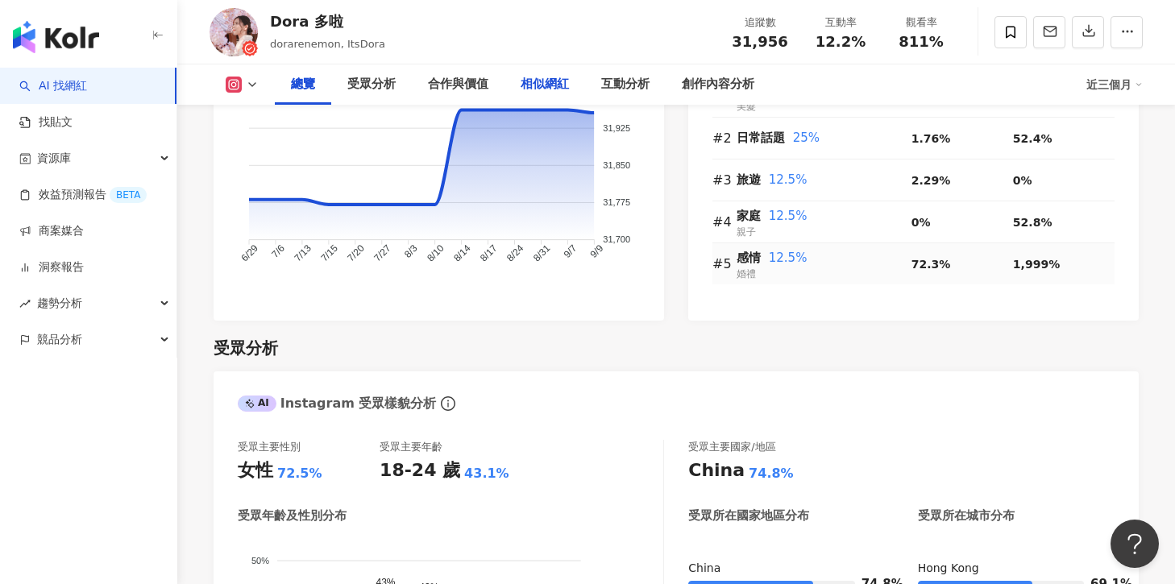
scroll to position [1154, 0]
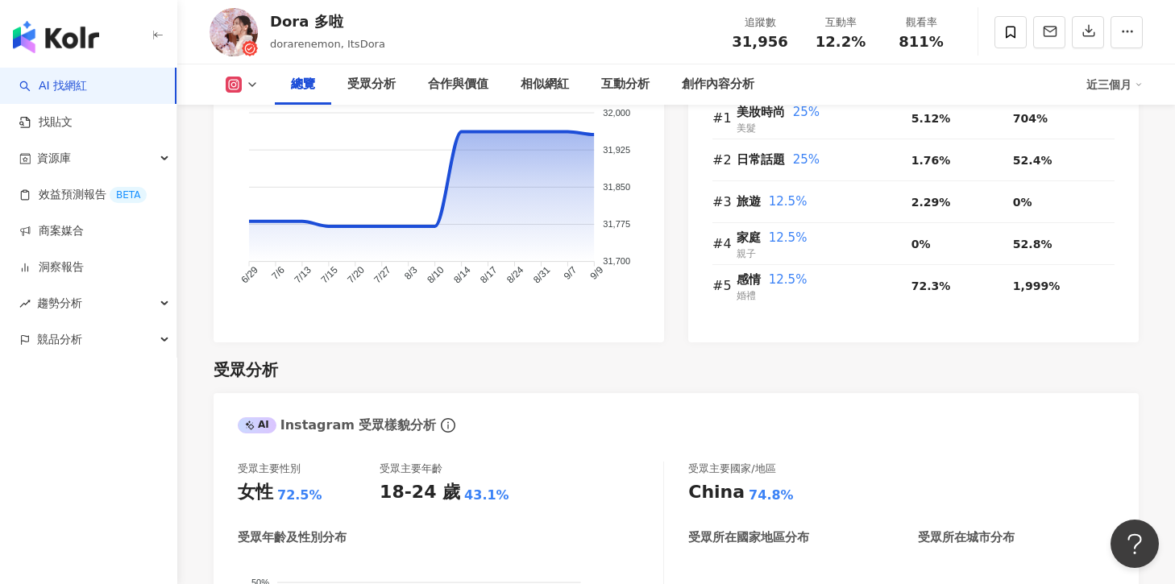
click at [252, 79] on icon at bounding box center [252, 84] width 13 height 13
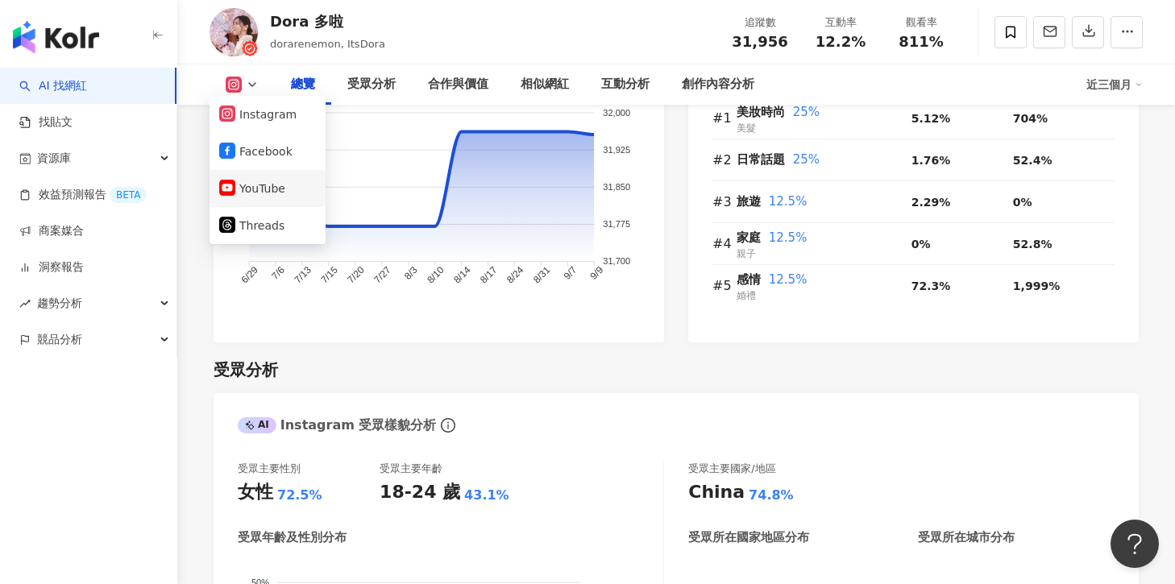
click at [260, 180] on button "YouTube" at bounding box center [267, 188] width 97 height 23
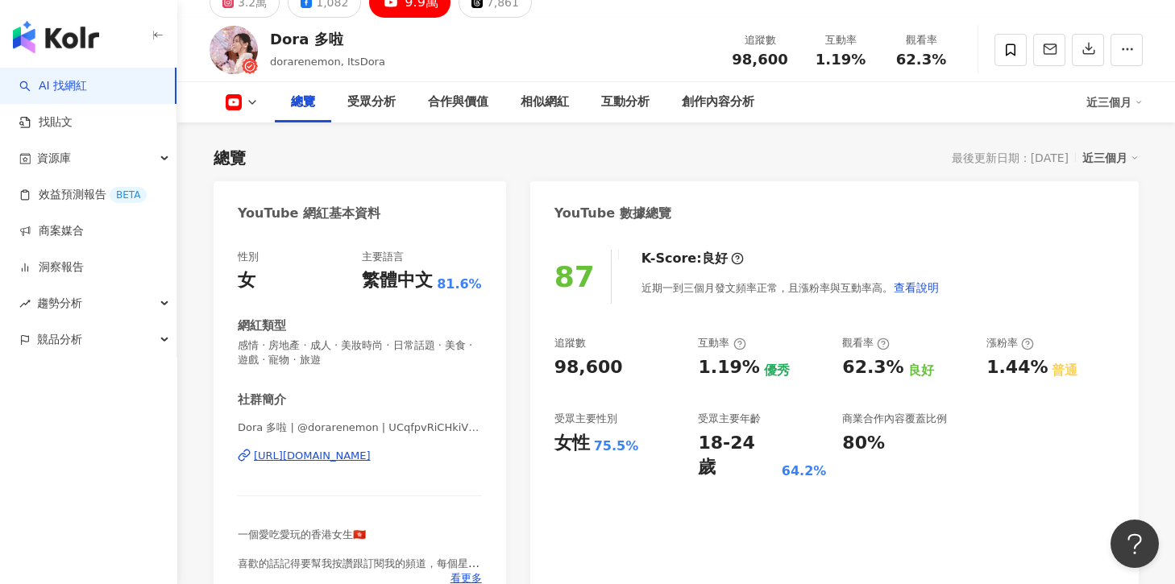
scroll to position [193, 0]
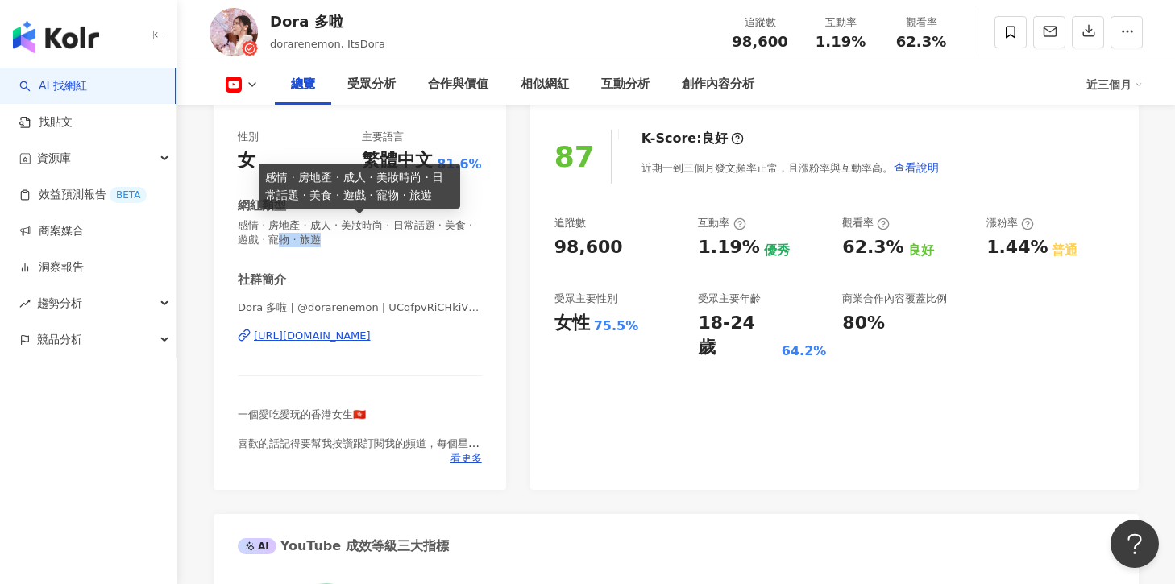
drag, startPoint x: 336, startPoint y: 247, endPoint x: 271, endPoint y: 242, distance: 65.5
click at [270, 241] on span "感情 · 房地產 · 成人 · 美妝時尚 · 日常話題 · 美食 · 遊戲 · 寵物 · 旅遊" at bounding box center [360, 232] width 244 height 29
click at [389, 253] on div "性別 女 主要語言 繁體中文 81.6% 網紅類型 感情 · 房地產 · 成人 · 美妝時尚 · 日常話題 · 美食 · 遊戲 · 寵物 · 旅遊 社群簡介 …" at bounding box center [360, 298] width 244 height 336
